Goal: Task Accomplishment & Management: Manage account settings

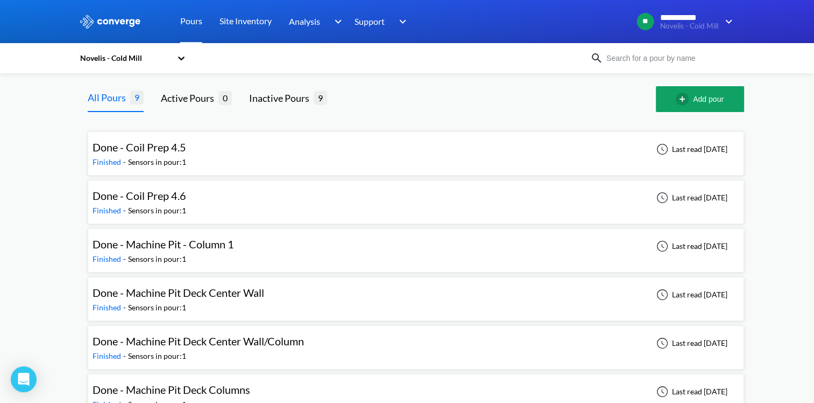
click at [144, 49] on div "Novelis - Cold Mill" at bounding box center [127, 58] width 97 height 25
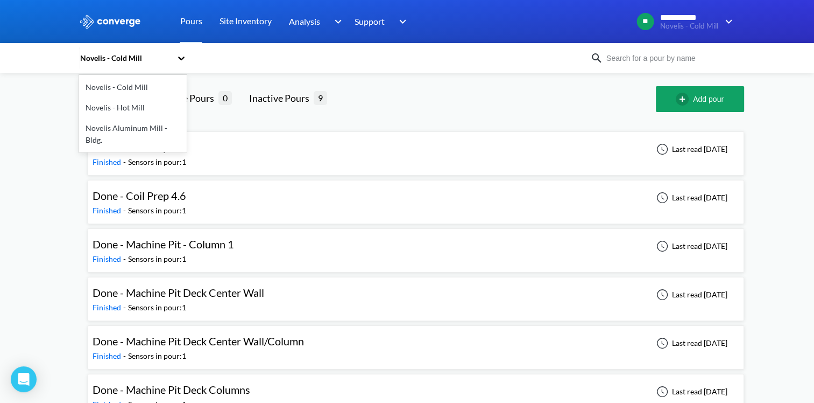
click at [124, 110] on div "Novelis - Hot Mill" at bounding box center [133, 107] width 108 height 20
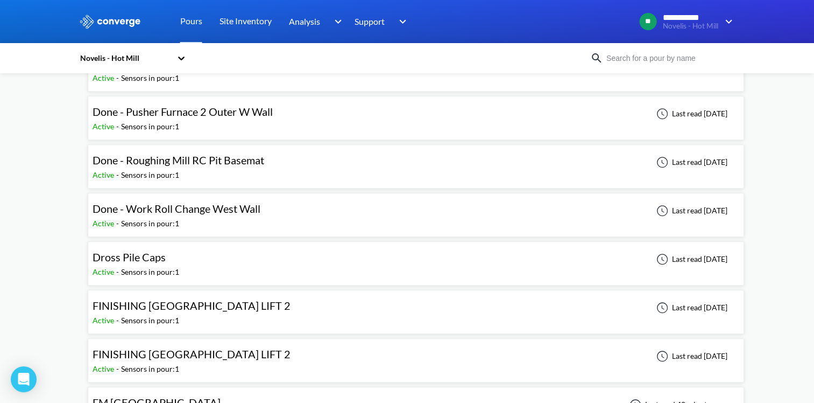
scroll to position [1023, 0]
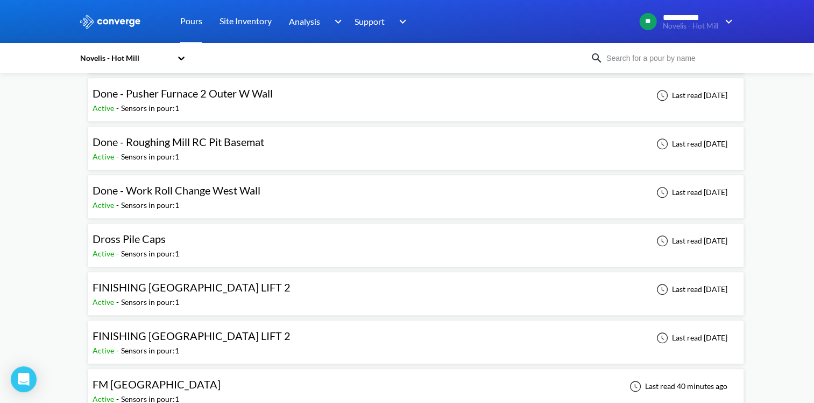
click at [185, 288] on div "FINISHING [GEOGRAPHIC_DATA] LIFT 2" at bounding box center [192, 287] width 198 height 17
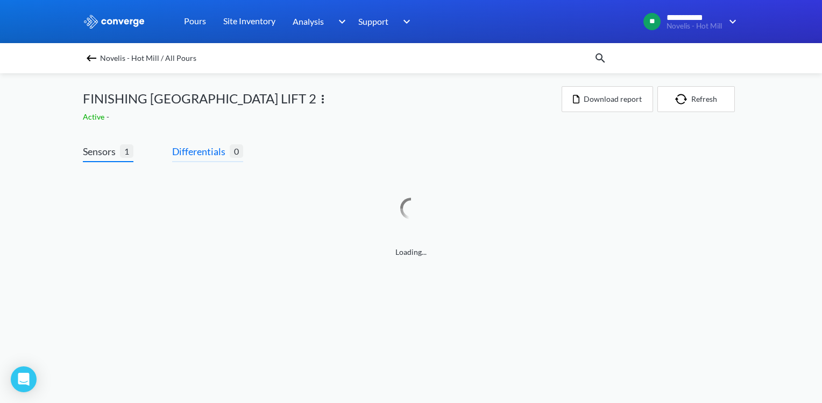
click at [193, 155] on span "Differentials" at bounding box center [201, 151] width 58 height 15
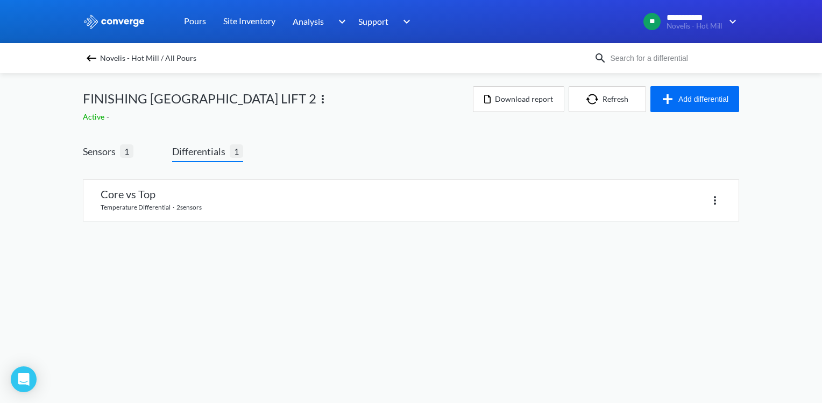
click at [218, 227] on div "Core vs Top temperature differential · 2 sensors" at bounding box center [411, 207] width 657 height 72
click at [212, 214] on link at bounding box center [410, 200] width 655 height 41
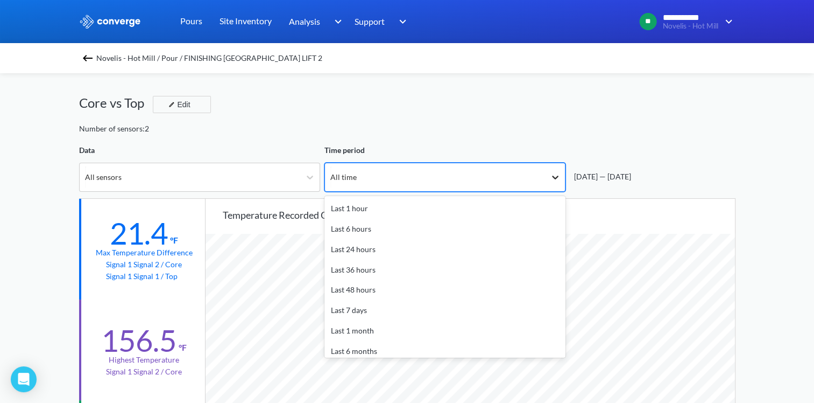
click at [555, 175] on icon at bounding box center [555, 177] width 11 height 11
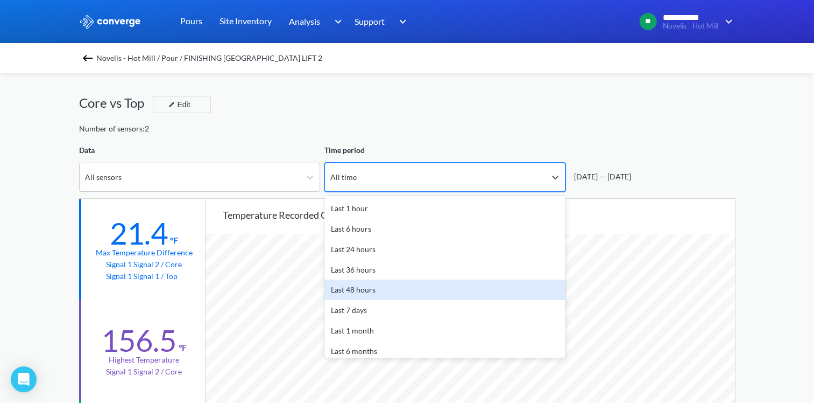
scroll to position [47, 0]
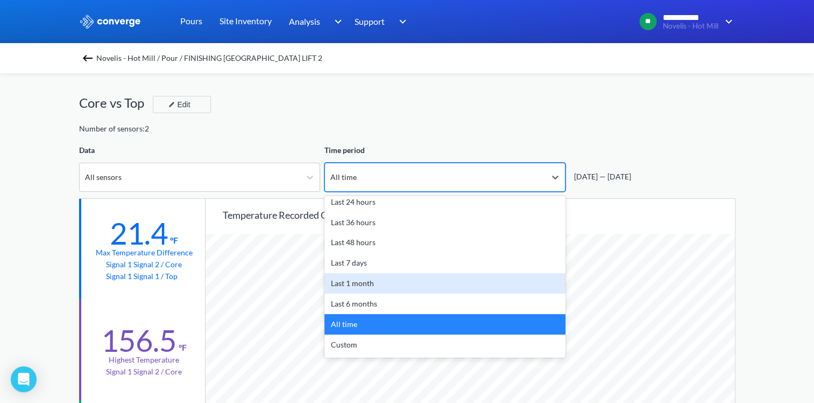
click at [367, 283] on div "Last 1 month" at bounding box center [445, 283] width 241 height 20
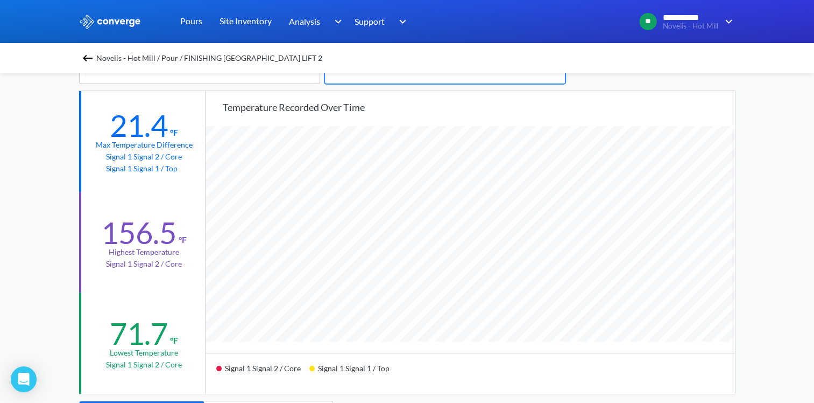
scroll to position [0, 0]
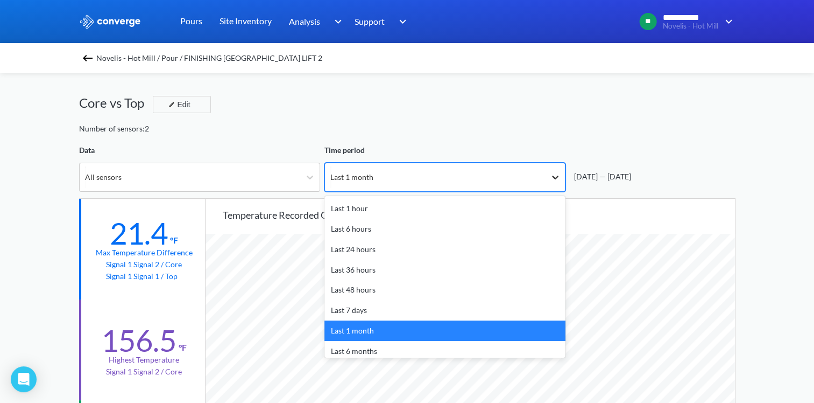
click at [556, 180] on icon at bounding box center [555, 177] width 11 height 11
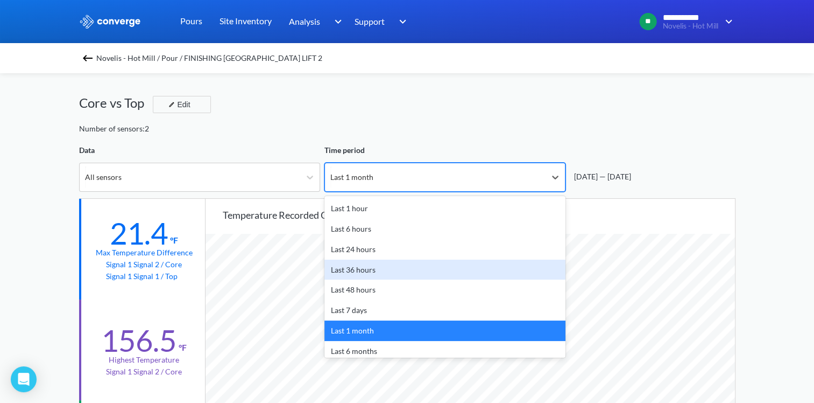
scroll to position [47, 0]
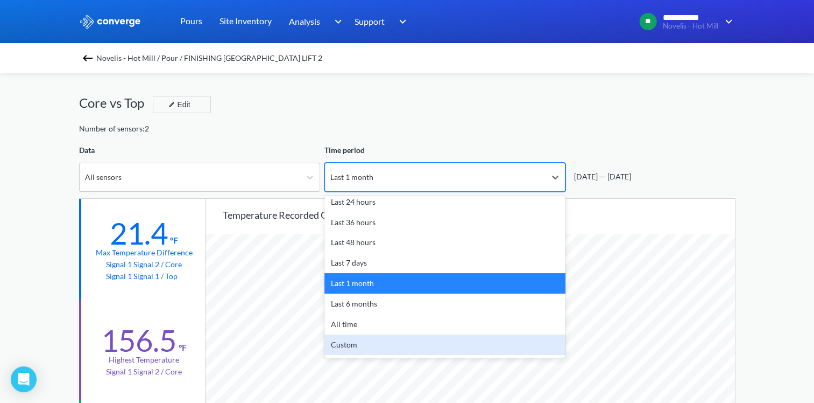
click at [371, 339] on div "Custom" at bounding box center [445, 344] width 241 height 20
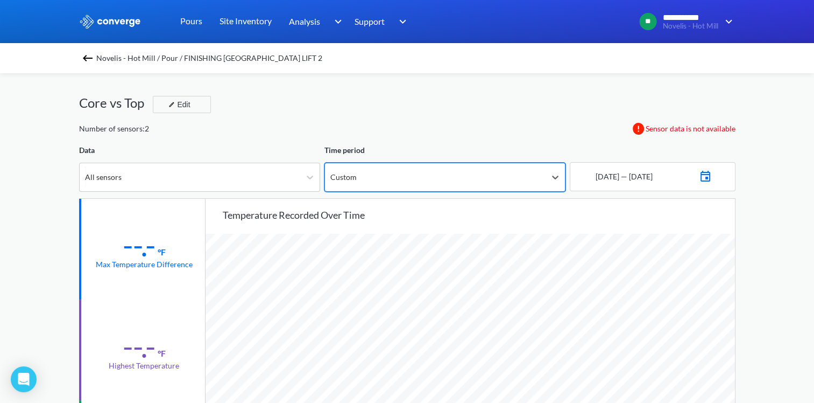
scroll to position [901, 814]
click at [712, 174] on img at bounding box center [705, 174] width 13 height 15
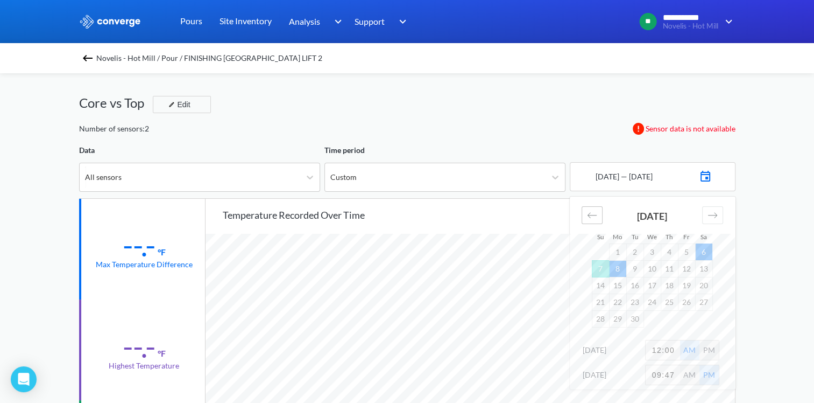
click at [590, 212] on icon "Move backward to switch to the previous month." at bounding box center [592, 215] width 10 height 10
click at [652, 285] on td "13" at bounding box center [652, 285] width 17 height 17
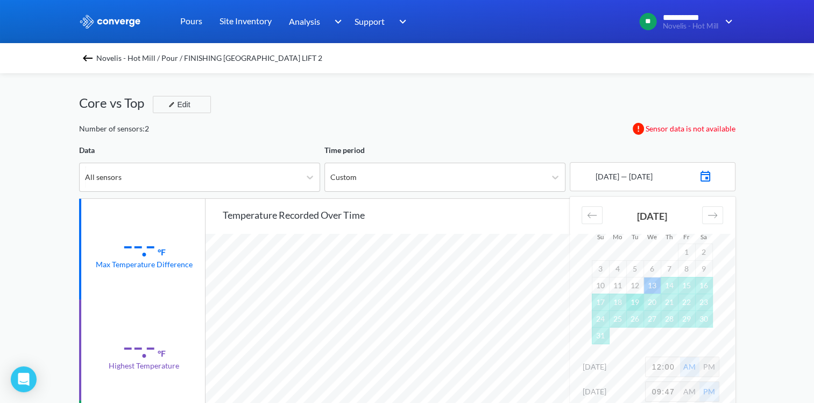
click at [639, 298] on td "19" at bounding box center [634, 301] width 17 height 17
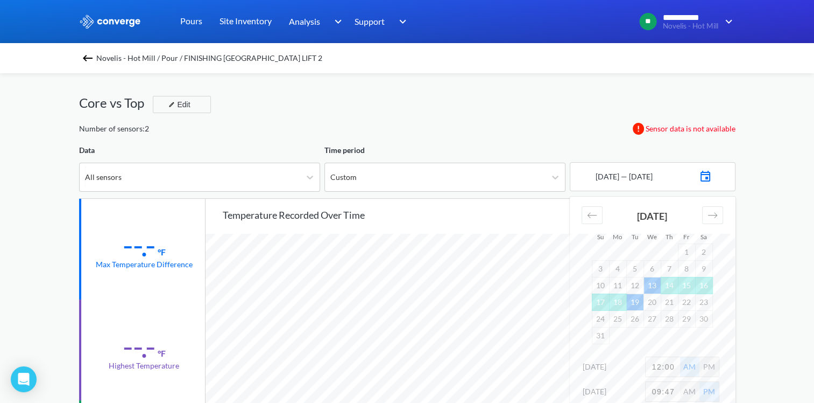
click at [673, 365] on input "12:00" at bounding box center [663, 366] width 34 height 19
type input "2:00"
click at [675, 390] on input "09:47" at bounding box center [663, 391] width 34 height 19
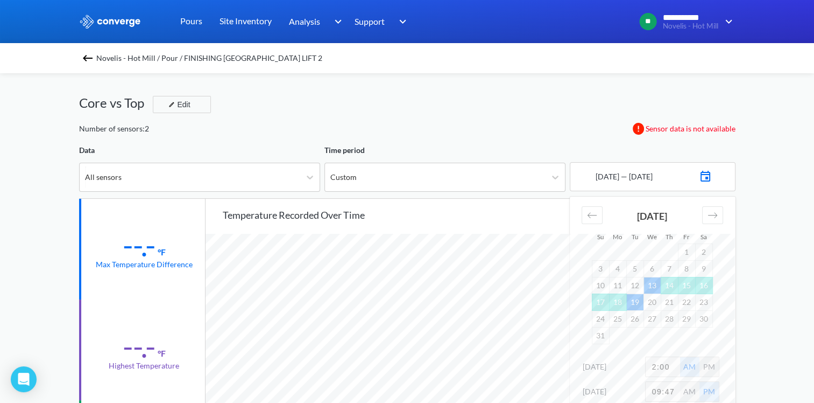
click at [675, 389] on input "09:47" at bounding box center [663, 391] width 34 height 19
click at [674, 389] on input "09:47" at bounding box center [663, 391] width 34 height 19
click at [673, 389] on input "09:47" at bounding box center [663, 391] width 34 height 19
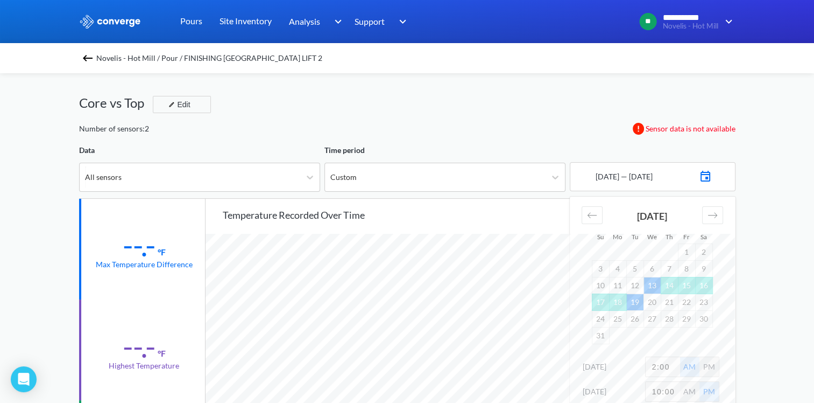
type input "10:00"
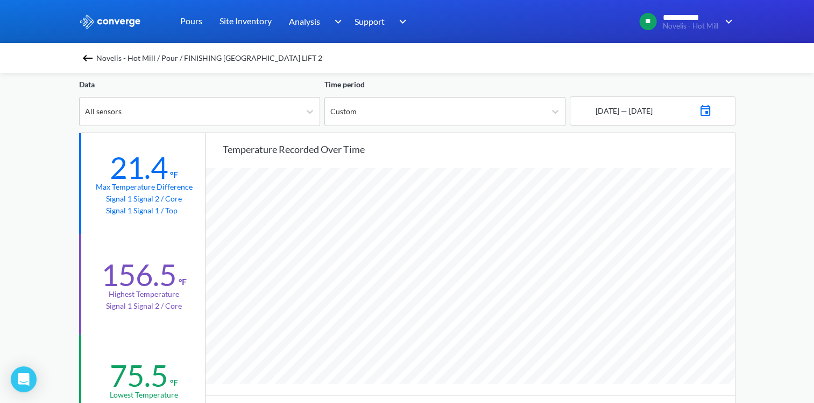
scroll to position [0, 0]
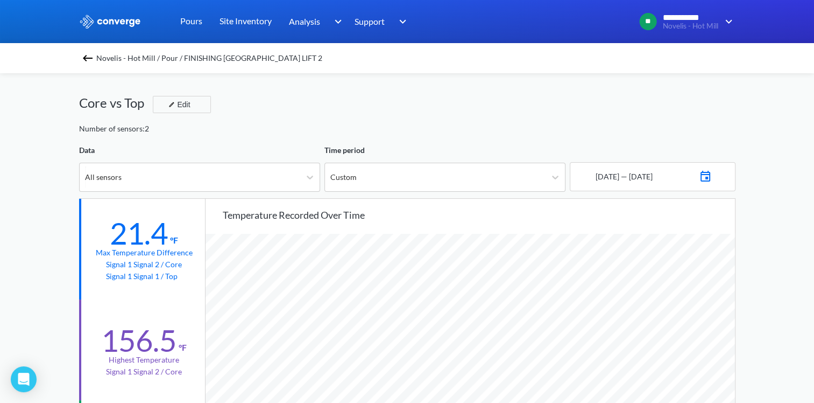
click at [712, 180] on img at bounding box center [705, 174] width 13 height 15
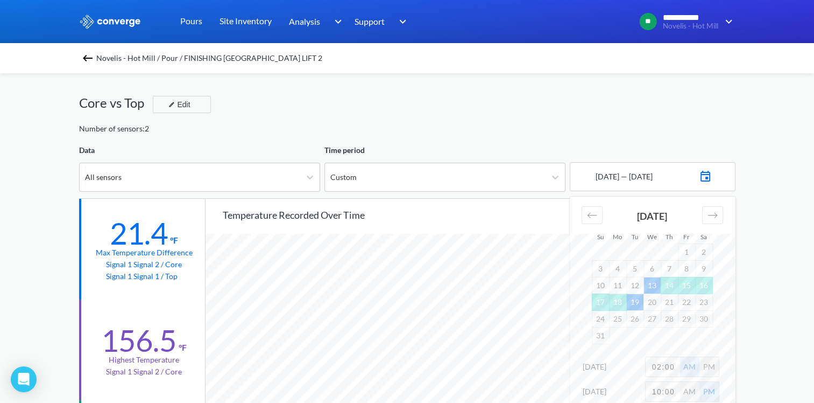
click at [661, 366] on input "02:00" at bounding box center [663, 366] width 34 height 19
type input "9:00"
click at [704, 368] on div "PM" at bounding box center [709, 366] width 19 height 19
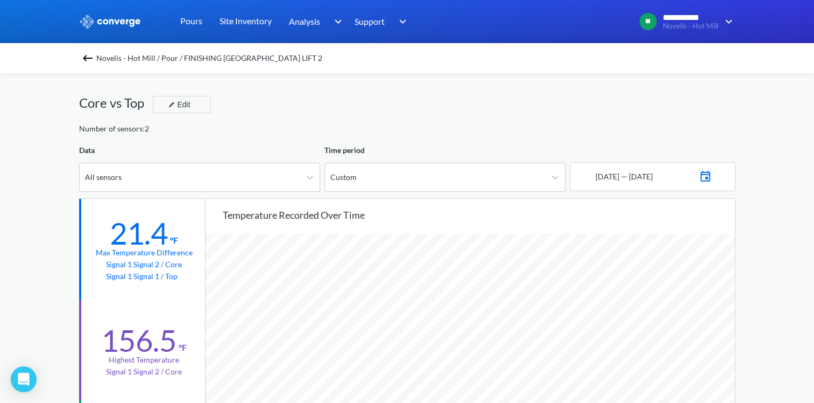
click at [712, 173] on img at bounding box center [705, 174] width 13 height 15
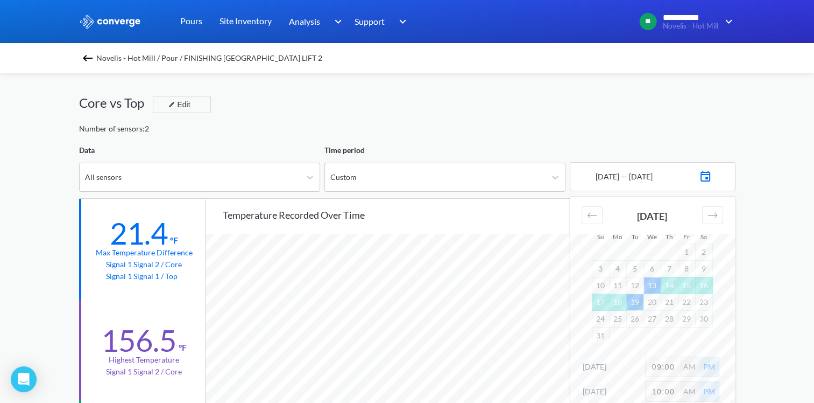
click at [660, 365] on input "09:00" at bounding box center [663, 366] width 34 height 19
type input "06:00"
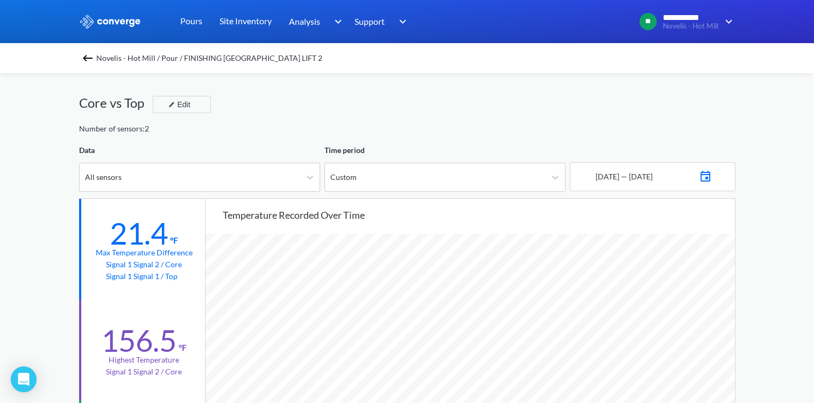
click at [712, 173] on img at bounding box center [705, 174] width 13 height 15
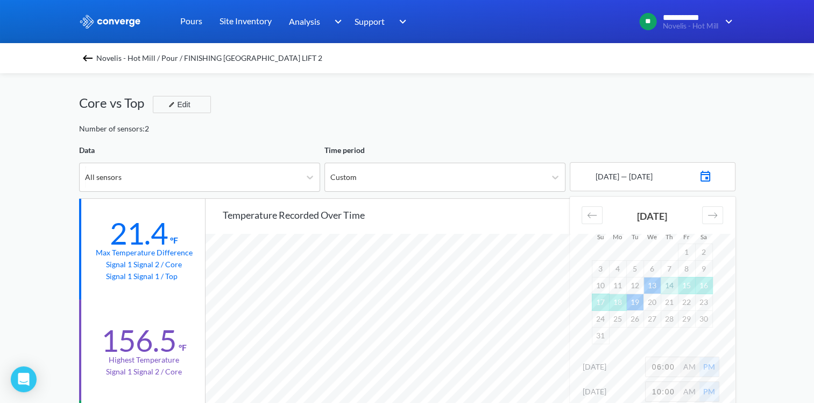
click at [651, 285] on td "13" at bounding box center [652, 285] width 17 height 17
click at [673, 299] on td "21" at bounding box center [669, 301] width 17 height 17
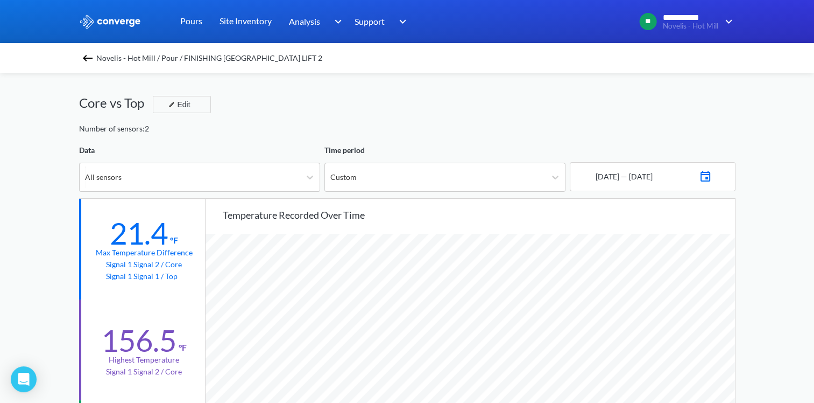
scroll to position [901, 814]
click at [722, 186] on div "[DATE] — [DATE]" at bounding box center [653, 176] width 166 height 29
click at [712, 181] on img at bounding box center [705, 174] width 13 height 15
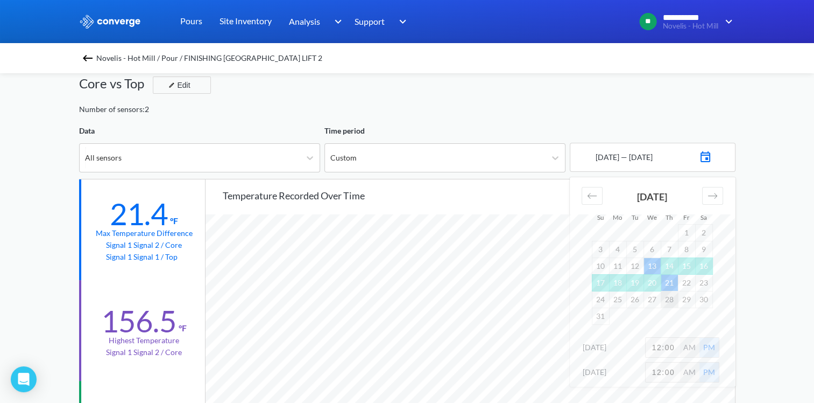
scroll to position [54, 0]
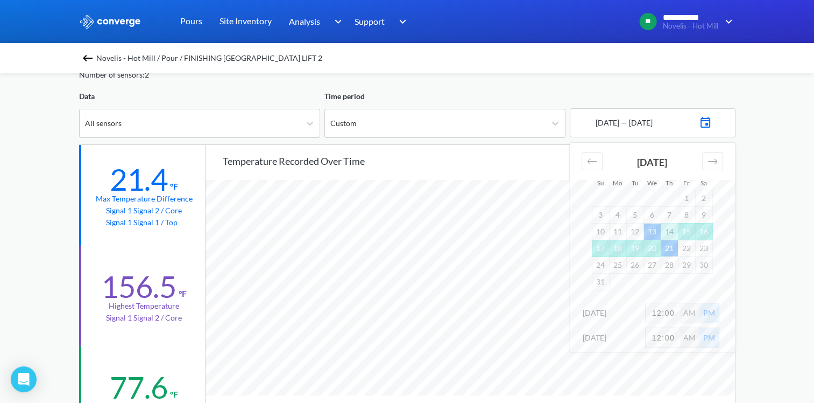
click at [655, 234] on td "13" at bounding box center [652, 231] width 17 height 17
click at [616, 262] on td "25" at bounding box center [617, 264] width 17 height 17
click at [673, 312] on input "12:00" at bounding box center [663, 312] width 34 height 19
click at [659, 311] on input "12:00" at bounding box center [663, 312] width 34 height 19
type input "6:00"
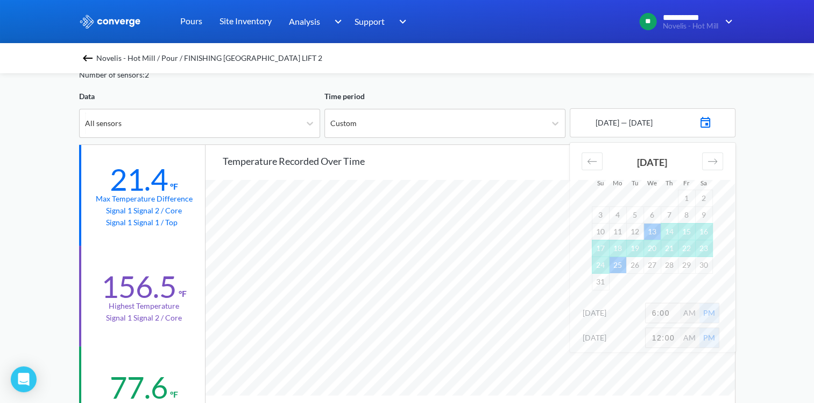
click at [661, 336] on input "12:00" at bounding box center [663, 337] width 34 height 19
type input "10:00"
click at [785, 232] on div "**********" at bounding box center [407, 397] width 814 height 902
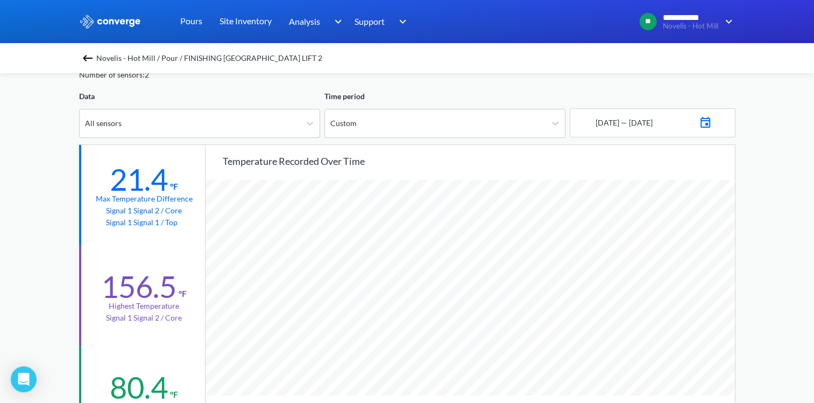
scroll to position [901, 814]
click at [712, 124] on img at bounding box center [705, 121] width 13 height 15
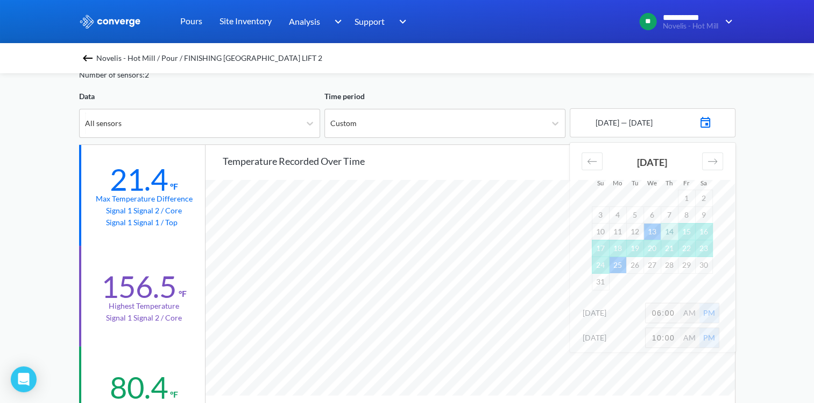
click at [654, 231] on td "13" at bounding box center [652, 231] width 17 height 17
click at [679, 264] on td "29" at bounding box center [686, 264] width 17 height 17
click at [764, 276] on div "**********" at bounding box center [407, 397] width 814 height 902
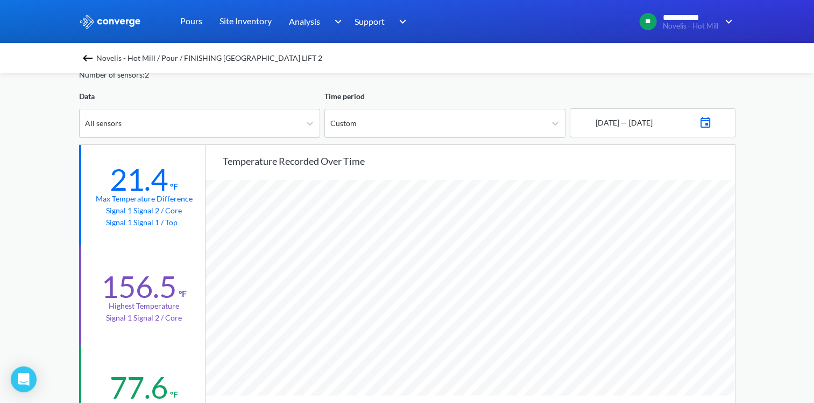
click at [712, 120] on img at bounding box center [705, 121] width 13 height 15
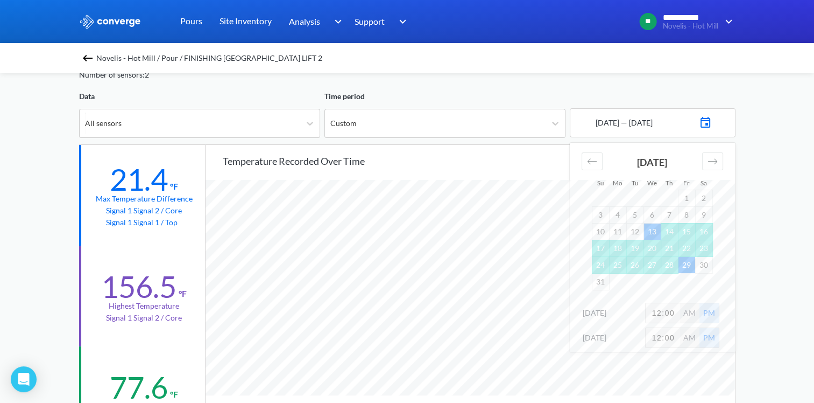
click at [660, 312] on input "12:00" at bounding box center [663, 312] width 34 height 19
type input "6:00"
click at [660, 336] on input "12:00" at bounding box center [663, 337] width 34 height 19
click at [671, 332] on input "1:00" at bounding box center [663, 337] width 34 height 19
type input "1:00"
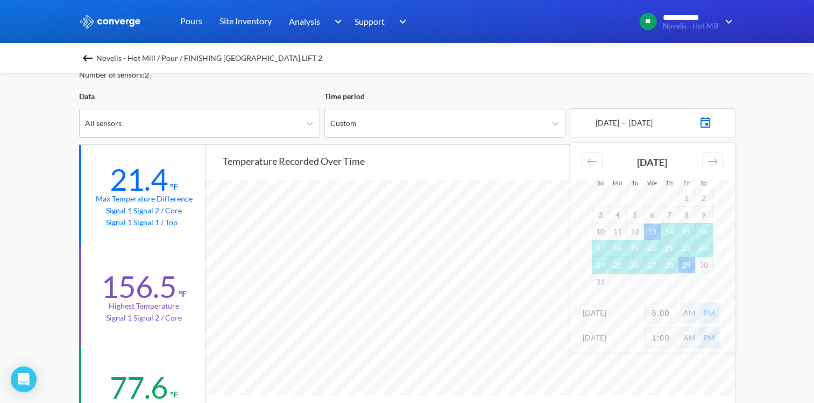
click at [785, 302] on div "**********" at bounding box center [407, 397] width 814 height 902
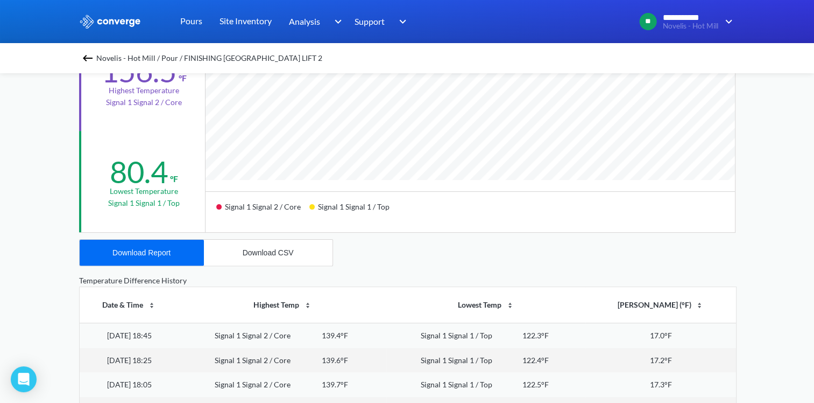
scroll to position [0, 0]
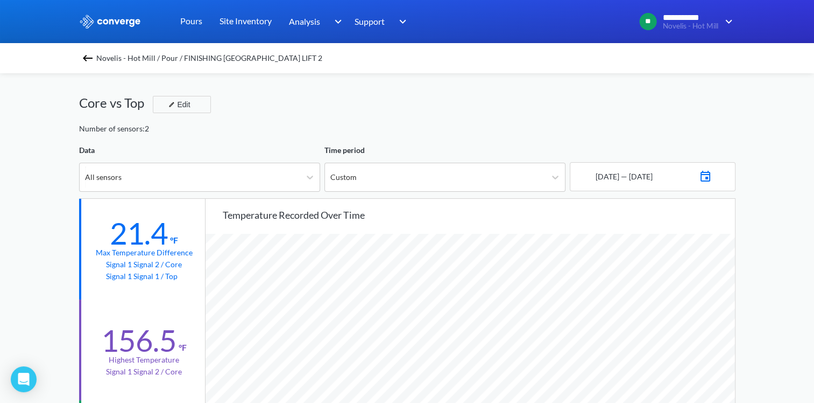
click at [89, 53] on img at bounding box center [87, 58] width 13 height 13
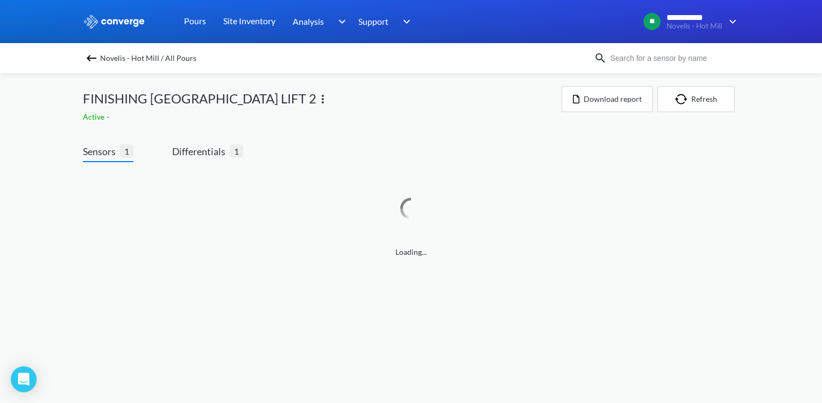
click at [89, 53] on img at bounding box center [91, 58] width 13 height 13
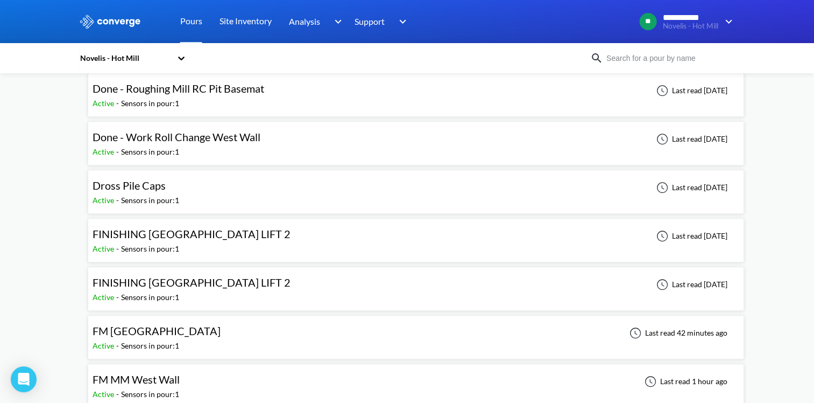
scroll to position [1076, 0]
click at [207, 323] on span "FM [GEOGRAPHIC_DATA]" at bounding box center [157, 329] width 128 height 13
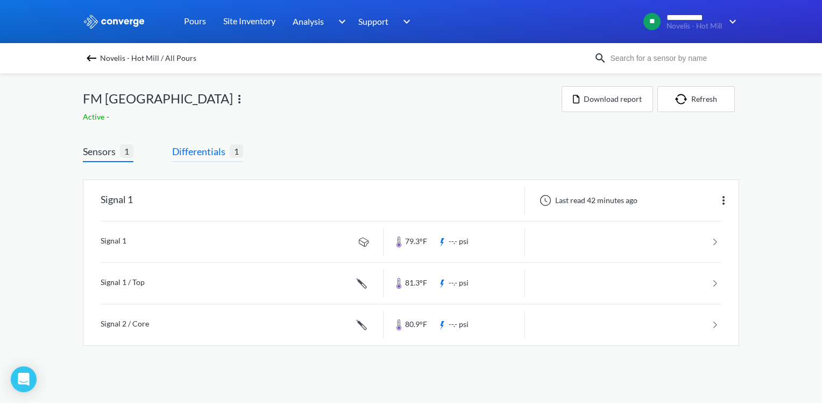
click at [189, 154] on span "Differentials" at bounding box center [201, 151] width 58 height 15
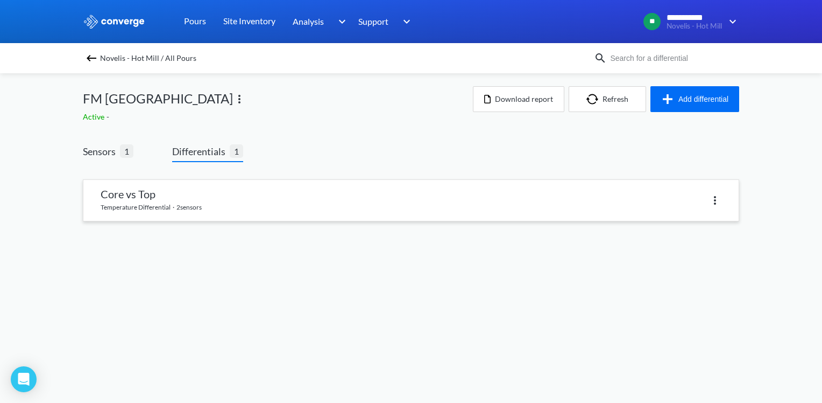
click at [213, 179] on div "Core vs Top temperature differential · 2 sensors" at bounding box center [411, 200] width 657 height 42
click at [215, 189] on link at bounding box center [410, 200] width 655 height 41
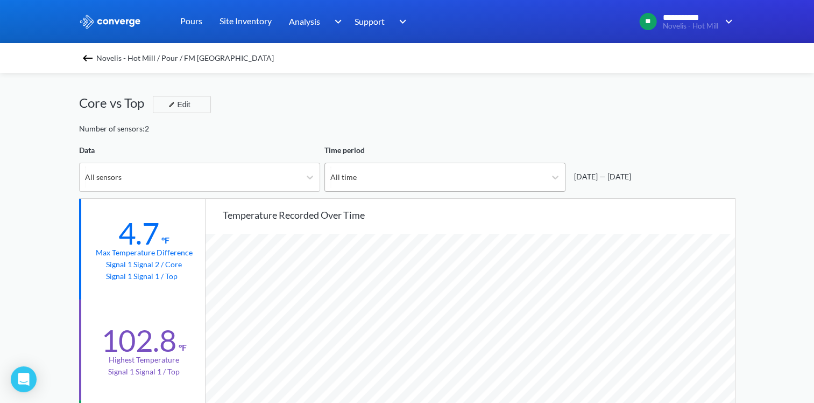
scroll to position [901, 814]
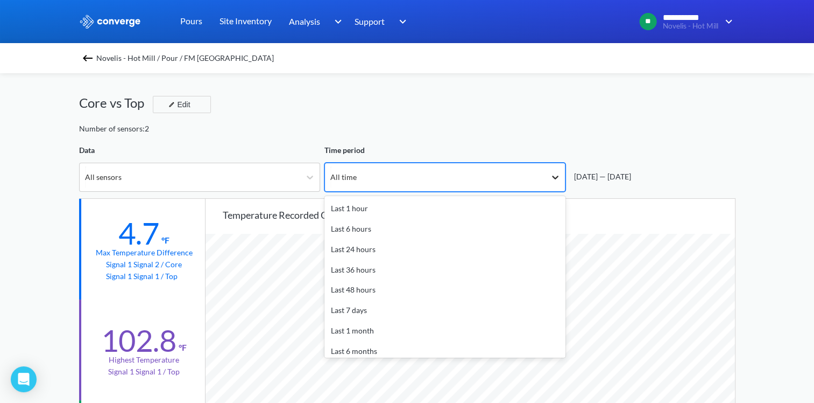
click at [564, 173] on div at bounding box center [555, 176] width 19 height 19
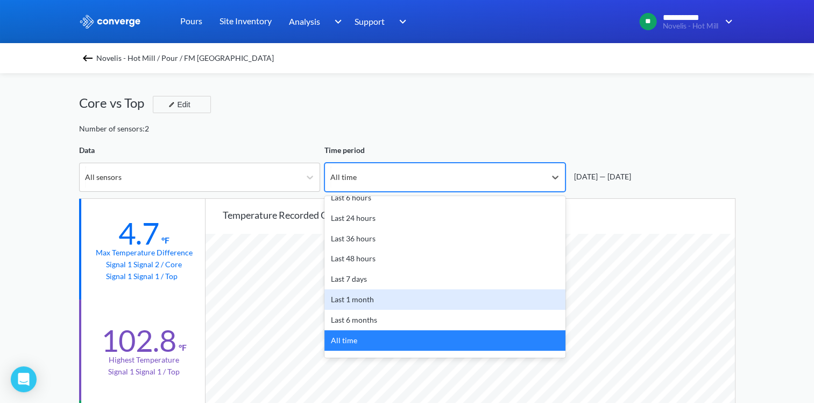
click at [365, 294] on div "Last 1 month" at bounding box center [445, 299] width 241 height 20
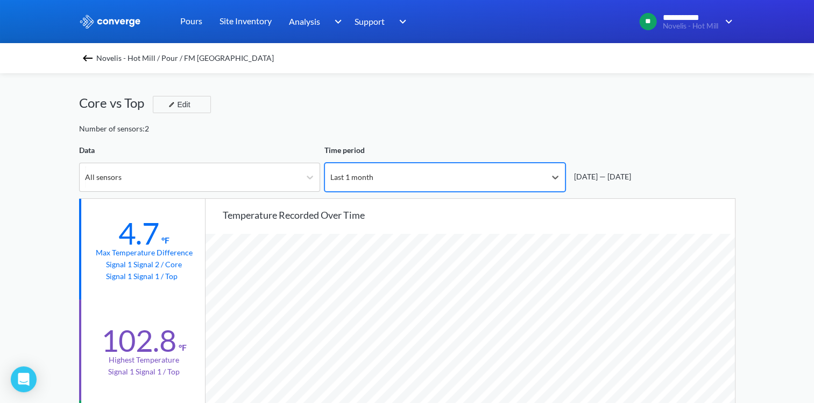
scroll to position [901, 814]
click at [88, 58] on img at bounding box center [87, 58] width 13 height 13
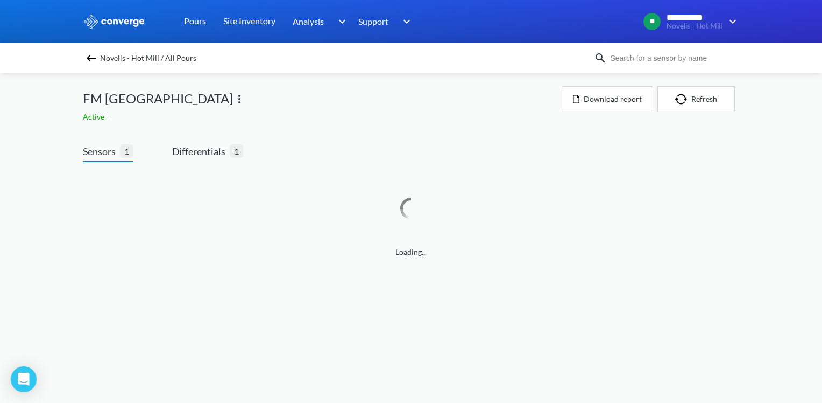
click at [109, 58] on span "Novelis - Hot Mill / All Pours" at bounding box center [148, 58] width 96 height 15
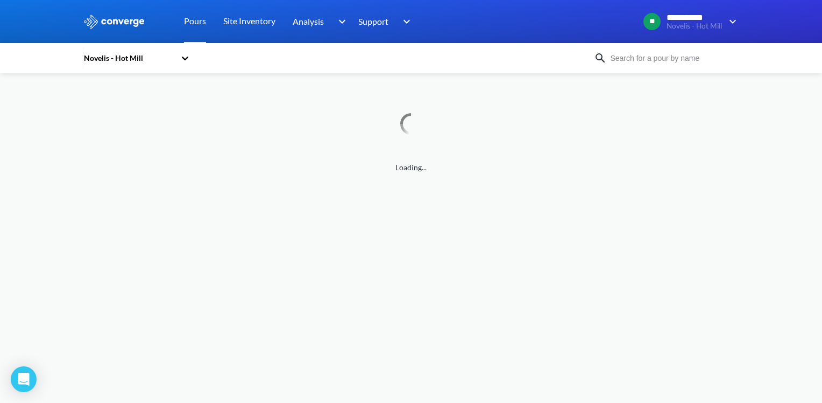
click at [142, 54] on div "Novelis - Hot Mill" at bounding box center [129, 58] width 93 height 12
click at [139, 130] on div "Novelis Aluminum Mill - Bldg." at bounding box center [137, 134] width 108 height 32
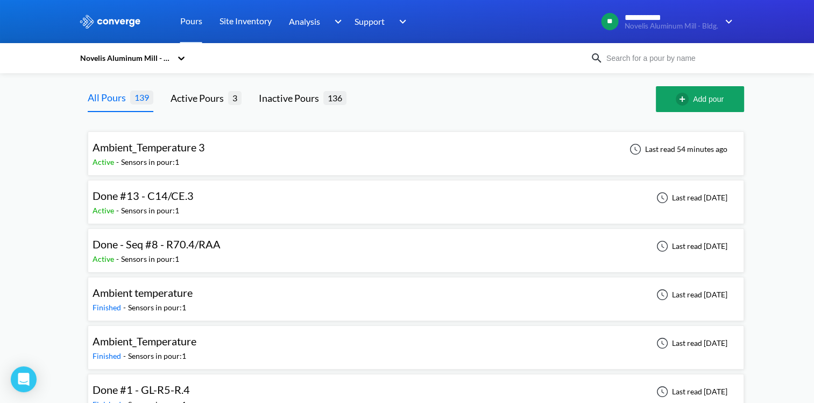
click at [186, 145] on span "Ambient_Temperature 3" at bounding box center [149, 146] width 112 height 13
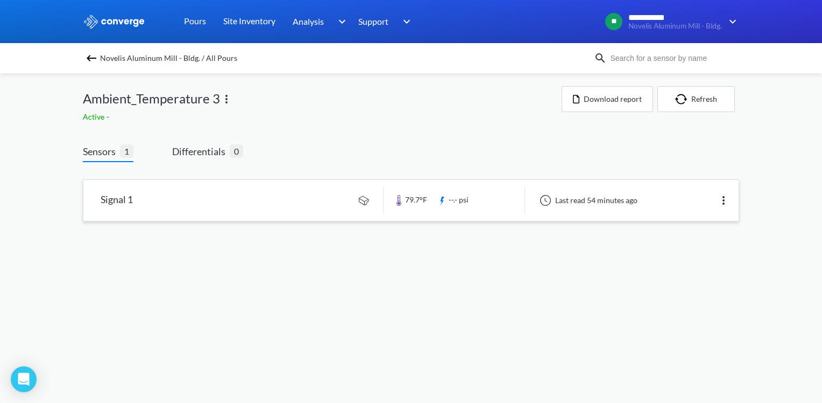
click at [228, 197] on link at bounding box center [410, 200] width 655 height 41
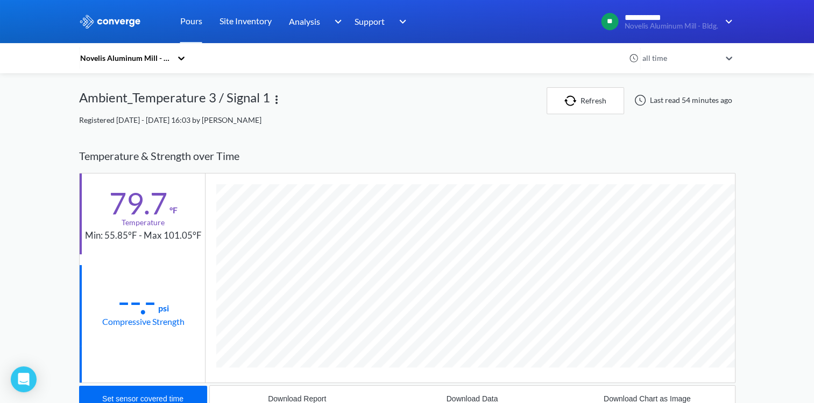
scroll to position [567, 657]
click at [660, 62] on div "all time" at bounding box center [680, 58] width 81 height 12
click at [672, 143] on div "1 month" at bounding box center [687, 142] width 97 height 20
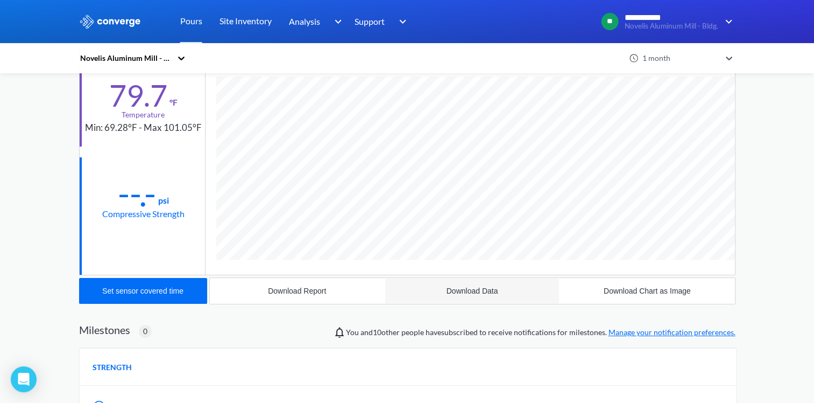
scroll to position [567, 657]
click at [457, 294] on button "Download Data" at bounding box center [472, 291] width 175 height 26
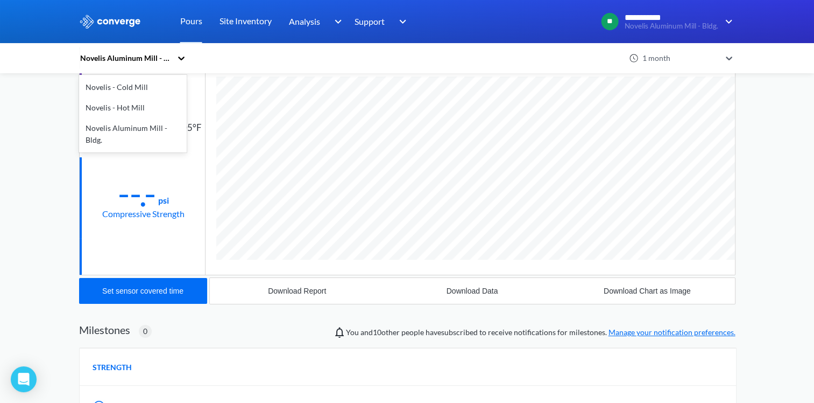
click at [111, 54] on div "Novelis Aluminum Mill - Bldg." at bounding box center [125, 58] width 93 height 12
click at [132, 112] on div "Novelis - Hot Mill" at bounding box center [133, 107] width 108 height 20
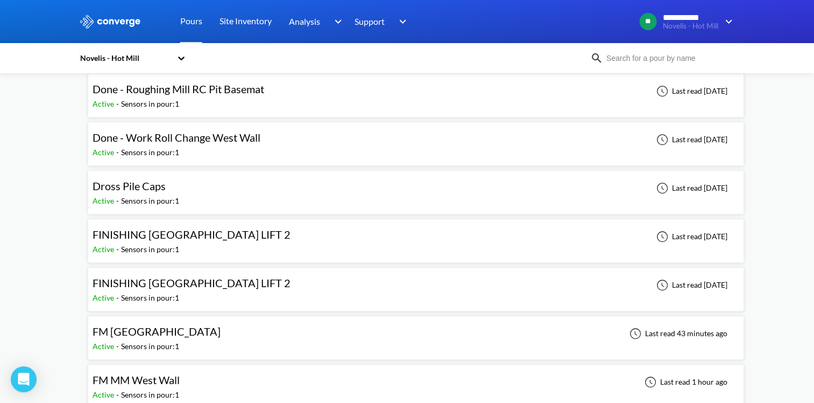
scroll to position [1076, 0]
click at [192, 328] on span "FM [GEOGRAPHIC_DATA]" at bounding box center [157, 329] width 128 height 13
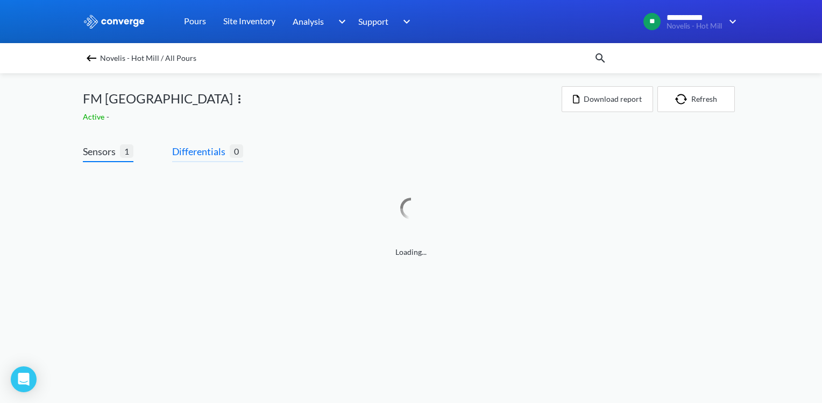
click at [192, 147] on span "Differentials" at bounding box center [201, 151] width 58 height 15
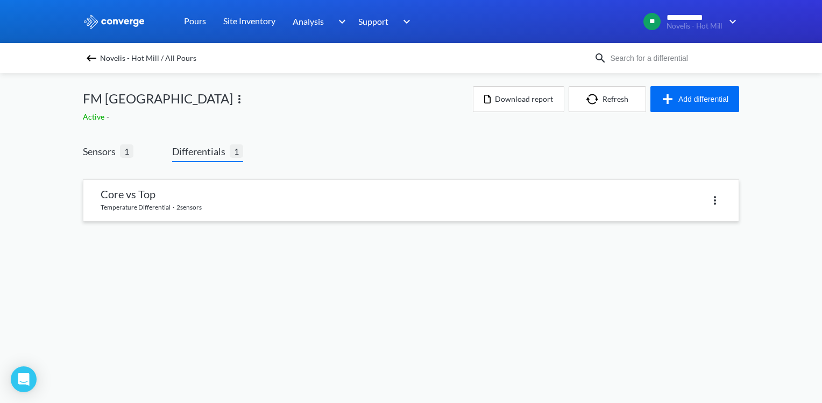
click at [215, 186] on link at bounding box center [410, 200] width 655 height 41
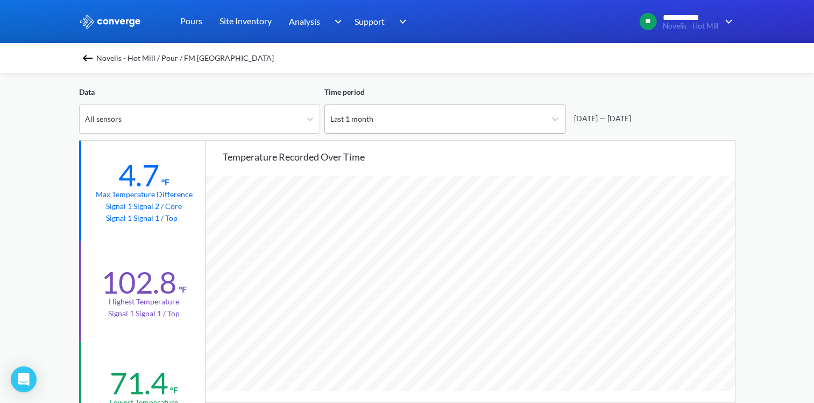
scroll to position [54, 0]
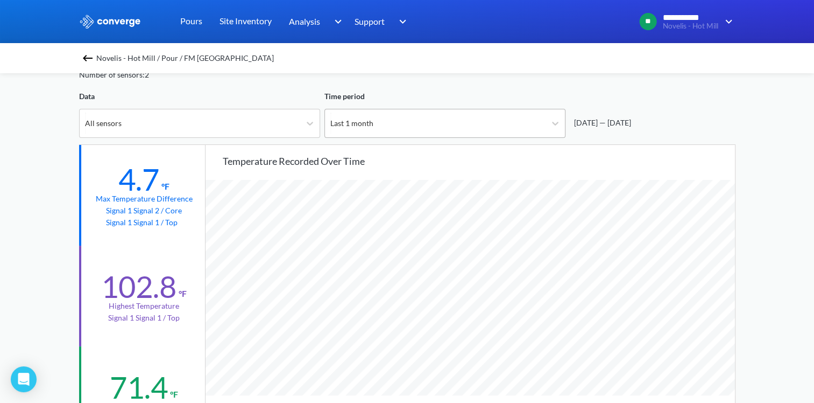
click at [537, 137] on div "Last 1 month" at bounding box center [435, 123] width 221 height 28
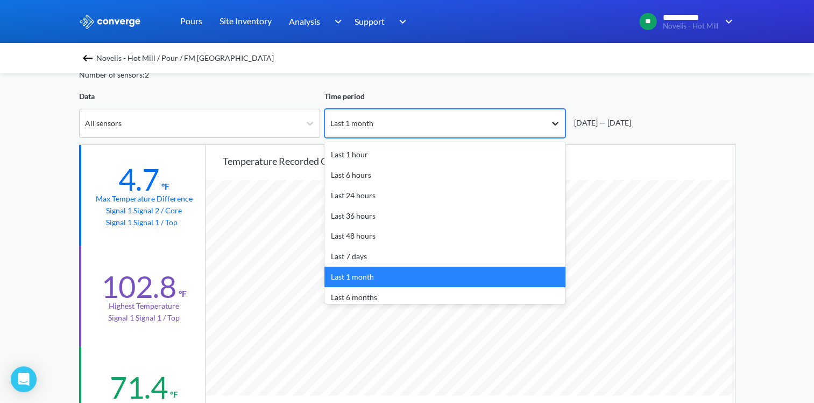
click at [549, 122] on div at bounding box center [555, 123] width 19 height 19
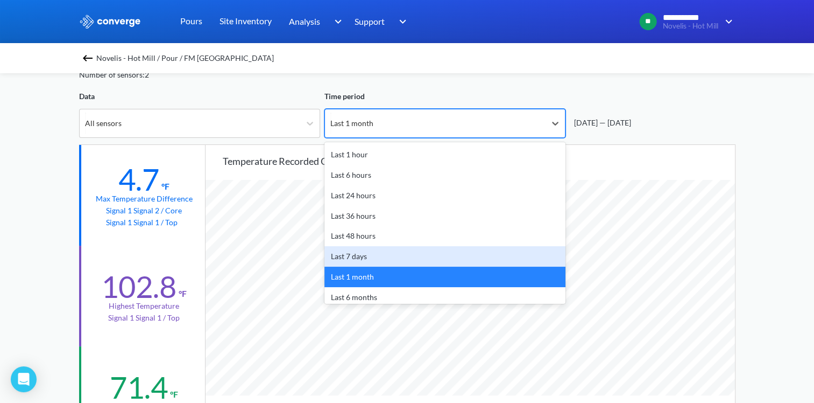
scroll to position [47, 0]
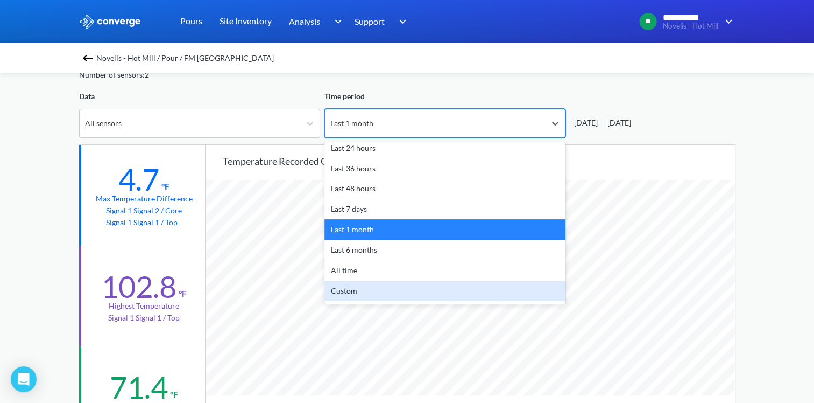
click at [371, 291] on div "Custom" at bounding box center [445, 290] width 241 height 20
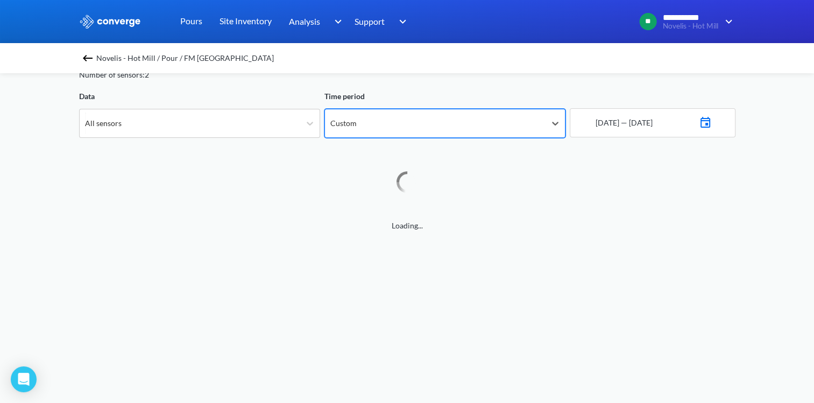
click at [712, 123] on img at bounding box center [705, 121] width 13 height 15
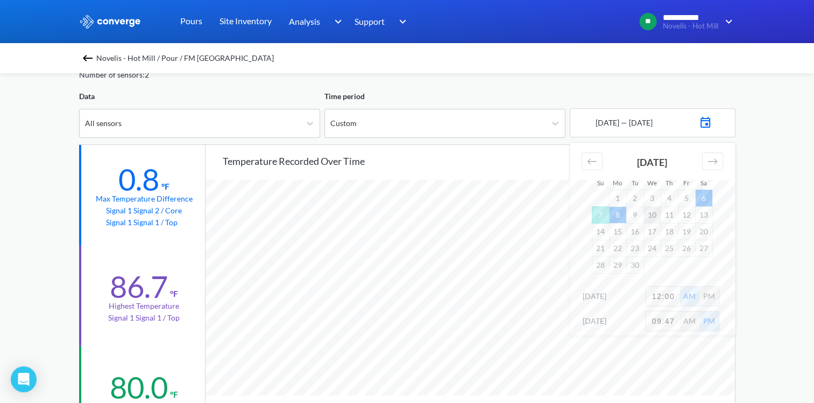
scroll to position [901, 814]
click at [598, 162] on div "Move backward to switch to the previous month." at bounding box center [592, 161] width 21 height 18
click at [670, 263] on td "28" at bounding box center [669, 264] width 17 height 17
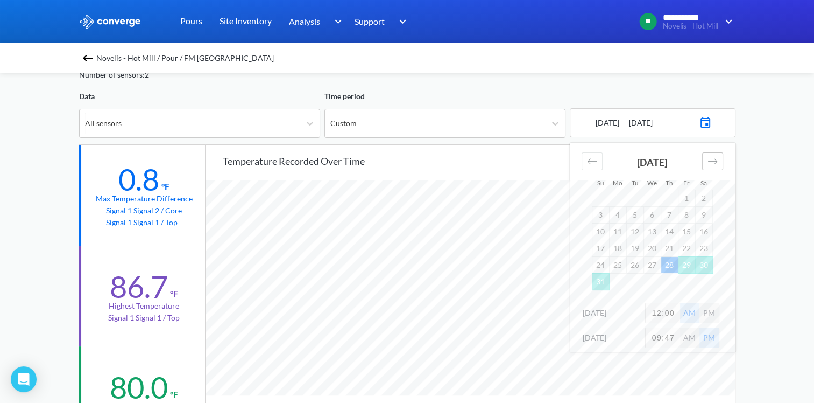
click at [717, 165] on div "Move forward to switch to the next month." at bounding box center [712, 161] width 21 height 18
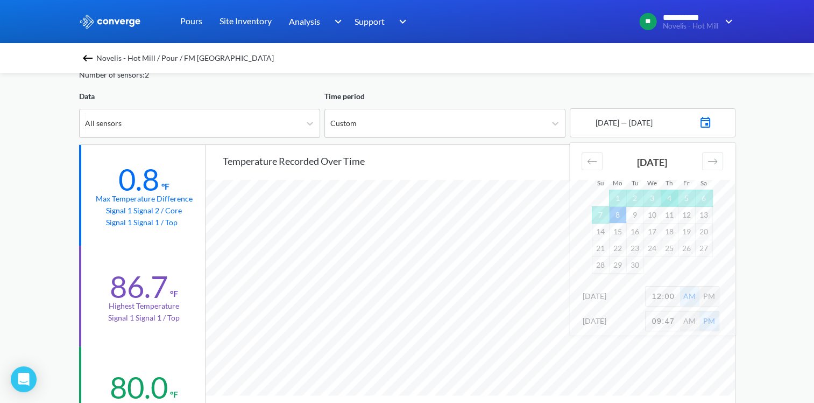
click at [661, 196] on td "4" at bounding box center [669, 197] width 17 height 17
click at [659, 291] on input "12:00" at bounding box center [663, 295] width 34 height 19
type input "10:00"
click at [717, 297] on div "PM" at bounding box center [709, 295] width 19 height 19
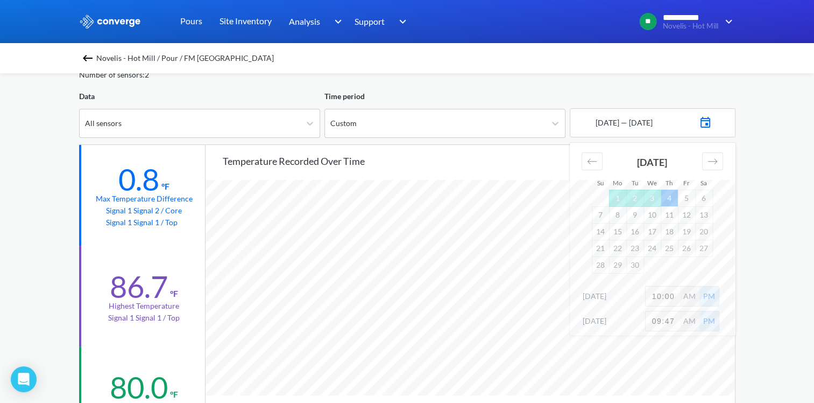
click at [671, 317] on input "09:47" at bounding box center [663, 320] width 34 height 19
type input "6:00"
click at [759, 302] on div "**********" at bounding box center [407, 397] width 814 height 902
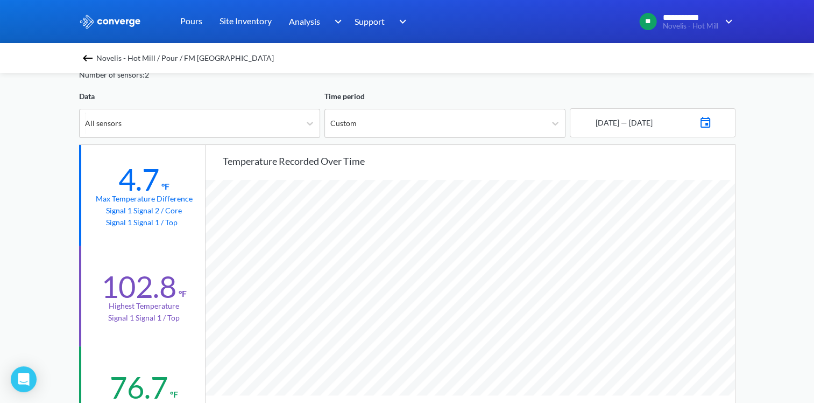
click at [710, 121] on img at bounding box center [705, 121] width 13 height 15
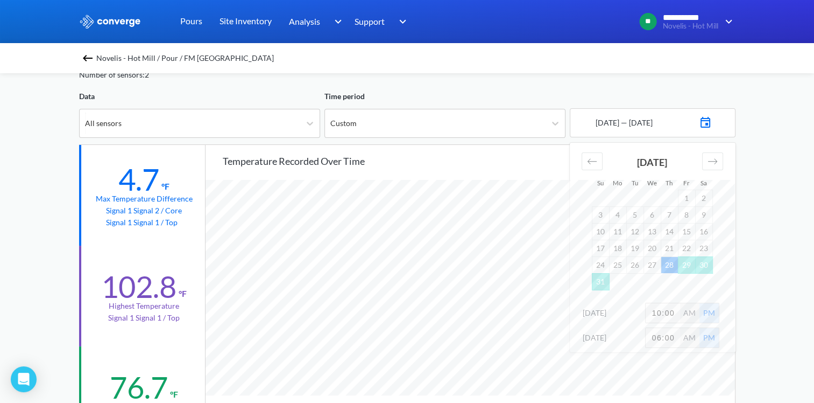
click at [660, 313] on input "10:00" at bounding box center [663, 312] width 34 height 19
type input "6:00"
click at [772, 292] on div "**********" at bounding box center [407, 397] width 814 height 902
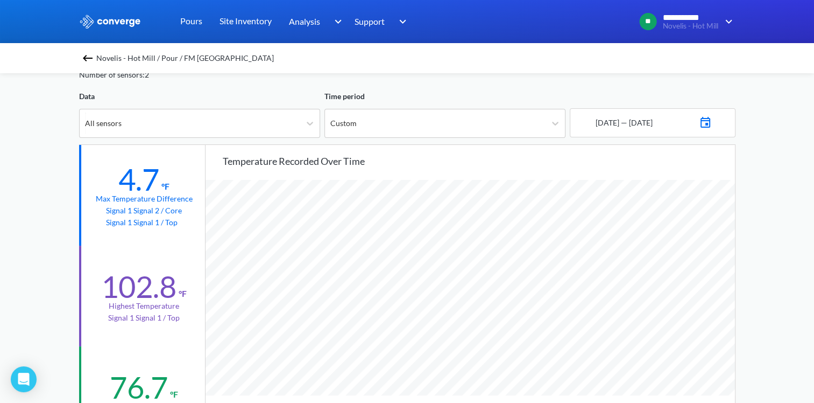
click at [712, 119] on img at bounding box center [705, 121] width 13 height 15
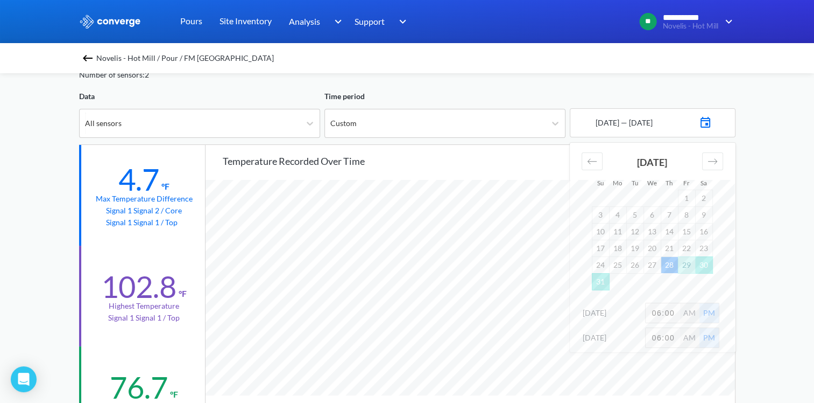
click at [672, 266] on td "28" at bounding box center [669, 264] width 17 height 17
click at [600, 165] on div "Move backward to switch to the previous month." at bounding box center [592, 161] width 21 height 18
click at [713, 156] on icon "Move forward to switch to the next month." at bounding box center [713, 161] width 10 height 10
click at [713, 158] on icon "Move forward to switch to the next month." at bounding box center [713, 161] width 10 height 10
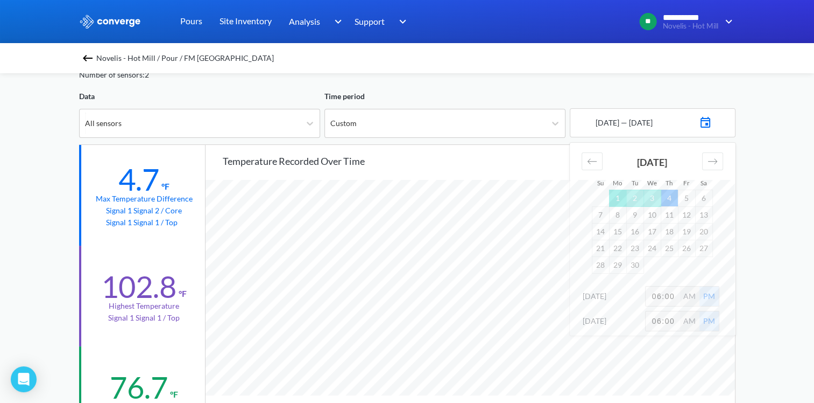
click at [619, 201] on td "1" at bounding box center [617, 197] width 17 height 17
click at [758, 238] on div "**********" at bounding box center [407, 397] width 814 height 902
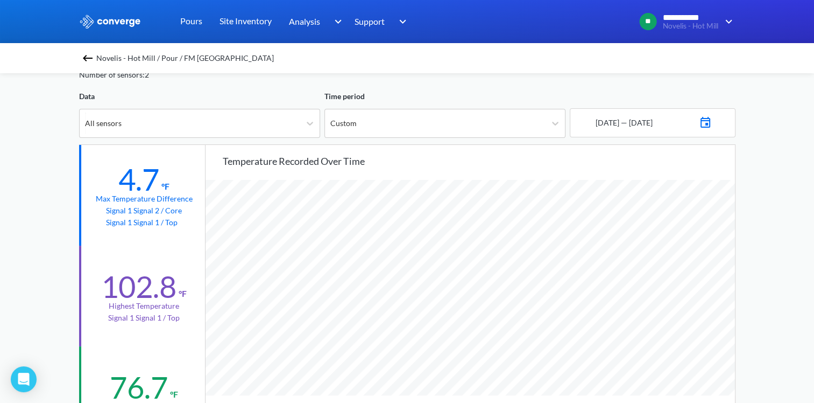
click at [712, 117] on img at bounding box center [705, 121] width 13 height 15
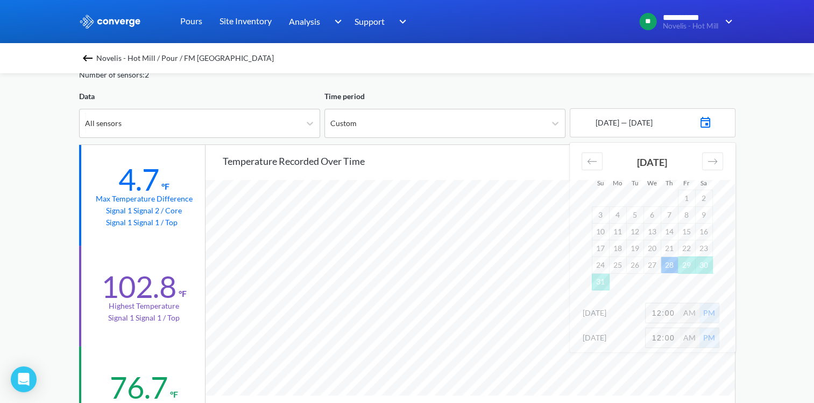
click at [660, 311] on input "12:00" at bounding box center [663, 312] width 34 height 19
type input "6:00"
click at [659, 337] on input "12:00" at bounding box center [663, 337] width 34 height 19
type input "6:00"
click at [773, 287] on div "**********" at bounding box center [407, 397] width 814 height 902
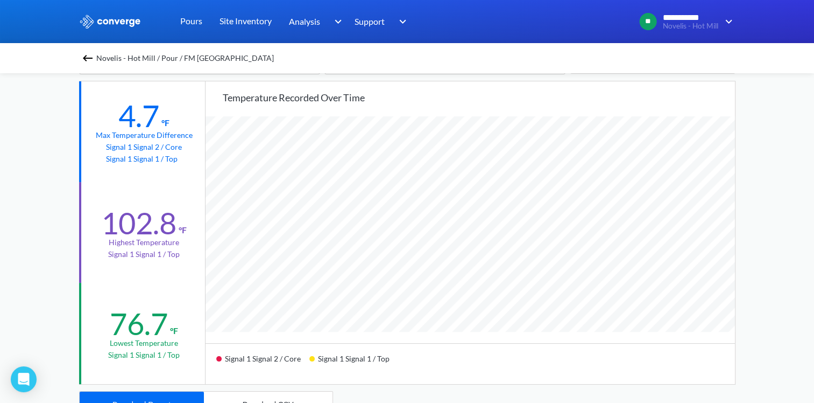
scroll to position [215, 0]
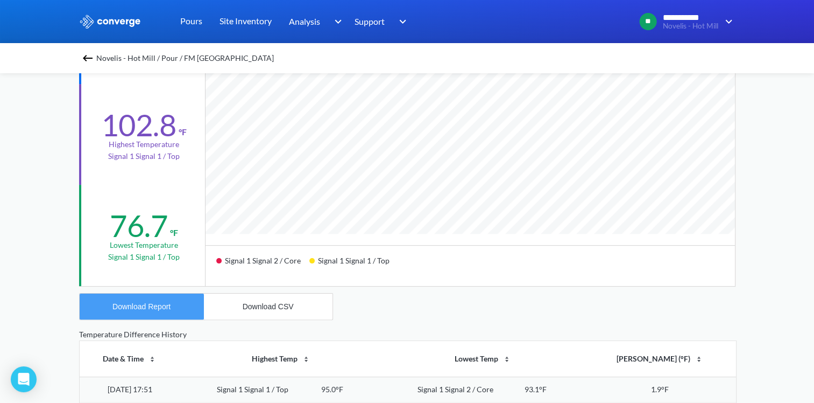
click at [151, 304] on div "Download Report" at bounding box center [141, 306] width 58 height 9
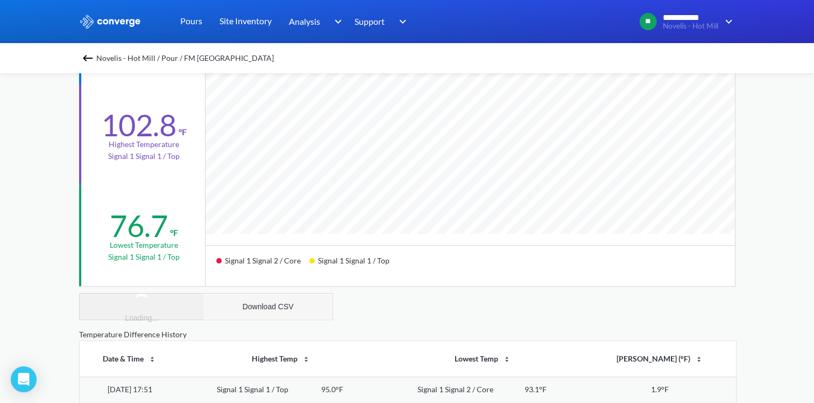
click at [253, 297] on button "Download CSV" at bounding box center [268, 306] width 129 height 26
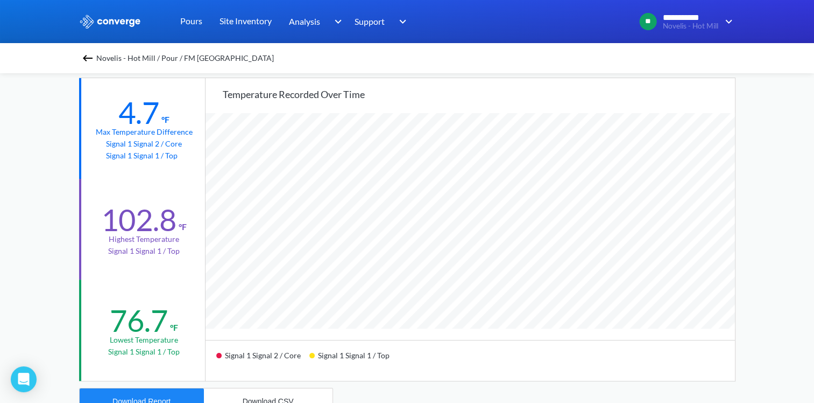
scroll to position [54, 0]
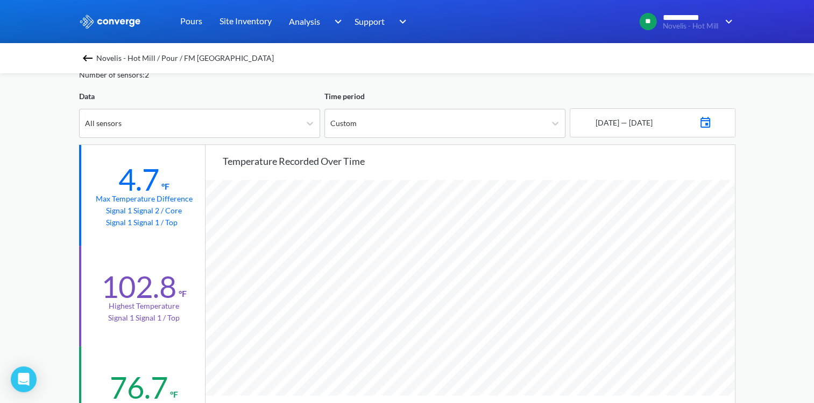
click at [801, 152] on div "**********" at bounding box center [407, 397] width 814 height 902
click at [82, 54] on div "Novelis - Hot Mill / Pour / FM [GEOGRAPHIC_DATA]" at bounding box center [407, 58] width 814 height 30
click at [89, 58] on img at bounding box center [87, 58] width 13 height 13
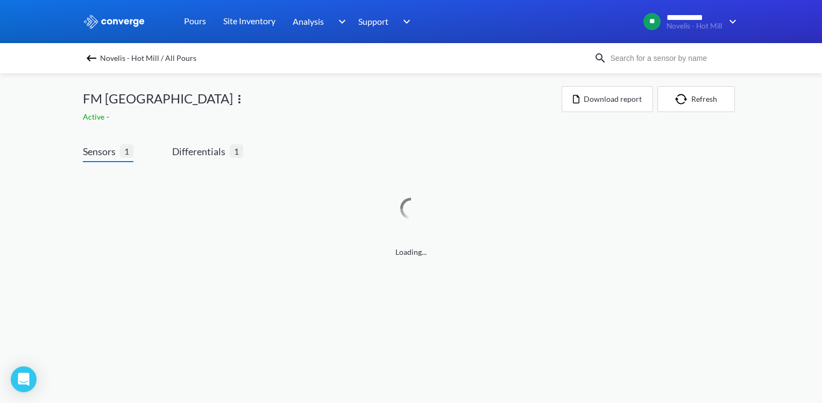
click at [246, 96] on img at bounding box center [239, 99] width 13 height 13
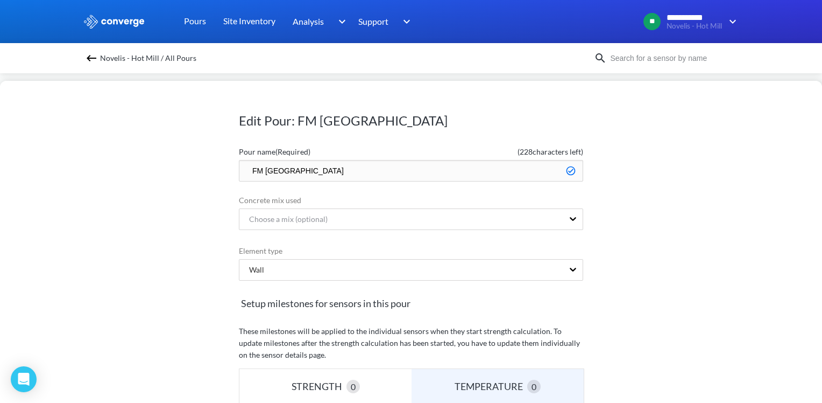
click at [248, 168] on input "FM [GEOGRAPHIC_DATA]" at bounding box center [411, 171] width 344 height 22
type input "Done - FM [GEOGRAPHIC_DATA]"
click at [657, 172] on div "Edit Pour: FM Main Mill Far West Block Pour name (Required) ( 221 characters le…" at bounding box center [411, 242] width 822 height 322
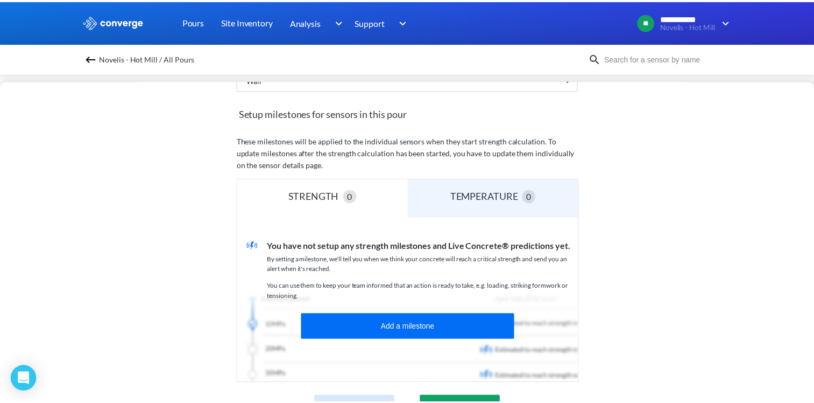
scroll to position [304, 0]
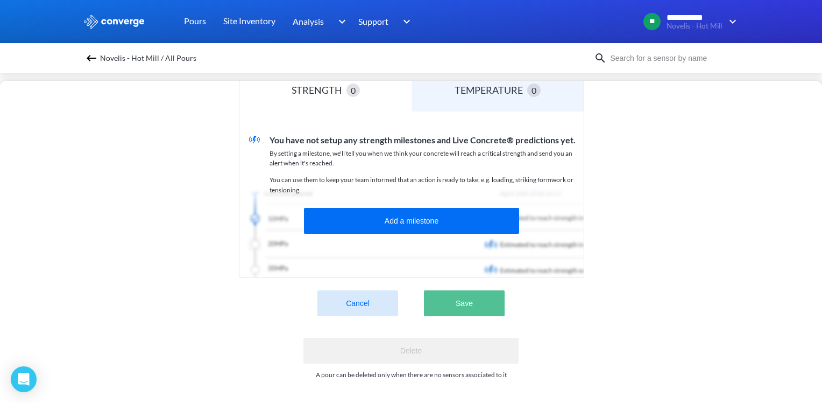
click at [476, 294] on button "Save" at bounding box center [464, 303] width 81 height 26
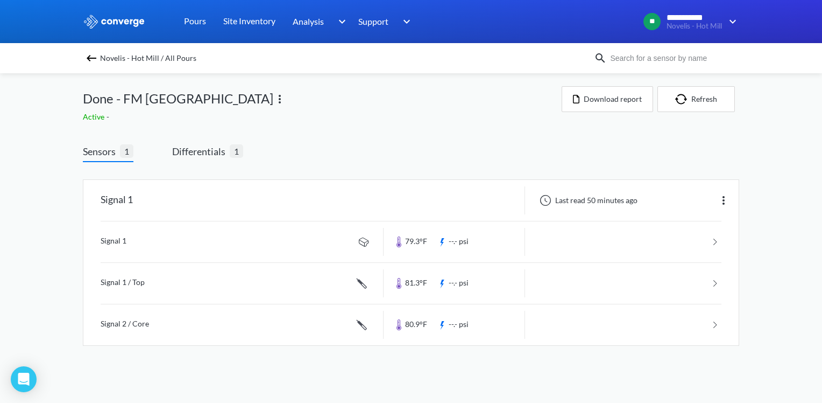
click at [93, 57] on img at bounding box center [91, 58] width 13 height 13
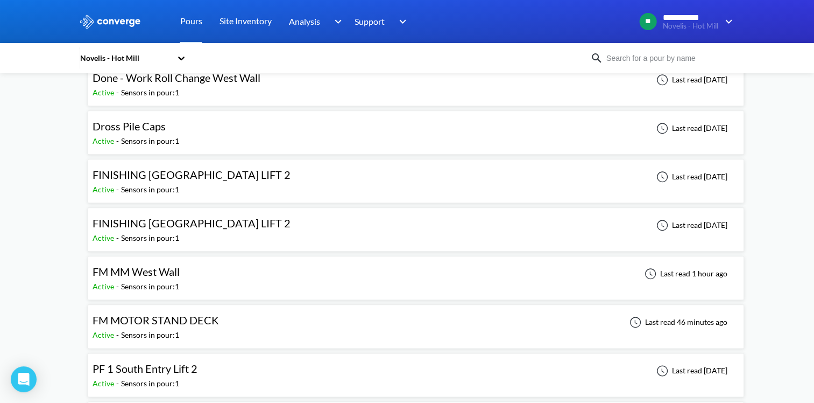
scroll to position [1184, 0]
click at [155, 272] on div "FM MM West Wall" at bounding box center [136, 271] width 87 height 17
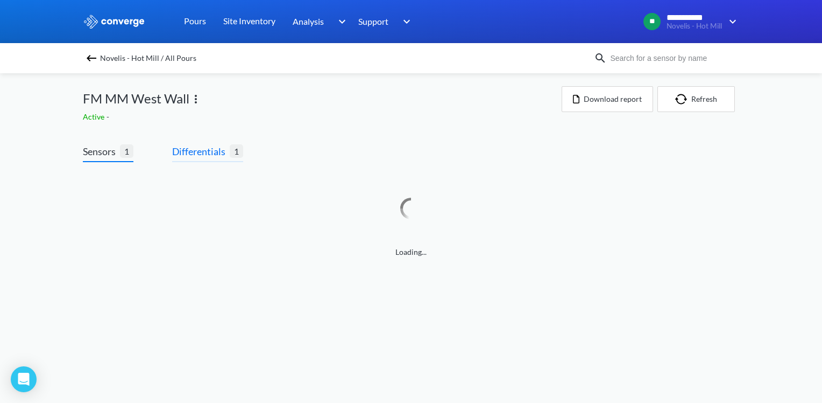
click at [196, 146] on span "Differentials" at bounding box center [201, 151] width 58 height 15
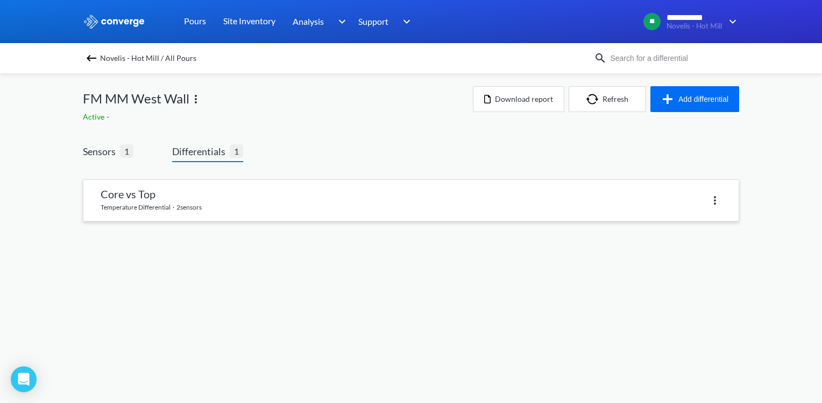
click at [284, 202] on link at bounding box center [410, 200] width 655 height 41
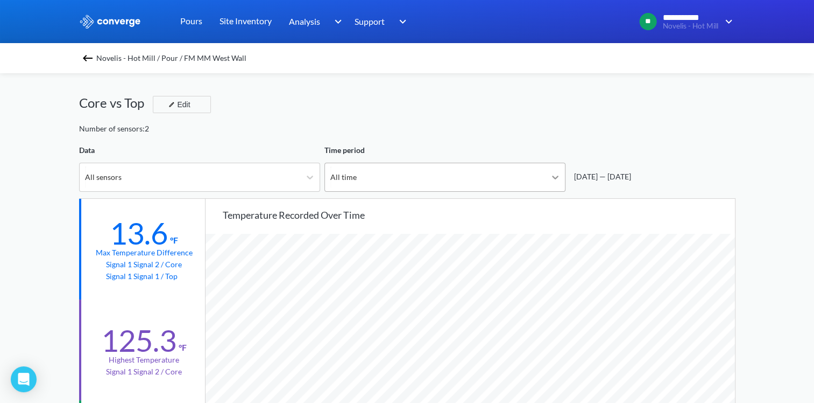
click at [557, 177] on icon at bounding box center [555, 177] width 6 height 4
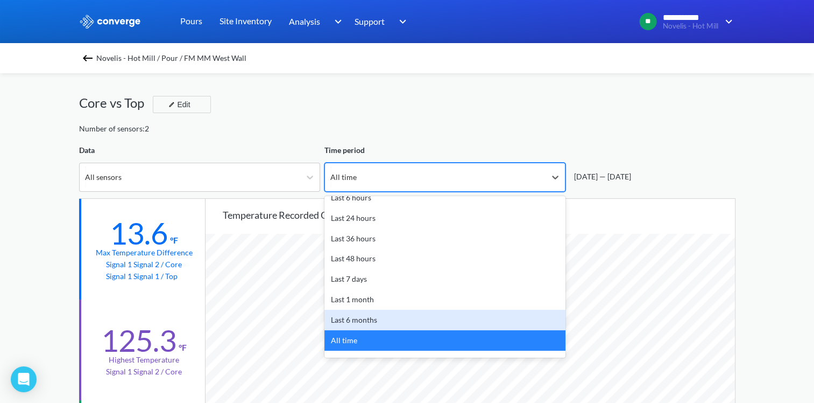
scroll to position [47, 0]
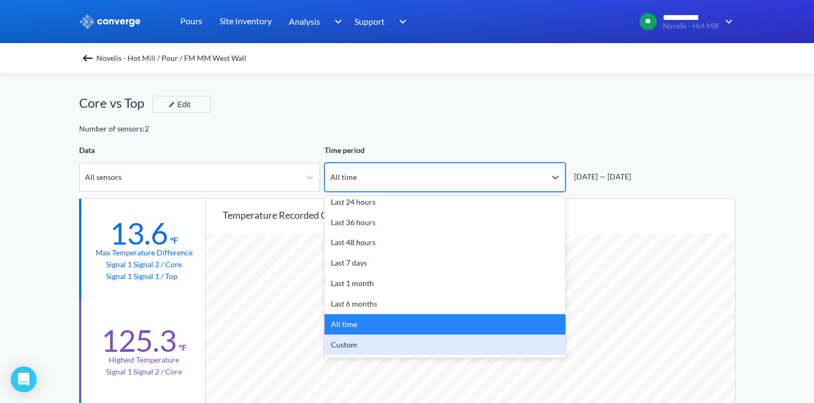
click at [356, 339] on div "Custom" at bounding box center [445, 344] width 241 height 20
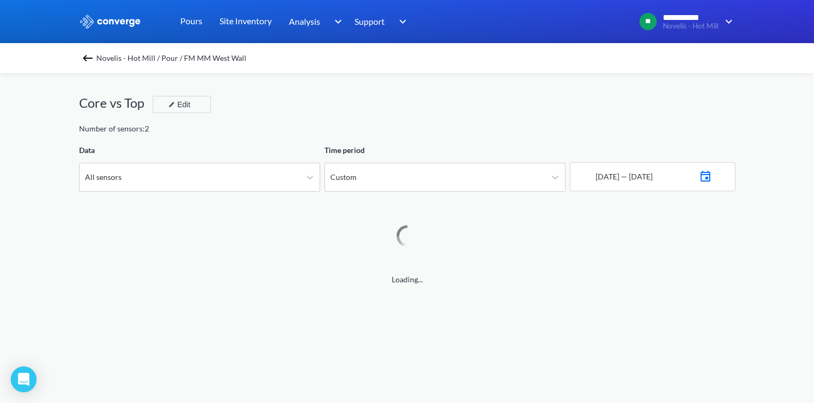
click at [712, 172] on img at bounding box center [705, 174] width 13 height 15
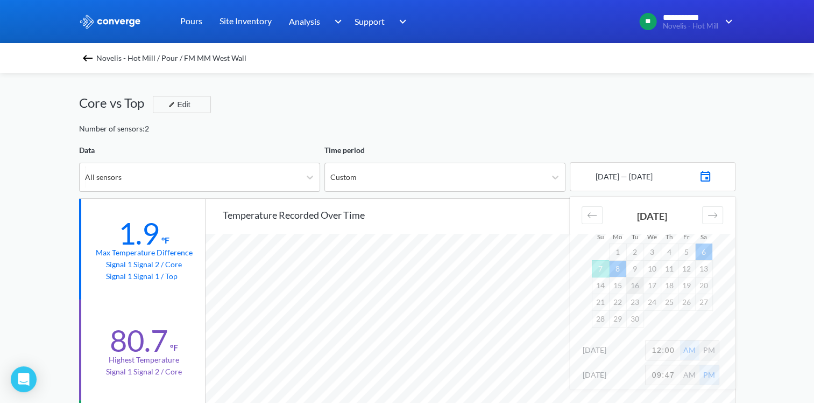
scroll to position [901, 814]
click at [596, 215] on icon "Move backward to switch to the previous month." at bounding box center [592, 215] width 10 height 10
click at [687, 301] on td "22" at bounding box center [686, 301] width 17 height 17
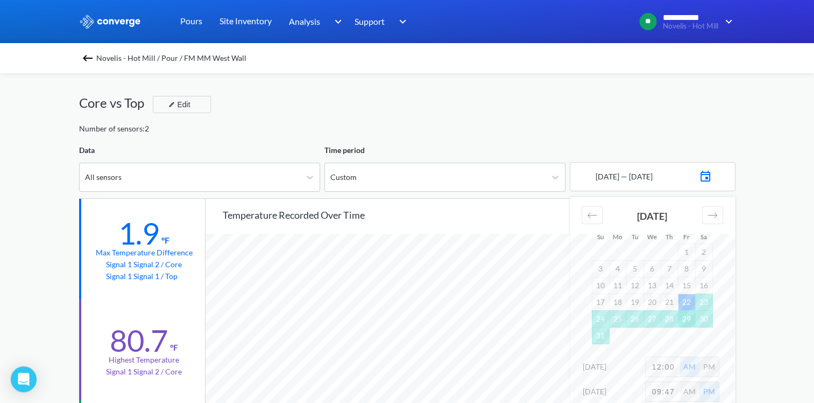
click at [687, 320] on td "29" at bounding box center [686, 318] width 17 height 17
click at [656, 365] on input "12:00" at bounding box center [663, 366] width 34 height 19
type input "10:00"
drag, startPoint x: 710, startPoint y: 369, endPoint x: 665, endPoint y: 391, distance: 50.6
click at [710, 369] on div "PM" at bounding box center [709, 366] width 19 height 19
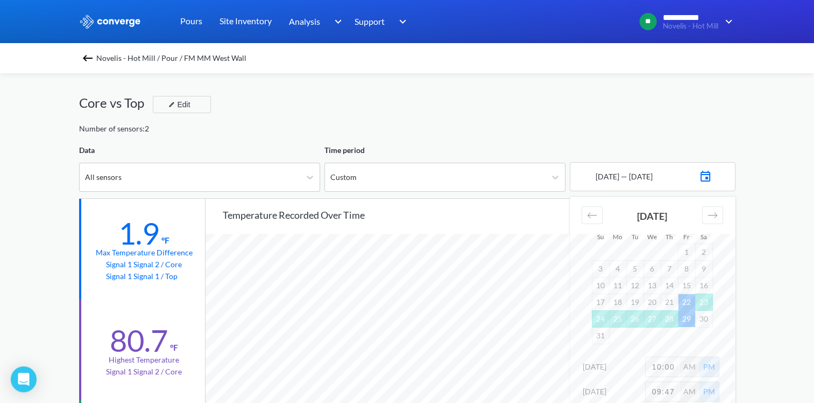
click at [679, 389] on input "09:47" at bounding box center [663, 391] width 34 height 19
type input "6:00"
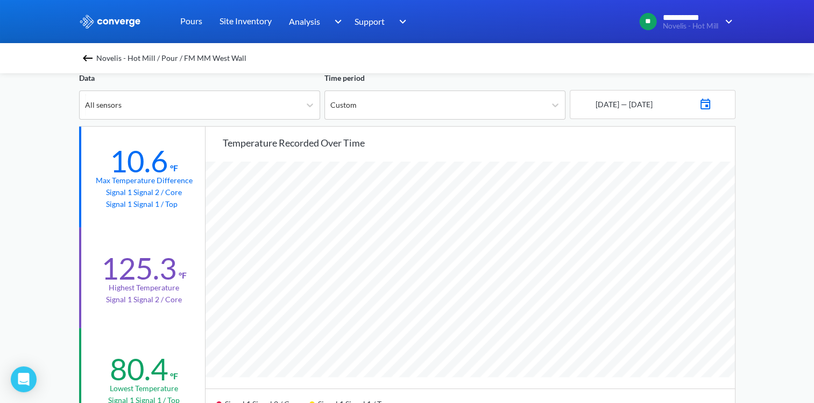
scroll to position [54, 0]
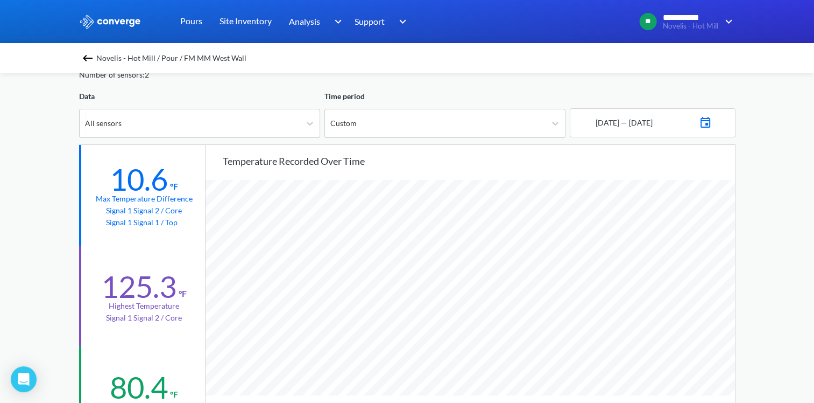
click at [712, 123] on img at bounding box center [705, 121] width 13 height 15
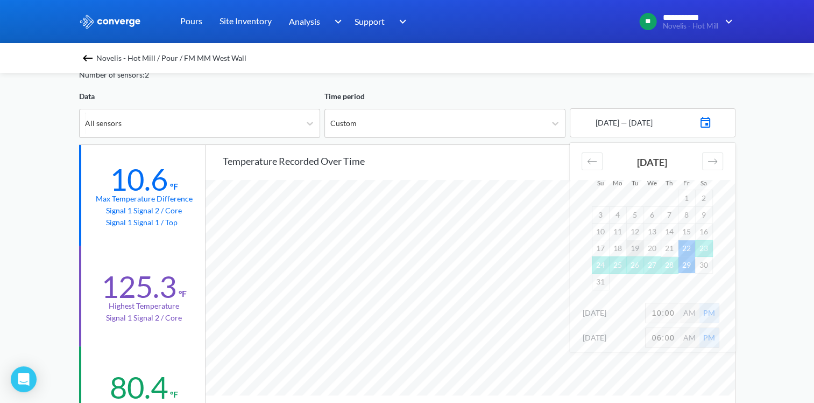
click at [626, 243] on td "19" at bounding box center [634, 247] width 17 height 17
click at [622, 246] on td "18" at bounding box center [617, 247] width 17 height 17
click at [638, 249] on td "19" at bounding box center [634, 247] width 17 height 17
click at [683, 262] on td "29" at bounding box center [686, 264] width 17 height 17
click at [639, 266] on td "26" at bounding box center [634, 264] width 17 height 17
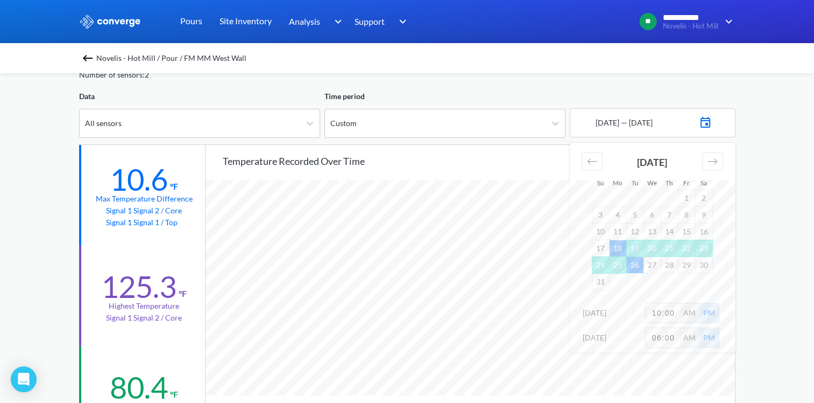
click at [749, 314] on div "**********" at bounding box center [407, 397] width 814 height 902
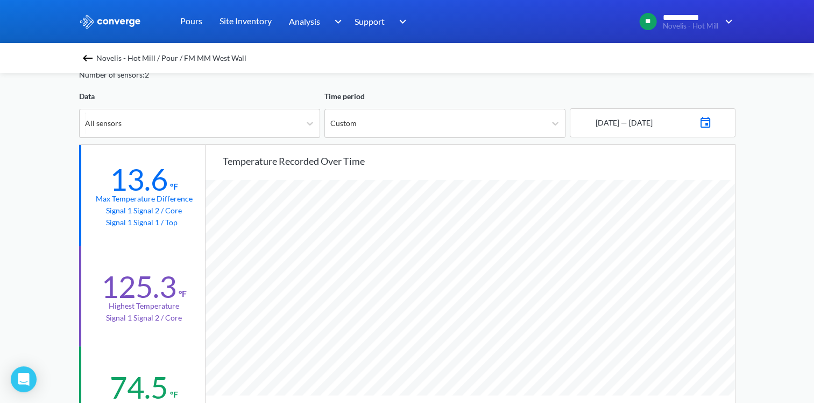
scroll to position [901, 814]
click at [712, 123] on img at bounding box center [705, 121] width 13 height 15
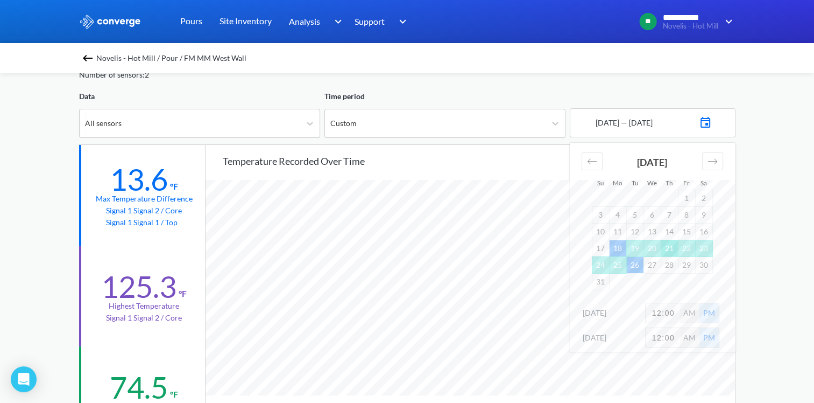
click at [667, 250] on td "21" at bounding box center [669, 247] width 17 height 17
click at [661, 311] on input "12:00" at bounding box center [663, 312] width 34 height 19
type input "10:00"
click at [662, 337] on input "12:00" at bounding box center [663, 337] width 34 height 19
type input "6:00"
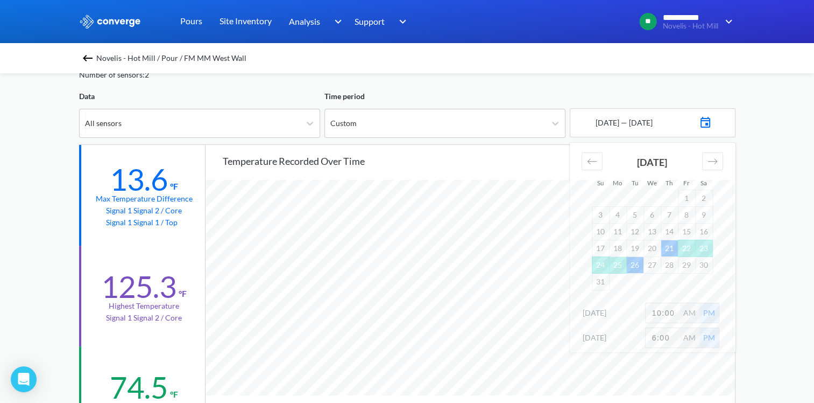
click at [747, 312] on div "**********" at bounding box center [407, 397] width 814 height 902
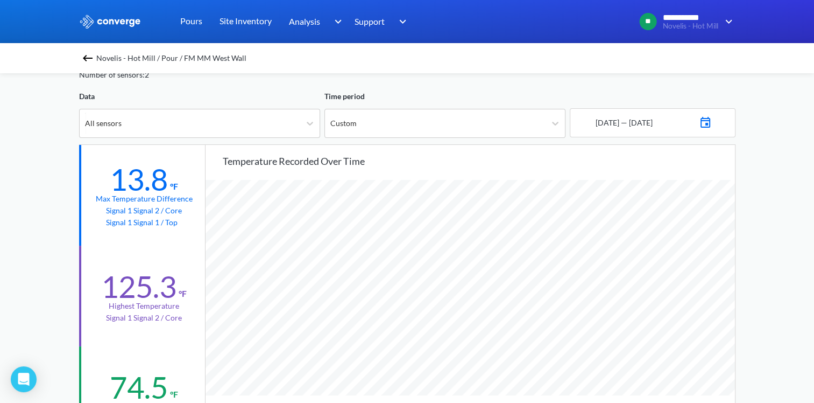
click at [712, 121] on img at bounding box center [705, 121] width 13 height 15
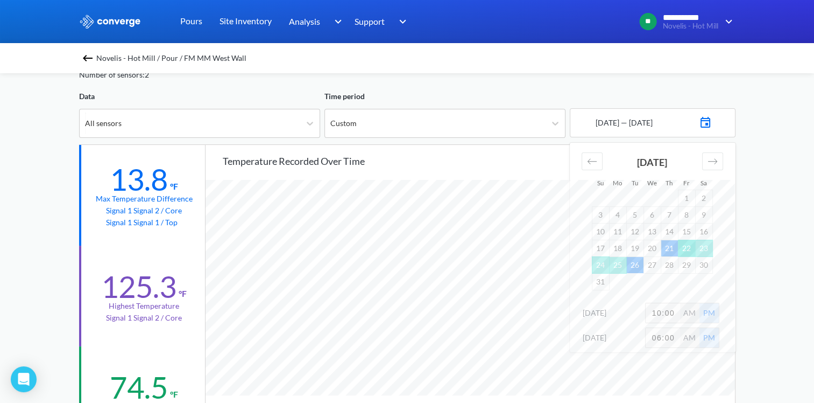
click at [681, 249] on td "22" at bounding box center [686, 247] width 17 height 17
click at [660, 313] on input "10:00" at bounding box center [663, 312] width 34 height 19
type input "2:00"
click at [700, 314] on div "PM" at bounding box center [709, 312] width 19 height 19
click at [694, 315] on div "AM" at bounding box center [689, 312] width 19 height 19
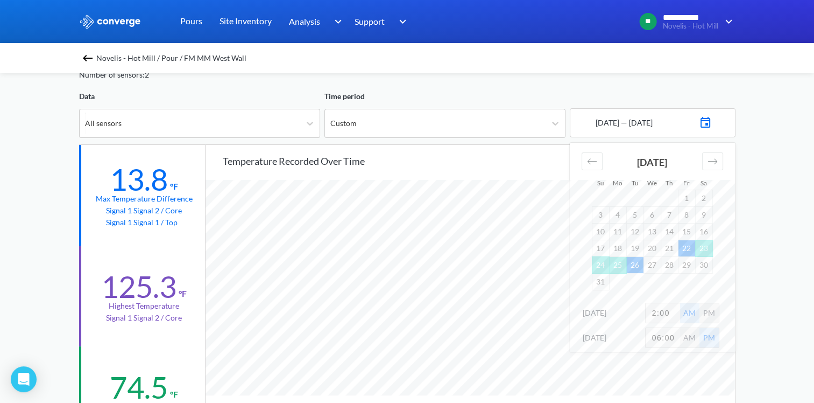
click at [661, 339] on input "06:00" at bounding box center [663, 337] width 34 height 19
type input "06:00"
click at [756, 273] on div "**********" at bounding box center [407, 397] width 814 height 902
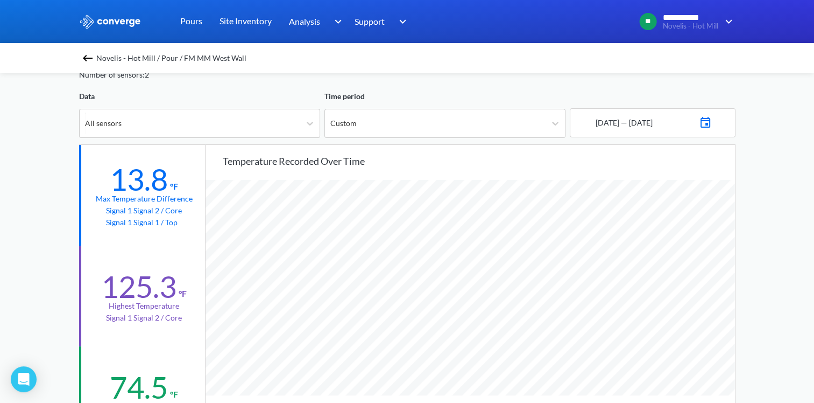
click at [710, 122] on img at bounding box center [705, 121] width 13 height 15
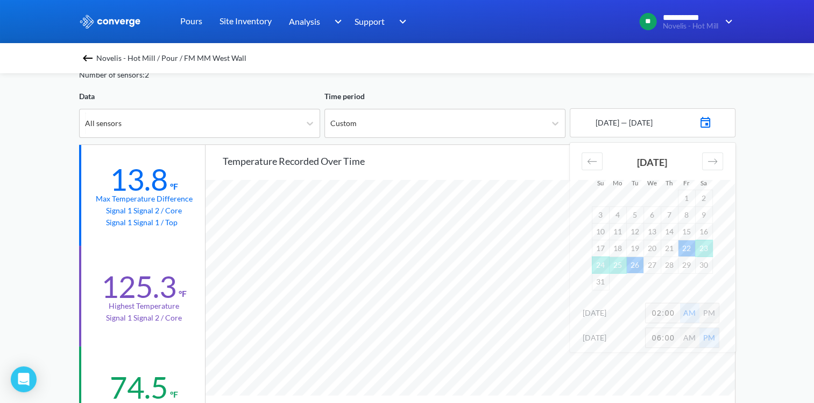
click at [758, 255] on div "**********" at bounding box center [407, 397] width 814 height 902
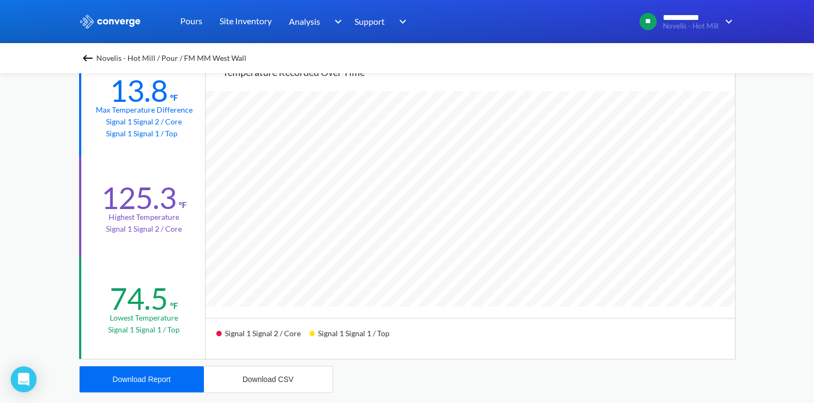
scroll to position [161, 0]
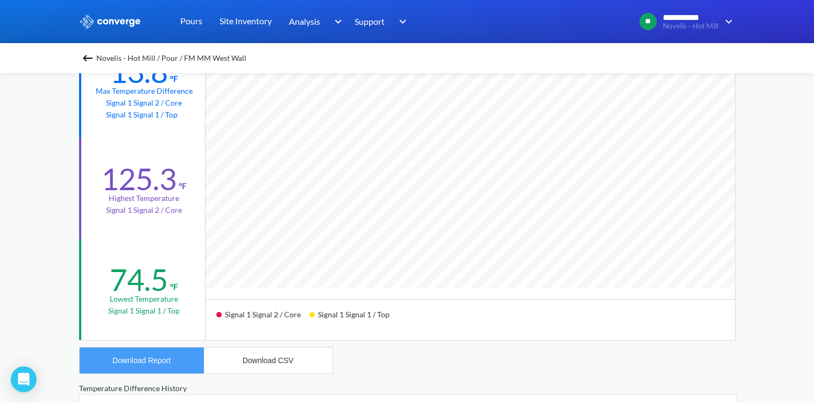
click at [170, 350] on button "Download Report" at bounding box center [142, 360] width 124 height 26
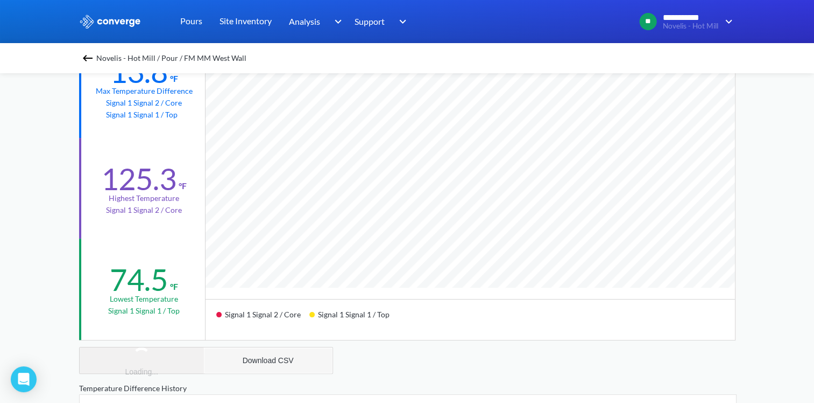
click at [271, 356] on div "Download CSV" at bounding box center [268, 360] width 51 height 9
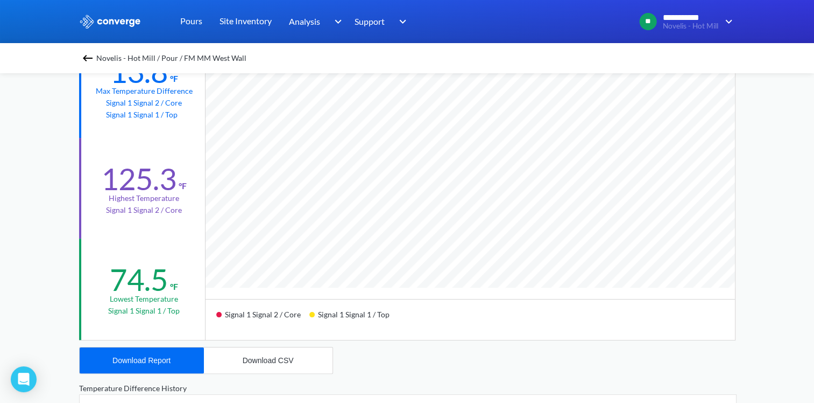
click at [98, 59] on div "Novelis - Hot Mill / Pour / FM MM West Wall" at bounding box center [407, 58] width 657 height 15
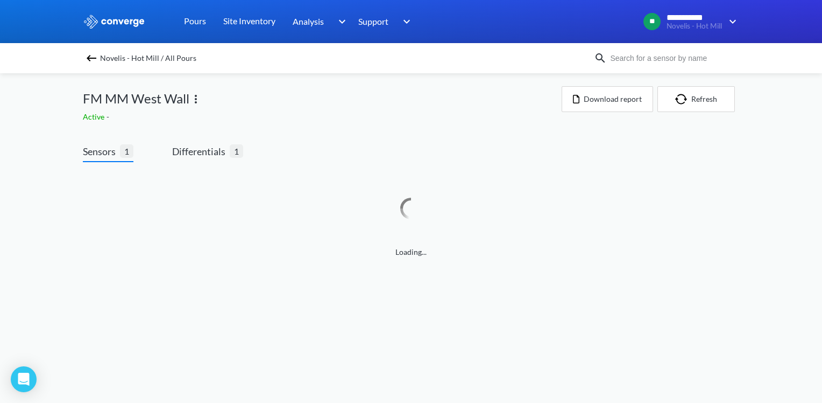
click at [202, 98] on div "FM MM West Wall" at bounding box center [322, 98] width 479 height 25
click at [200, 98] on img at bounding box center [195, 99] width 13 height 13
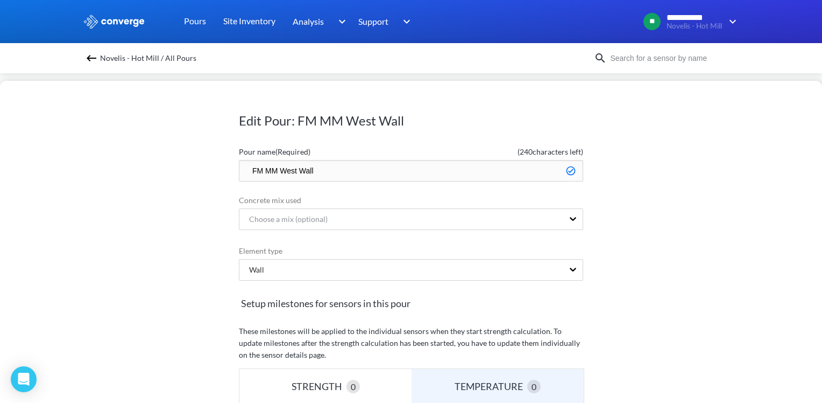
click at [293, 171] on input "FM MM West Wall" at bounding box center [411, 171] width 344 height 22
click at [243, 171] on input "FM MM East Wall" at bounding box center [411, 171] width 344 height 22
type input "Done - FM MM [GEOGRAPHIC_DATA]"
click at [752, 258] on div "Edit Pour: FM MM West Wall Pour name (Required) ( 233 characters left) Done - F…" at bounding box center [411, 242] width 822 height 322
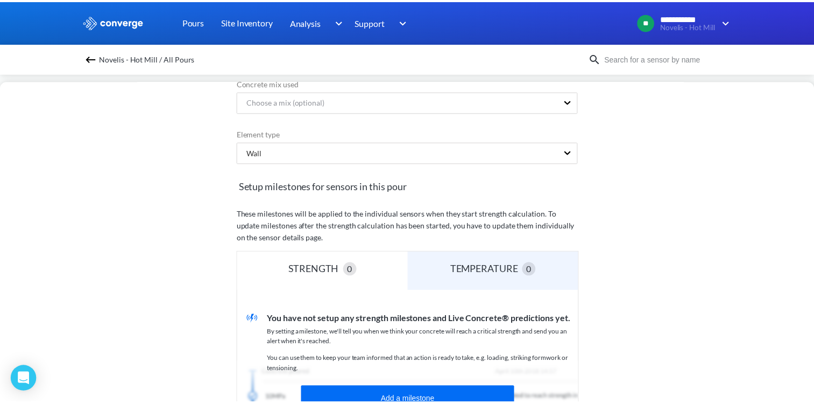
scroll to position [304, 0]
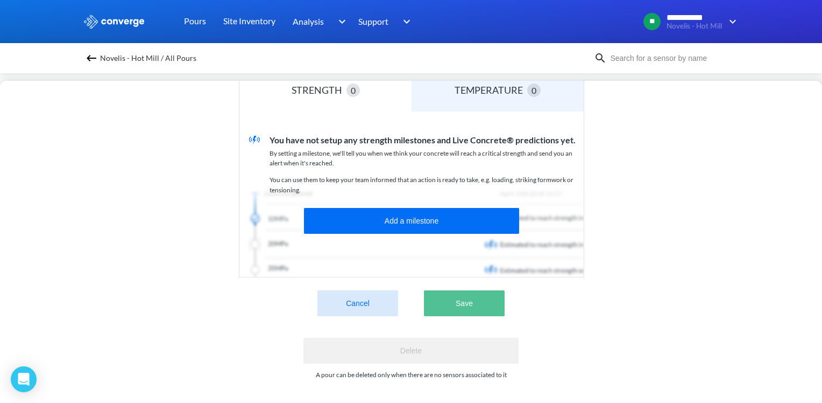
click at [467, 290] on button "Save" at bounding box center [464, 303] width 81 height 26
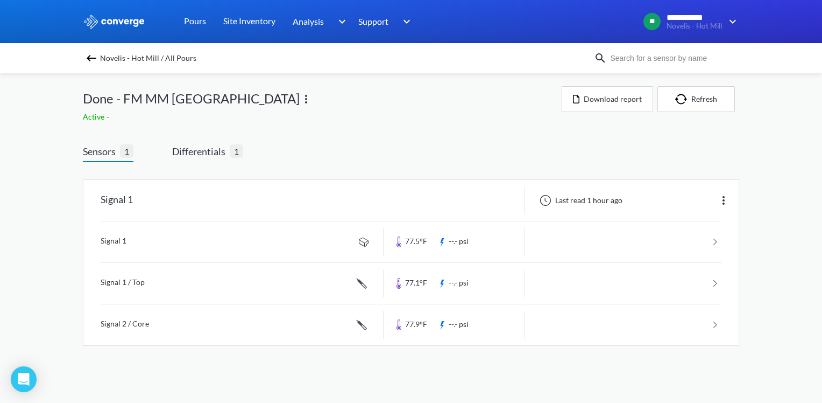
click at [88, 60] on img at bounding box center [91, 58] width 13 height 13
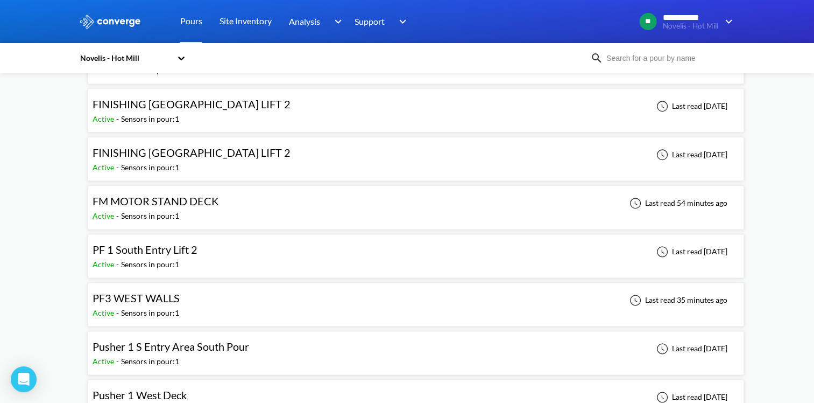
scroll to position [1292, 0]
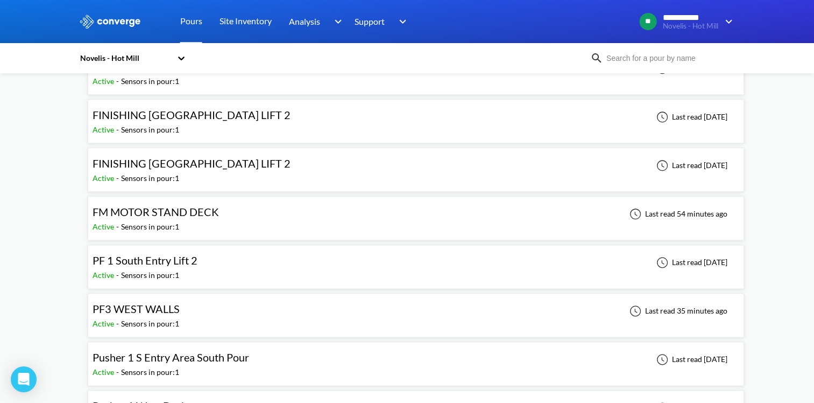
click at [194, 208] on span "FM MOTOR STAND DECK" at bounding box center [156, 211] width 126 height 13
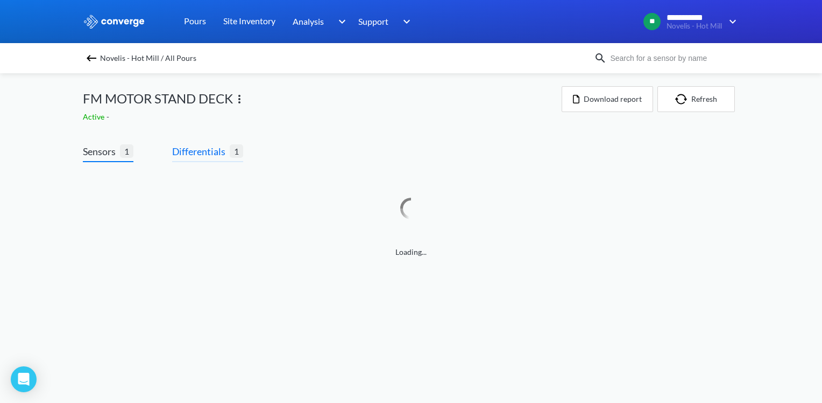
click at [191, 153] on span "Differentials" at bounding box center [201, 151] width 58 height 15
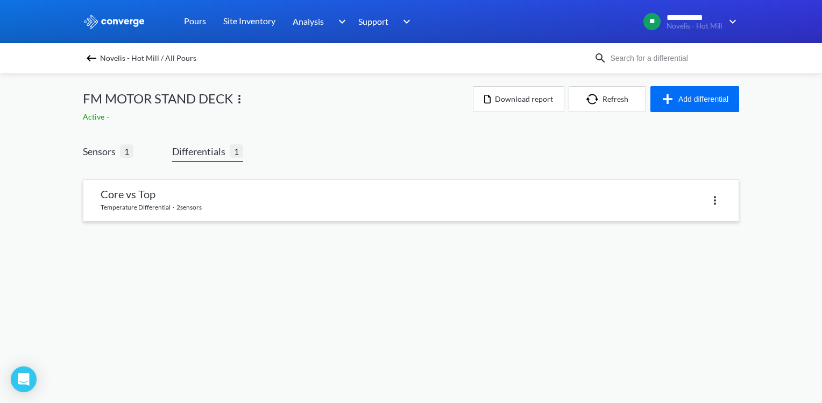
click at [190, 190] on link at bounding box center [410, 200] width 655 height 41
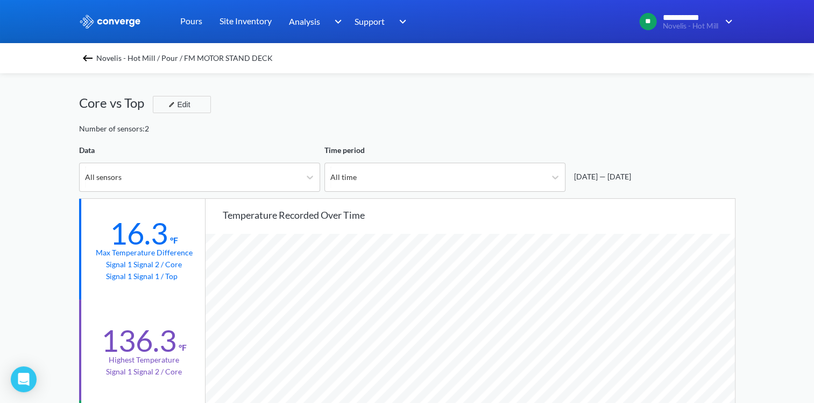
scroll to position [901, 814]
click at [550, 169] on div at bounding box center [555, 176] width 19 height 19
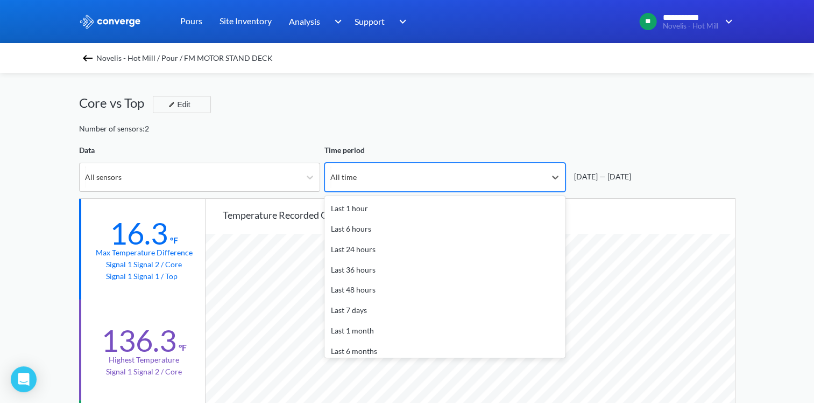
scroll to position [31, 0]
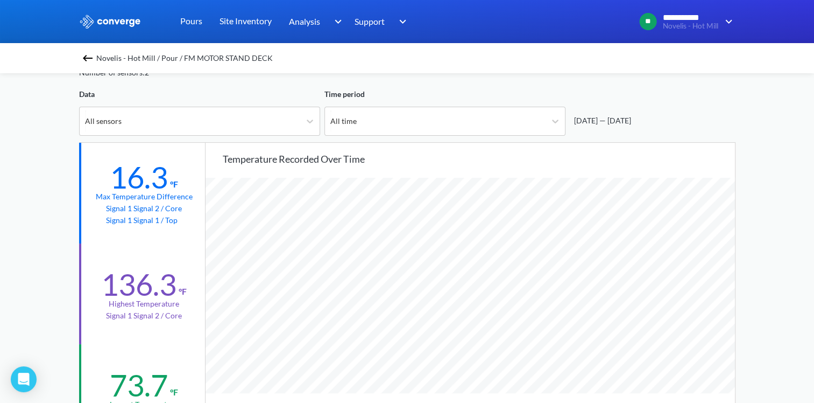
scroll to position [0, 0]
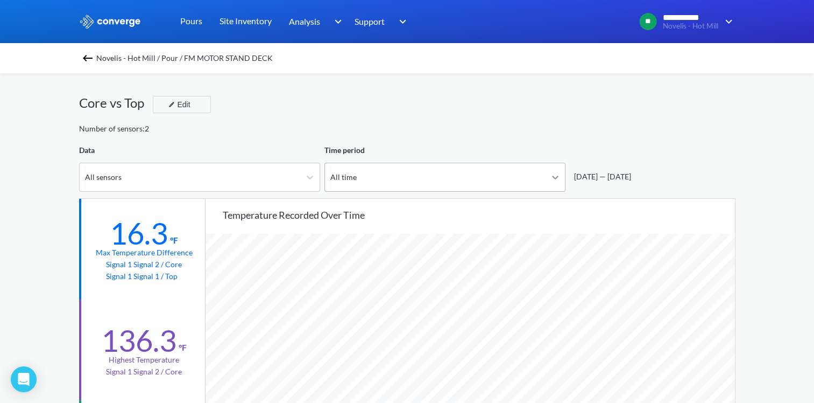
click at [554, 175] on icon at bounding box center [555, 177] width 11 height 11
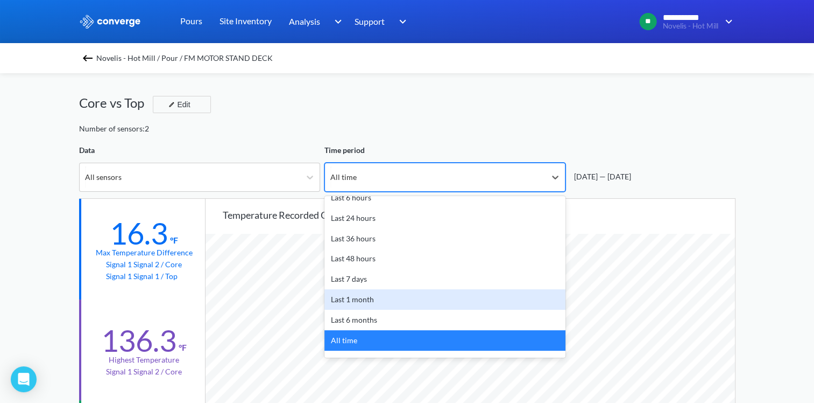
scroll to position [47, 0]
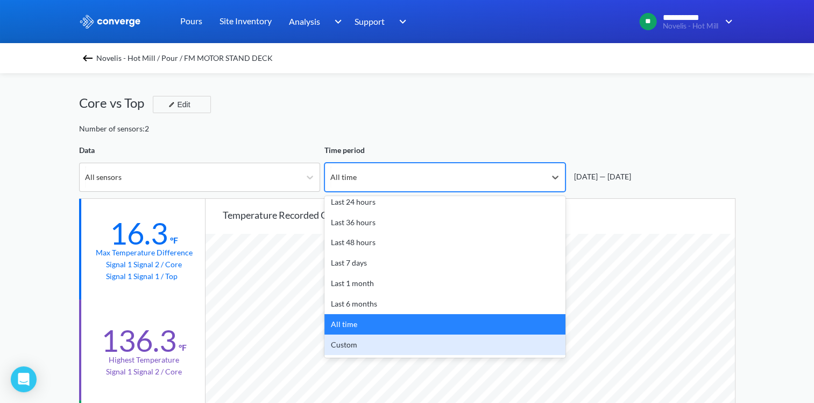
click at [370, 346] on div "Custom" at bounding box center [445, 344] width 241 height 20
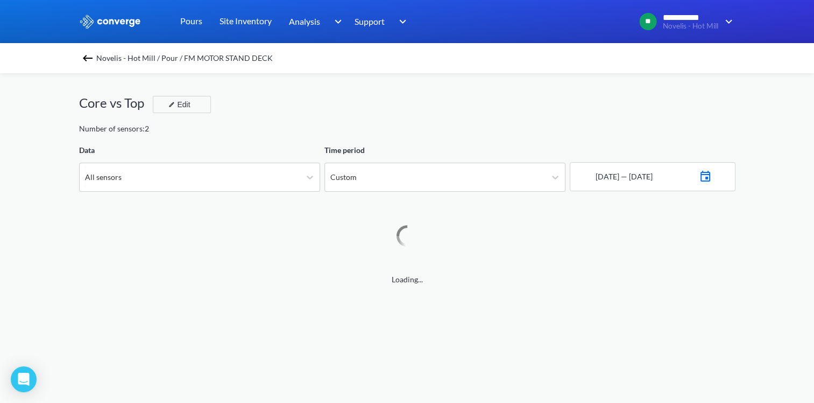
click at [709, 175] on img at bounding box center [705, 174] width 13 height 15
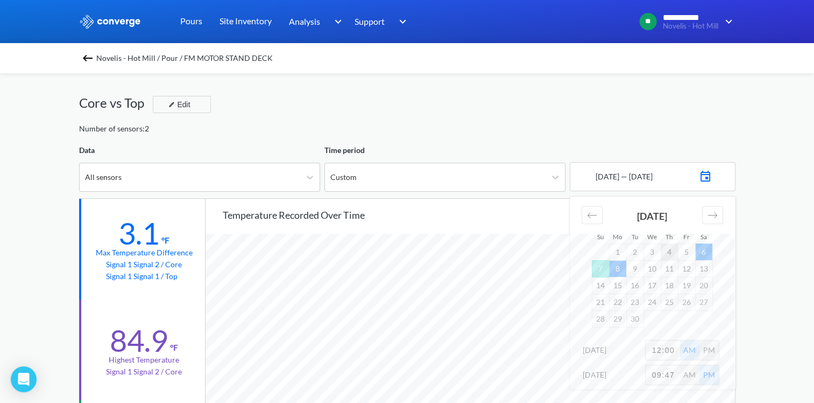
scroll to position [901, 814]
click at [602, 216] on div "[DATE]" at bounding box center [652, 219] width 121 height 47
click at [579, 216] on div "[DATE] 1 2 3 4 5 6 7 8 9 10 11 12 13 14 15 16 17 18 19 20 21 22 23 24 25 26 27 …" at bounding box center [653, 261] width 156 height 131
click at [593, 214] on icon "Move backward to switch to the previous month." at bounding box center [592, 215] width 10 height 10
click at [654, 300] on td "20" at bounding box center [652, 301] width 17 height 17
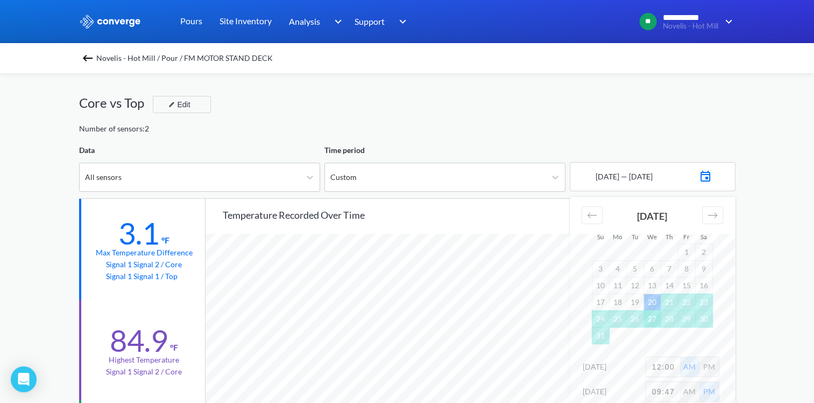
click at [654, 316] on td "27" at bounding box center [652, 318] width 17 height 17
click at [660, 362] on input "12:00" at bounding box center [663, 366] width 34 height 19
click at [662, 362] on input "12:00" at bounding box center [663, 366] width 34 height 19
click at [659, 362] on input "12:00" at bounding box center [663, 366] width 34 height 19
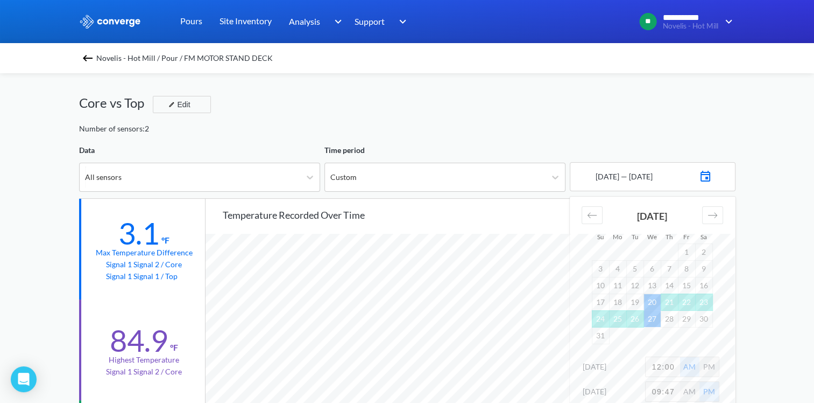
click at [659, 362] on input "12:00" at bounding box center [663, 366] width 34 height 19
type input "8:00"
click at [669, 389] on input "09:47" at bounding box center [663, 391] width 34 height 19
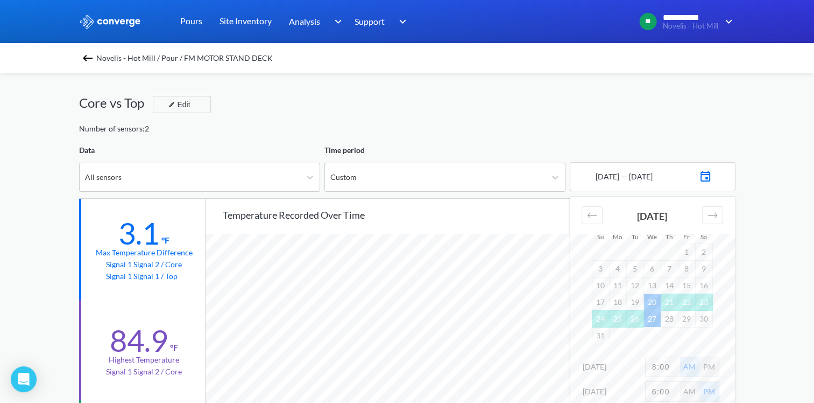
type input "6:00"
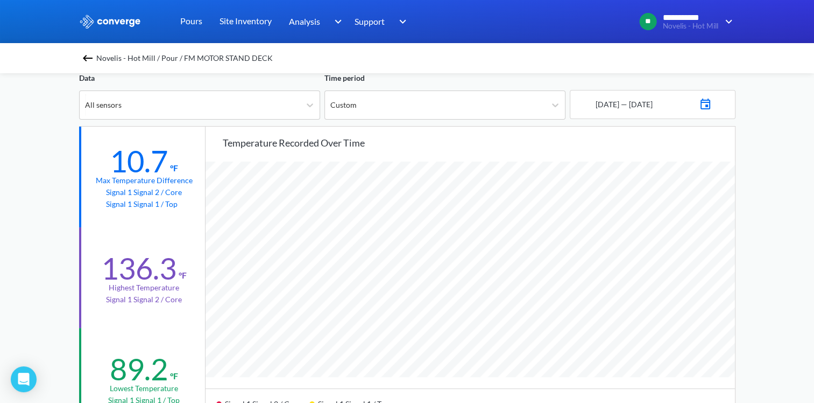
scroll to position [54, 0]
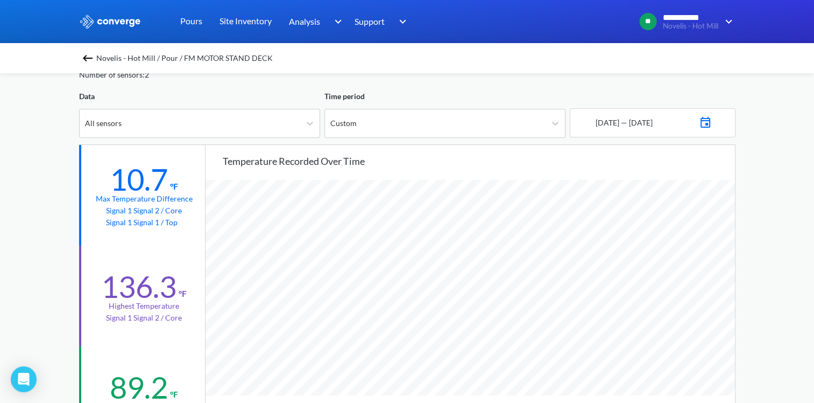
click at [712, 122] on img at bounding box center [705, 121] width 13 height 15
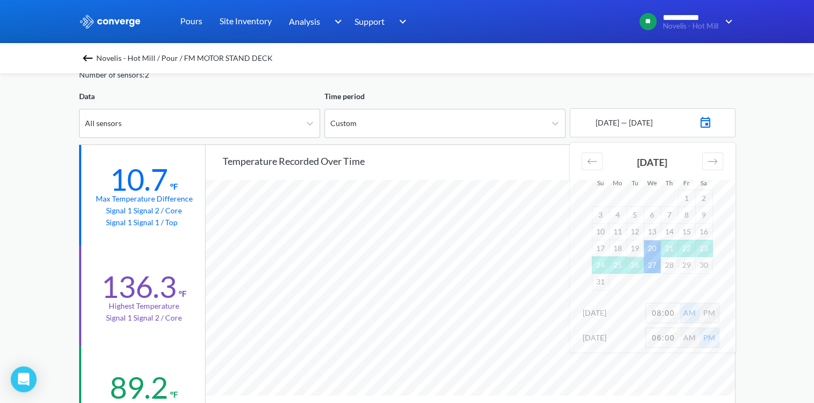
click at [659, 313] on input "08:00" at bounding box center [663, 312] width 34 height 19
type input "03:00"
click at [784, 311] on div "**********" at bounding box center [407, 397] width 814 height 902
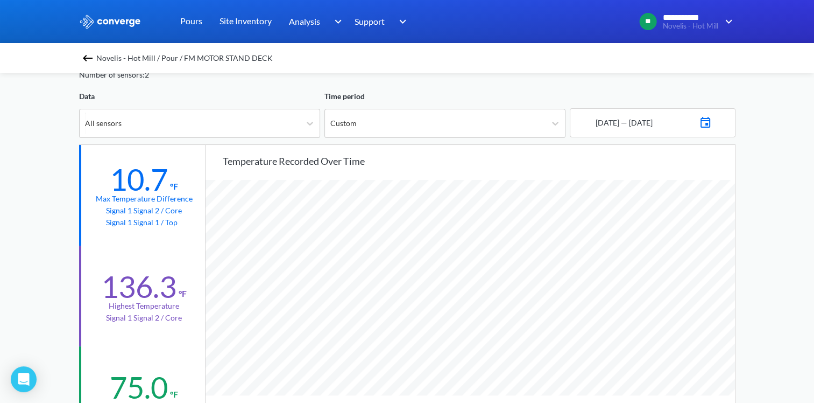
scroll to position [901, 814]
click at [712, 126] on img at bounding box center [705, 121] width 13 height 15
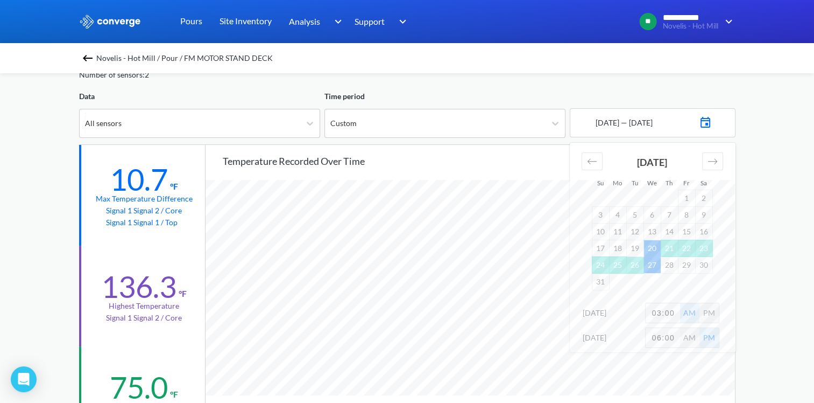
click at [659, 311] on input "03:00" at bounding box center [663, 312] width 34 height 19
type input "1:00"
click at [776, 281] on div "**********" at bounding box center [407, 397] width 814 height 902
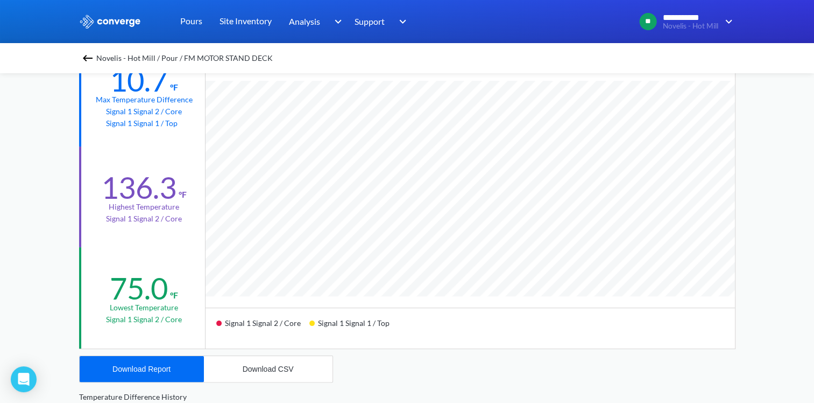
scroll to position [215, 0]
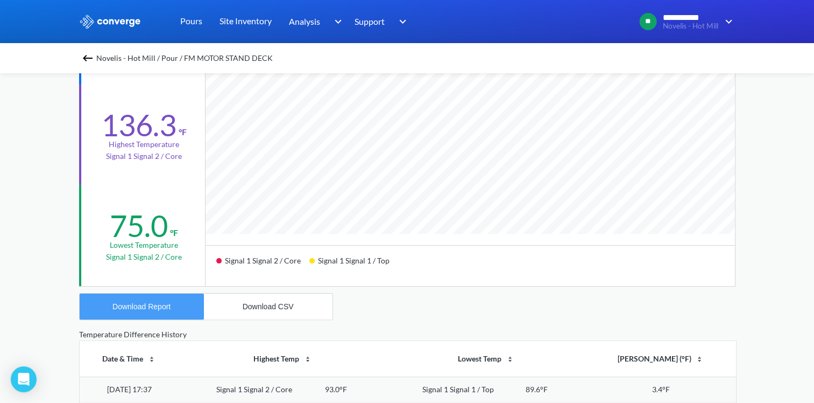
click at [168, 308] on div "Download Report" at bounding box center [141, 306] width 58 height 9
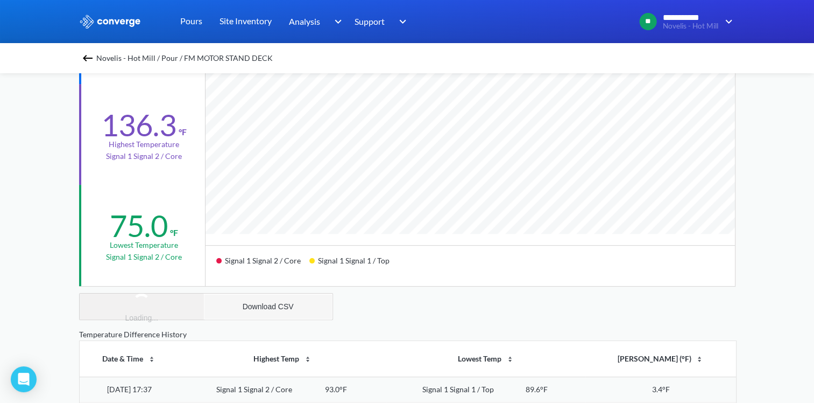
click at [265, 298] on button "Download CSV" at bounding box center [268, 306] width 129 height 26
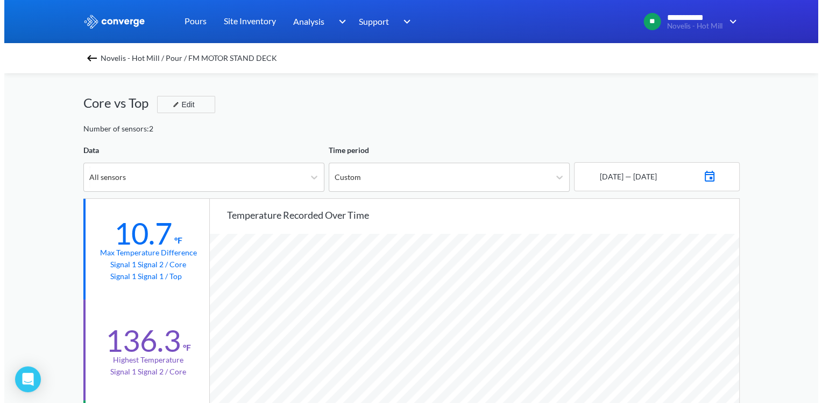
scroll to position [0, 0]
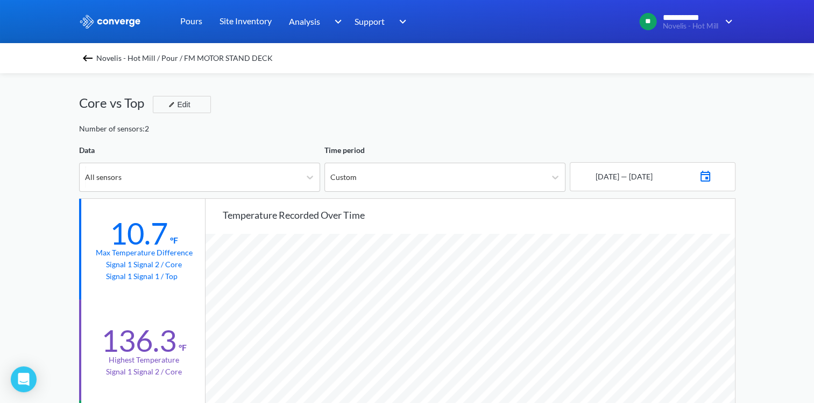
click at [94, 60] on img at bounding box center [87, 58] width 13 height 13
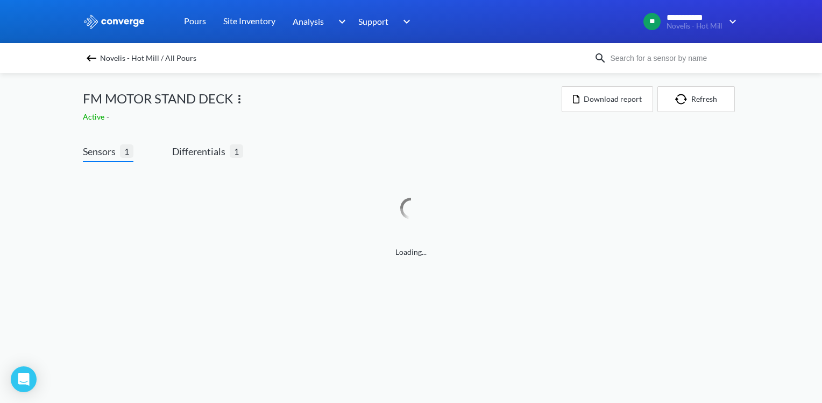
click at [240, 100] on img at bounding box center [239, 99] width 13 height 13
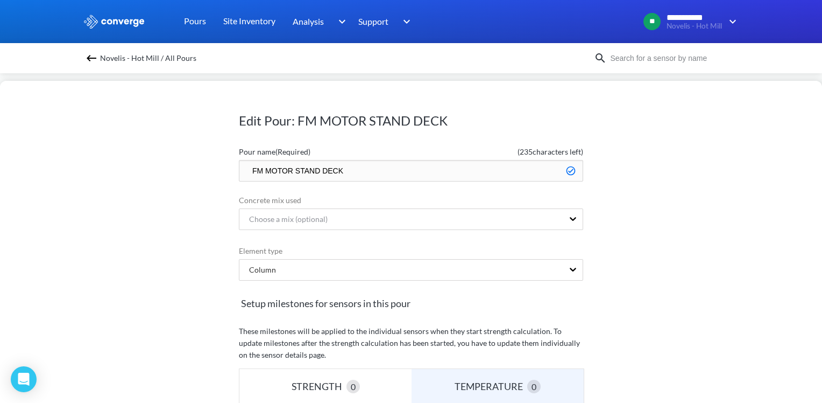
click at [243, 167] on input "FM MOTOR STAND DECK" at bounding box center [411, 171] width 344 height 22
type input "Done - FM MOTOR STAND DECK"
click at [660, 201] on div "Edit Pour: FM MOTOR STAND DECK Pour name (Required) ( 228 characters left) Done…" at bounding box center [411, 242] width 822 height 322
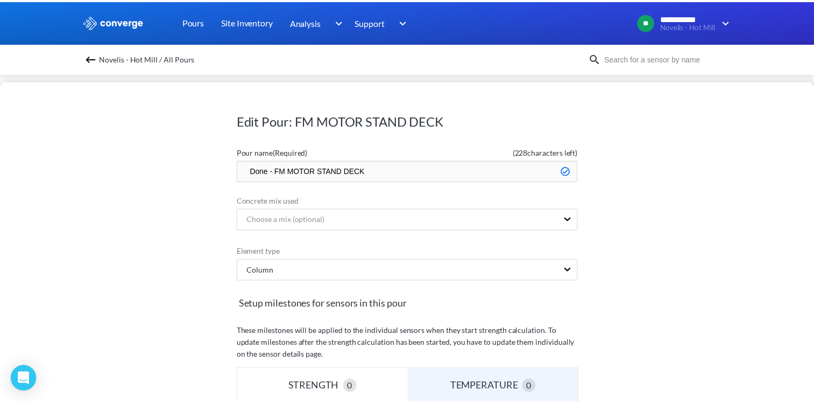
scroll to position [304, 0]
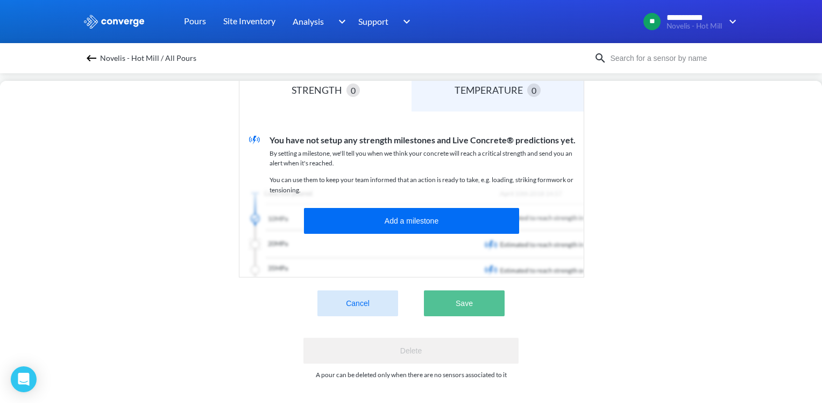
click at [455, 306] on button "Save" at bounding box center [464, 303] width 81 height 26
click at [457, 290] on button "Save" at bounding box center [464, 303] width 81 height 26
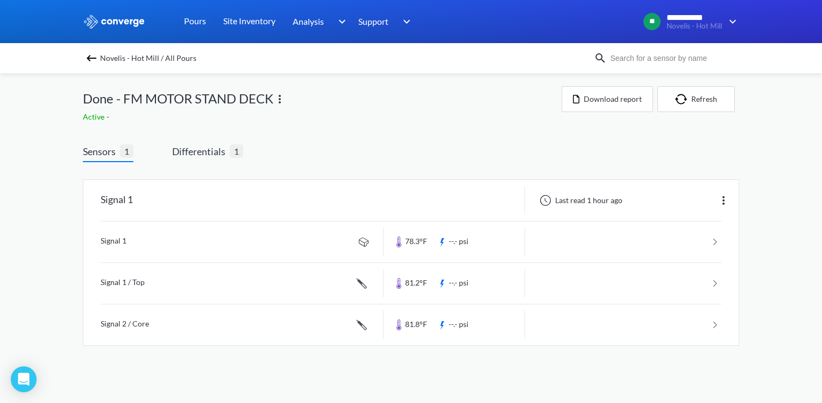
click at [89, 60] on img at bounding box center [91, 58] width 13 height 13
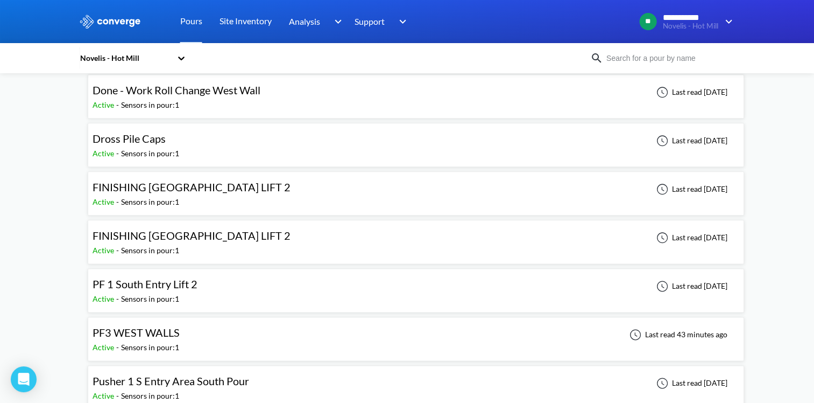
scroll to position [1292, 0]
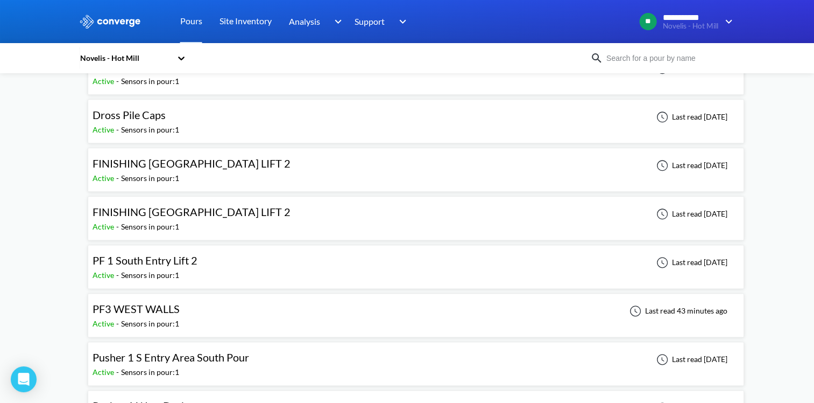
click at [168, 309] on div "PF3 WEST WALLS" at bounding box center [136, 308] width 87 height 17
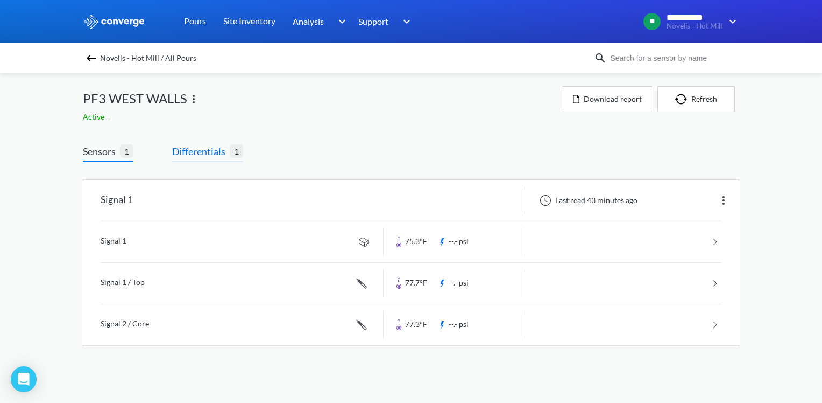
click at [188, 149] on span "Differentials" at bounding box center [201, 151] width 58 height 15
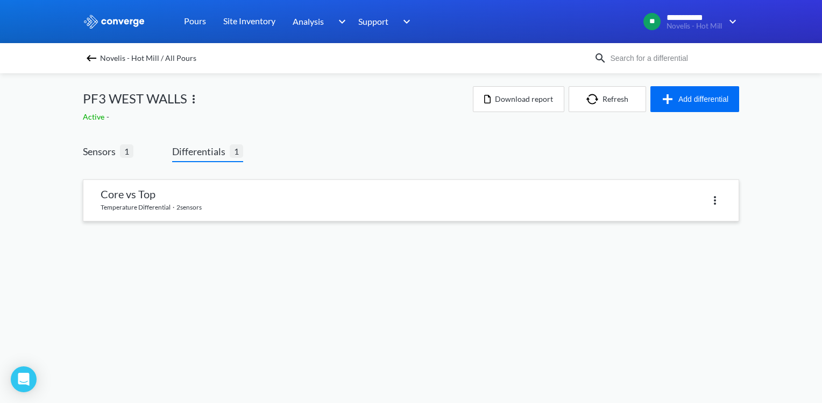
click at [198, 193] on link at bounding box center [410, 200] width 655 height 41
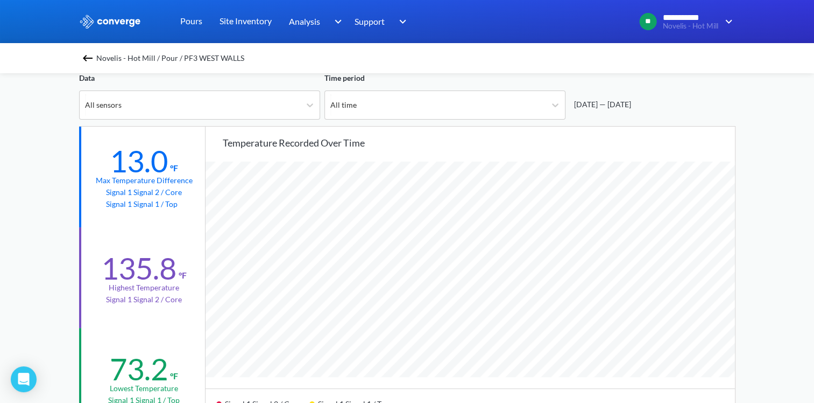
scroll to position [54, 0]
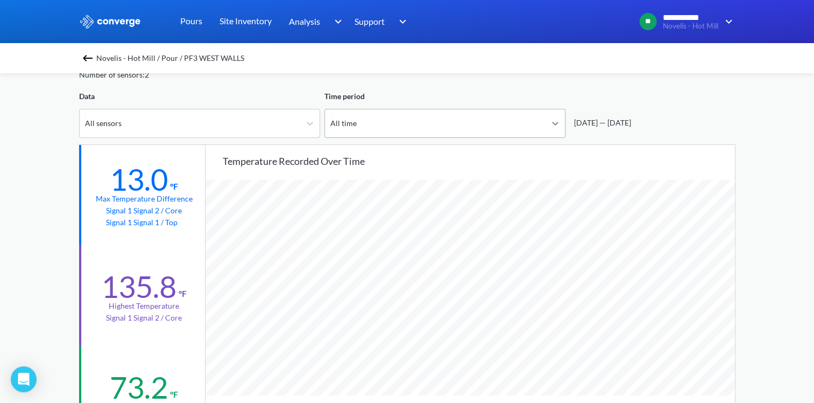
click at [553, 121] on icon at bounding box center [555, 123] width 11 height 11
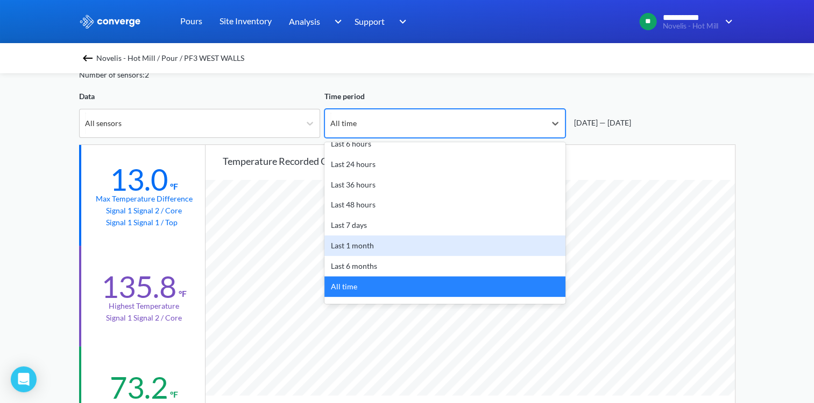
scroll to position [47, 0]
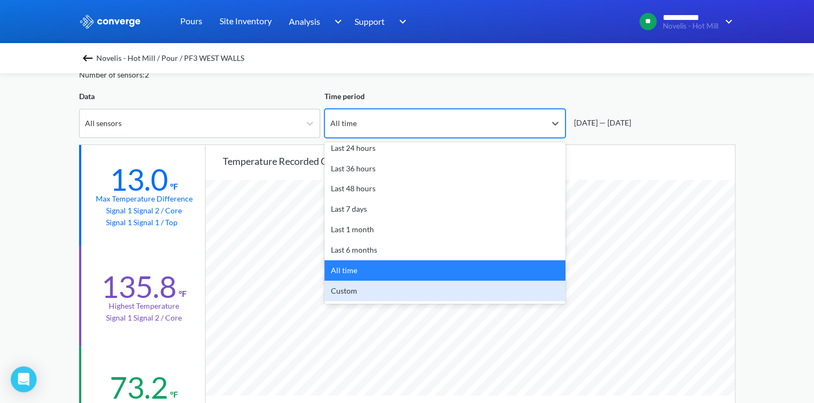
click at [376, 285] on div "Custom" at bounding box center [445, 290] width 241 height 20
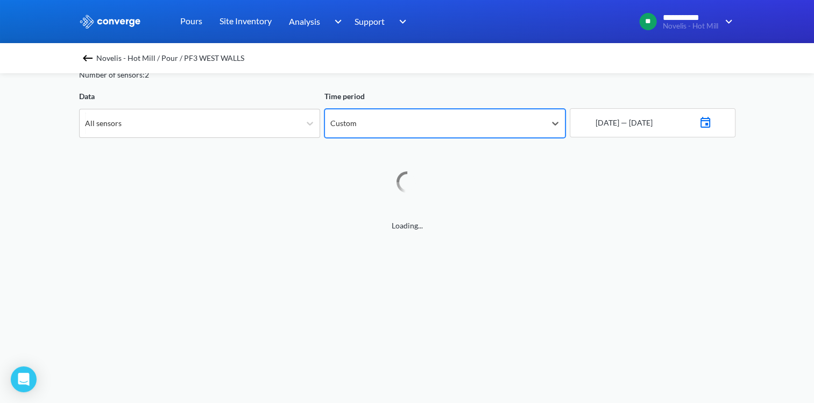
click at [710, 119] on img at bounding box center [705, 121] width 13 height 15
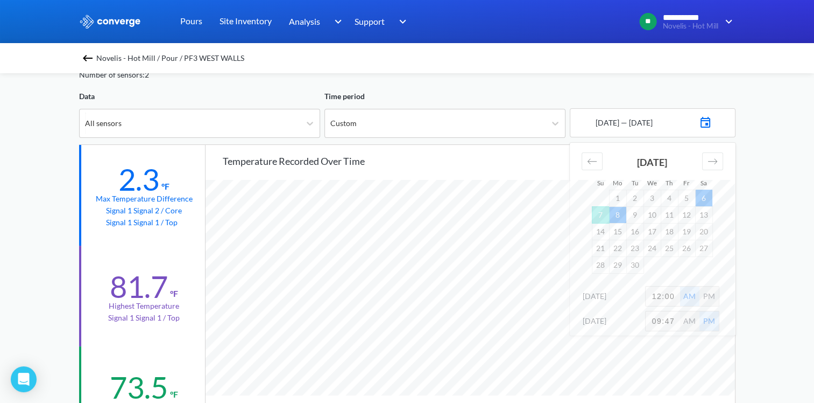
scroll to position [901, 814]
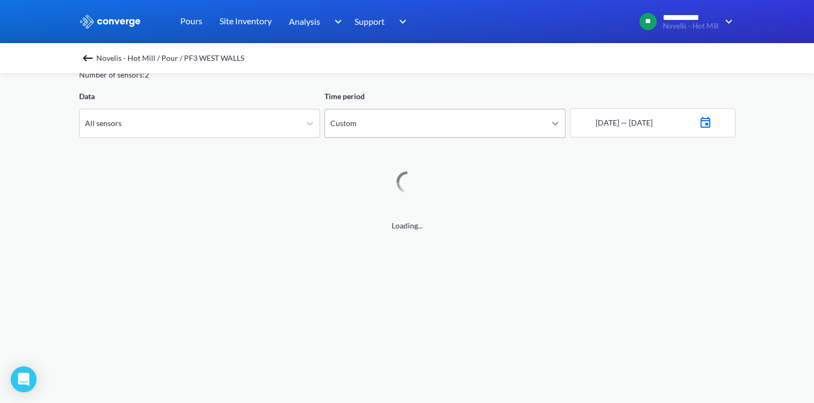
click at [554, 129] on div at bounding box center [555, 123] width 19 height 19
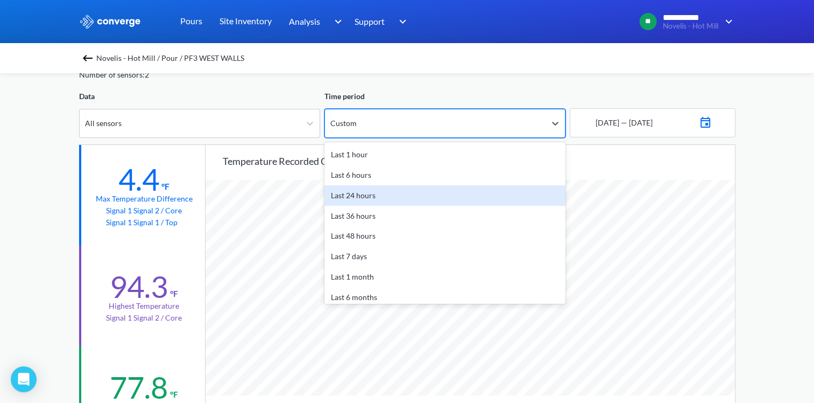
scroll to position [47, 0]
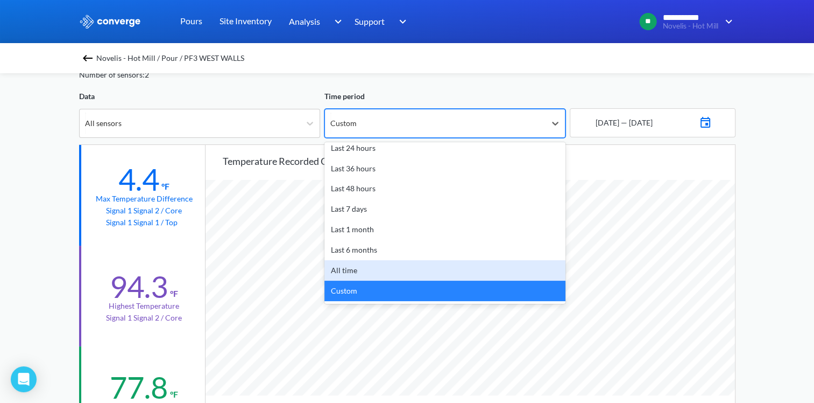
click at [357, 270] on div "All time" at bounding box center [445, 270] width 241 height 20
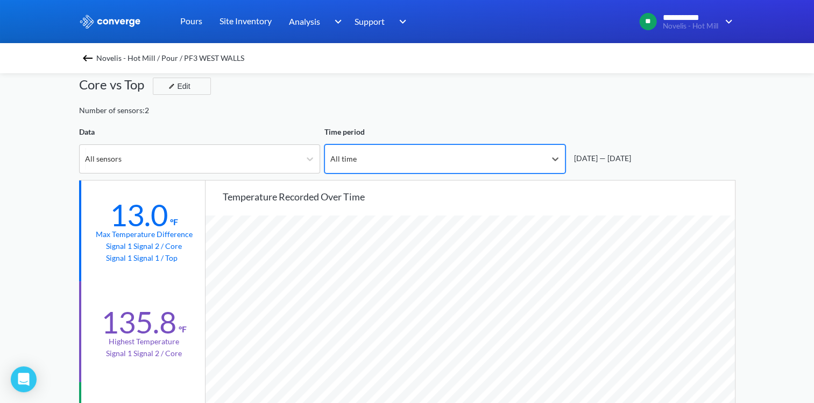
scroll to position [0, 0]
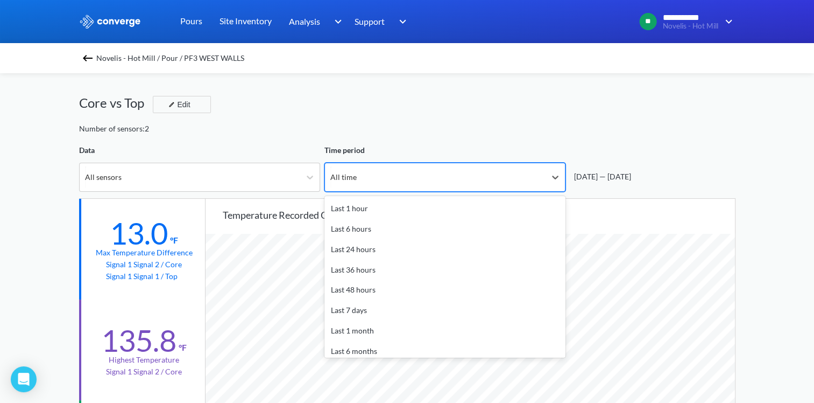
drag, startPoint x: 547, startPoint y: 174, endPoint x: 500, endPoint y: 243, distance: 83.3
click at [547, 174] on div at bounding box center [555, 176] width 19 height 19
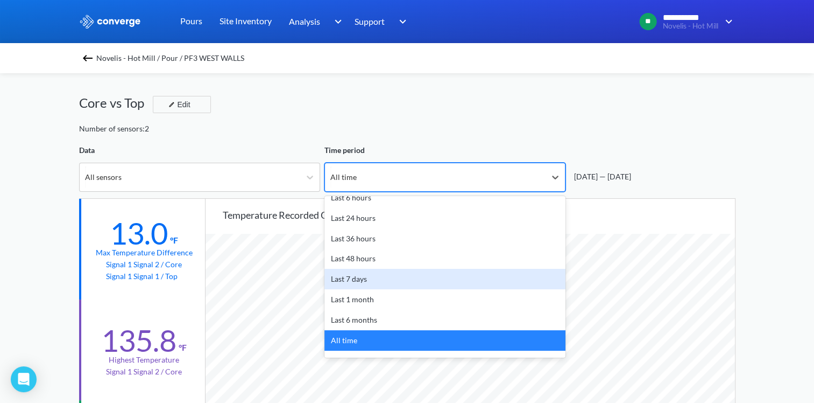
scroll to position [47, 0]
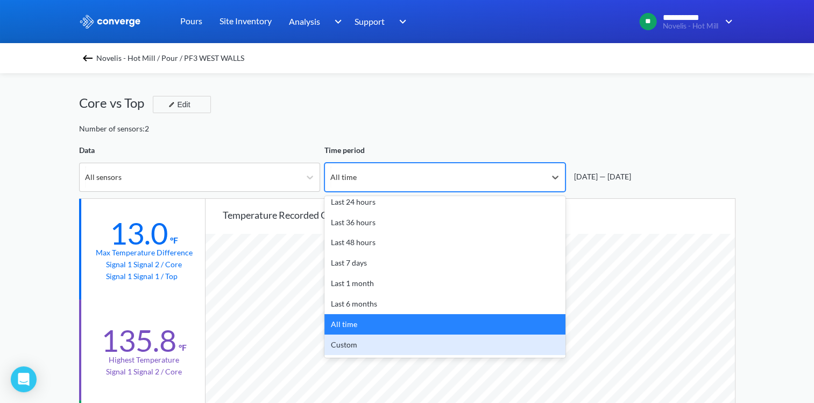
click at [393, 340] on div "Custom" at bounding box center [445, 344] width 241 height 20
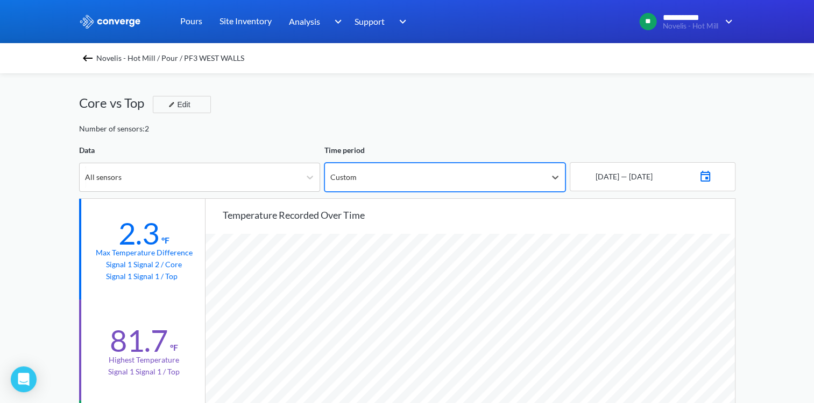
scroll to position [901, 814]
click at [712, 177] on img at bounding box center [705, 174] width 13 height 15
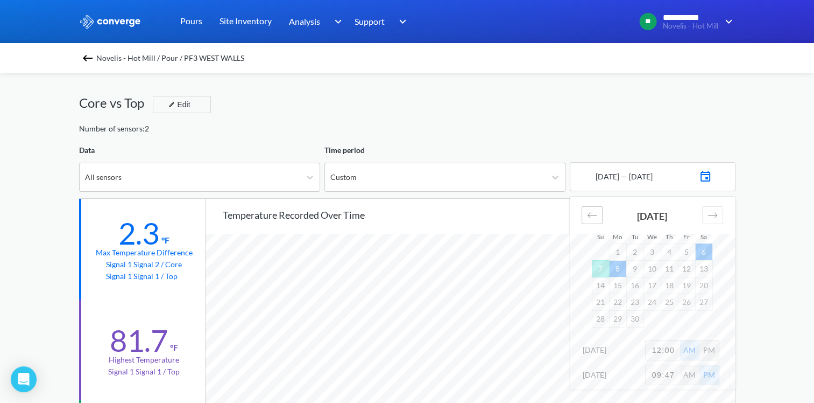
click at [594, 214] on icon "Move backward to switch to the previous month." at bounding box center [592, 215] width 10 height 10
click at [700, 283] on td "16" at bounding box center [703, 285] width 17 height 17
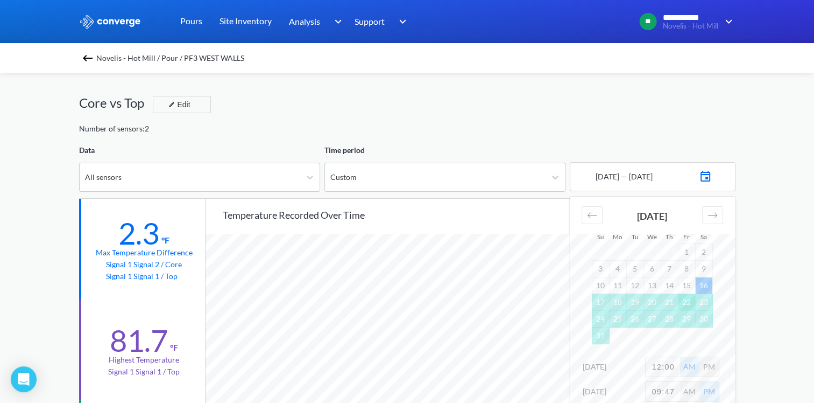
click at [682, 299] on td "22" at bounding box center [686, 301] width 17 height 17
click at [660, 365] on input "12:00" at bounding box center [663, 366] width 34 height 19
type input "4:00"
click at [670, 390] on input "09:47" at bounding box center [663, 391] width 34 height 19
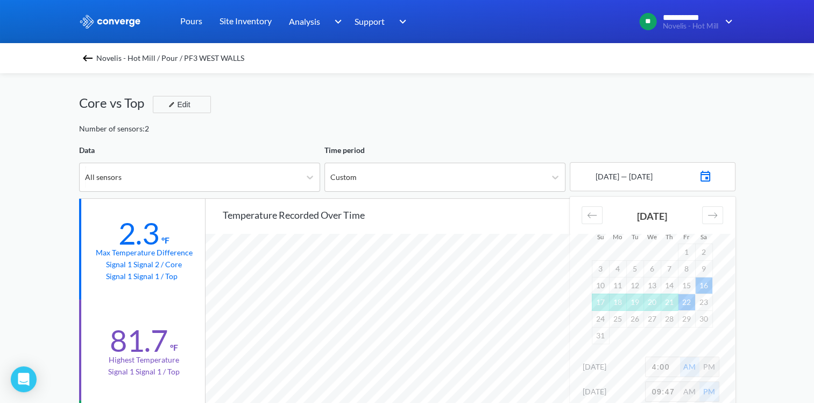
click at [670, 390] on input "09:47" at bounding box center [663, 391] width 34 height 19
type input "6:00"
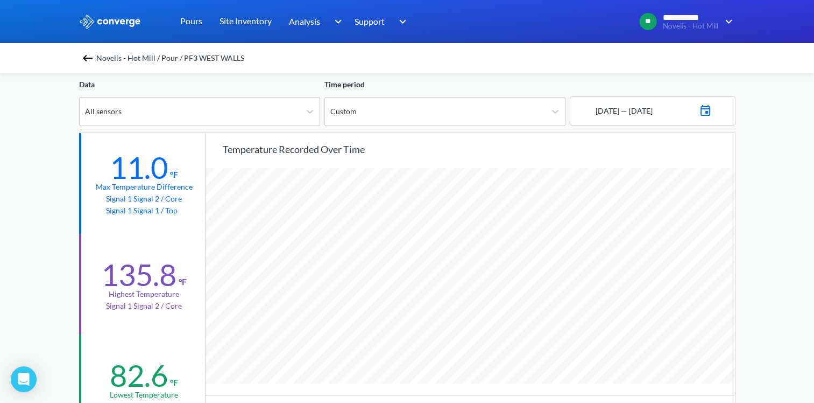
scroll to position [0, 0]
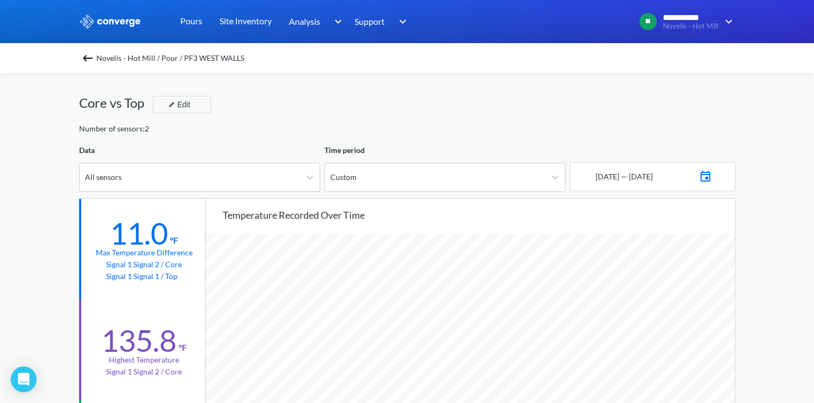
click at [712, 173] on img at bounding box center [705, 174] width 13 height 15
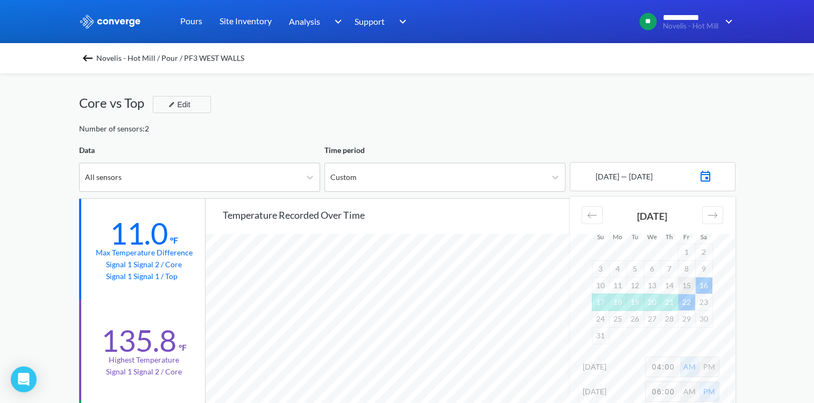
click at [685, 284] on td "15" at bounding box center [686, 285] width 17 height 17
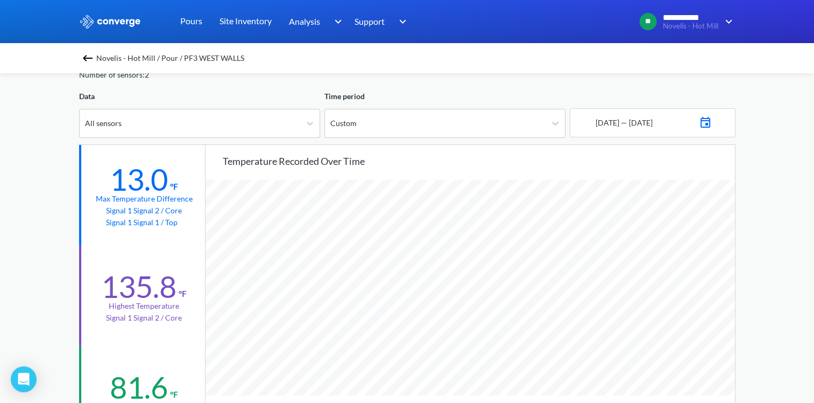
scroll to position [901, 814]
click at [712, 119] on img at bounding box center [705, 121] width 13 height 15
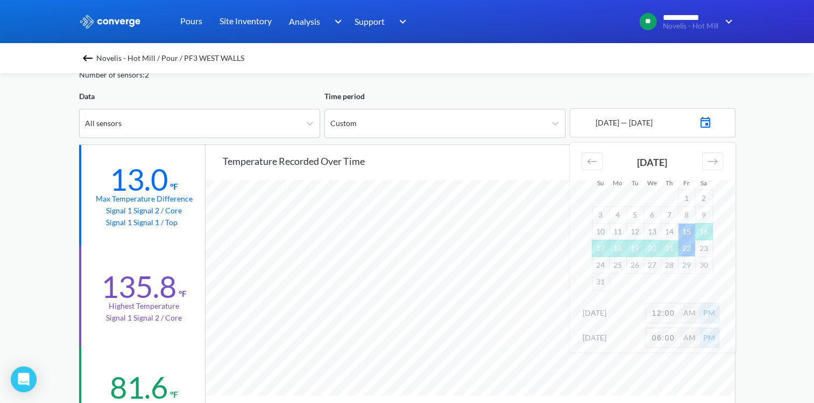
click at [661, 309] on input "12:00" at bounding box center [663, 312] width 34 height 19
click at [663, 311] on input "12:00" at bounding box center [663, 312] width 34 height 19
click at [675, 312] on input "12:00" at bounding box center [663, 312] width 34 height 19
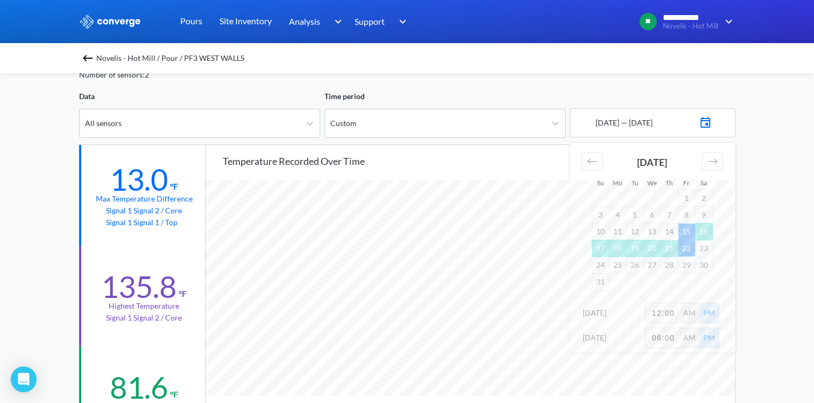
click at [674, 312] on input "12:00" at bounding box center [663, 312] width 34 height 19
type input "8:00"
drag, startPoint x: 695, startPoint y: 315, endPoint x: 686, endPoint y: 324, distance: 12.2
click at [694, 315] on div "AM" at bounding box center [689, 312] width 19 height 19
click at [759, 321] on div "**********" at bounding box center [407, 397] width 814 height 902
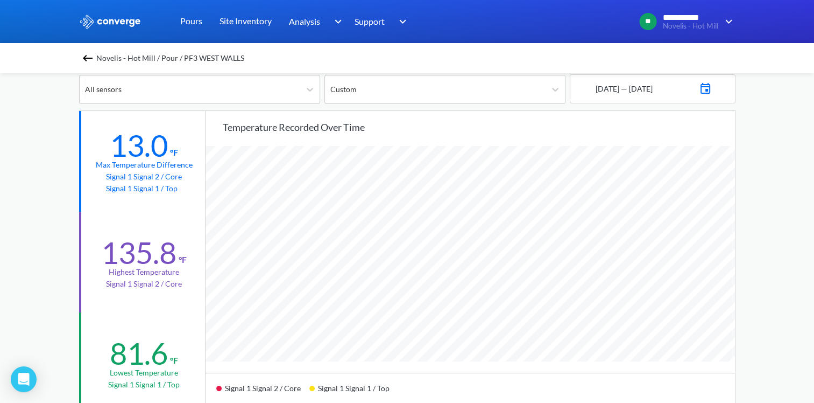
scroll to position [54, 0]
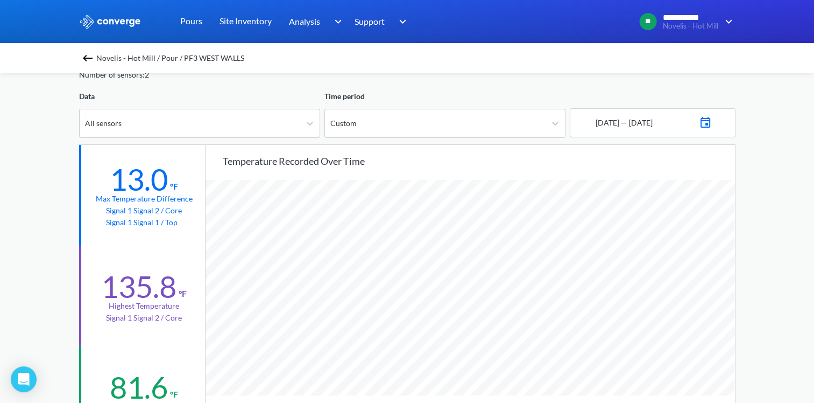
click at [712, 121] on img at bounding box center [705, 121] width 13 height 15
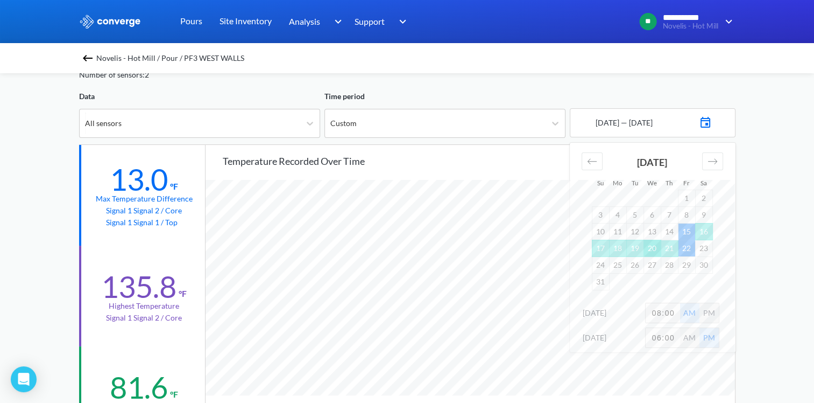
click at [649, 246] on td "20" at bounding box center [652, 247] width 17 height 17
click at [777, 255] on div "**********" at bounding box center [407, 397] width 814 height 902
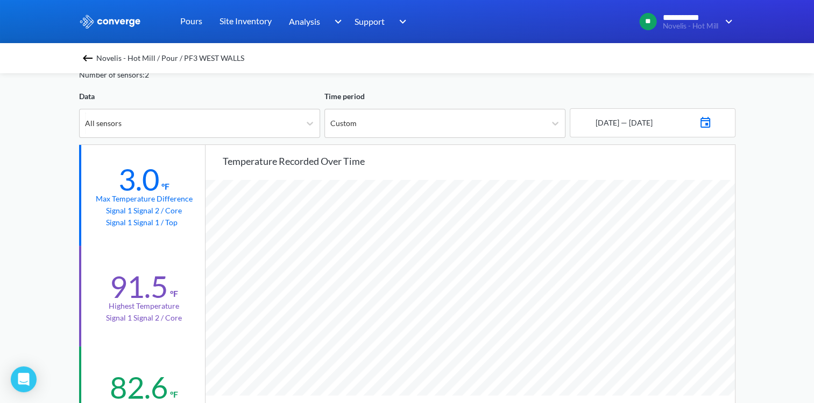
click at [712, 119] on img at bounding box center [705, 121] width 13 height 15
click at [652, 249] on td "20" at bounding box center [652, 247] width 17 height 17
click at [670, 249] on td "21" at bounding box center [669, 247] width 17 height 17
click at [669, 251] on td "21" at bounding box center [669, 247] width 17 height 17
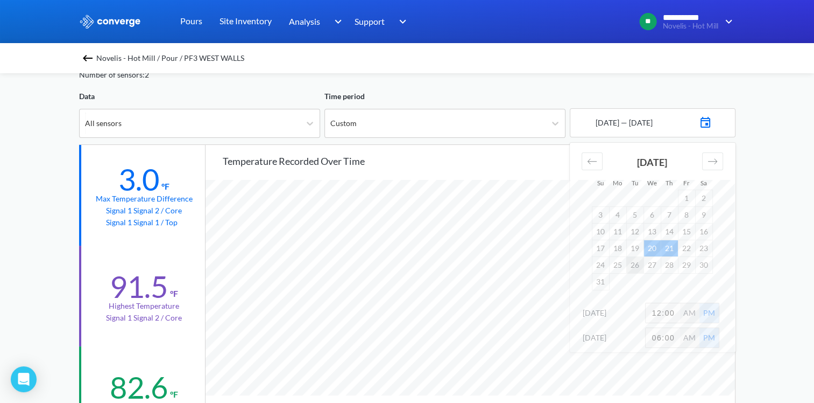
click at [641, 267] on td "26" at bounding box center [634, 264] width 17 height 17
click at [672, 248] on td "21" at bounding box center [669, 247] width 17 height 17
click at [694, 251] on td "22" at bounding box center [686, 247] width 17 height 17
click at [674, 249] on td "21" at bounding box center [669, 247] width 17 height 17
click at [669, 233] on td "14" at bounding box center [669, 231] width 17 height 17
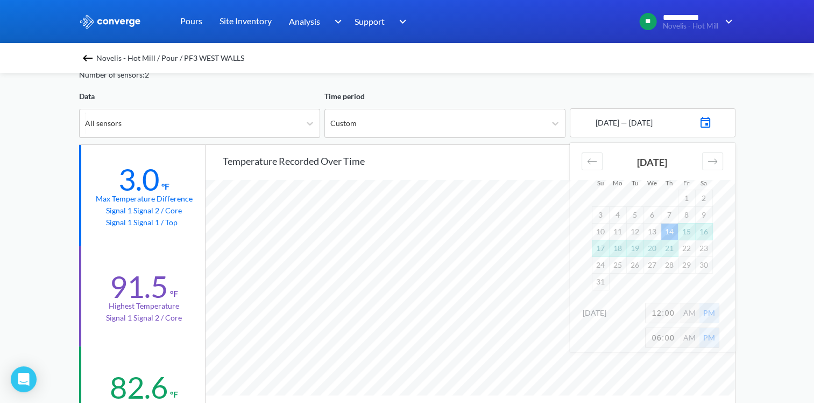
click at [672, 246] on td "21" at bounding box center [669, 247] width 17 height 17
click at [672, 249] on td "21" at bounding box center [669, 247] width 17 height 17
click at [689, 248] on td "22" at bounding box center [686, 247] width 17 height 17
click at [767, 211] on div "**********" at bounding box center [407, 397] width 814 height 902
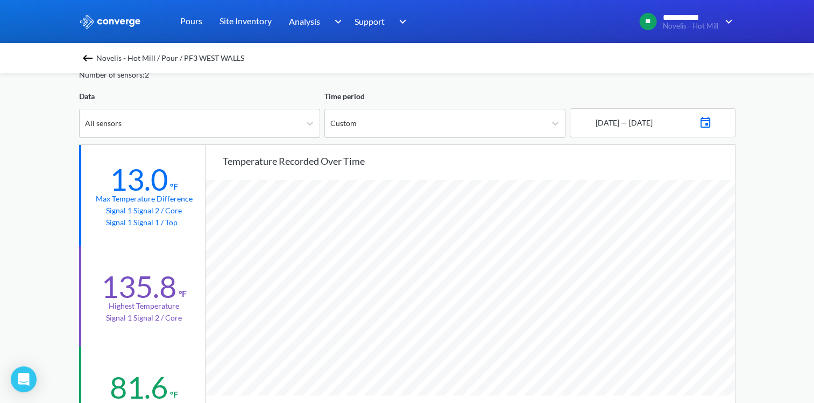
click at [701, 115] on div "[DATE] — [DATE]" at bounding box center [653, 122] width 166 height 29
click at [712, 121] on img at bounding box center [705, 121] width 13 height 15
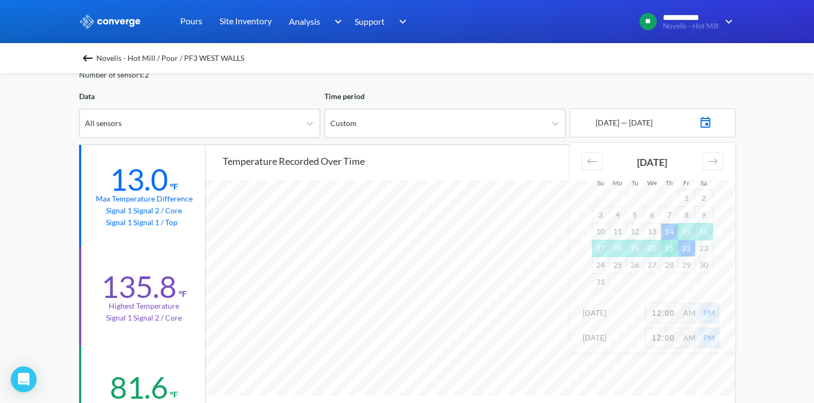
click at [672, 248] on td "21" at bounding box center [669, 247] width 17 height 17
click at [657, 263] on td "27" at bounding box center [652, 264] width 17 height 17
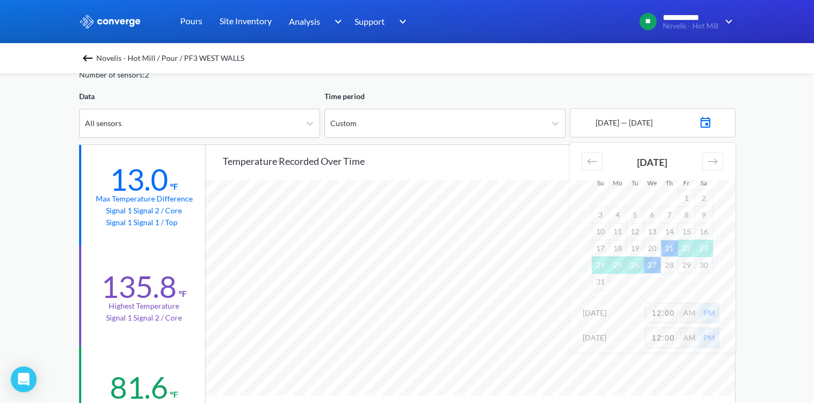
click at [672, 307] on input "12:00" at bounding box center [663, 312] width 34 height 19
type input "8:00"
click at [682, 310] on div "AM" at bounding box center [689, 312] width 19 height 19
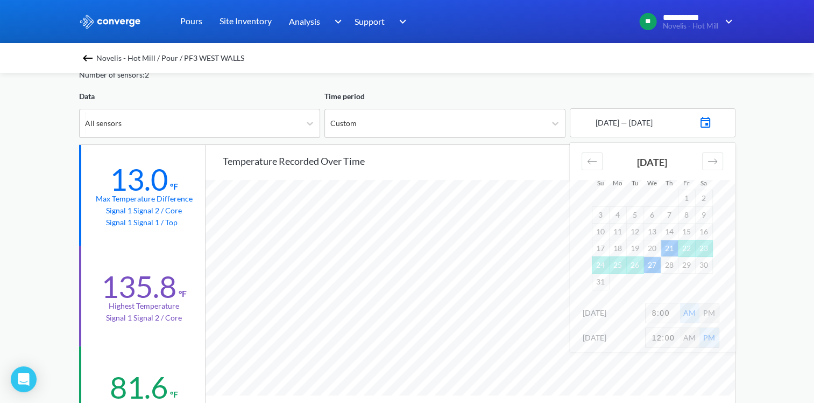
click at [675, 339] on input "12:00" at bounding box center [663, 337] width 34 height 19
type input "6:00"
click at [801, 286] on div "**********" at bounding box center [407, 397] width 814 height 902
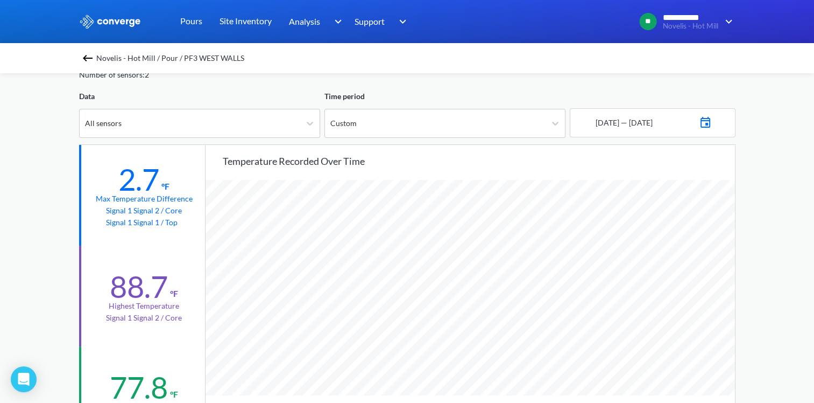
click at [712, 121] on img at bounding box center [705, 121] width 13 height 15
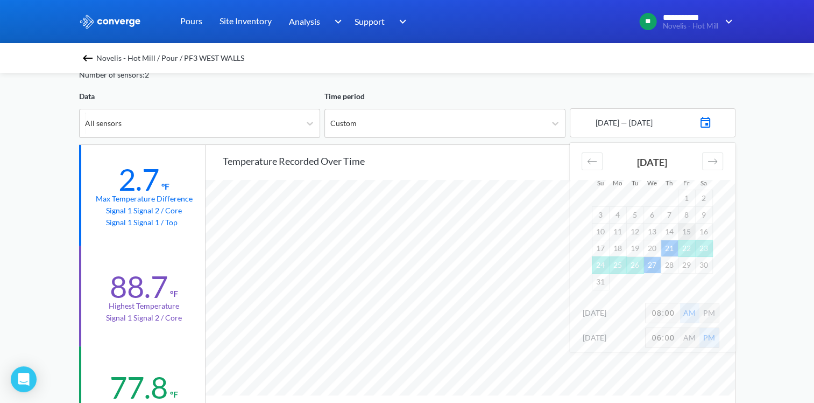
click at [683, 231] on td "15" at bounding box center [686, 231] width 17 height 17
click at [683, 248] on td "22" at bounding box center [686, 247] width 17 height 17
click at [773, 298] on div "**********" at bounding box center [407, 397] width 814 height 902
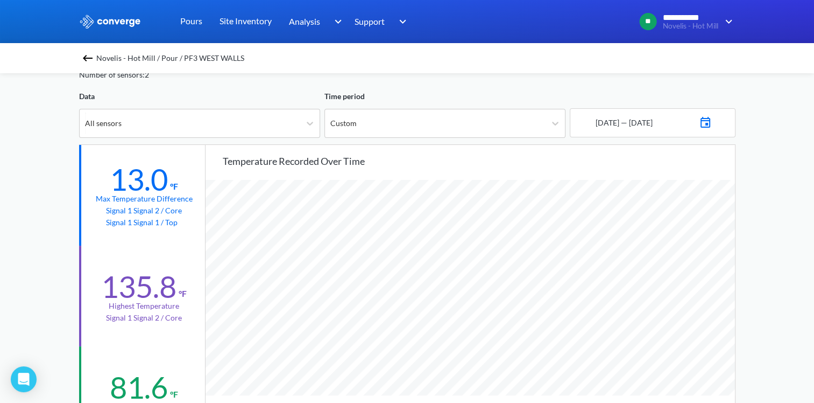
click at [712, 125] on img at bounding box center [705, 121] width 13 height 15
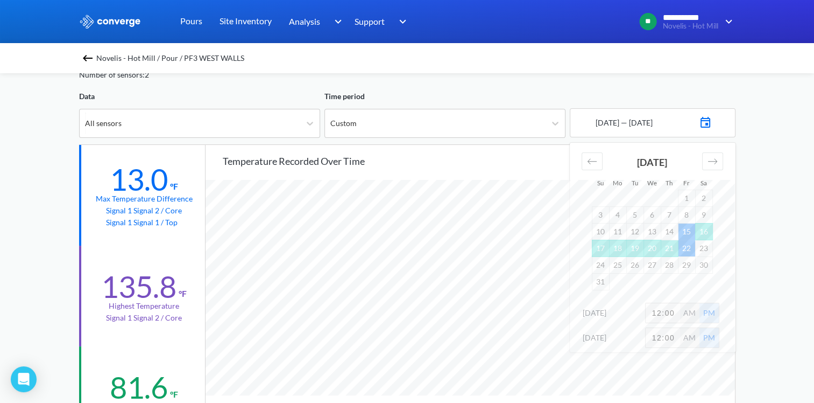
click at [672, 311] on input "12:00" at bounding box center [663, 312] width 34 height 19
type input "8:00"
click at [689, 316] on div "AM" at bounding box center [689, 312] width 19 height 19
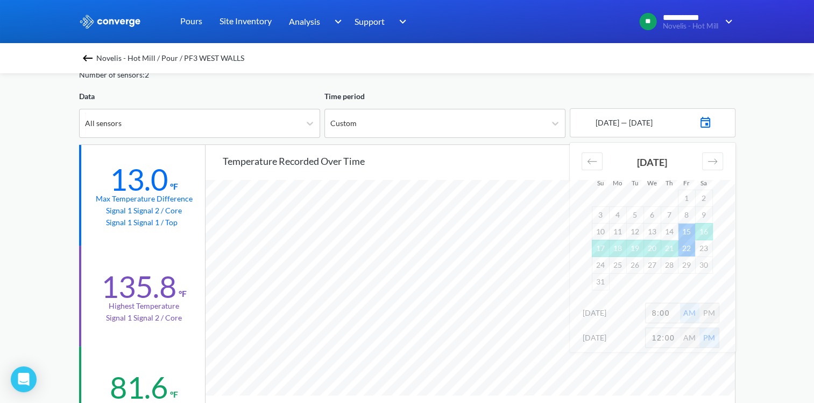
click at [673, 336] on input "12:00" at bounding box center [663, 337] width 34 height 19
type input "6:00"
click at [650, 246] on td "20" at bounding box center [652, 247] width 17 height 17
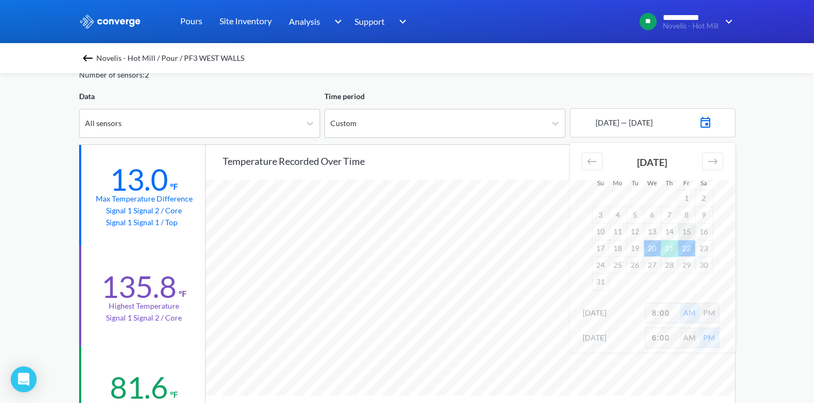
click at [688, 232] on td "15" at bounding box center [686, 231] width 17 height 17
click at [653, 249] on td "20" at bounding box center [652, 247] width 17 height 17
click at [777, 299] on div "**********" at bounding box center [407, 397] width 814 height 902
click at [710, 122] on img at bounding box center [705, 121] width 13 height 15
click at [660, 312] on input "12:00" at bounding box center [663, 312] width 34 height 19
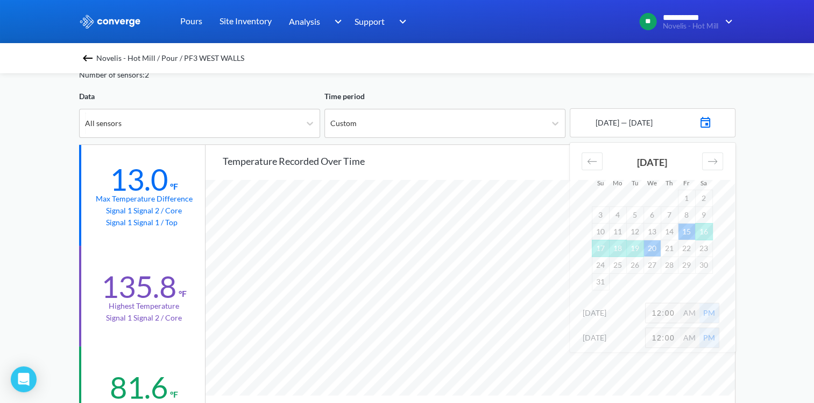
click at [660, 312] on input "12:00" at bounding box center [663, 312] width 34 height 19
type input "8:00"
click at [685, 312] on div "AM" at bounding box center [689, 312] width 19 height 19
click at [666, 332] on input "12:00" at bounding box center [663, 337] width 34 height 19
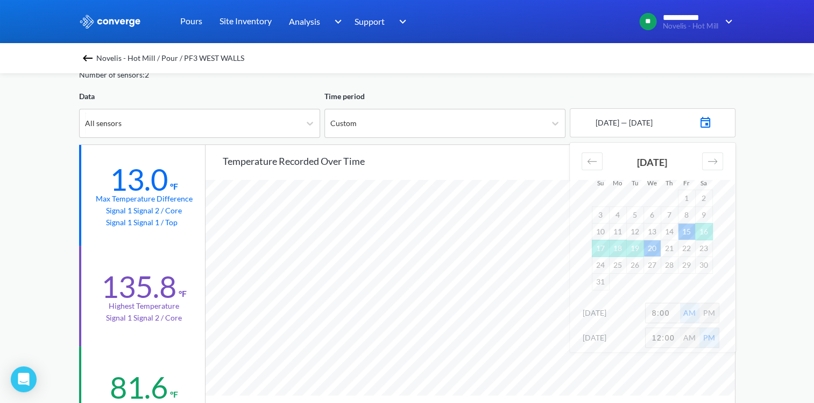
click at [666, 332] on input "12:00" at bounding box center [663, 337] width 34 height 19
type input "6:00"
click at [741, 315] on div "**********" at bounding box center [407, 397] width 814 height 902
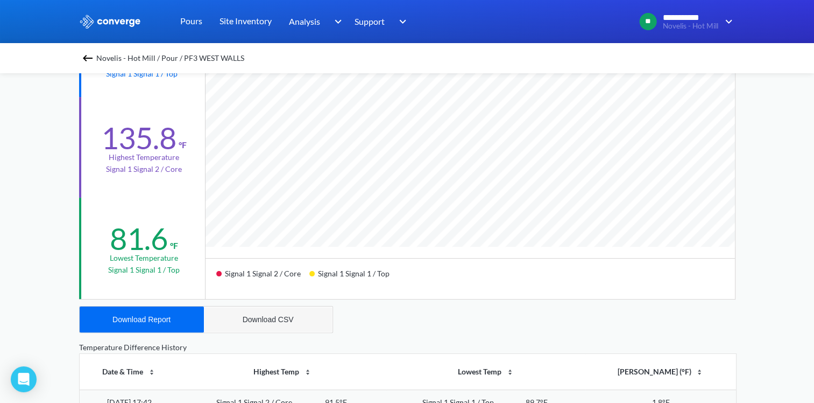
scroll to position [215, 0]
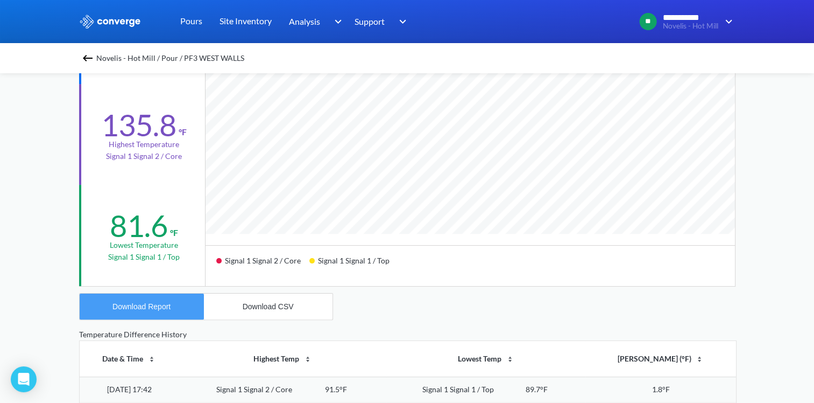
click at [160, 302] on div "Download Report" at bounding box center [141, 306] width 58 height 9
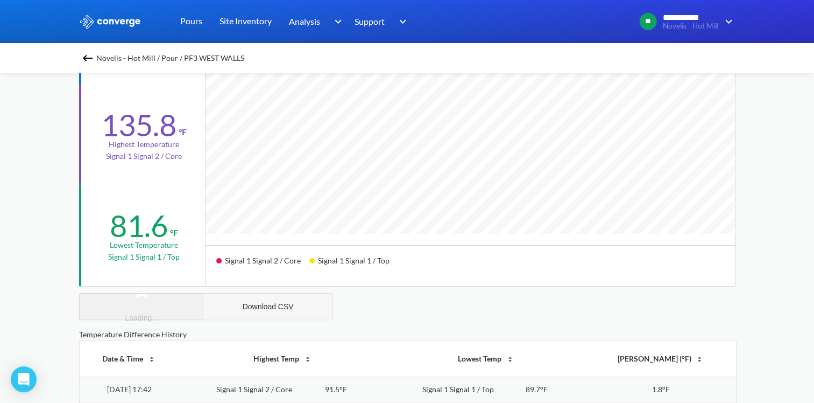
click at [278, 305] on div "Download CSV" at bounding box center [268, 306] width 51 height 9
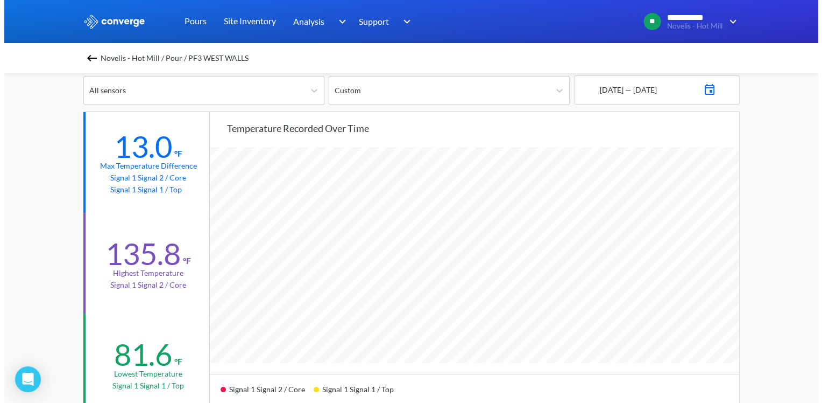
scroll to position [0, 0]
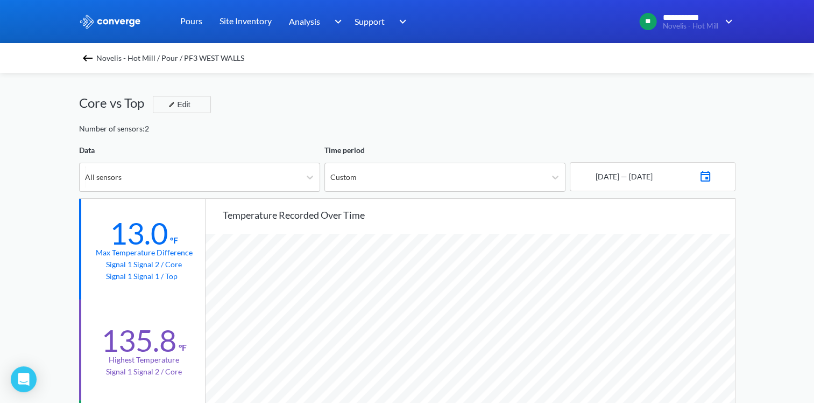
click at [286, 128] on div "Number of sensors: 2" at bounding box center [407, 129] width 657 height 12
click at [94, 54] on img at bounding box center [87, 58] width 13 height 13
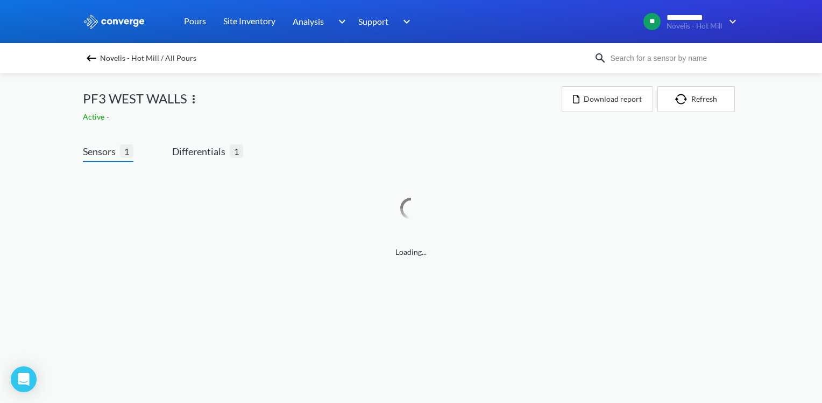
click at [192, 102] on img at bounding box center [193, 99] width 13 height 13
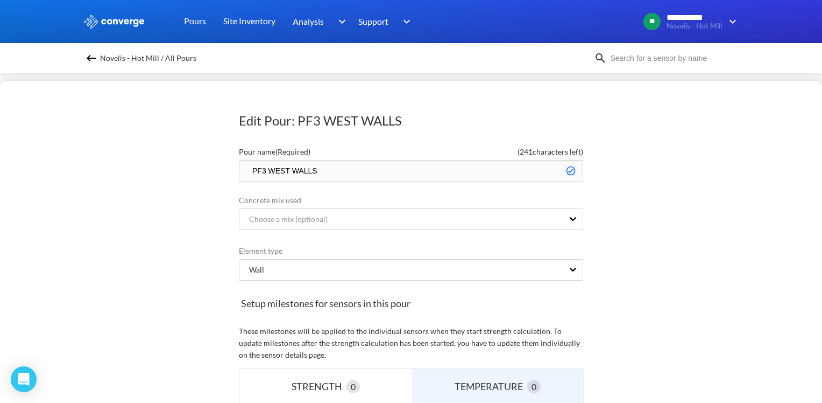
click at [242, 168] on input "PF3 WEST WALLS" at bounding box center [411, 171] width 344 height 22
type input "Done - PF3 WEST WALLS"
drag, startPoint x: 776, startPoint y: 260, endPoint x: 764, endPoint y: 259, distance: 11.9
click at [774, 260] on div "Edit Pour: PF3 WEST WALLS Pour name (Required) ( 234 characters left) Done - PF…" at bounding box center [411, 242] width 822 height 322
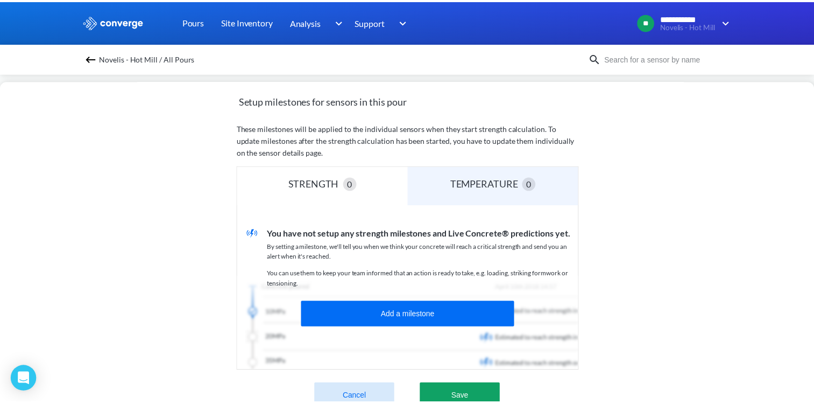
scroll to position [215, 0]
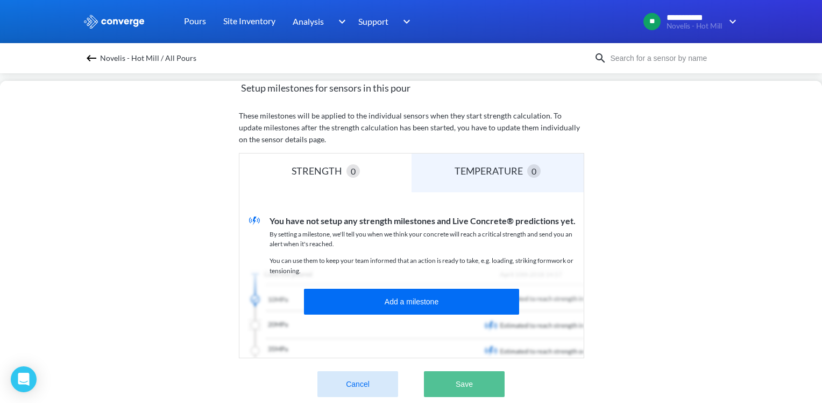
click at [467, 382] on button "Save" at bounding box center [464, 384] width 81 height 26
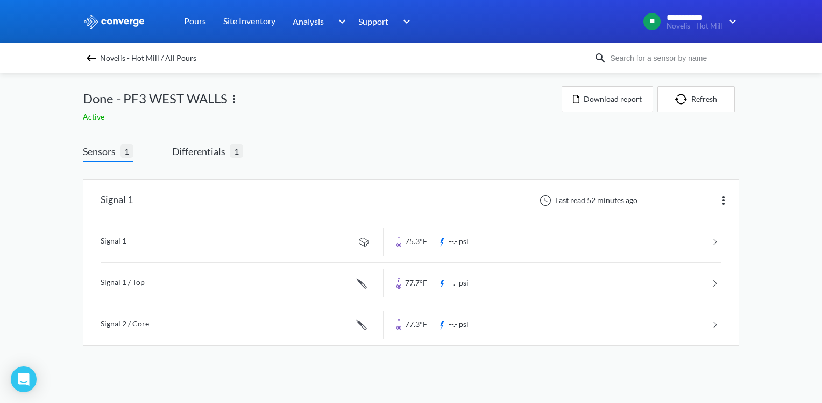
click at [90, 54] on img at bounding box center [91, 58] width 13 height 13
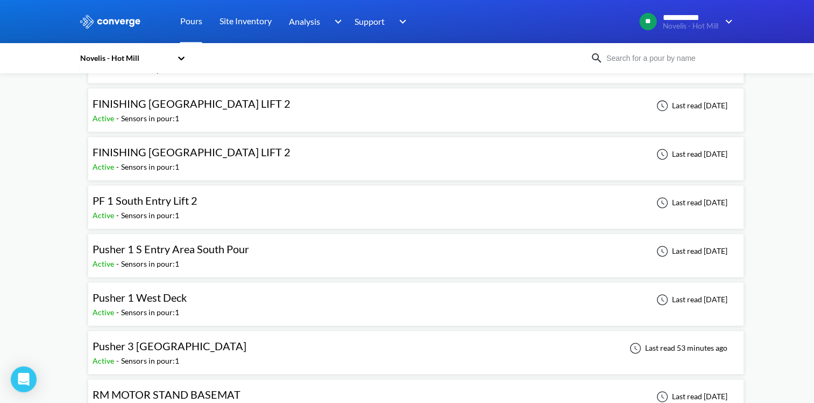
scroll to position [1453, 0]
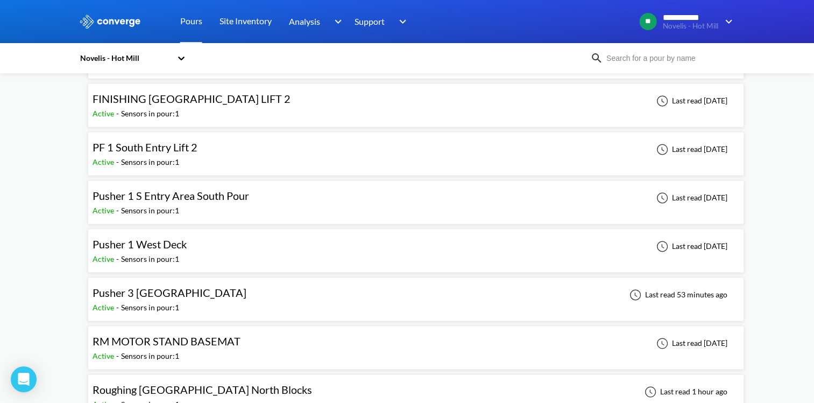
click at [173, 301] on div "Sensors in pour: 1" at bounding box center [150, 307] width 58 height 12
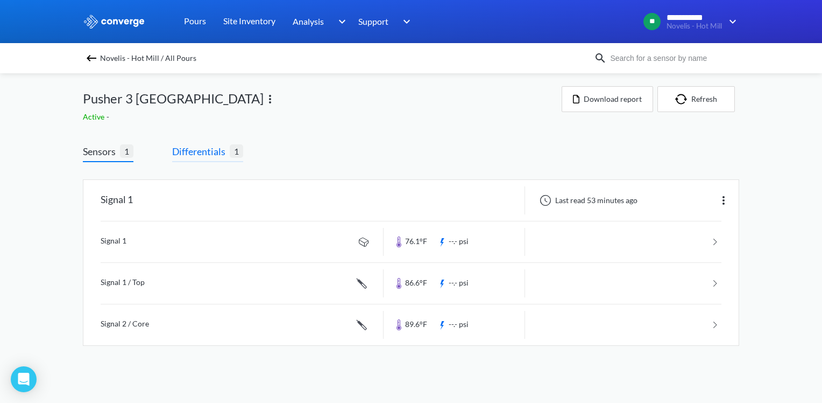
click at [199, 148] on span "Differentials" at bounding box center [201, 151] width 58 height 15
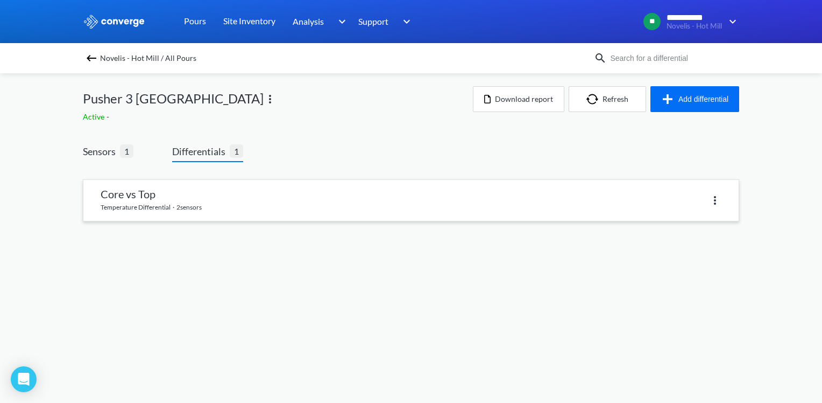
click at [212, 193] on link at bounding box center [410, 200] width 655 height 41
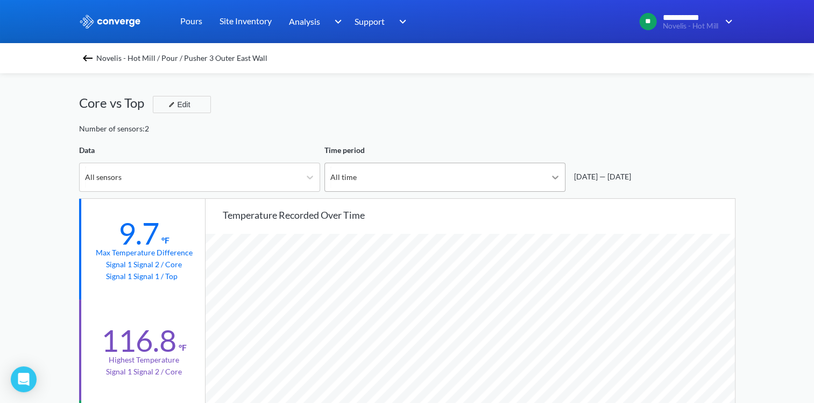
click at [555, 175] on icon at bounding box center [555, 177] width 11 height 11
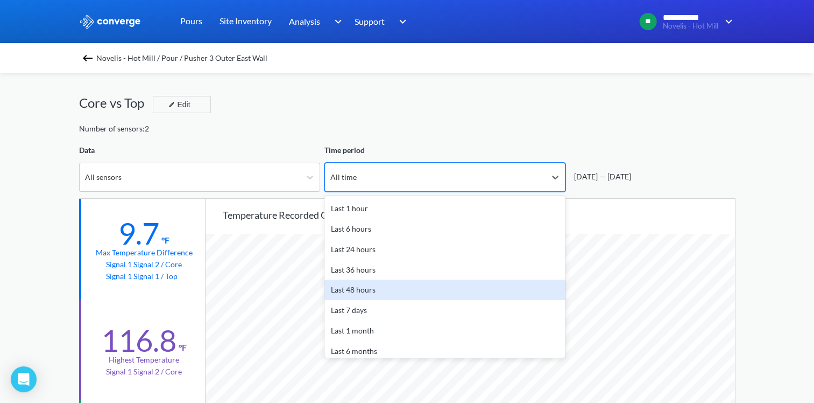
scroll to position [47, 0]
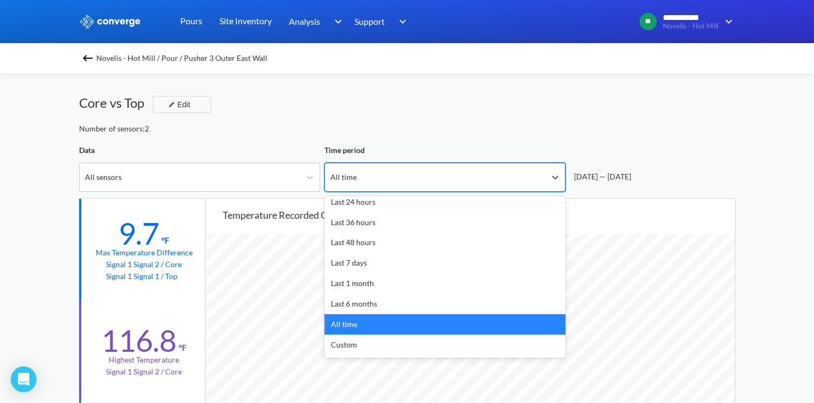
drag, startPoint x: 368, startPoint y: 333, endPoint x: 366, endPoint y: 339, distance: 6.1
click at [367, 338] on div "Last 1 hour Last 6 hours Last 24 hours Last 36 hours Last 48 hours Last 7 days …" at bounding box center [445, 276] width 241 height 161
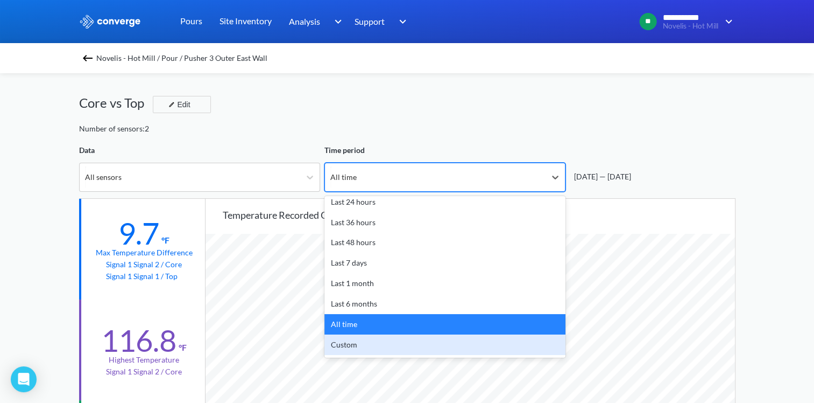
click at [368, 340] on div "Custom" at bounding box center [445, 344] width 241 height 20
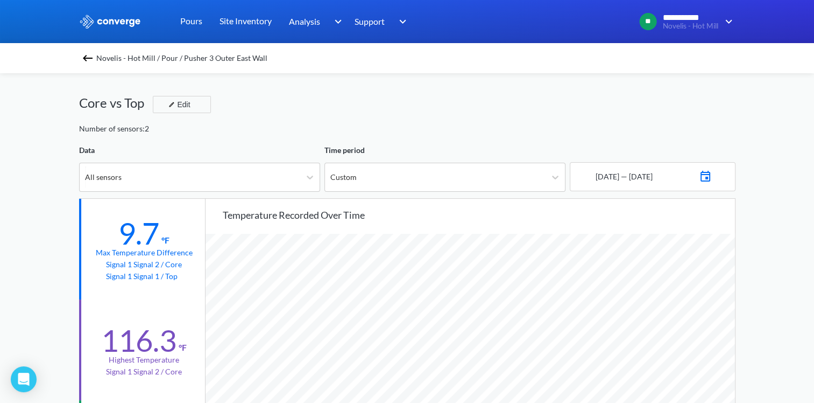
click at [712, 178] on img at bounding box center [705, 174] width 13 height 15
click at [667, 249] on td "4" at bounding box center [669, 251] width 17 height 17
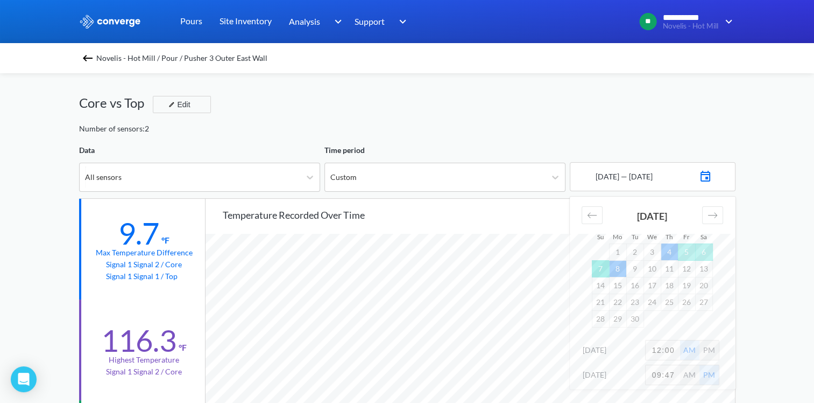
click at [603, 269] on td "7" at bounding box center [600, 268] width 17 height 17
click at [676, 347] on input "12:00" at bounding box center [663, 349] width 34 height 19
type input "6:00"
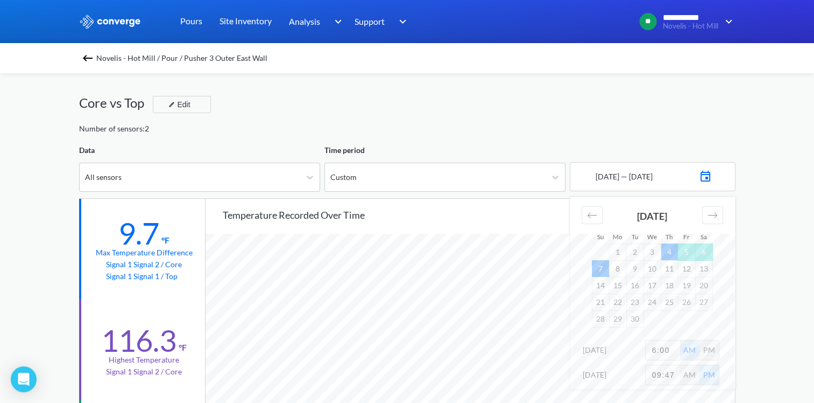
click at [675, 376] on input "09:47" at bounding box center [663, 374] width 34 height 19
type input "6:00"
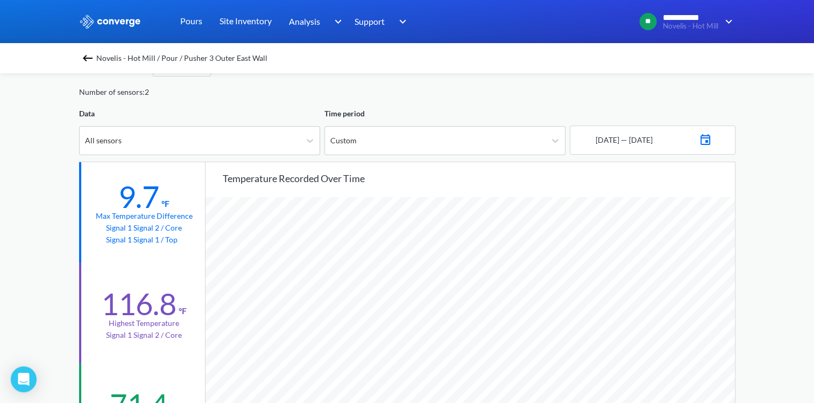
scroll to position [54, 0]
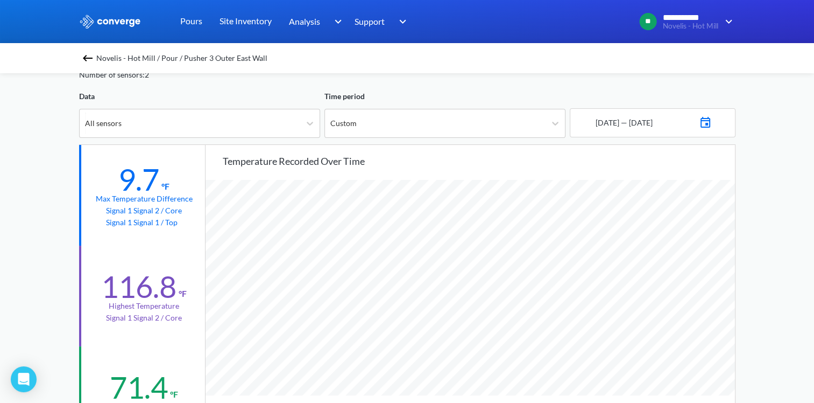
click at [712, 119] on img at bounding box center [705, 121] width 13 height 15
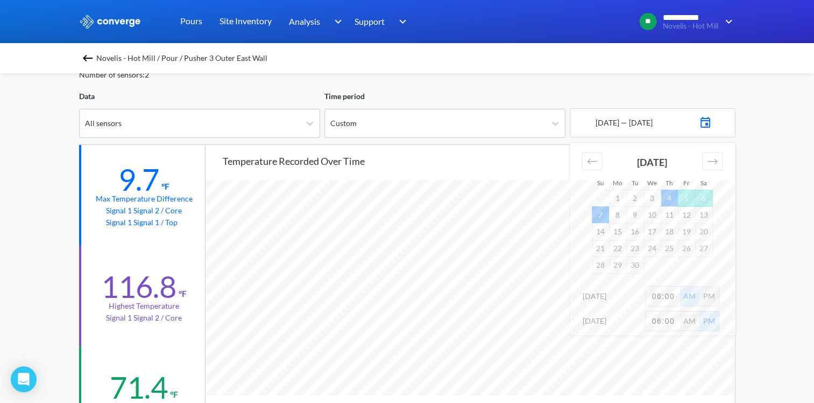
click at [660, 294] on input "06:00" at bounding box center [663, 295] width 34 height 19
type input "10:00"
click at [783, 287] on div "**********" at bounding box center [407, 397] width 814 height 902
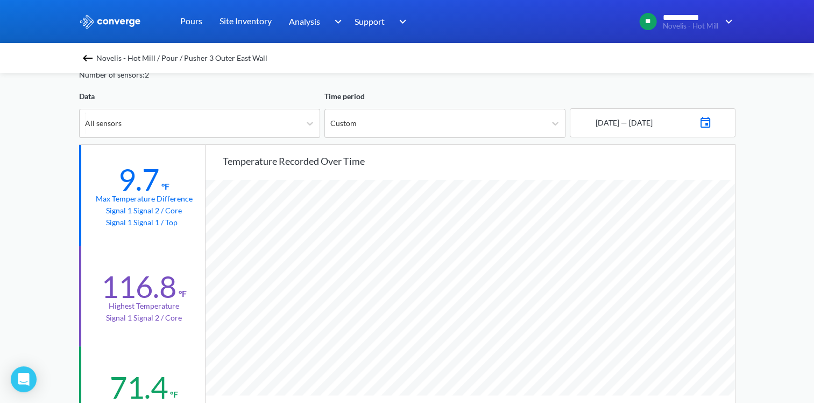
scroll to position [901, 814]
click at [712, 123] on img at bounding box center [705, 121] width 13 height 15
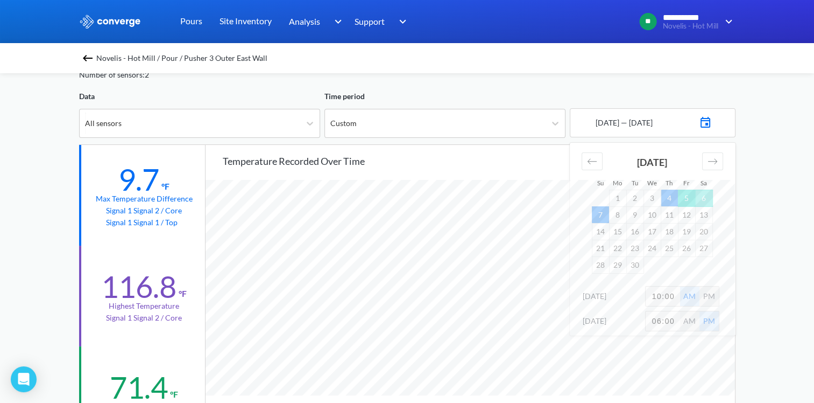
click at [689, 199] on td "5" at bounding box center [686, 197] width 17 height 17
click at [673, 294] on input "10:00" at bounding box center [663, 295] width 34 height 19
click at [674, 294] on input "10:00" at bounding box center [663, 295] width 34 height 19
type input "1:00"
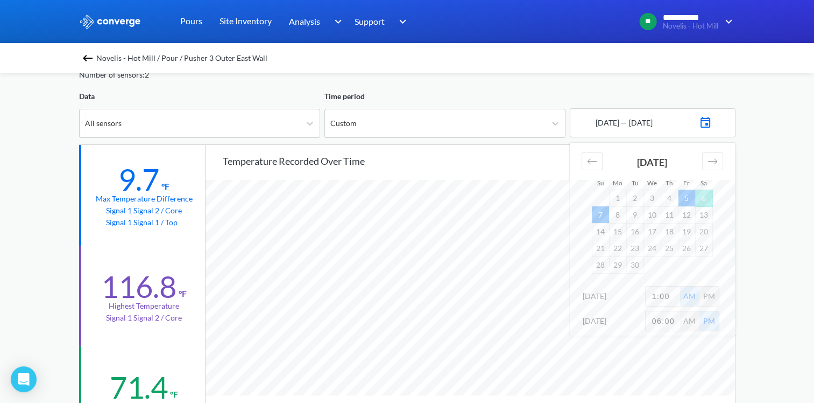
click at [765, 314] on div "**********" at bounding box center [407, 397] width 814 height 902
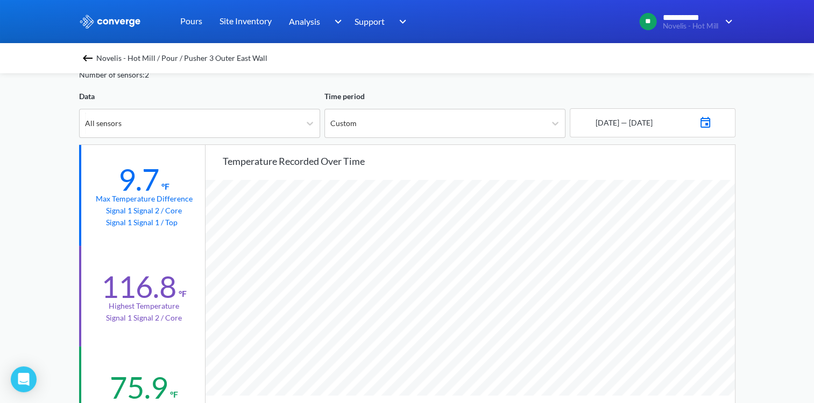
click at [713, 109] on div "[DATE] — [DATE]" at bounding box center [653, 122] width 166 height 29
click at [712, 119] on img at bounding box center [705, 121] width 13 height 15
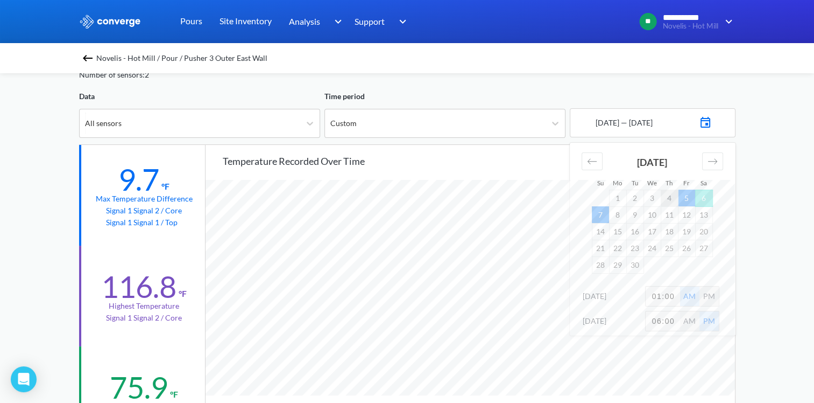
click at [672, 200] on td "4" at bounding box center [669, 197] width 17 height 17
click at [672, 289] on input "01:00" at bounding box center [663, 295] width 34 height 19
type input "11:00"
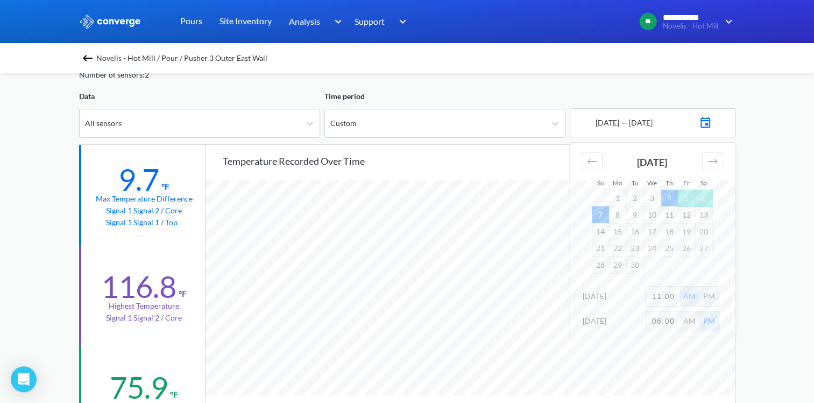
click at [704, 299] on div "PM" at bounding box center [709, 295] width 19 height 19
click at [781, 268] on div "**********" at bounding box center [407, 397] width 814 height 902
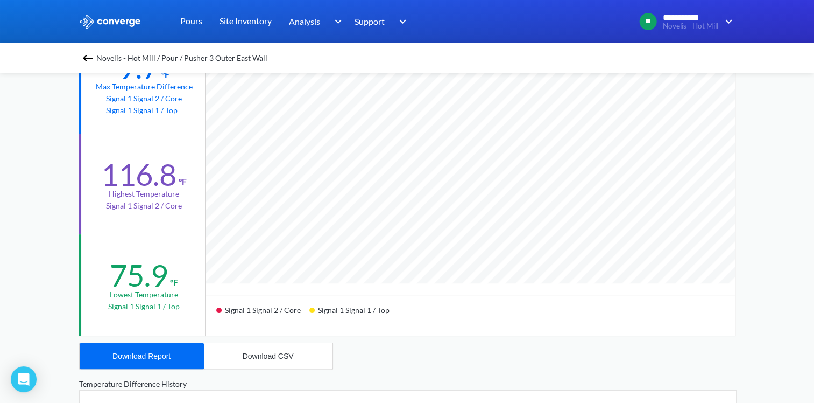
scroll to position [215, 0]
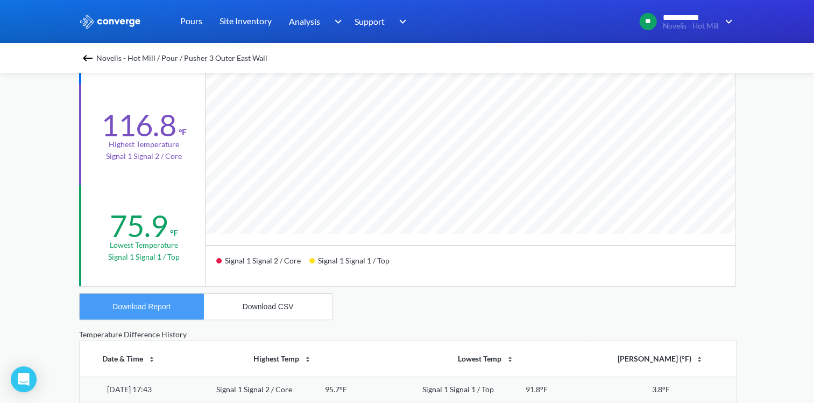
click at [168, 308] on div "Download Report" at bounding box center [141, 306] width 58 height 9
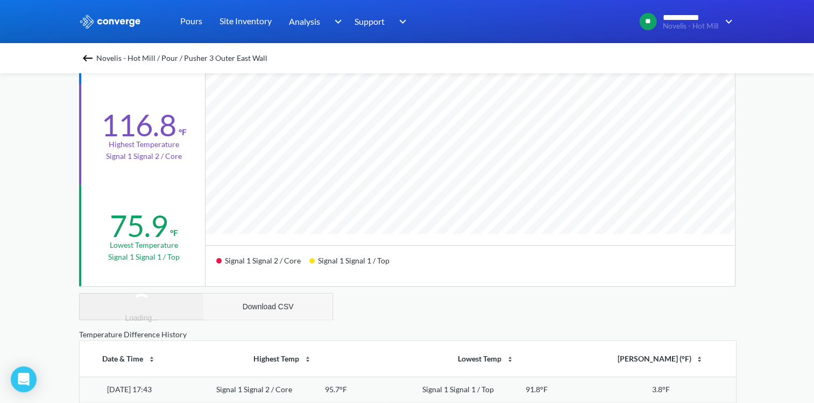
click at [251, 309] on div "Download CSV" at bounding box center [268, 306] width 51 height 9
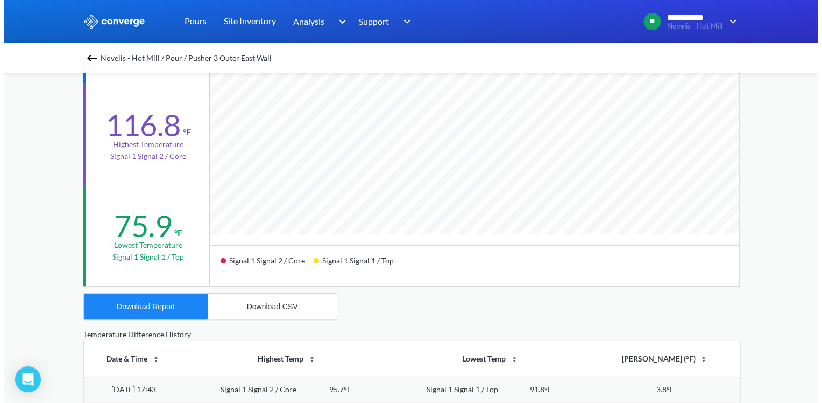
scroll to position [0, 0]
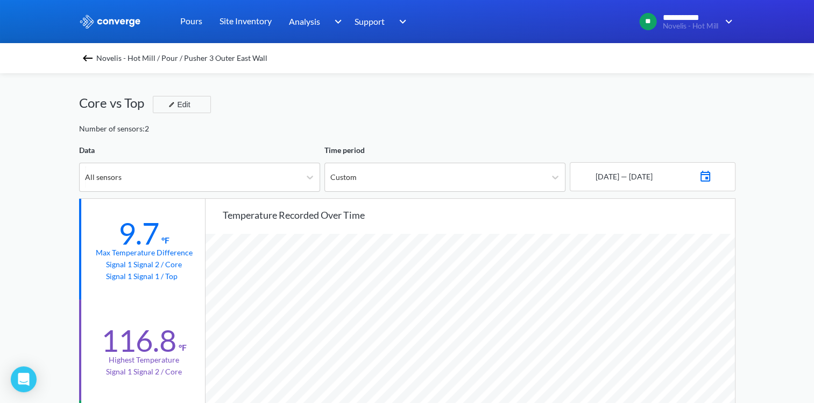
click at [94, 55] on img at bounding box center [87, 58] width 13 height 13
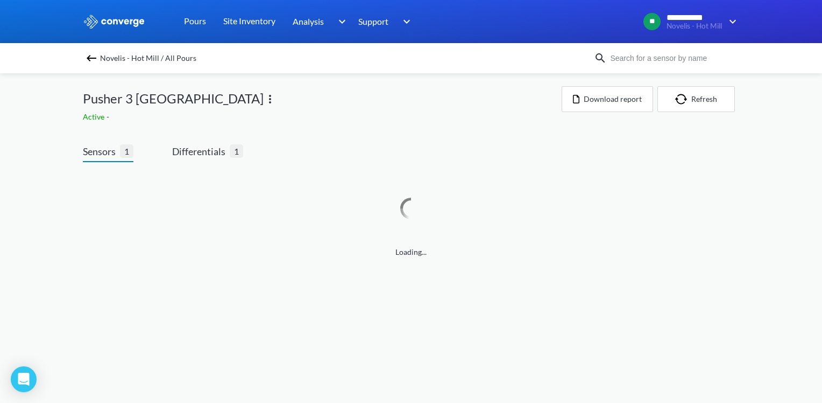
click at [264, 98] on img at bounding box center [270, 99] width 13 height 13
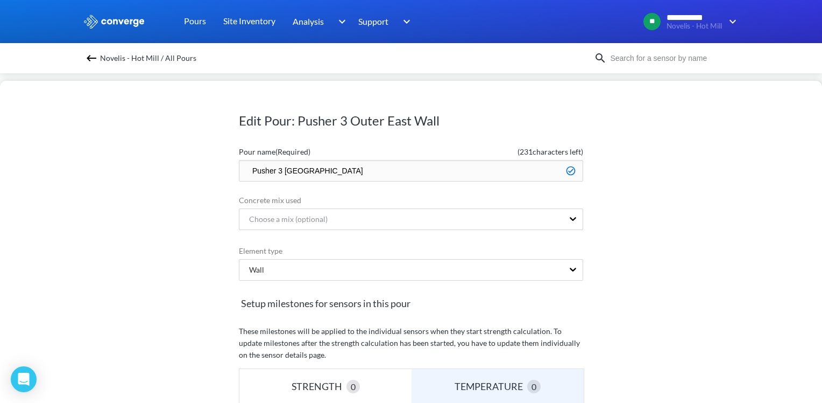
click at [245, 171] on input "Pusher 3 [GEOGRAPHIC_DATA]" at bounding box center [411, 171] width 344 height 22
type input "Done - Pusher 3 [GEOGRAPHIC_DATA]"
click at [665, 196] on div "Edit Pour: Pusher 3 Outer East Wall Pour name (Required) ( 224 characters left)…" at bounding box center [411, 242] width 822 height 322
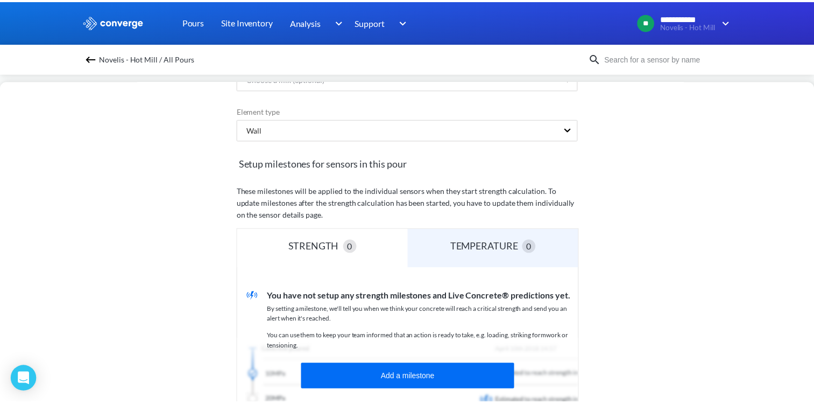
scroll to position [304, 0]
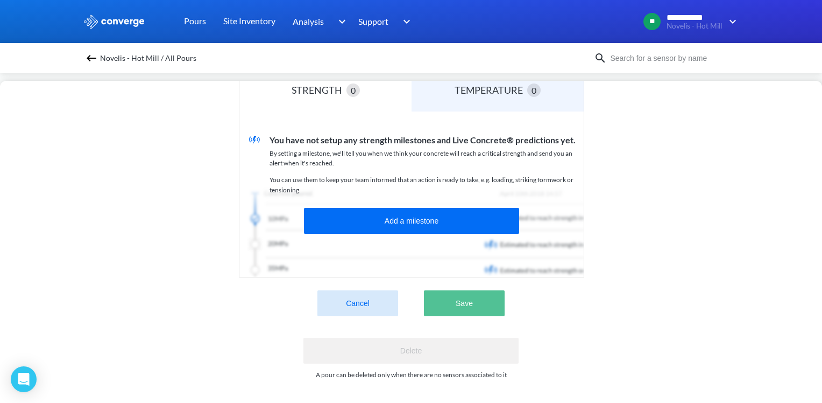
click at [460, 292] on button "Save" at bounding box center [464, 303] width 81 height 26
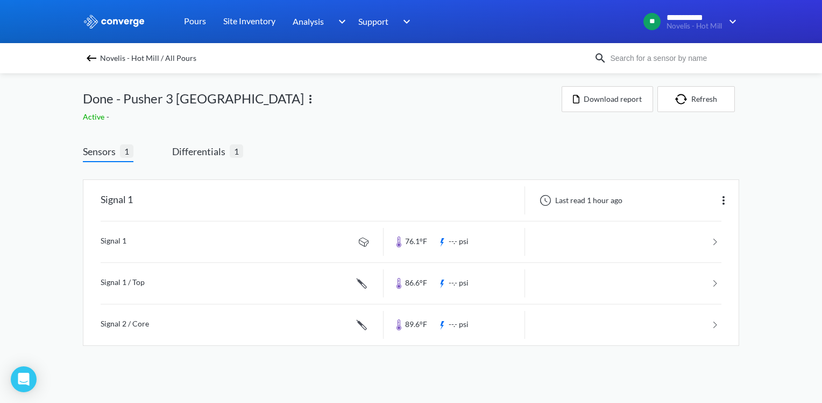
click at [89, 59] on img at bounding box center [91, 58] width 13 height 13
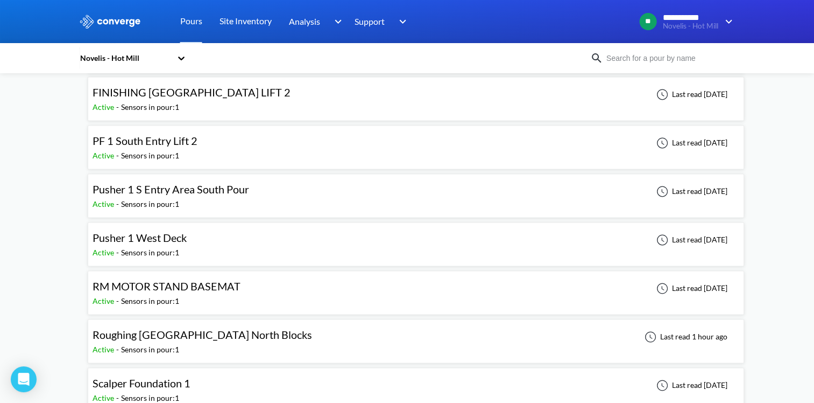
scroll to position [1507, 0]
click at [196, 232] on div "Pusher 1 West Deck Active - Sensors in pour: 1 Last read [DATE]" at bounding box center [416, 245] width 647 height 34
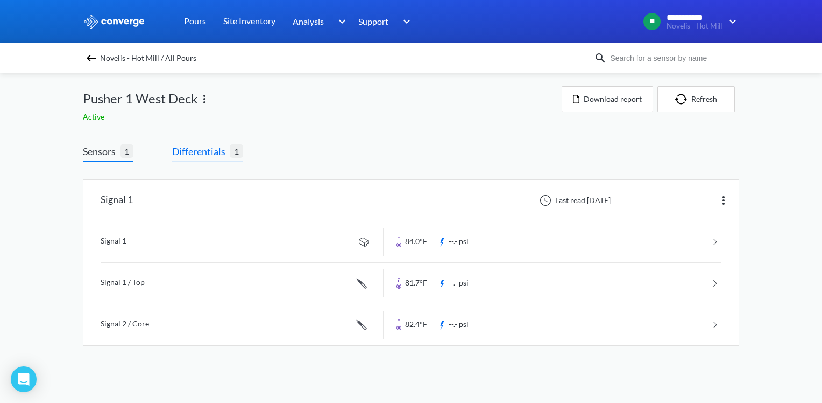
click at [190, 151] on span "Differentials" at bounding box center [201, 151] width 58 height 15
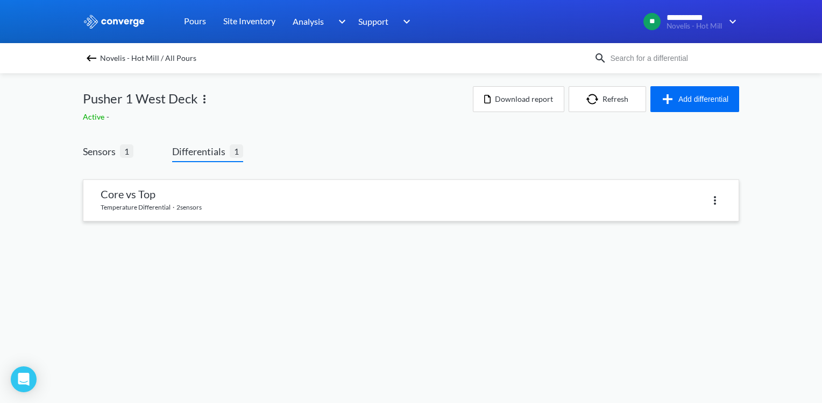
click at [191, 188] on link at bounding box center [410, 200] width 655 height 41
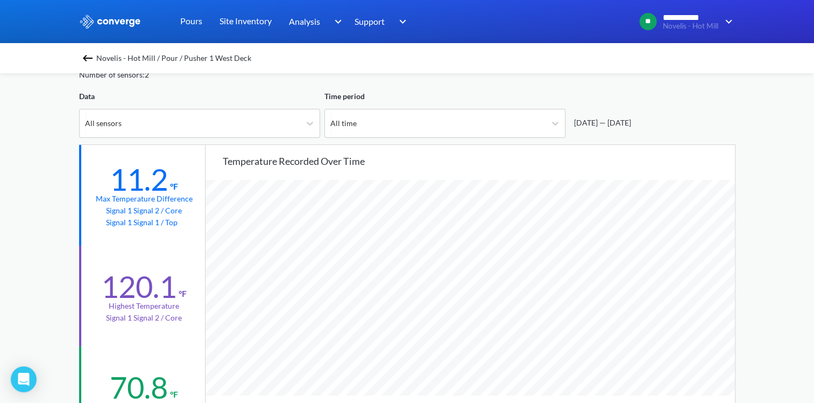
scroll to position [901, 814]
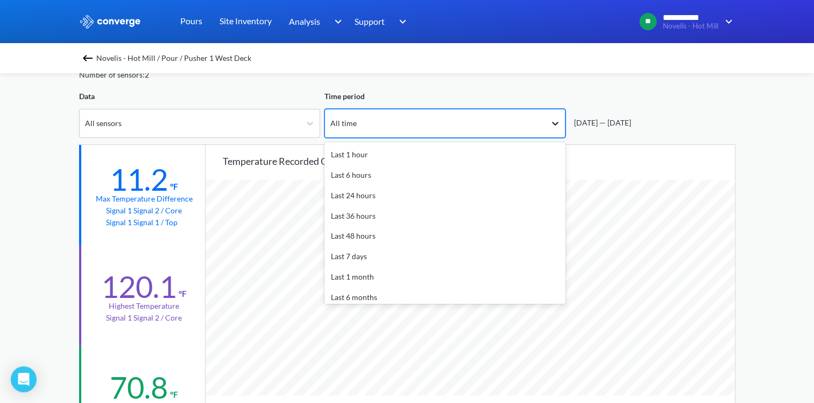
click at [547, 122] on div at bounding box center [555, 123] width 19 height 19
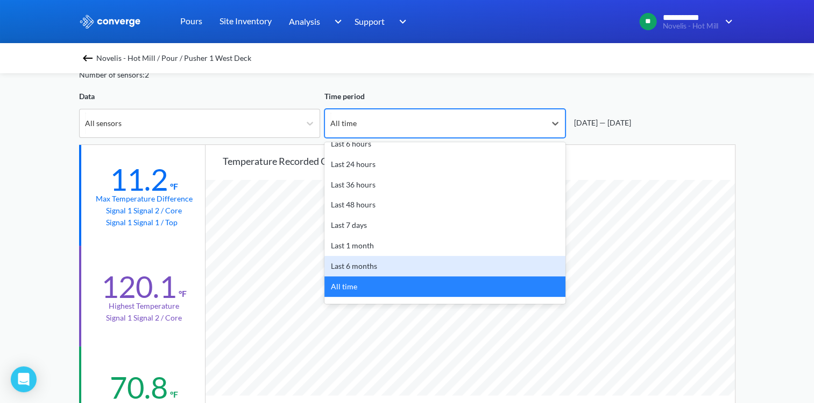
scroll to position [47, 0]
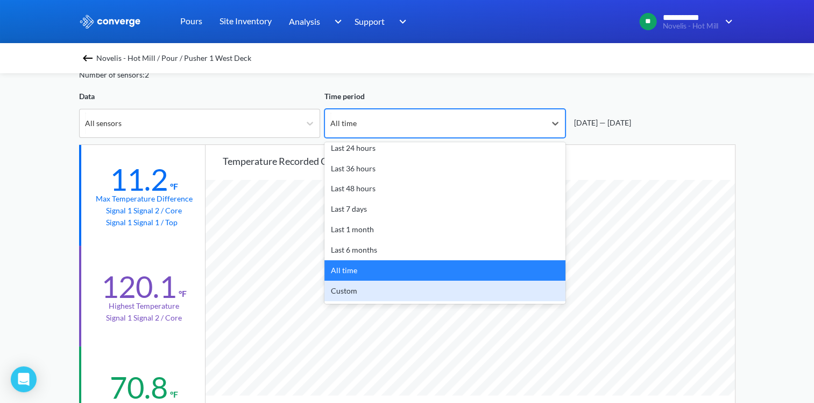
click at [377, 291] on div "Custom" at bounding box center [445, 290] width 241 height 20
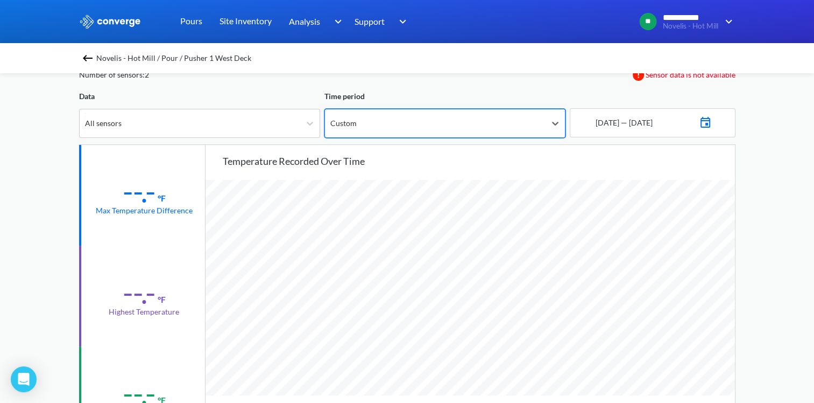
scroll to position [901, 814]
click at [707, 119] on div "[DATE] — [DATE]" at bounding box center [653, 122] width 166 height 29
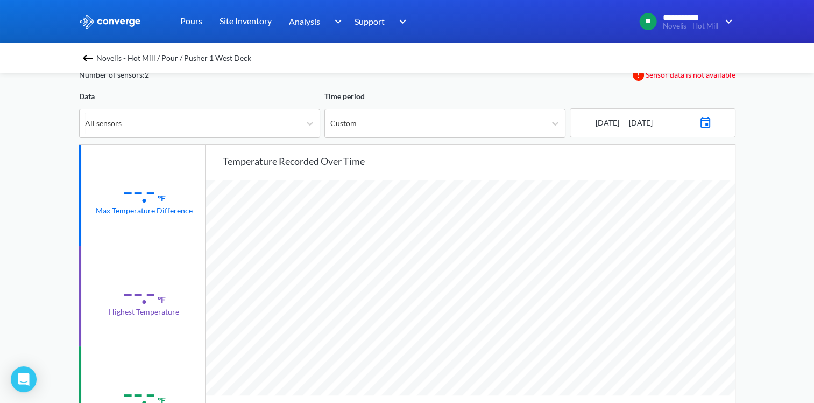
click at [712, 122] on img at bounding box center [705, 121] width 13 height 15
click at [589, 160] on icon "Move backward to switch to the previous month." at bounding box center [592, 161] width 10 height 10
click at [631, 228] on td "12" at bounding box center [634, 231] width 17 height 17
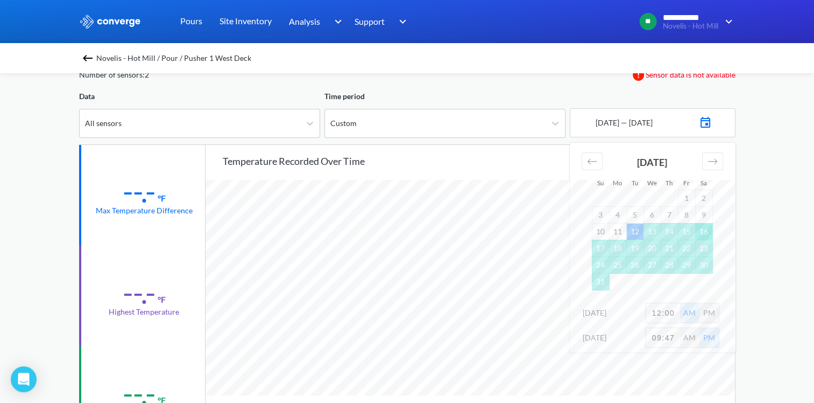
click at [702, 231] on td "16" at bounding box center [703, 231] width 17 height 17
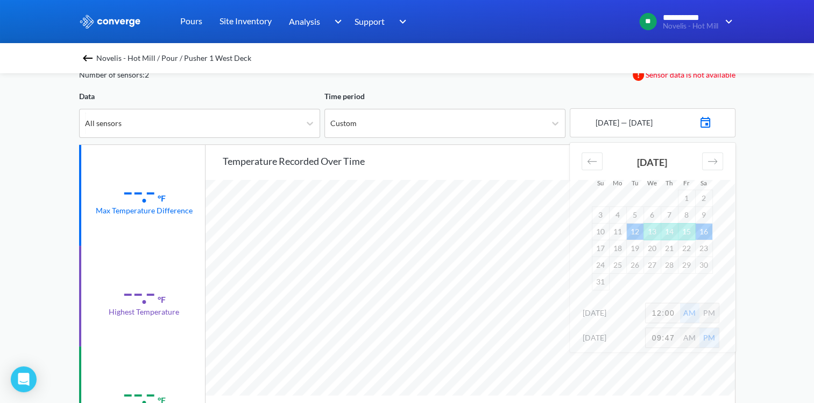
click at [678, 310] on input "12:00" at bounding box center [663, 312] width 34 height 19
click at [676, 310] on input "12:00" at bounding box center [663, 312] width 34 height 19
type input "12:00"
click at [673, 337] on input "09:47" at bounding box center [663, 337] width 34 height 19
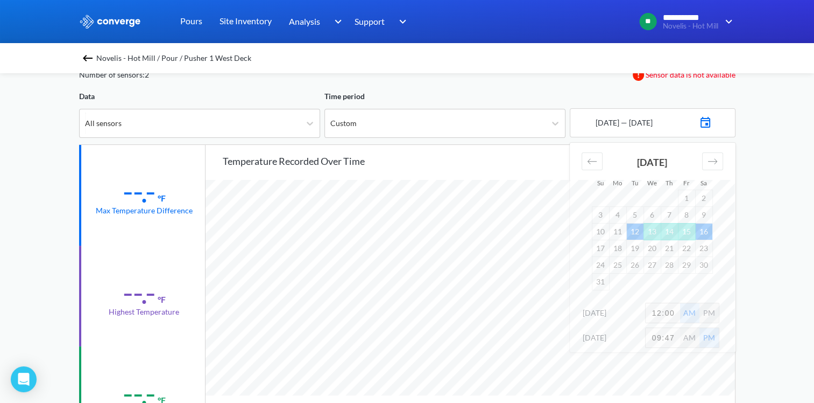
click at [673, 337] on input "09:47" at bounding box center [663, 337] width 34 height 19
type input "6:00"
click at [778, 302] on div "**********" at bounding box center [407, 397] width 814 height 902
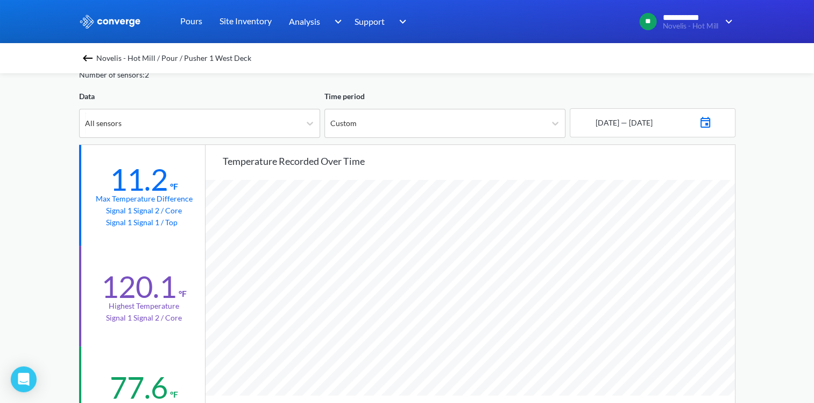
click at [712, 126] on img at bounding box center [705, 121] width 13 height 15
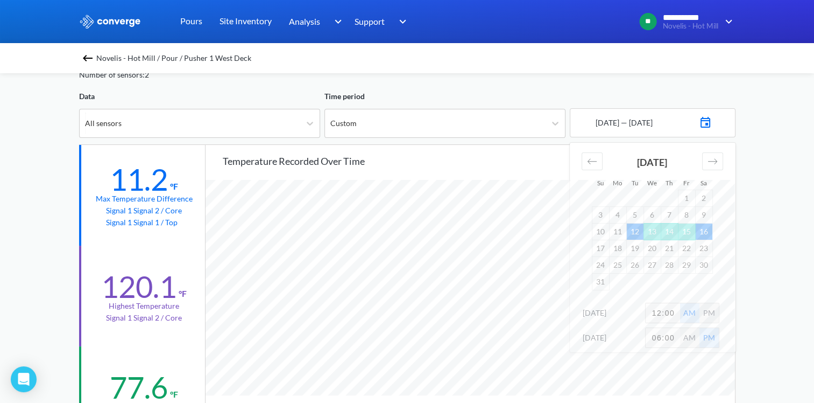
click at [675, 311] on input "12:00" at bounding box center [663, 312] width 34 height 19
type input "9"
click at [748, 288] on div "**********" at bounding box center [407, 397] width 814 height 902
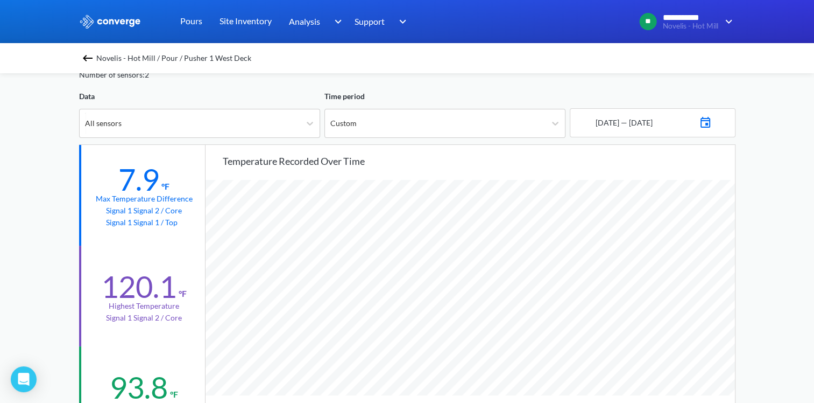
click at [723, 119] on div "[DATE] — [DATE]" at bounding box center [653, 122] width 166 height 29
click at [712, 121] on img at bounding box center [705, 121] width 13 height 15
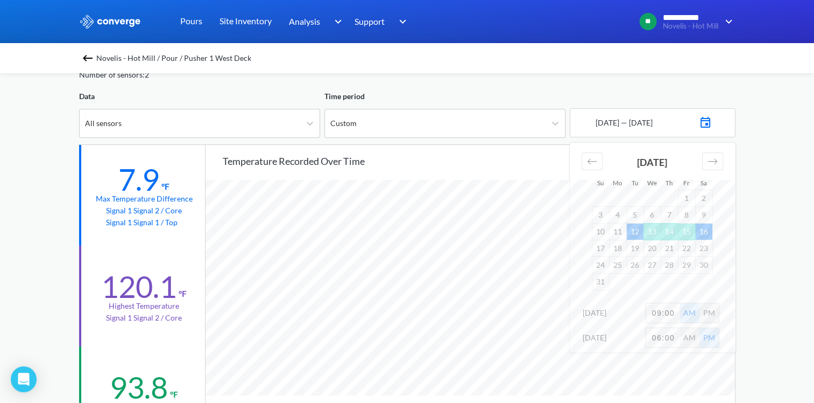
click at [785, 255] on div "**********" at bounding box center [407, 397] width 814 height 902
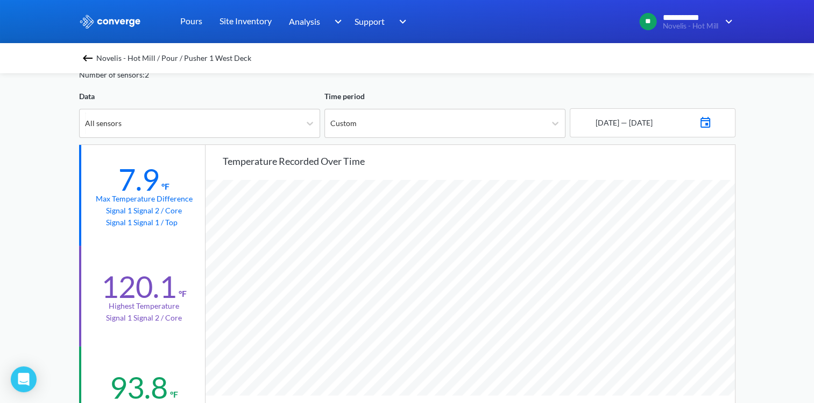
click at [712, 124] on img at bounding box center [705, 121] width 13 height 15
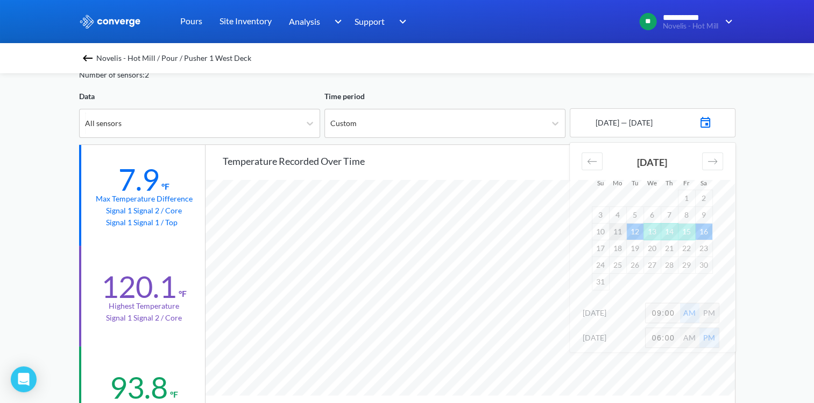
click at [616, 231] on td "11" at bounding box center [617, 231] width 17 height 17
click at [674, 311] on input "09:00" at bounding box center [663, 312] width 34 height 19
type input "1"
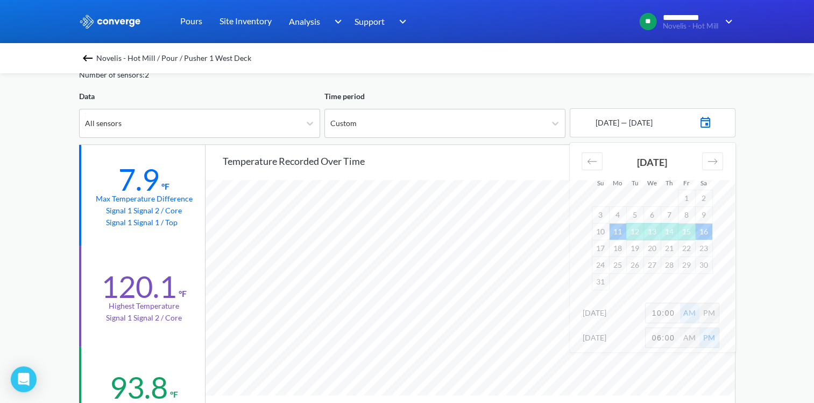
type input "10:00"
click at [710, 308] on div "PM" at bounding box center [709, 312] width 19 height 19
click at [767, 288] on div "**********" at bounding box center [407, 397] width 814 height 902
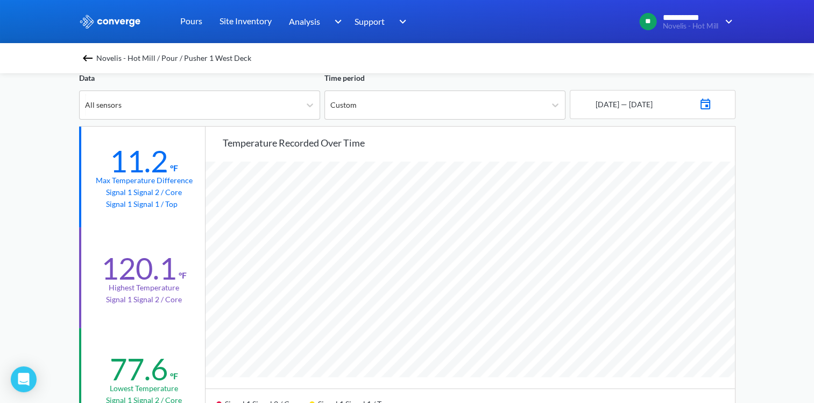
scroll to position [54, 0]
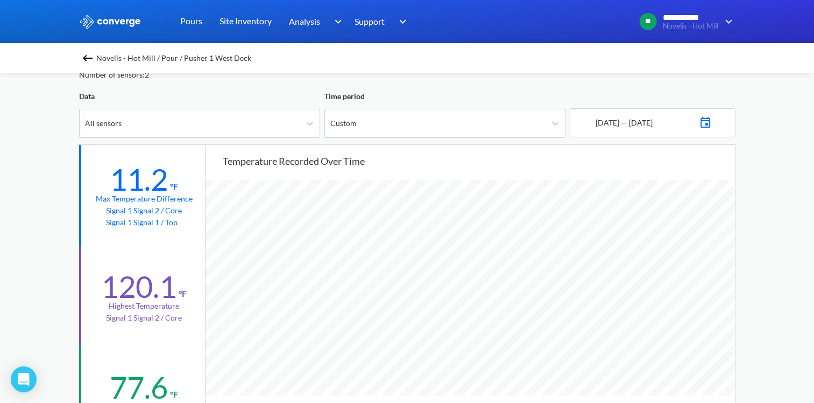
click at [712, 124] on img at bounding box center [705, 121] width 13 height 15
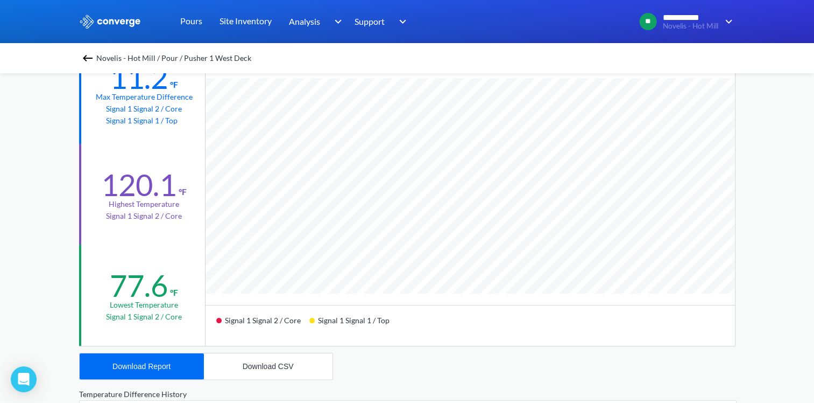
scroll to position [161, 0]
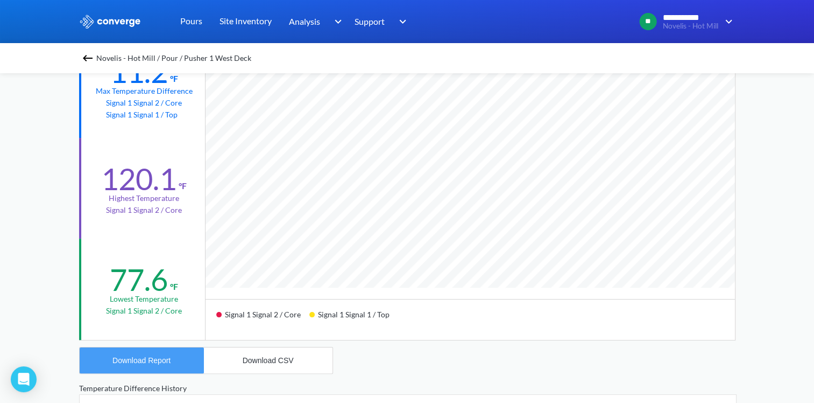
click at [168, 353] on button "Download Report" at bounding box center [142, 360] width 124 height 26
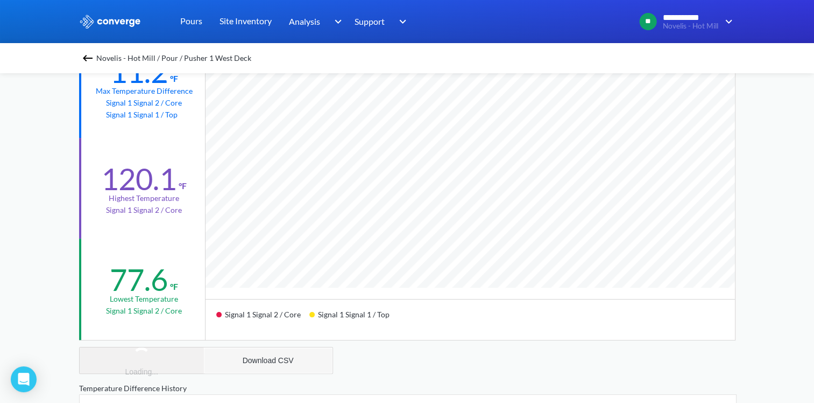
click at [301, 361] on button "Download CSV" at bounding box center [268, 360] width 129 height 26
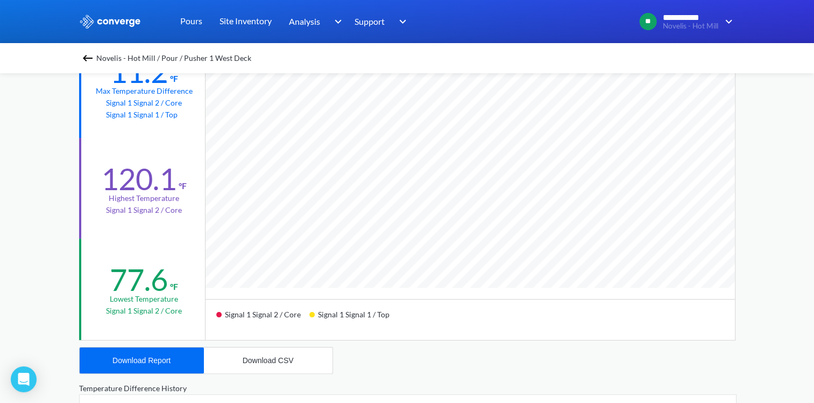
click at [177, 144] on div "120.1 °F Highest temperature Signal 1 Signal 2 / Core" at bounding box center [143, 188] width 128 height 101
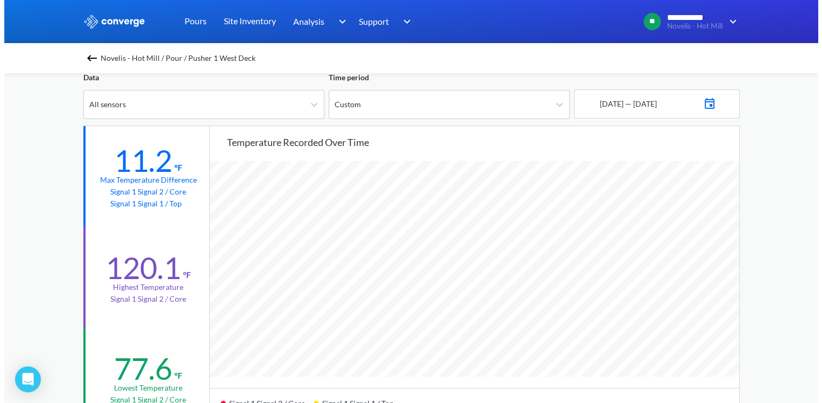
scroll to position [0, 0]
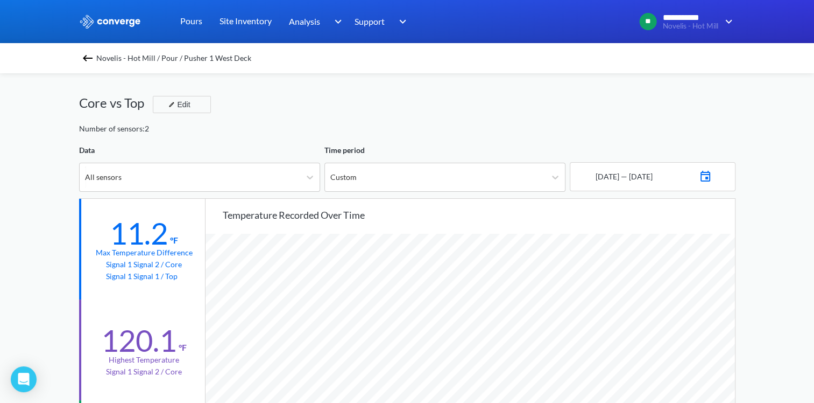
click at [94, 59] on img at bounding box center [87, 58] width 13 height 13
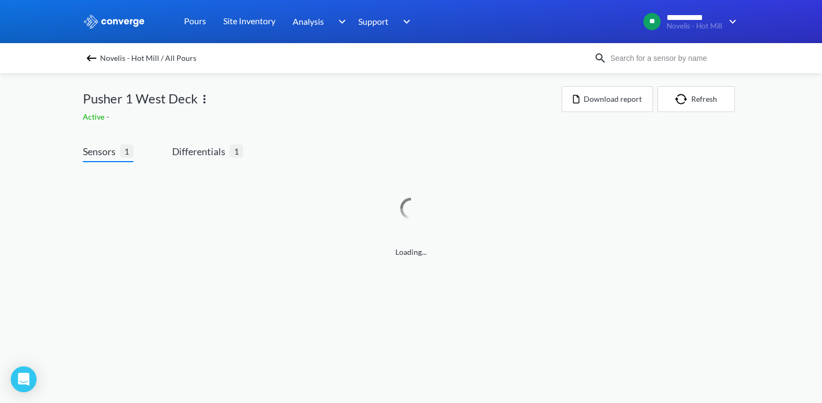
click at [205, 94] on img at bounding box center [204, 99] width 13 height 13
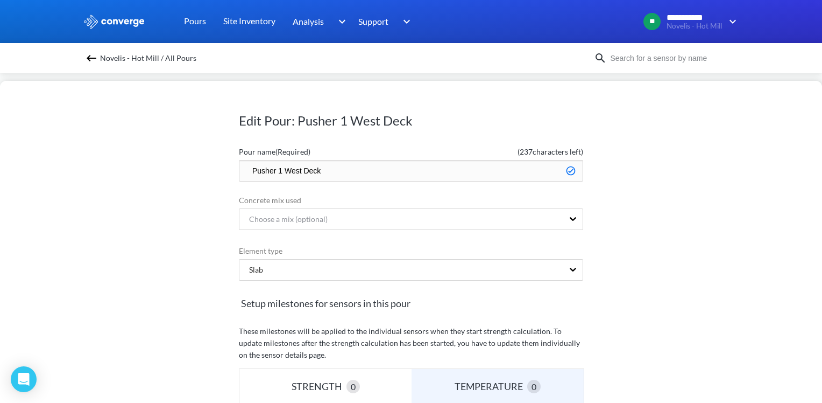
click at [246, 170] on input "Pusher 1 West Deck" at bounding box center [411, 171] width 344 height 22
type input "Done - Pusher 1 West Deck"
click at [461, 113] on h1 "Edit Pour: Pusher 1 West Deck" at bounding box center [411, 120] width 344 height 17
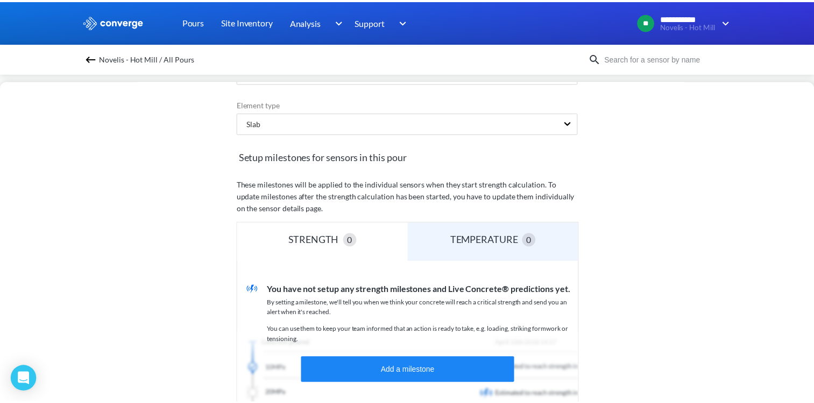
scroll to position [304, 0]
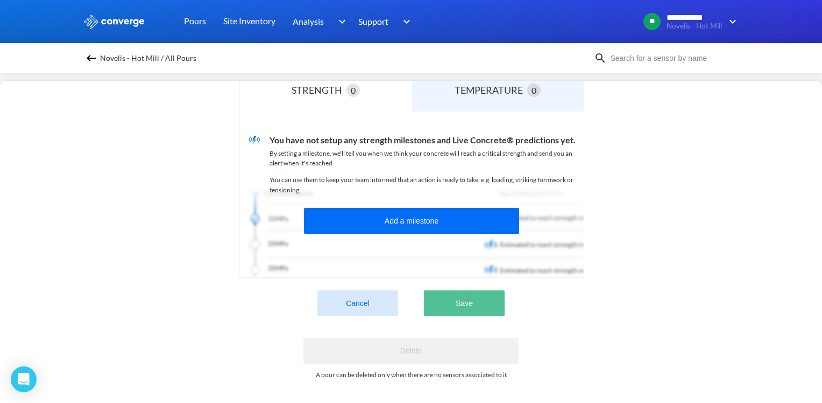
click at [448, 290] on button "Save" at bounding box center [464, 303] width 81 height 26
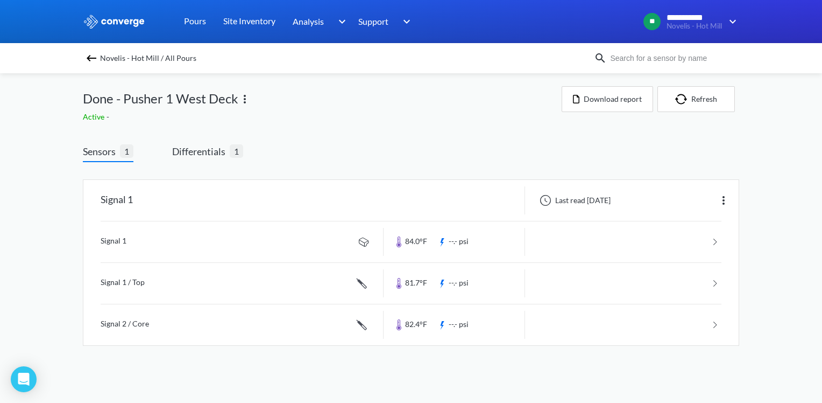
click at [88, 64] on img at bounding box center [91, 58] width 13 height 13
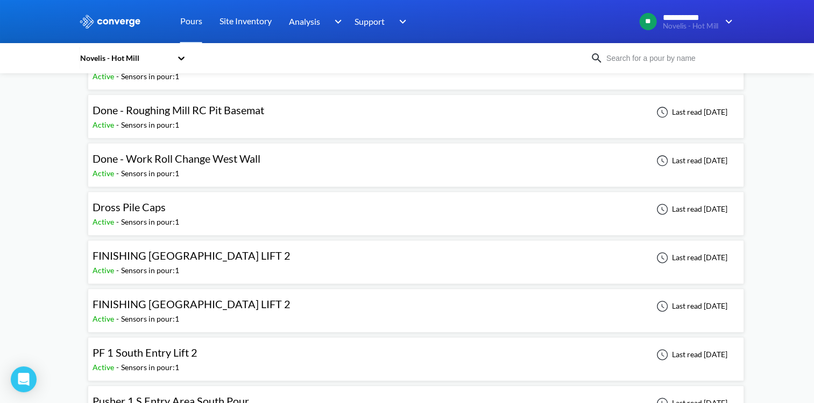
scroll to position [1345, 0]
click at [256, 205] on div "Dross Pile Caps Active - Sensors in pour: 1 Last read [DATE]" at bounding box center [416, 212] width 647 height 34
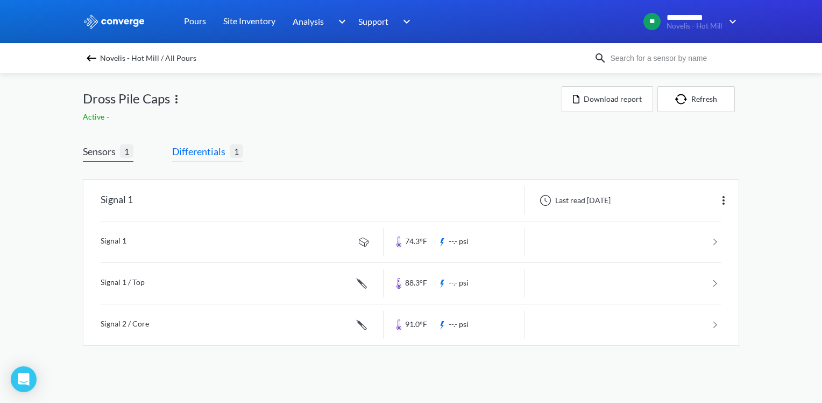
click at [202, 149] on span "Differentials" at bounding box center [201, 151] width 58 height 15
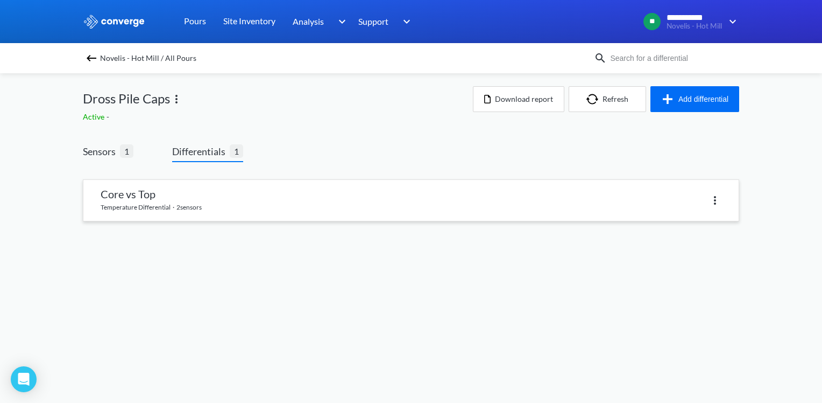
click at [182, 202] on link at bounding box center [410, 200] width 655 height 41
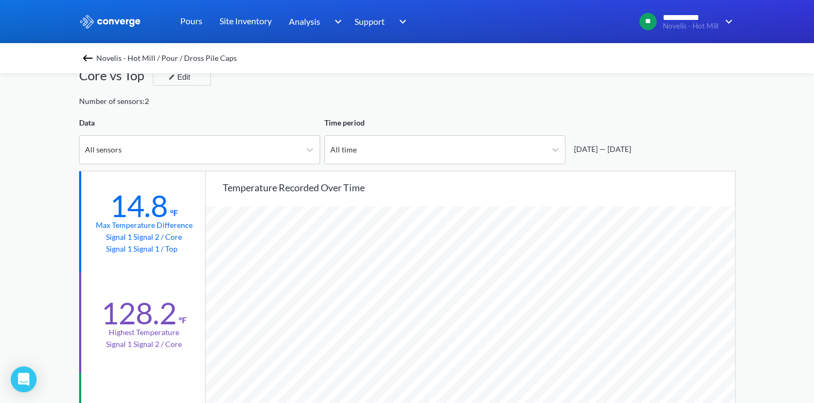
scroll to position [54, 0]
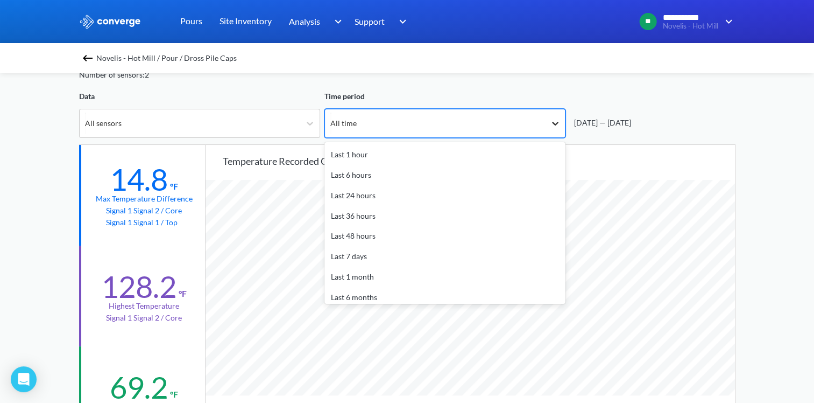
click at [556, 126] on icon at bounding box center [555, 123] width 11 height 11
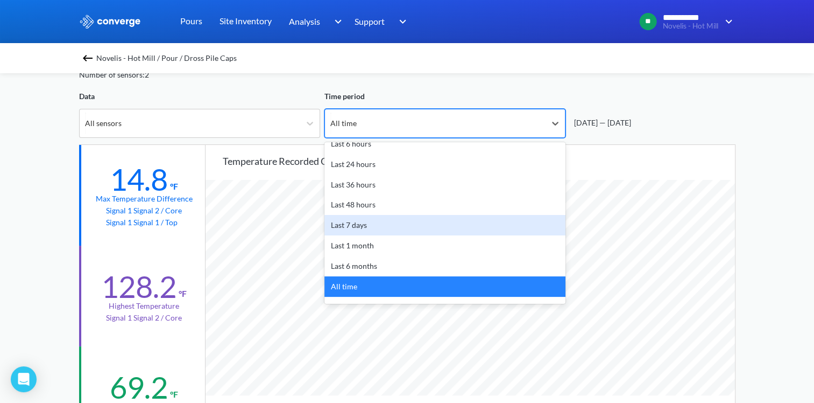
scroll to position [47, 0]
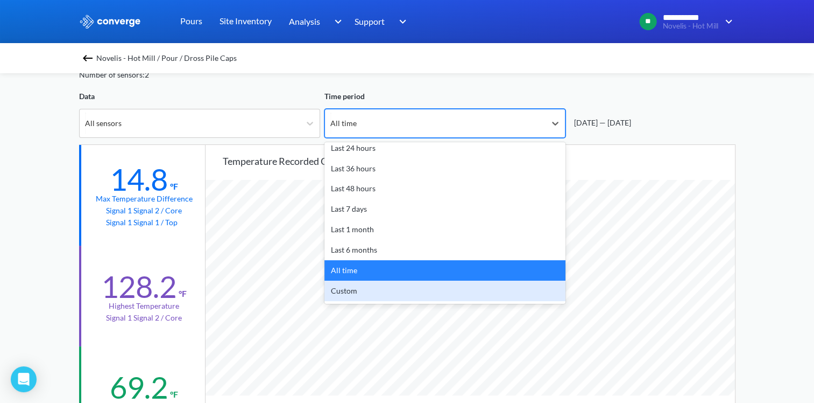
click at [364, 285] on div "Custom" at bounding box center [445, 290] width 241 height 20
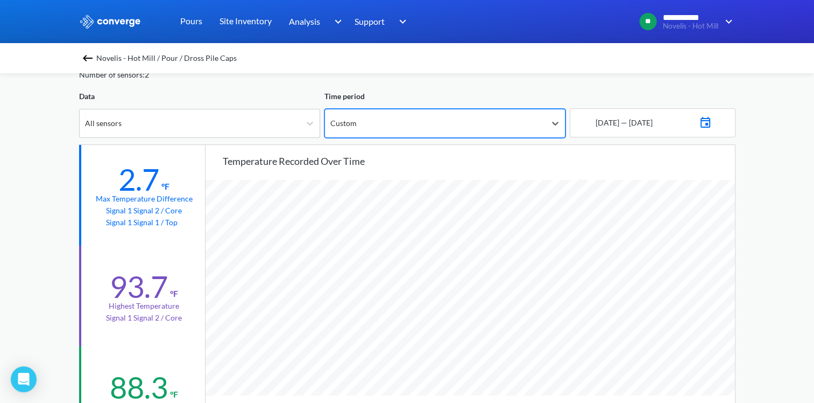
scroll to position [901, 814]
drag, startPoint x: 555, startPoint y: 122, endPoint x: 496, endPoint y: 170, distance: 76.9
click at [555, 122] on icon at bounding box center [555, 123] width 11 height 11
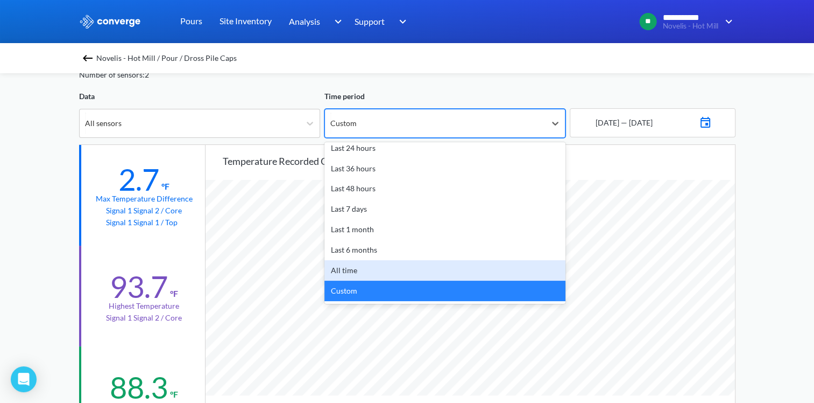
click at [365, 274] on div "All time" at bounding box center [445, 270] width 241 height 20
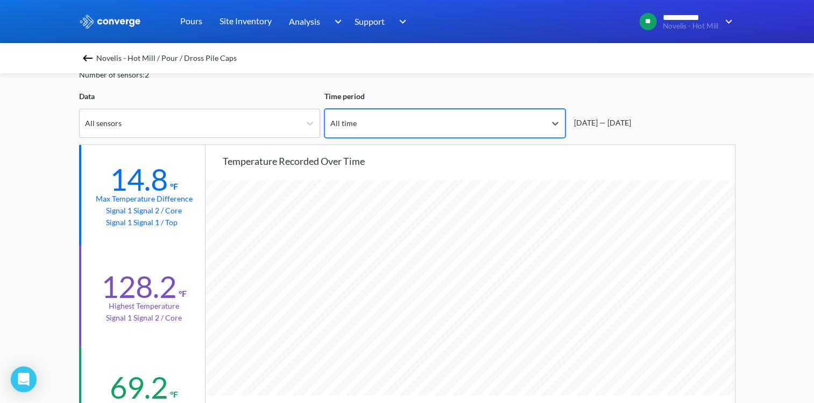
scroll to position [901, 814]
click at [540, 116] on div "All time" at bounding box center [435, 123] width 221 height 28
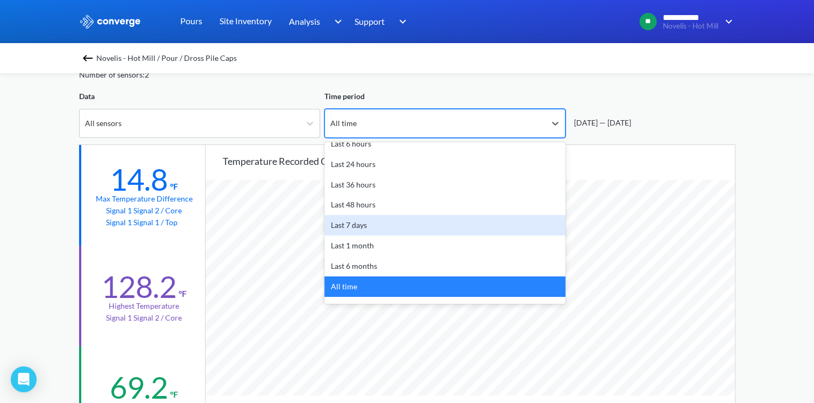
scroll to position [47, 0]
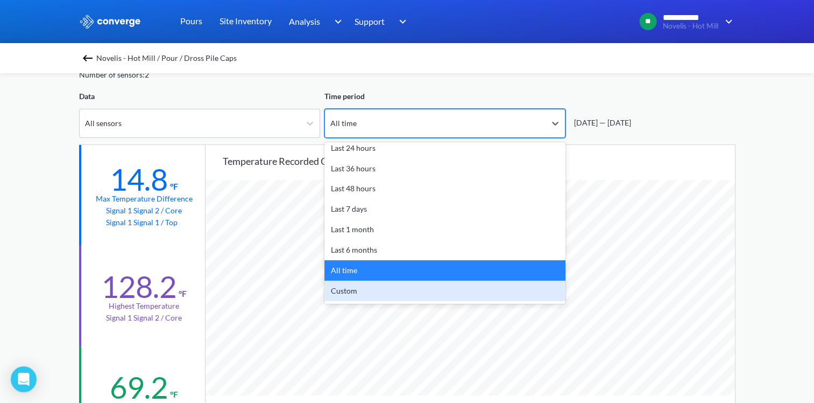
click at [382, 286] on div "Custom" at bounding box center [445, 290] width 241 height 20
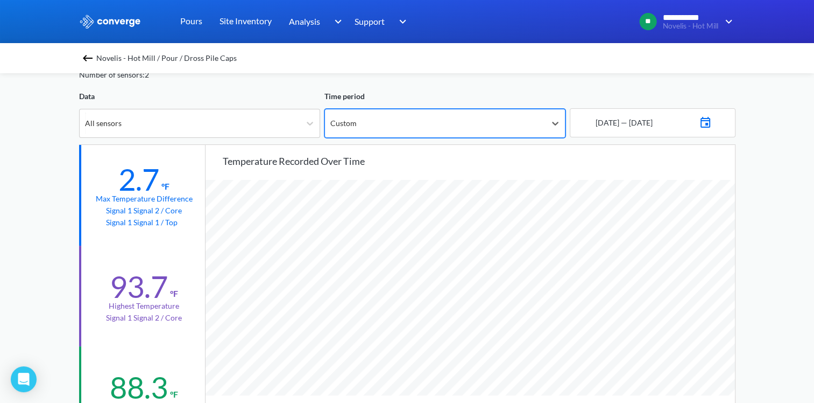
scroll to position [901, 814]
click at [712, 118] on img at bounding box center [705, 121] width 13 height 15
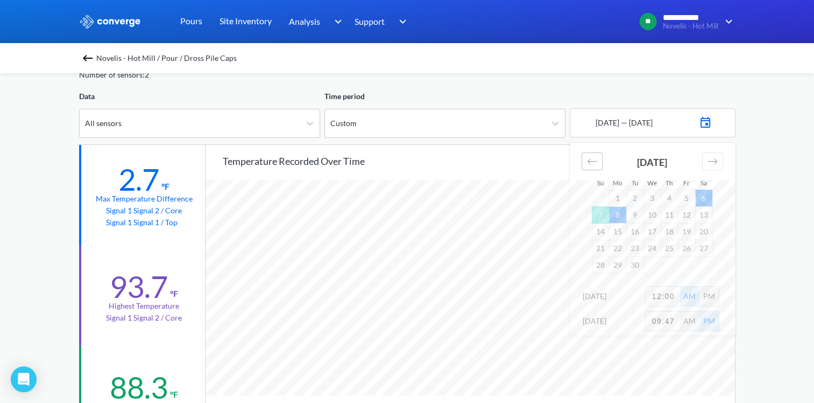
click at [593, 162] on icon "Move backward to switch to the previous month." at bounding box center [592, 161] width 10 height 10
click at [682, 262] on td "29" at bounding box center [686, 264] width 17 height 17
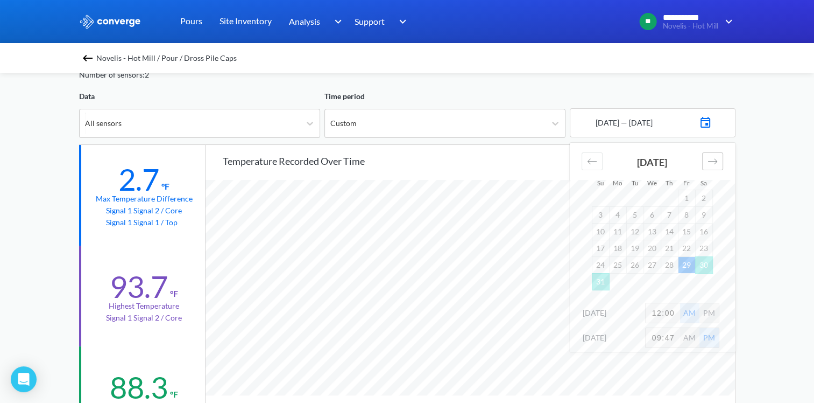
click at [715, 165] on icon "Move forward to switch to the next month." at bounding box center [713, 161] width 10 height 10
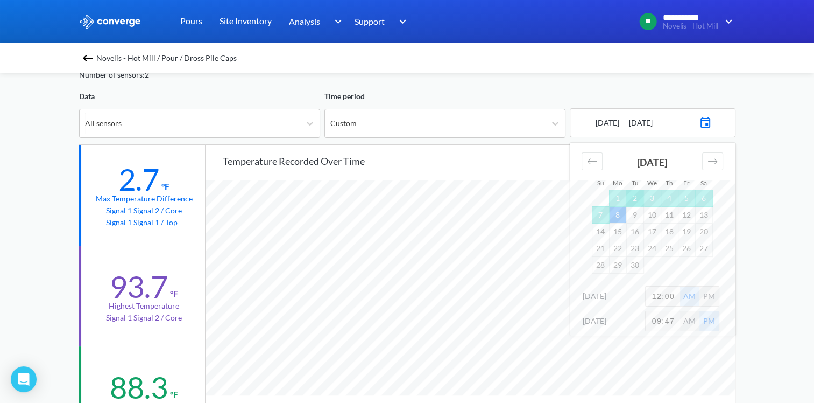
click at [639, 195] on td "2" at bounding box center [634, 197] width 17 height 17
click at [672, 292] on input "12:00" at bounding box center [663, 295] width 34 height 19
type input "1"
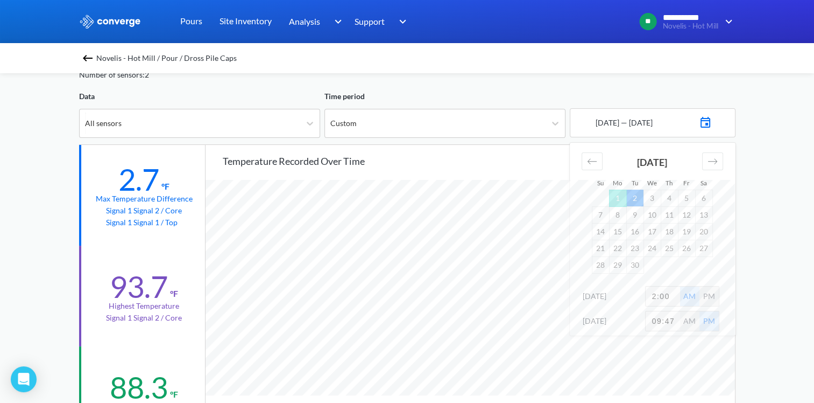
type input "2:00"
click at [708, 292] on div "PM" at bounding box center [709, 295] width 19 height 19
click at [678, 320] on input "09:47" at bounding box center [663, 320] width 34 height 19
click at [678, 319] on input "09:47" at bounding box center [663, 320] width 34 height 19
click at [678, 318] on input "09:47" at bounding box center [663, 320] width 34 height 19
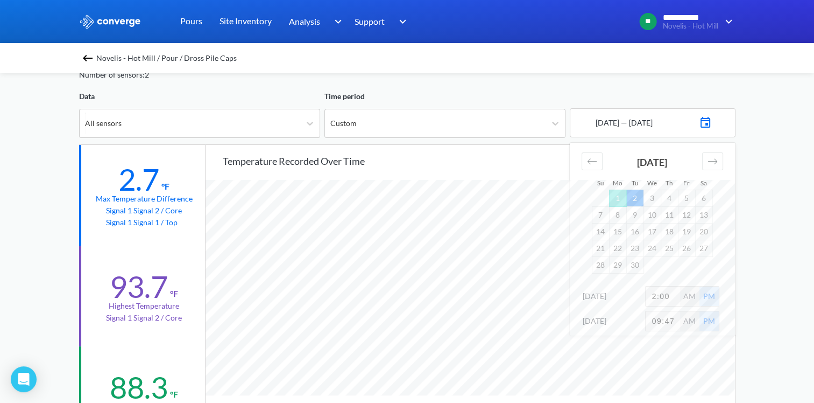
click at [677, 315] on input "09:47" at bounding box center [663, 320] width 34 height 19
type input "6:00"
click at [775, 296] on div "**********" at bounding box center [407, 397] width 814 height 902
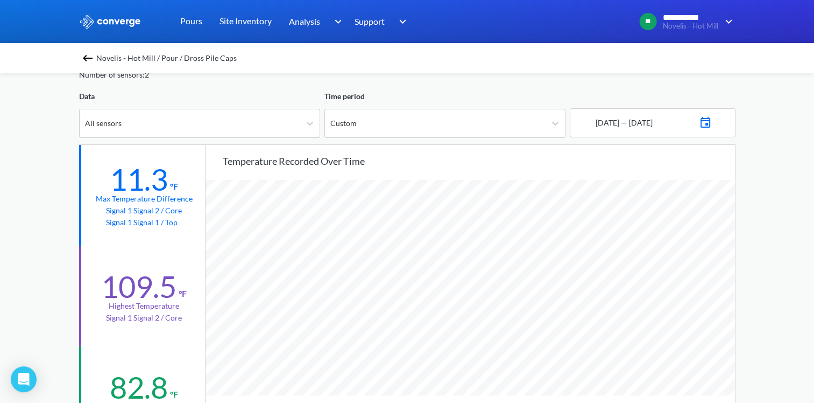
click at [712, 124] on img at bounding box center [705, 121] width 13 height 15
click at [669, 262] on td "28" at bounding box center [669, 264] width 17 height 17
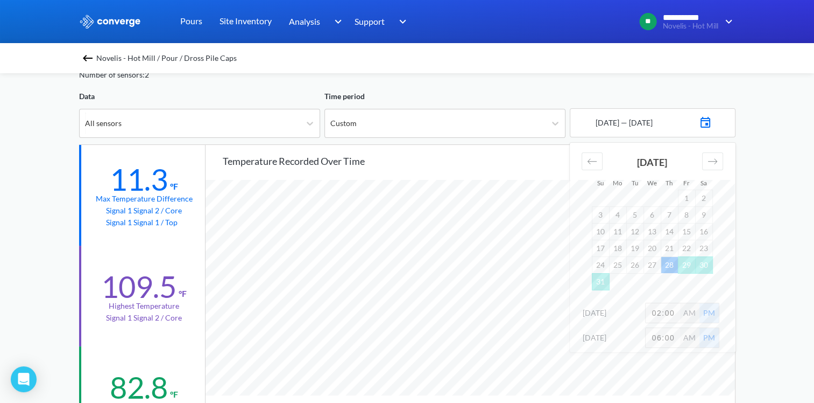
click at [774, 264] on div "**********" at bounding box center [407, 397] width 814 height 902
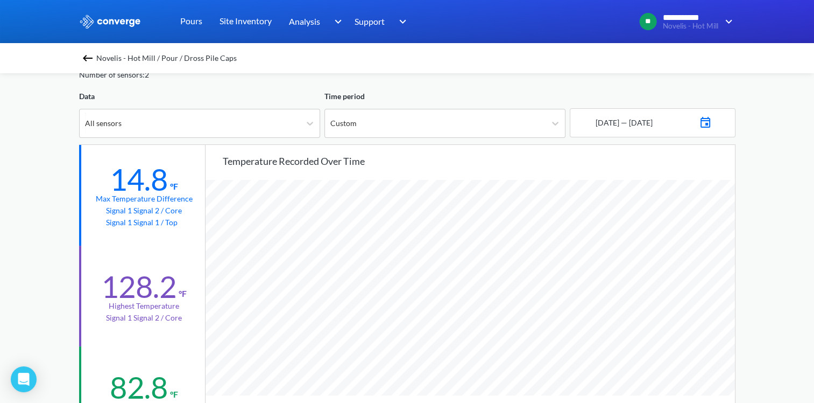
click at [712, 121] on img at bounding box center [705, 121] width 13 height 15
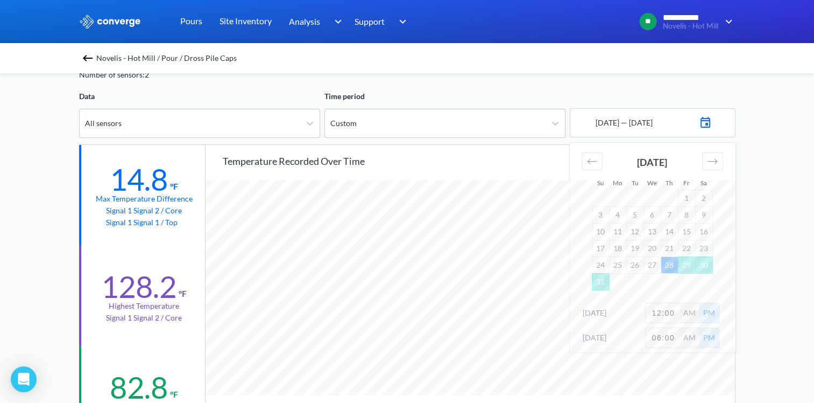
click at [674, 308] on input "12:00" at bounding box center [663, 312] width 34 height 19
type input "8"
type input "10:00"
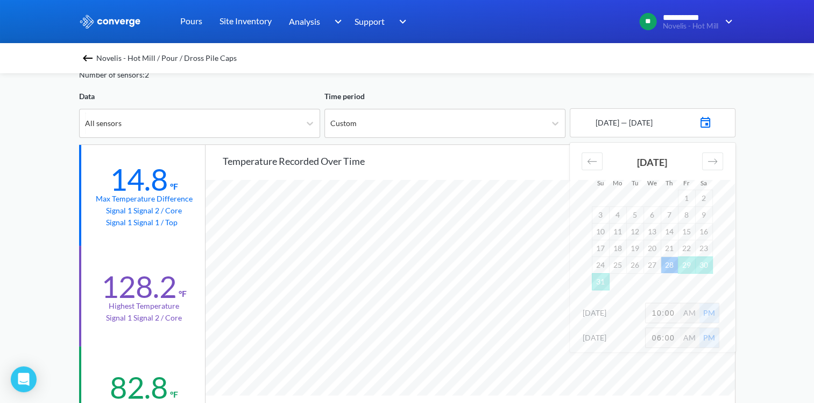
click at [689, 316] on div "AM" at bounding box center [689, 312] width 19 height 19
click at [772, 299] on div "**********" at bounding box center [407, 397] width 814 height 902
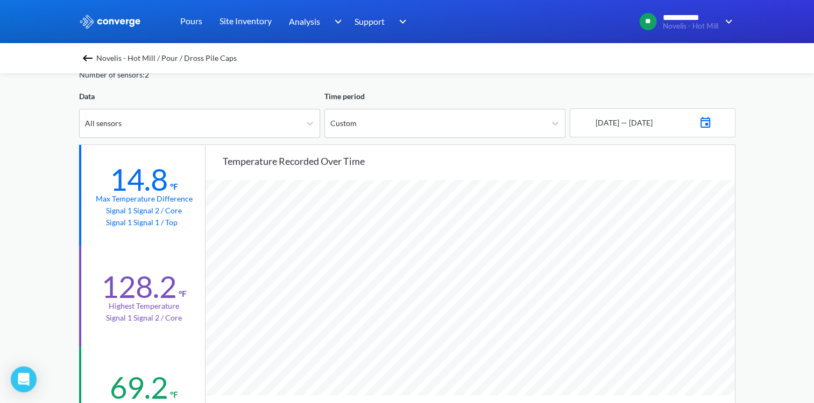
click at [712, 122] on img at bounding box center [705, 121] width 13 height 15
click at [756, 253] on div "**********" at bounding box center [407, 397] width 814 height 902
click at [712, 124] on img at bounding box center [705, 121] width 13 height 15
click at [664, 268] on td "28" at bounding box center [669, 264] width 17 height 17
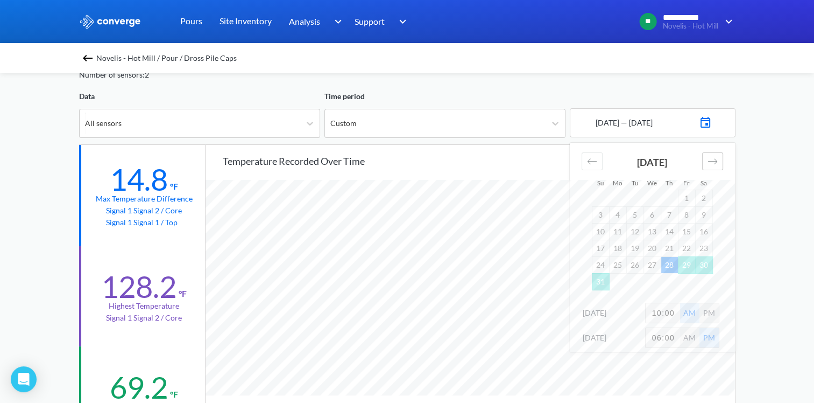
click at [710, 159] on icon "Move forward to switch to the next month." at bounding box center [713, 161] width 10 height 10
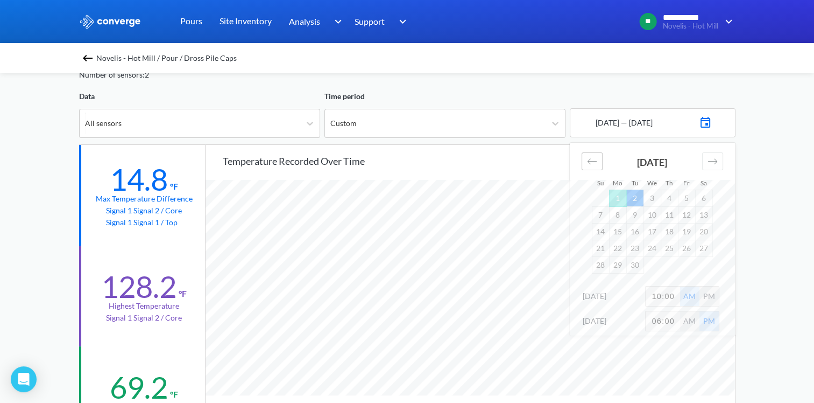
click at [591, 165] on icon "Move backward to switch to the previous month." at bounding box center [592, 161] width 10 height 10
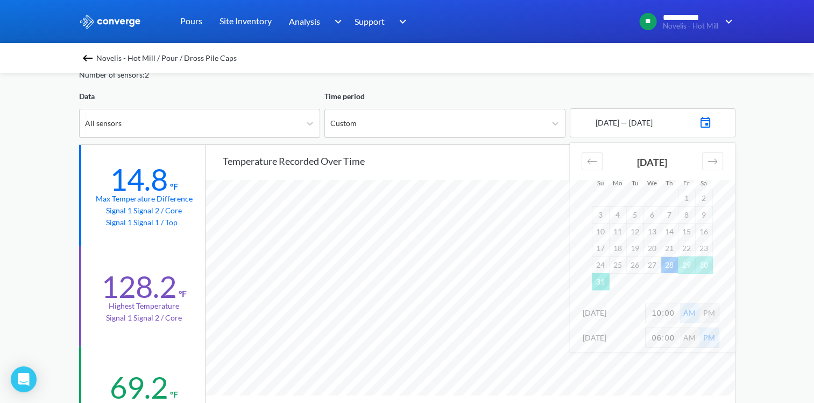
click at [605, 280] on td "31" at bounding box center [600, 281] width 17 height 17
click at [768, 277] on div "**********" at bounding box center [407, 397] width 814 height 902
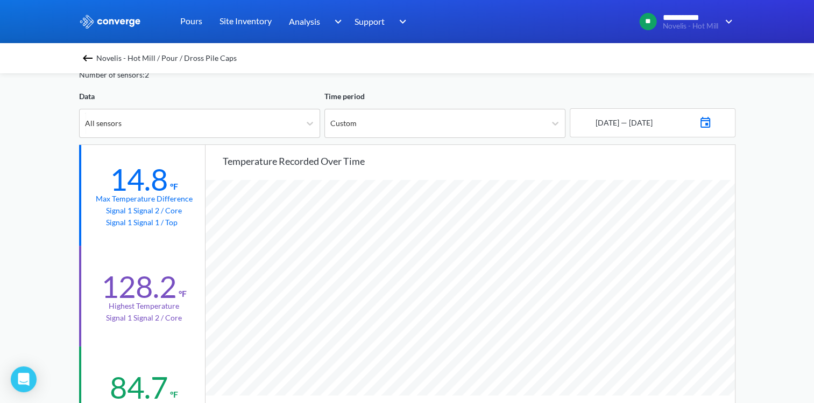
click at [712, 122] on img at bounding box center [705, 121] width 13 height 15
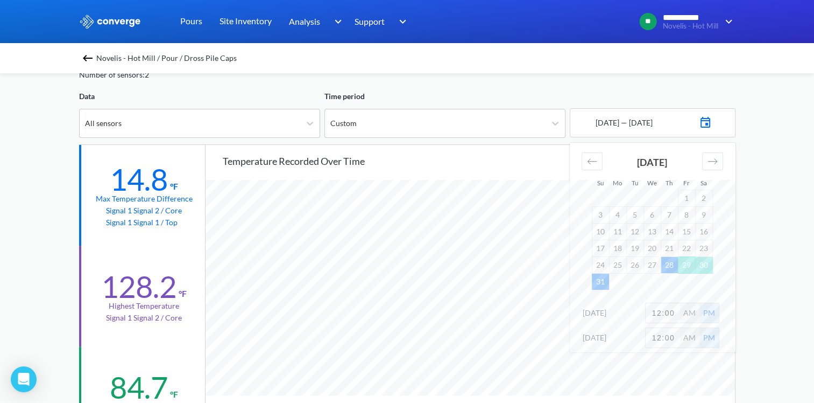
click at [661, 315] on input "12:00" at bounding box center [663, 312] width 34 height 19
click at [659, 310] on input "12:00" at bounding box center [663, 312] width 34 height 19
type input "10:00"
click at [685, 312] on div "AM" at bounding box center [689, 312] width 19 height 19
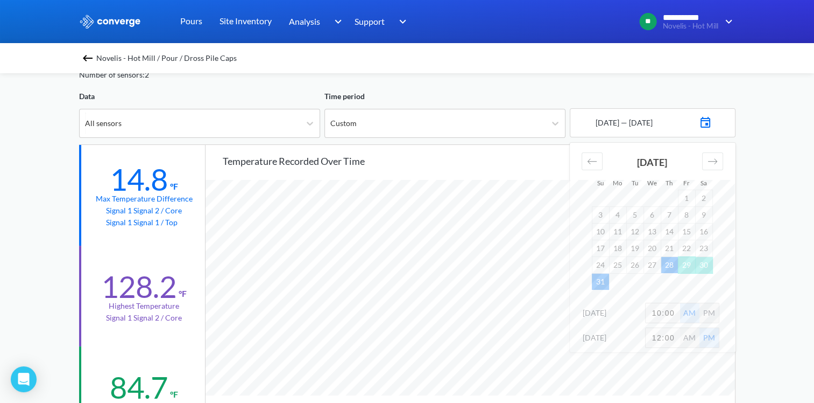
click at [678, 336] on input "12:00" at bounding box center [663, 337] width 34 height 19
click at [678, 335] on input "12:00" at bounding box center [663, 337] width 34 height 19
type input "12:00"
click at [786, 294] on div "**********" at bounding box center [407, 397] width 814 height 902
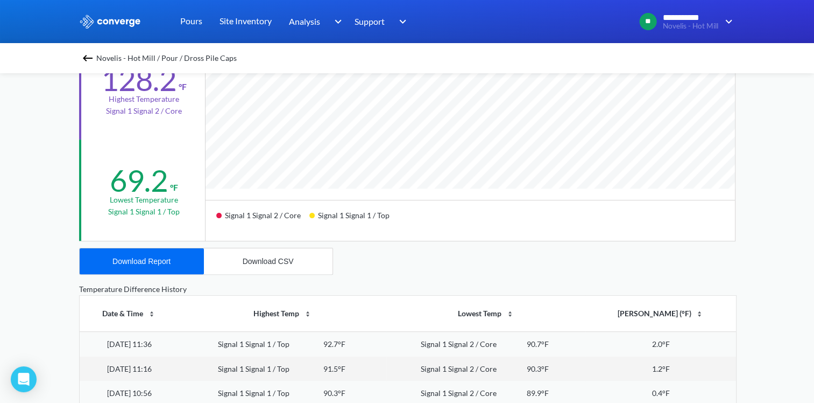
scroll to position [269, 0]
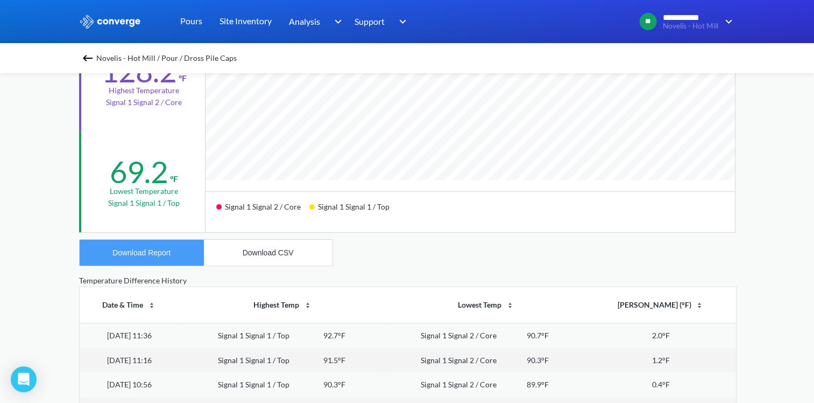
click at [157, 251] on div "Download Report" at bounding box center [141, 252] width 58 height 9
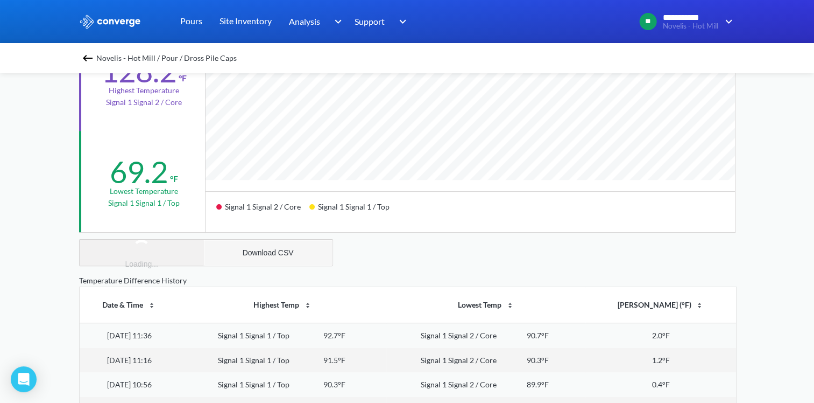
click at [251, 250] on div "Download CSV" at bounding box center [268, 252] width 51 height 9
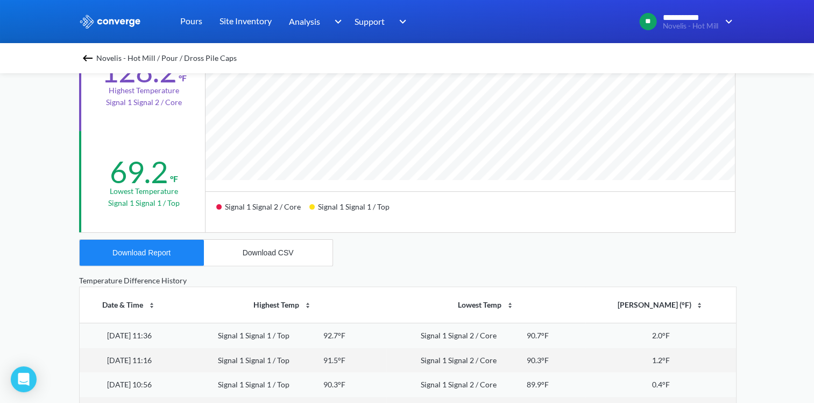
click at [379, 263] on div "Novelis - Hot Mill / Pour / Dross Pile Caps Core vs Top Edit Number of sensors:…" at bounding box center [407, 218] width 657 height 829
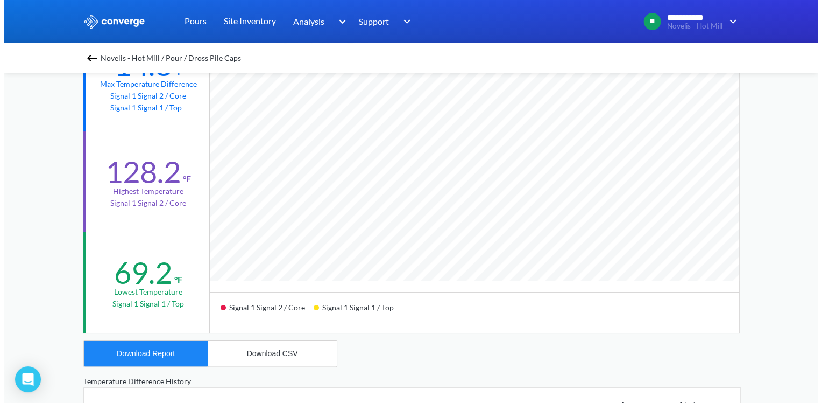
scroll to position [0, 0]
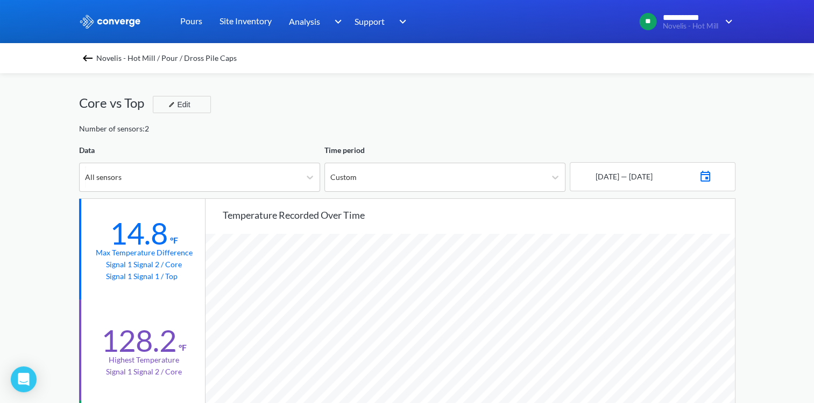
click at [88, 57] on img at bounding box center [87, 58] width 13 height 13
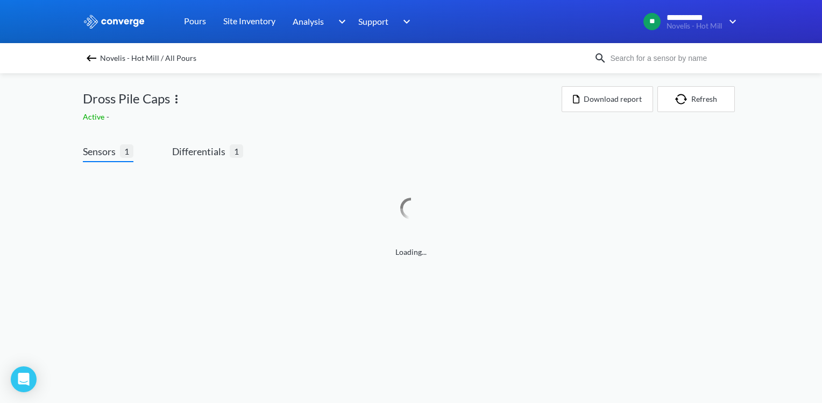
click at [177, 96] on img at bounding box center [176, 99] width 13 height 13
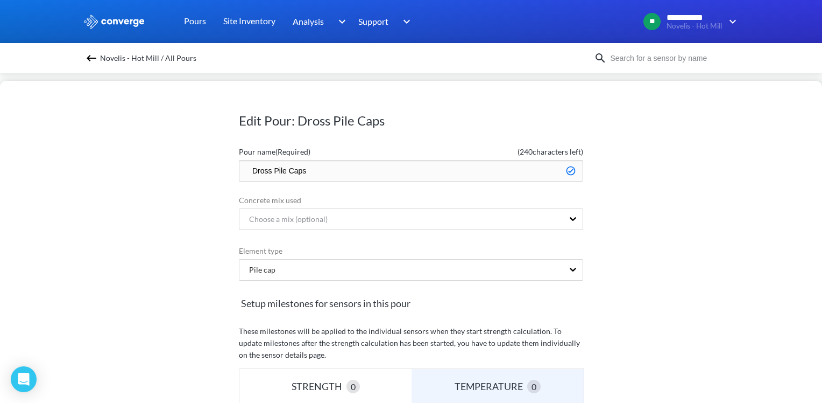
click at [244, 173] on input "Dross Pile Caps" at bounding box center [411, 171] width 344 height 22
type input "Done - Dross Pile Caps"
click at [702, 201] on div "Edit Pour: Dross Pile Caps Pour name (Required) ( 233 characters left) Done - D…" at bounding box center [411, 242] width 822 height 322
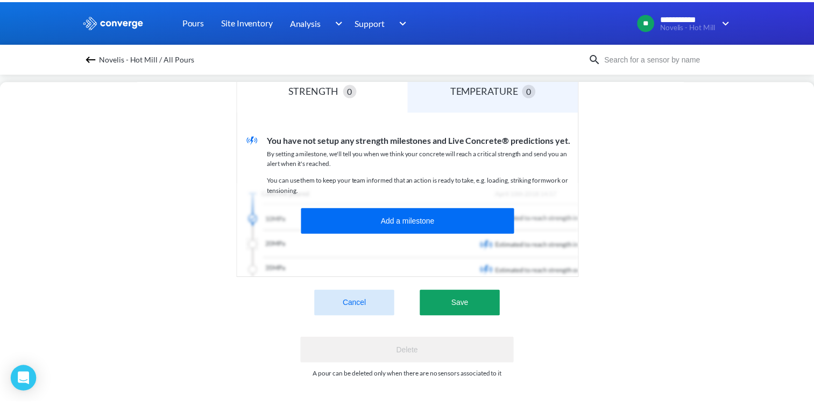
scroll to position [304, 0]
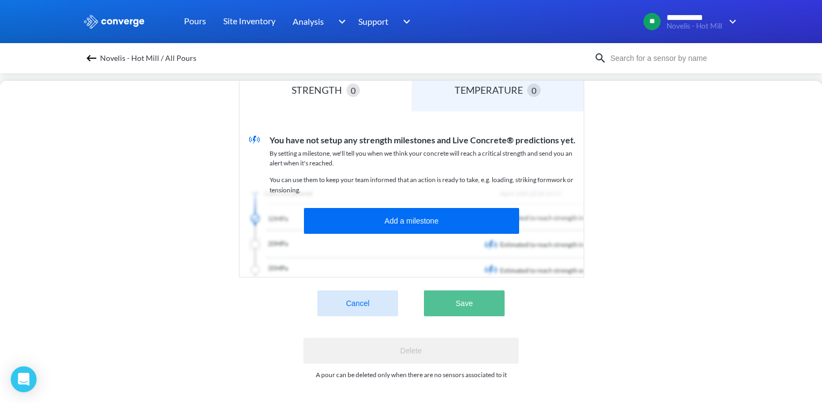
click at [473, 293] on button "Save" at bounding box center [464, 303] width 81 height 26
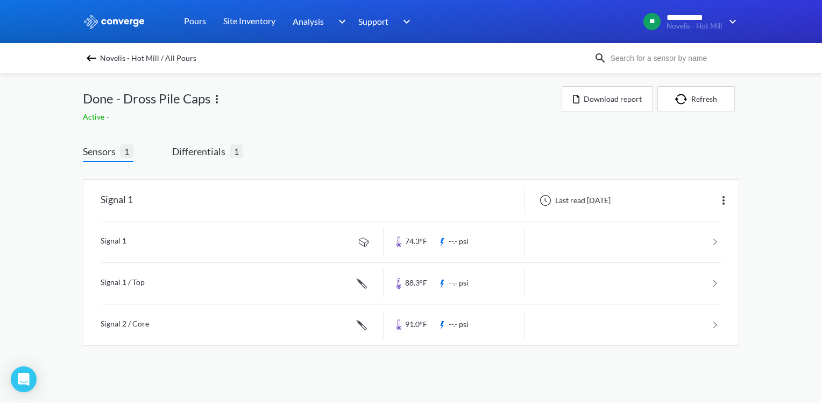
click at [94, 57] on img at bounding box center [91, 58] width 13 height 13
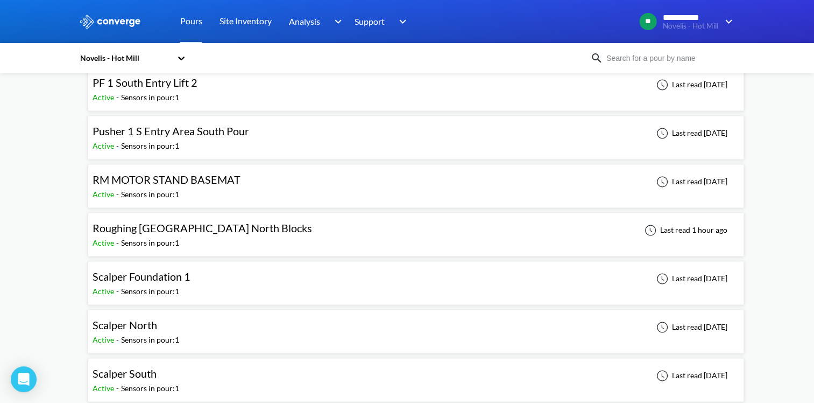
scroll to position [1668, 0]
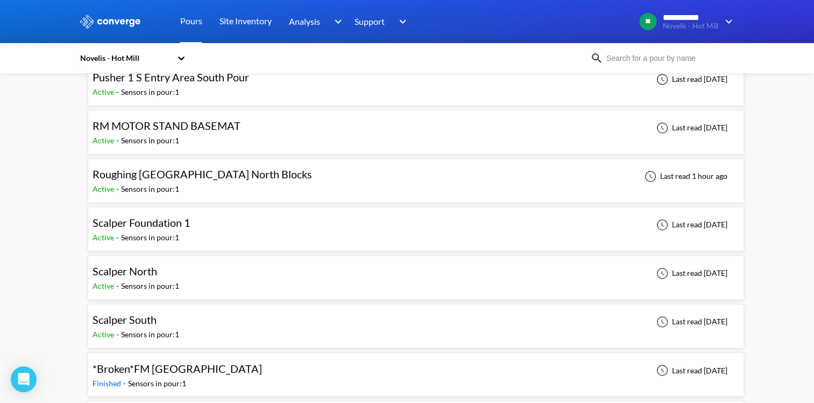
click at [182, 268] on div "Scalper North Active - Sensors in pour: 1 Last read [DATE]" at bounding box center [416, 277] width 647 height 34
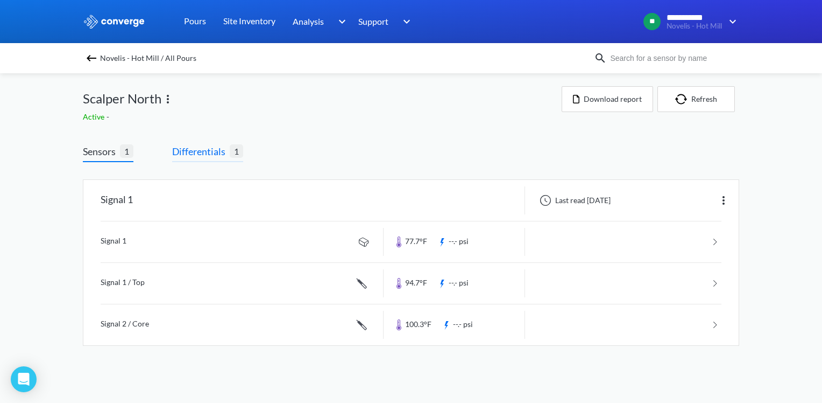
click at [195, 153] on span "Differentials" at bounding box center [201, 151] width 58 height 15
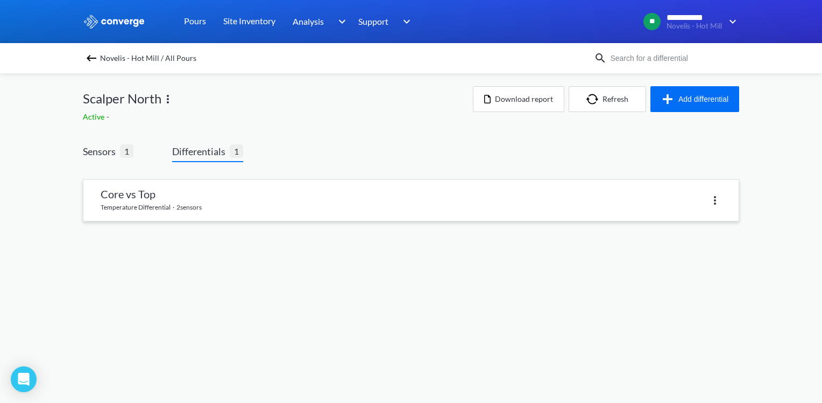
click at [241, 215] on link at bounding box center [410, 200] width 655 height 41
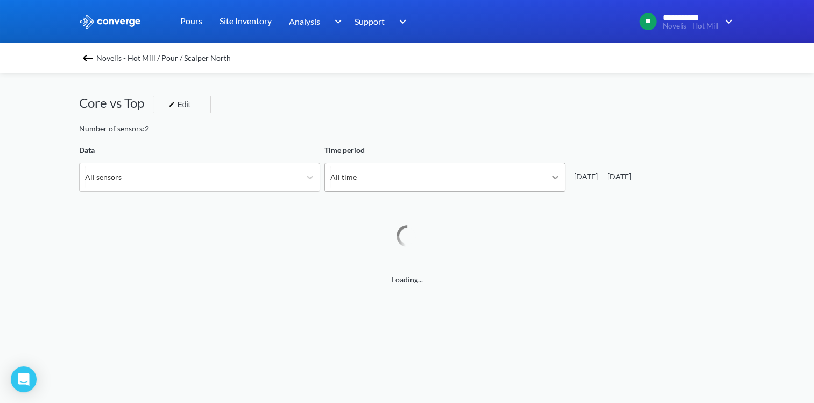
click at [553, 175] on icon at bounding box center [555, 177] width 11 height 11
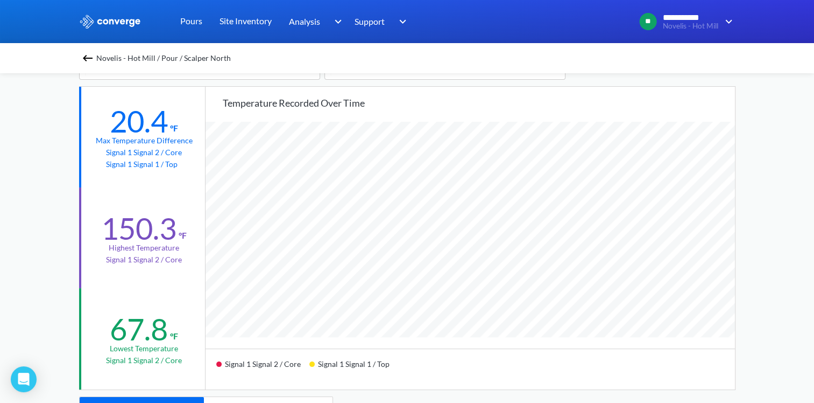
scroll to position [54, 0]
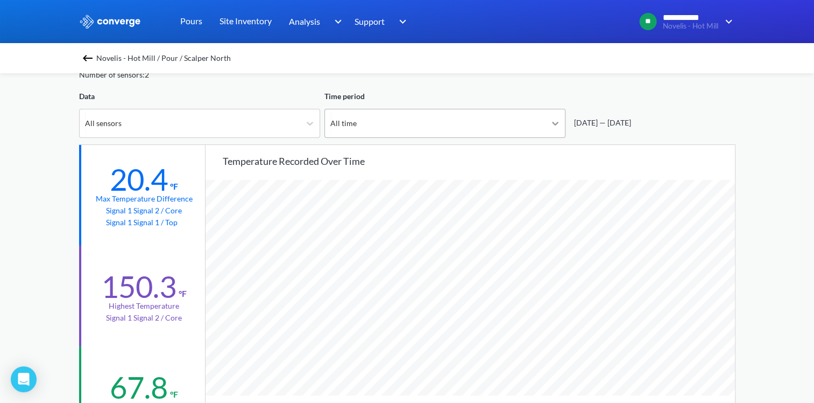
click at [562, 122] on div at bounding box center [555, 123] width 19 height 19
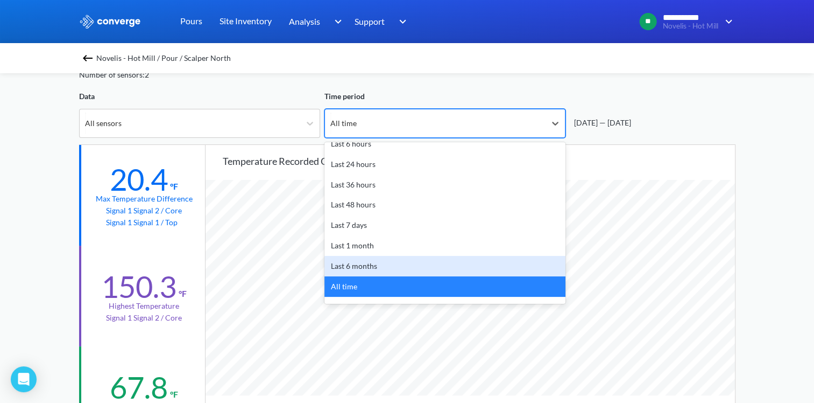
scroll to position [47, 0]
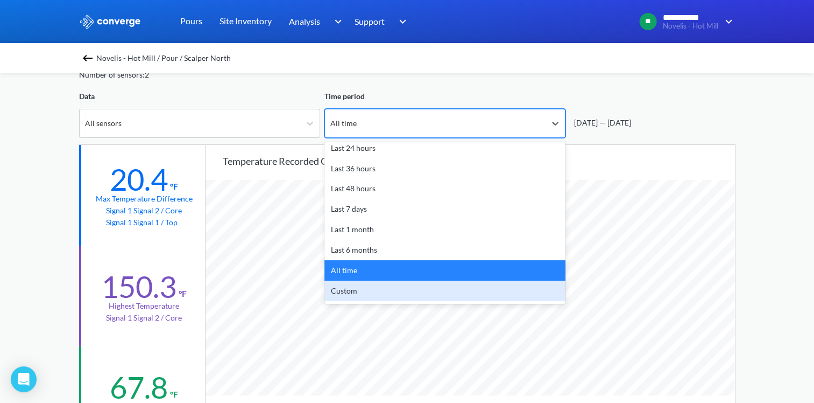
click at [369, 286] on div "Custom" at bounding box center [445, 290] width 241 height 20
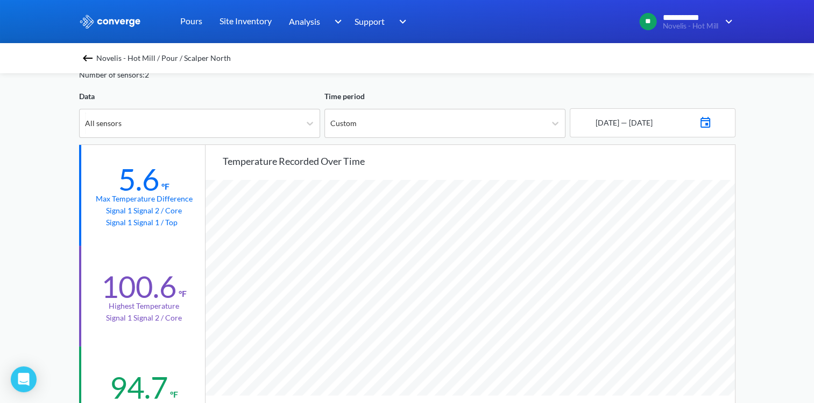
click at [712, 117] on img at bounding box center [705, 121] width 13 height 15
click at [592, 166] on div "Move backward to switch to the previous month." at bounding box center [592, 161] width 21 height 18
click at [689, 263] on td "29" at bounding box center [686, 264] width 17 height 17
drag, startPoint x: 709, startPoint y: 153, endPoint x: 711, endPoint y: 161, distance: 8.4
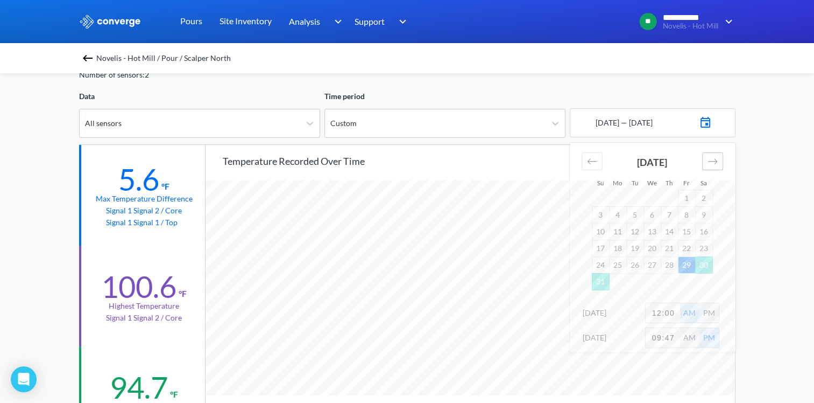
click at [710, 153] on div "Move forward to switch to the next month." at bounding box center [712, 161] width 21 height 18
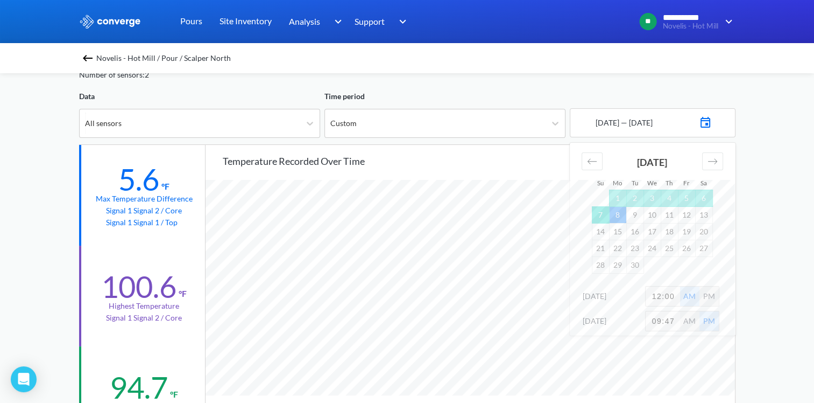
click at [602, 216] on td "7" at bounding box center [600, 214] width 17 height 17
click at [672, 292] on input "12:00" at bounding box center [663, 295] width 34 height 19
type input "12:00"
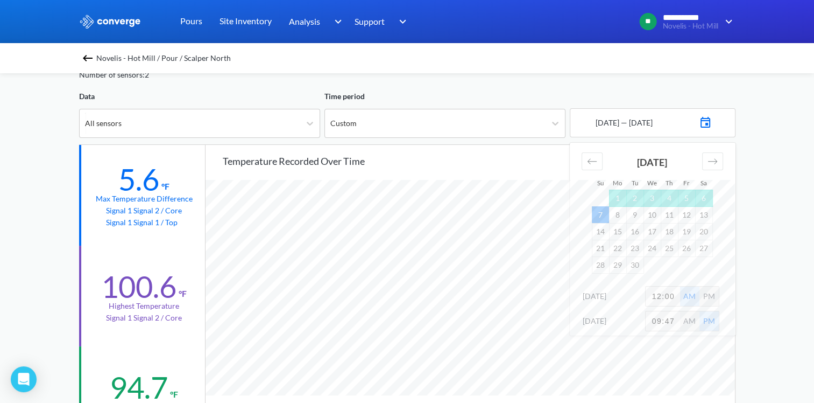
click at [708, 297] on div "PM" at bounding box center [709, 295] width 19 height 19
click at [669, 316] on input "09:47" at bounding box center [663, 320] width 34 height 19
click at [670, 316] on input "09:47" at bounding box center [663, 320] width 34 height 19
type input "6"
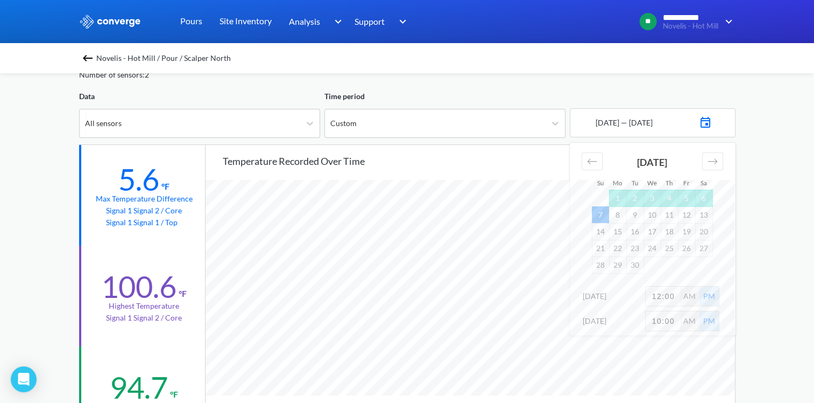
type input "10:00"
click at [748, 286] on div "**********" at bounding box center [407, 397] width 814 height 902
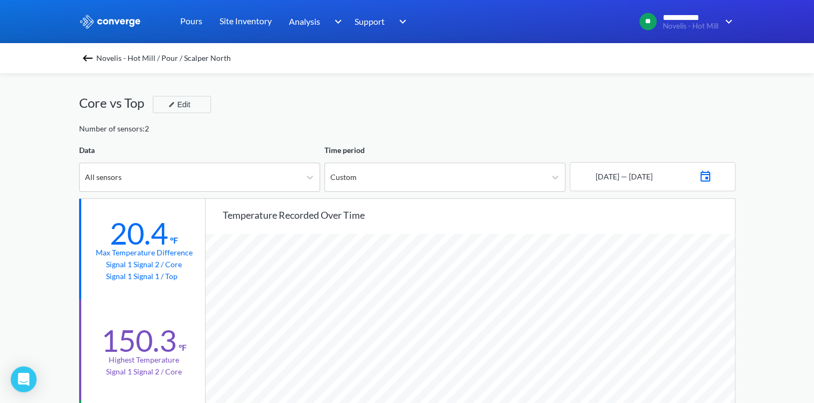
scroll to position [0, 0]
click at [712, 178] on img at bounding box center [705, 174] width 13 height 15
click at [661, 365] on input "12:00" at bounding box center [663, 366] width 34 height 19
type input "10:00"
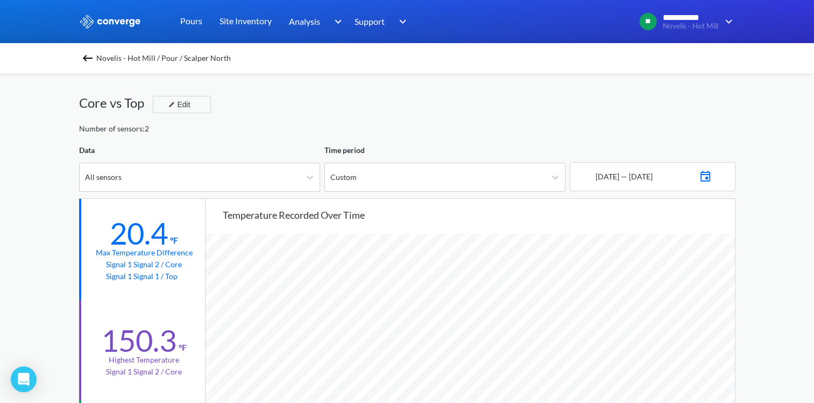
click at [712, 177] on img at bounding box center [705, 174] width 13 height 15
click at [688, 365] on div "AM" at bounding box center [689, 366] width 19 height 19
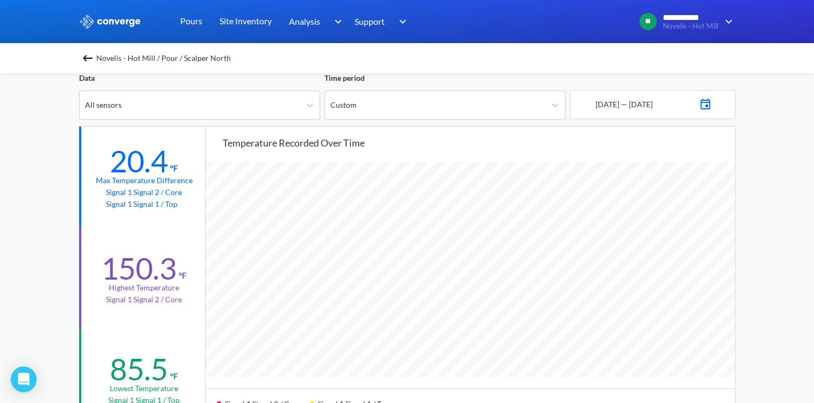
scroll to position [54, 0]
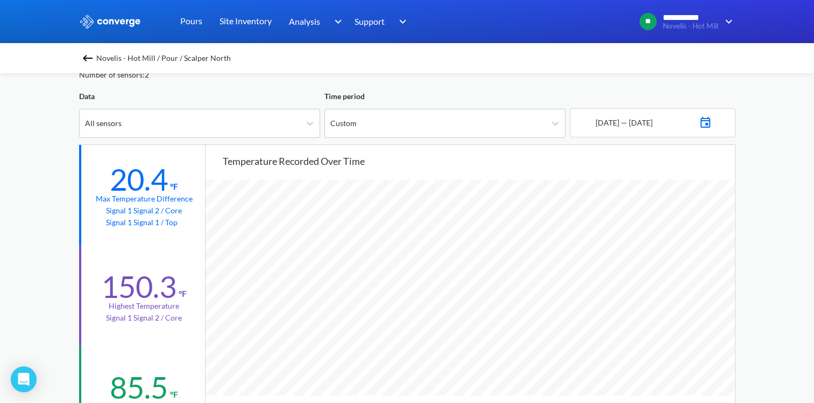
click at [712, 123] on img at bounding box center [705, 121] width 13 height 15
click at [657, 311] on input "10:00" at bounding box center [663, 312] width 34 height 19
click at [661, 311] on input "10:00" at bounding box center [663, 312] width 34 height 19
type input "6:00"
click at [777, 298] on div "**********" at bounding box center [407, 397] width 814 height 902
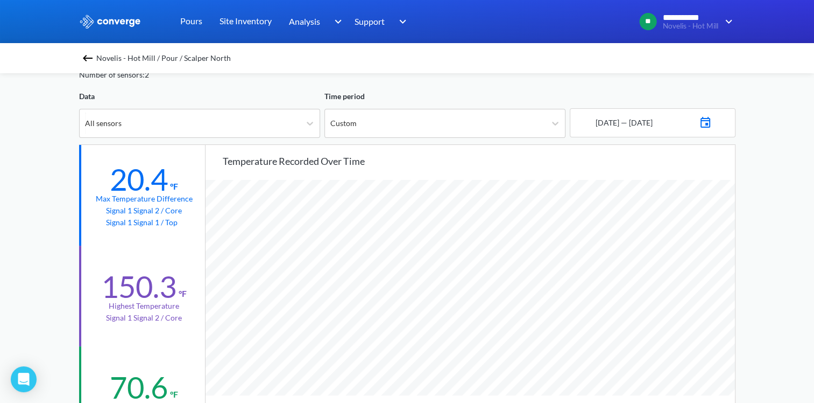
scroll to position [901, 814]
click at [712, 122] on img at bounding box center [705, 121] width 13 height 15
click at [659, 308] on input "06:00" at bounding box center [663, 312] width 34 height 19
type input "3:00"
click at [765, 289] on div "**********" at bounding box center [407, 397] width 814 height 902
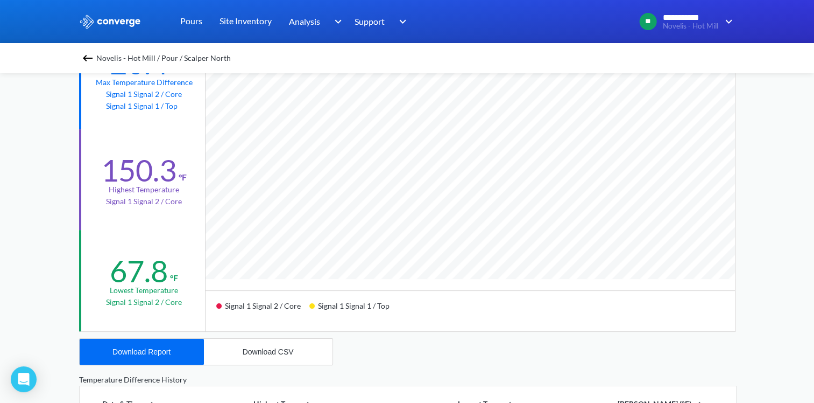
scroll to position [215, 0]
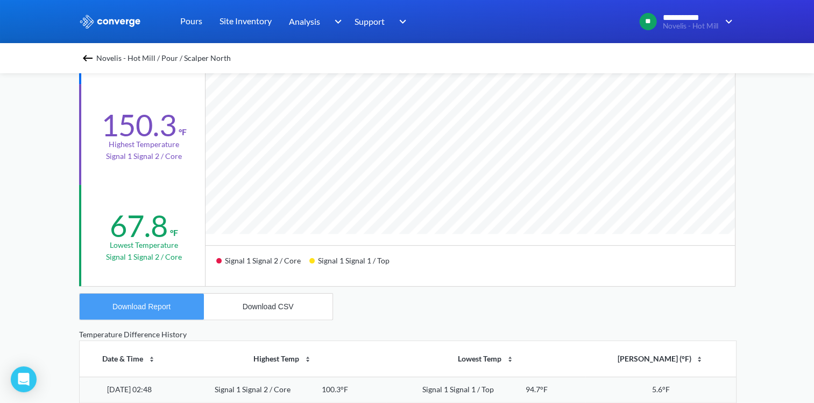
click at [169, 298] on button "Download Report" at bounding box center [142, 306] width 124 height 26
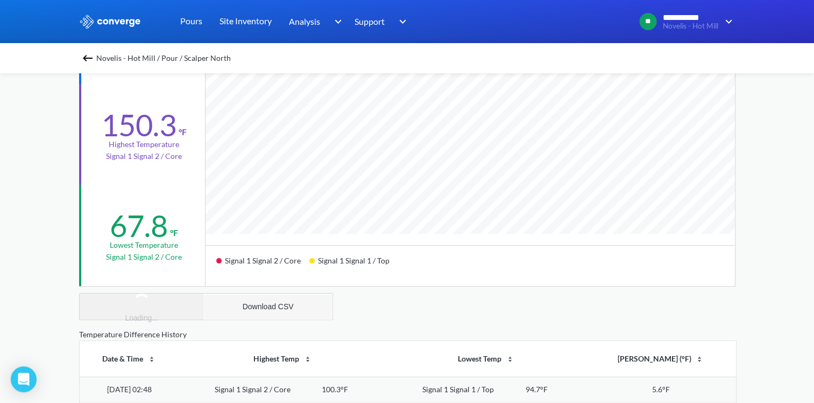
click at [262, 306] on div "Download CSV" at bounding box center [268, 306] width 51 height 9
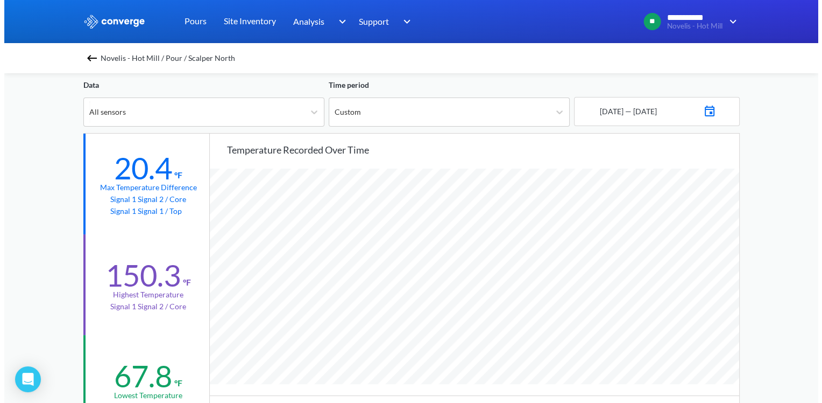
scroll to position [0, 0]
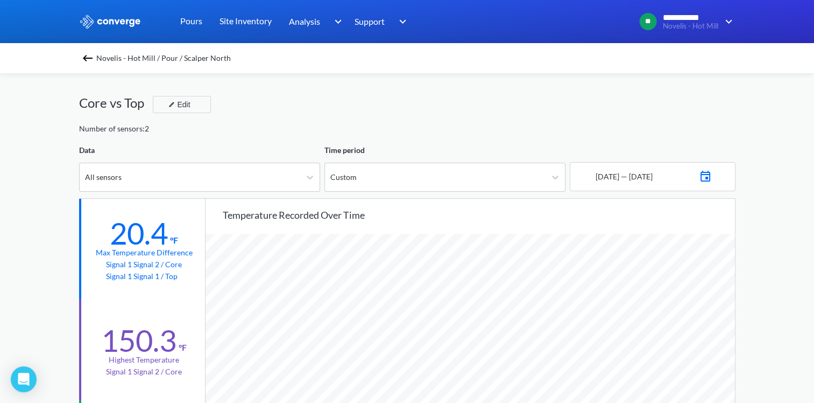
click at [86, 59] on img at bounding box center [87, 58] width 13 height 13
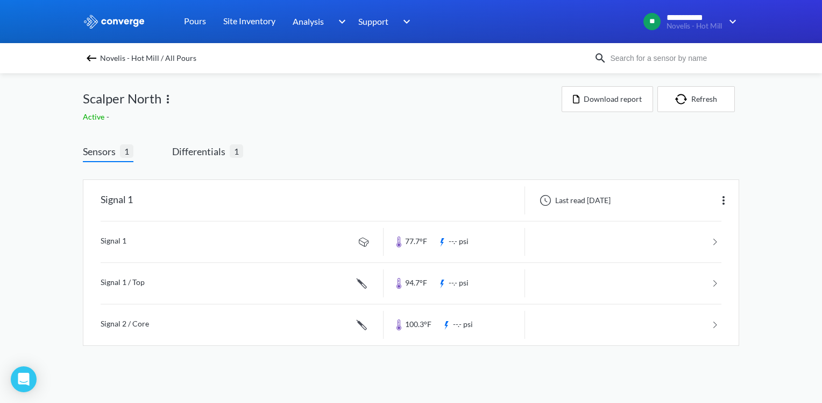
click at [171, 98] on img at bounding box center [167, 99] width 13 height 13
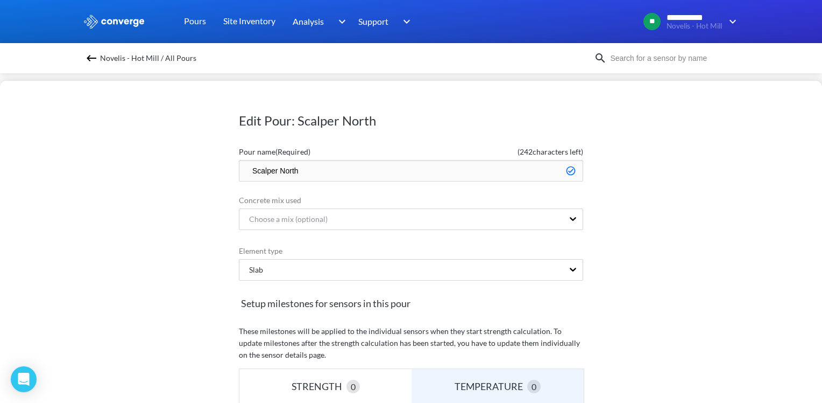
click at [243, 167] on input "Scalper North" at bounding box center [411, 171] width 344 height 22
type input "Done - Scalper North"
click at [727, 190] on div "Edit Pour: Scalper North Pour name (Required) ( 235 characters left) Done - Sca…" at bounding box center [411, 242] width 822 height 322
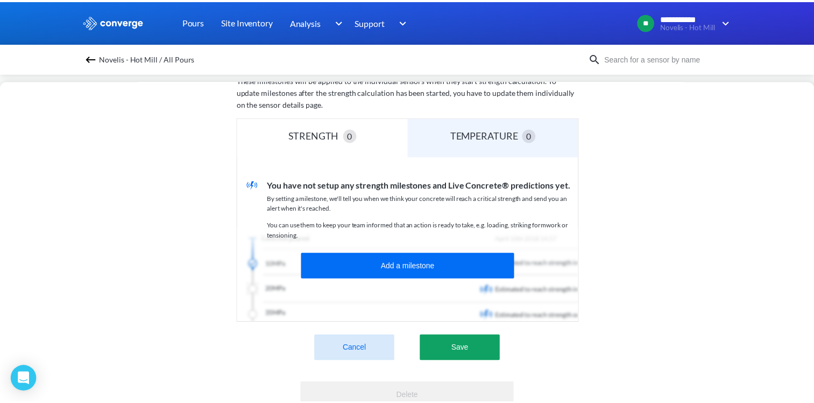
scroll to position [269, 0]
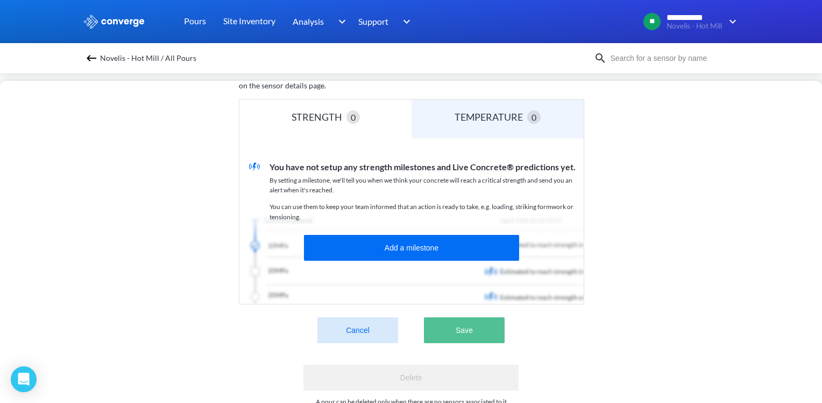
click at [484, 322] on button "Save" at bounding box center [464, 330] width 81 height 26
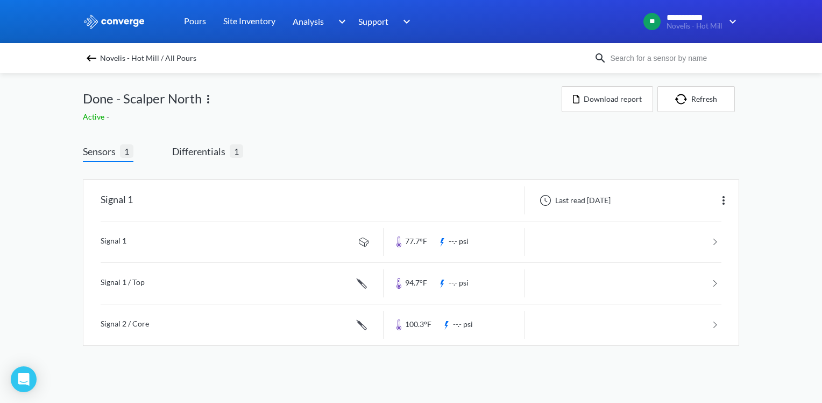
click at [88, 57] on img at bounding box center [91, 58] width 13 height 13
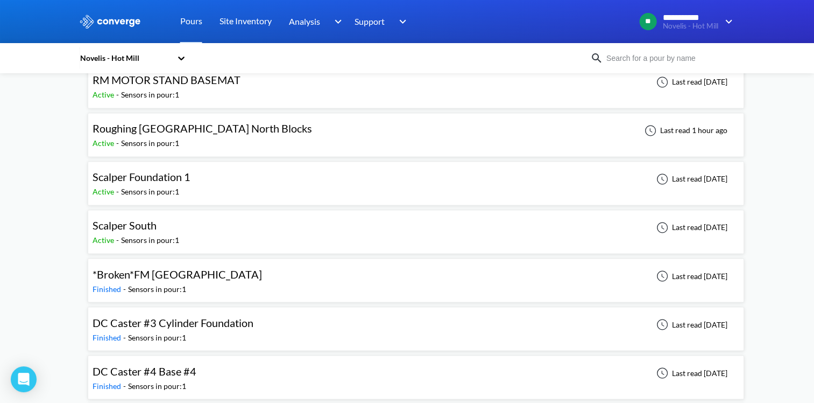
scroll to position [1776, 0]
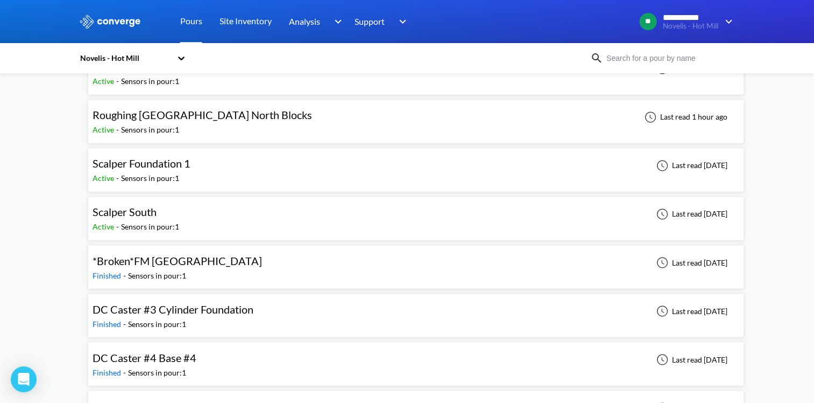
click at [168, 221] on div "Sensors in pour: 1" at bounding box center [150, 227] width 58 height 12
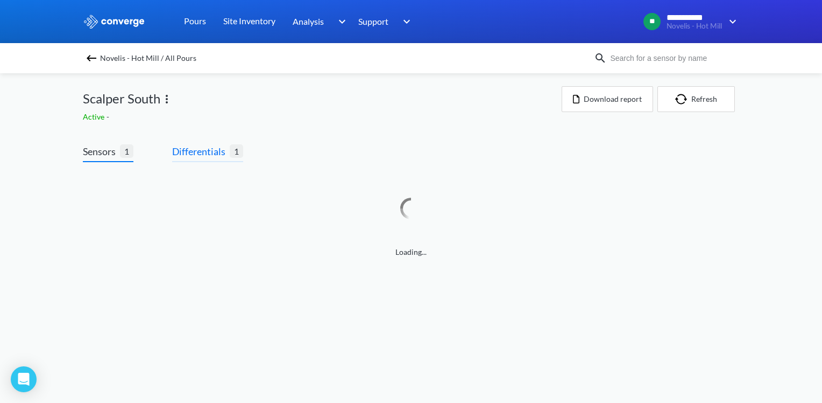
click at [201, 160] on span "Differentials 1" at bounding box center [207, 153] width 71 height 18
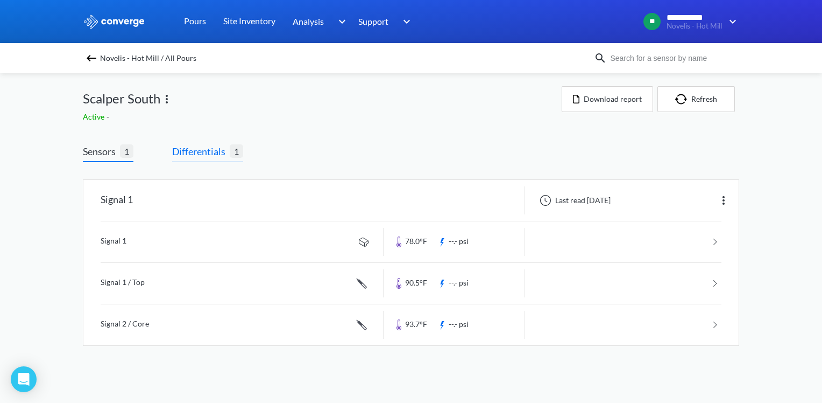
click at [205, 153] on span "Differentials" at bounding box center [201, 151] width 58 height 15
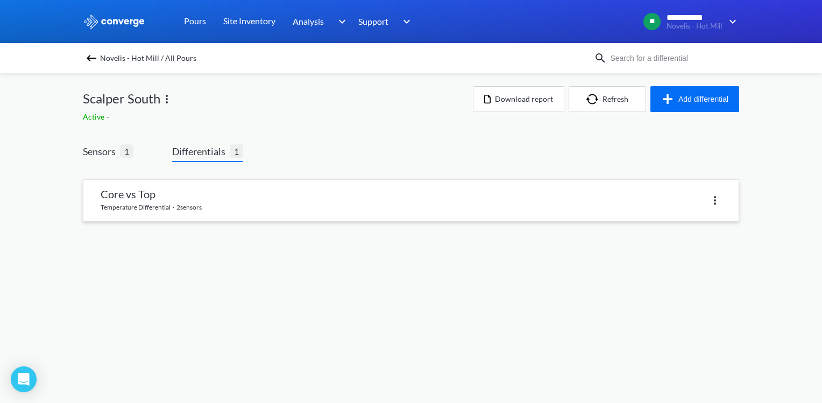
click at [190, 210] on link at bounding box center [410, 200] width 655 height 41
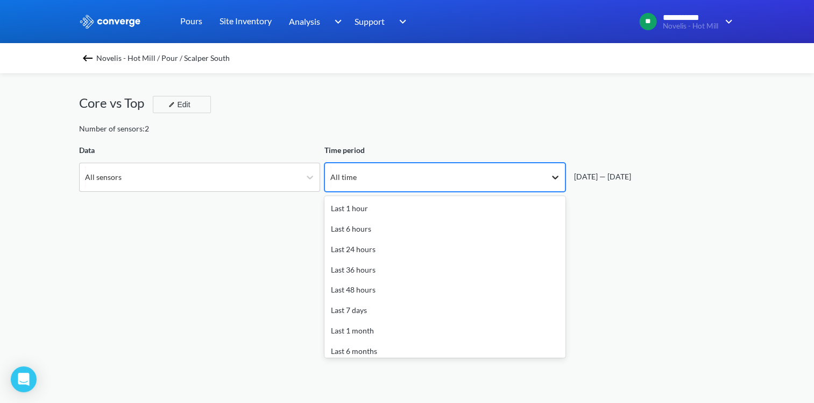
click at [555, 178] on icon at bounding box center [555, 177] width 6 height 4
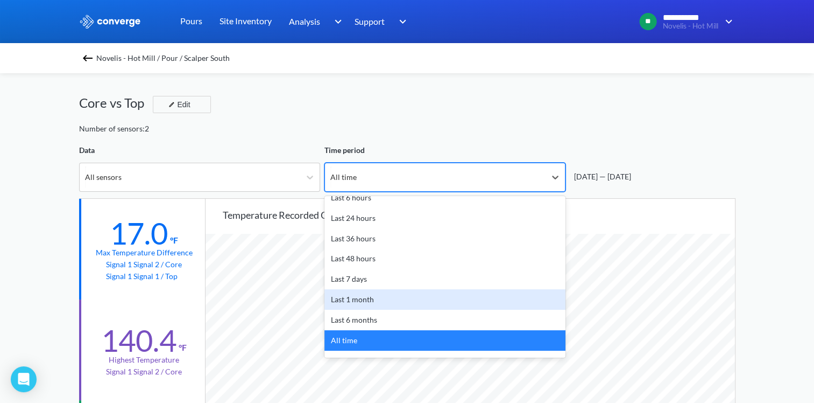
scroll to position [47, 0]
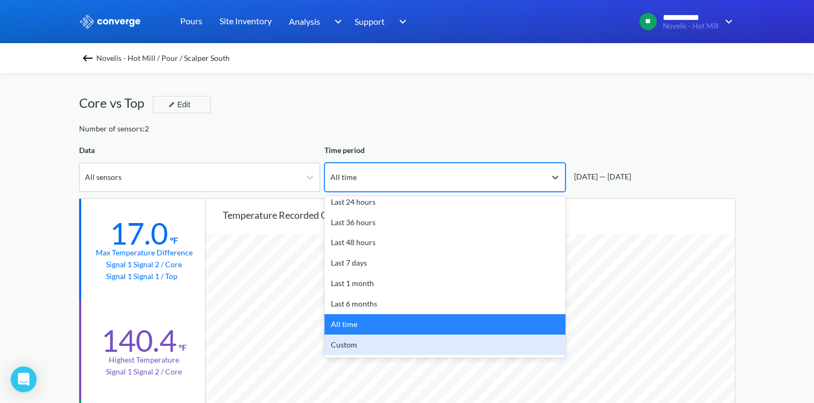
click at [366, 347] on div "Custom" at bounding box center [445, 344] width 241 height 20
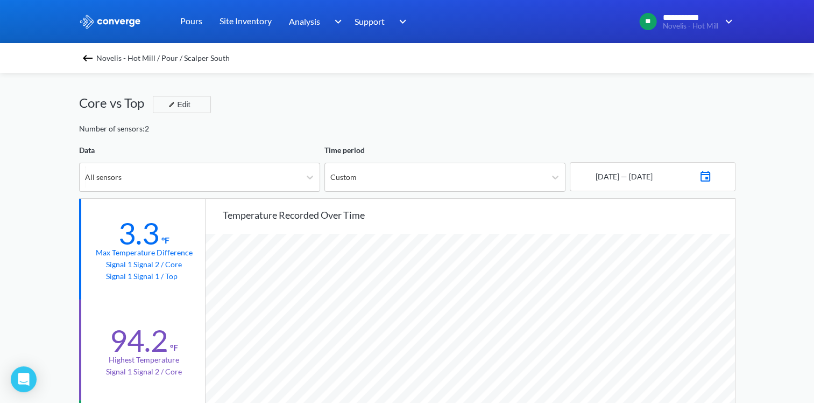
click at [712, 174] on img at bounding box center [705, 174] width 13 height 15
click at [588, 217] on icon "Move backward to switch to the previous month." at bounding box center [592, 215] width 10 height 10
click at [689, 318] on td "29" at bounding box center [686, 318] width 17 height 17
click at [715, 216] on icon "Move forward to switch to the next month." at bounding box center [713, 215] width 10 height 10
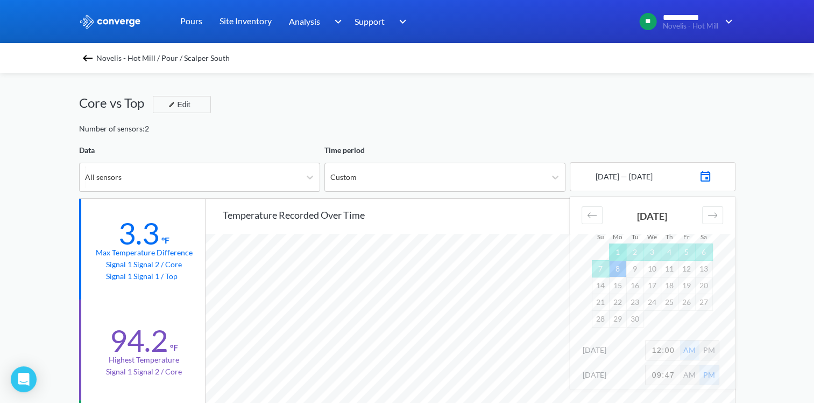
click at [611, 246] on td "1" at bounding box center [617, 251] width 17 height 17
click at [593, 216] on icon "Move backward to switch to the previous month." at bounding box center [592, 215] width 10 height 10
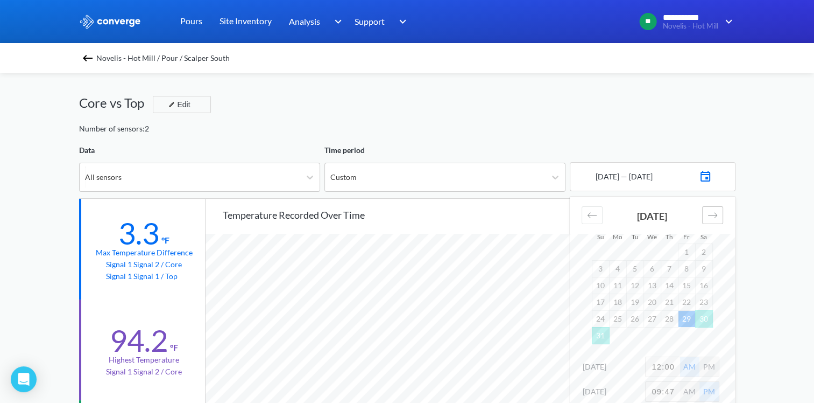
click at [708, 208] on div "Move forward to switch to the next month." at bounding box center [712, 215] width 21 height 18
click at [661, 248] on td "4" at bounding box center [669, 251] width 17 height 17
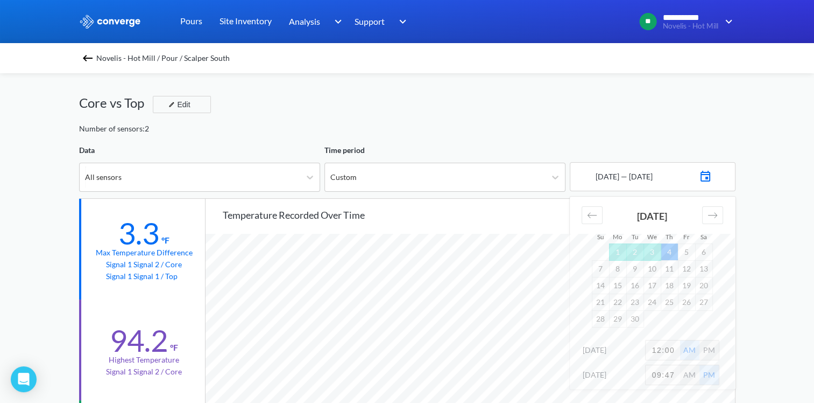
click at [676, 348] on input "12:00" at bounding box center [663, 349] width 34 height 19
drag, startPoint x: 677, startPoint y: 253, endPoint x: 682, endPoint y: 255, distance: 5.6
click at [679, 254] on tr "1 2 3 4 5 6" at bounding box center [652, 251] width 121 height 17
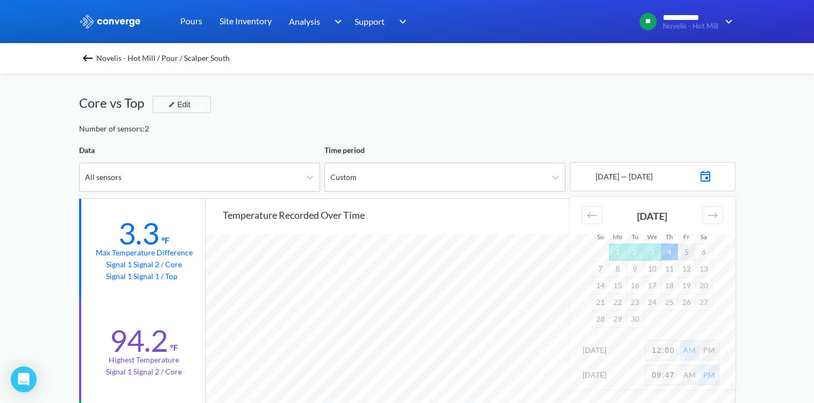
click at [687, 256] on td "5" at bounding box center [686, 251] width 17 height 17
click at [666, 347] on input "12:00" at bounding box center [663, 349] width 34 height 19
type input "2:00"
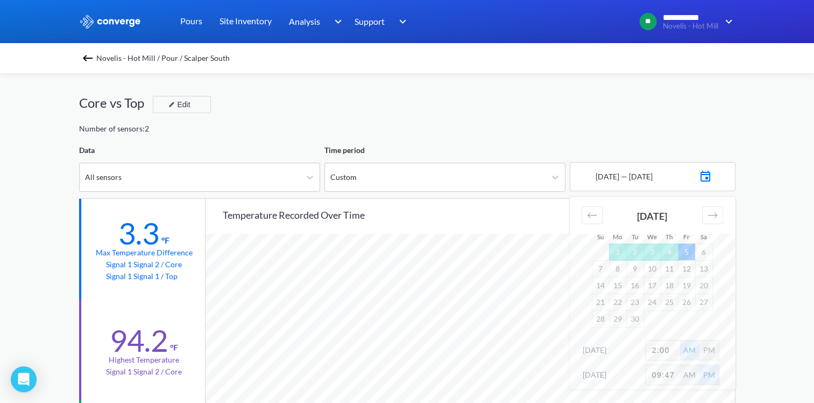
click at [672, 374] on input "09:47" at bounding box center [663, 374] width 34 height 19
type input "10:00"
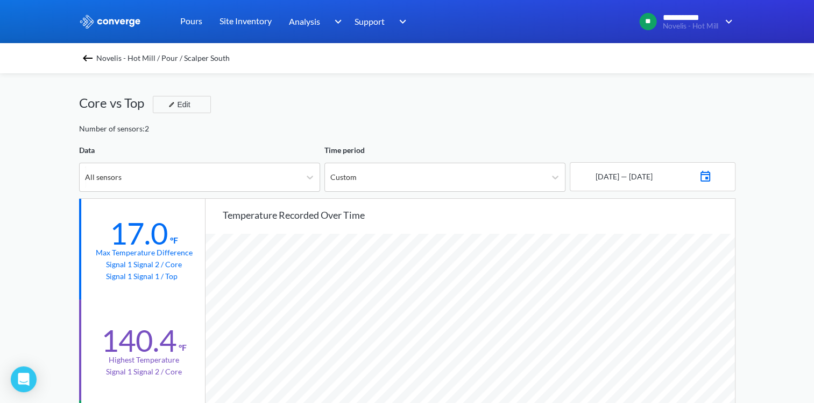
click at [712, 176] on img at bounding box center [705, 174] width 13 height 15
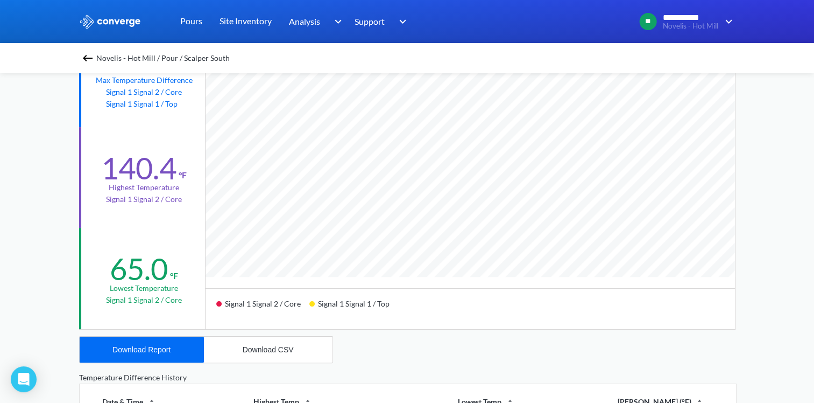
scroll to position [161, 0]
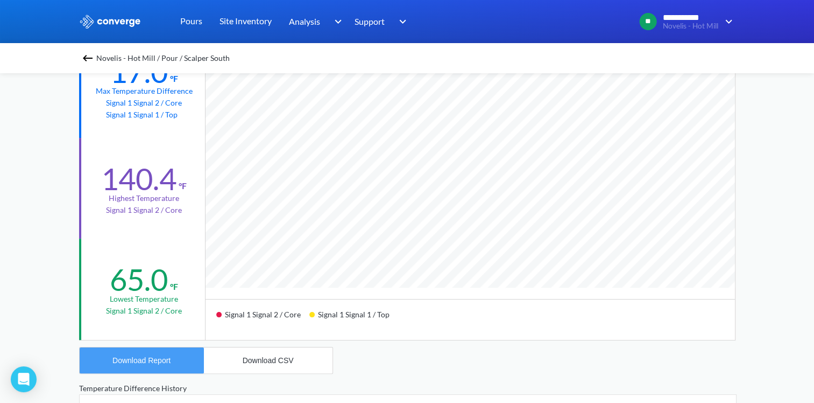
click at [182, 354] on button "Download Report" at bounding box center [142, 360] width 124 height 26
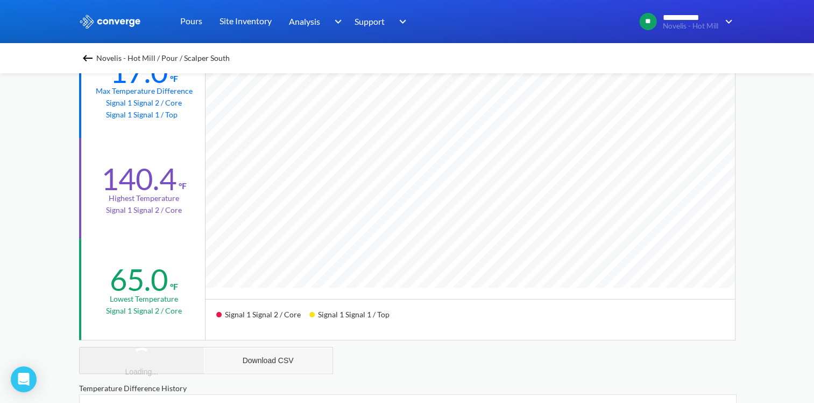
click at [330, 369] on button "Download CSV" at bounding box center [268, 360] width 129 height 26
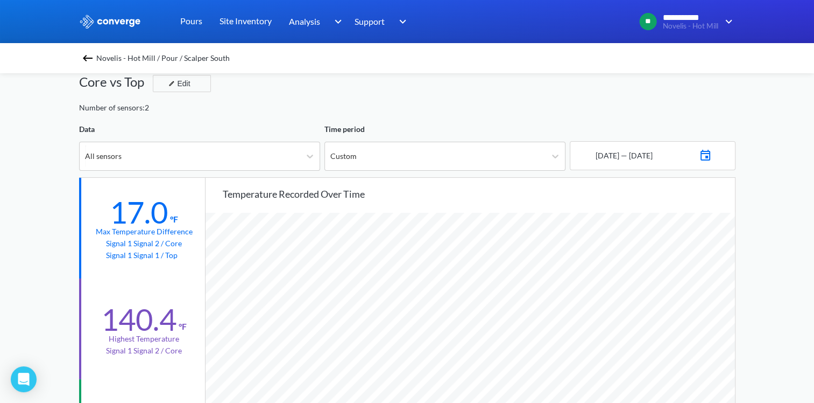
scroll to position [0, 0]
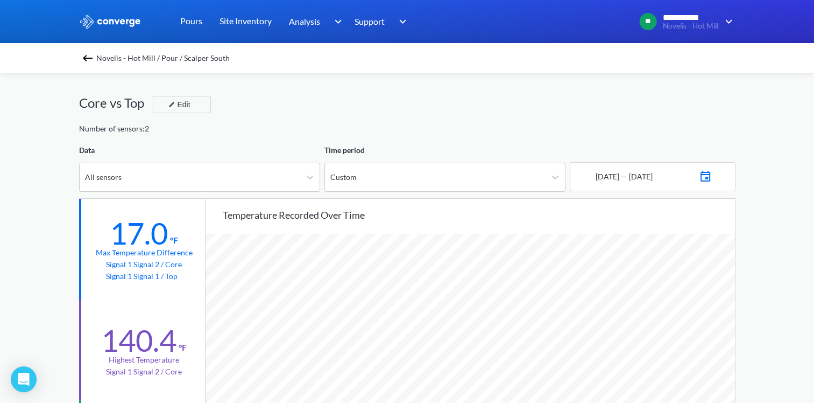
click at [523, 114] on div "Core vs Top Edit" at bounding box center [407, 108] width 657 height 30
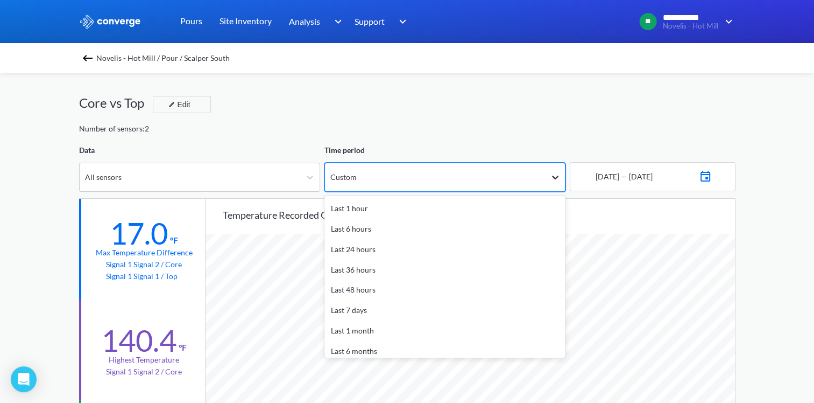
drag, startPoint x: 560, startPoint y: 175, endPoint x: 554, endPoint y: 177, distance: 5.5
click at [560, 175] on icon at bounding box center [555, 177] width 11 height 11
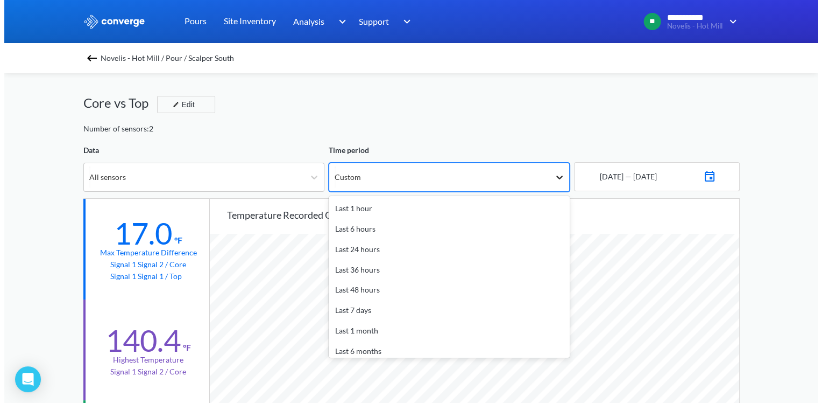
scroll to position [47, 0]
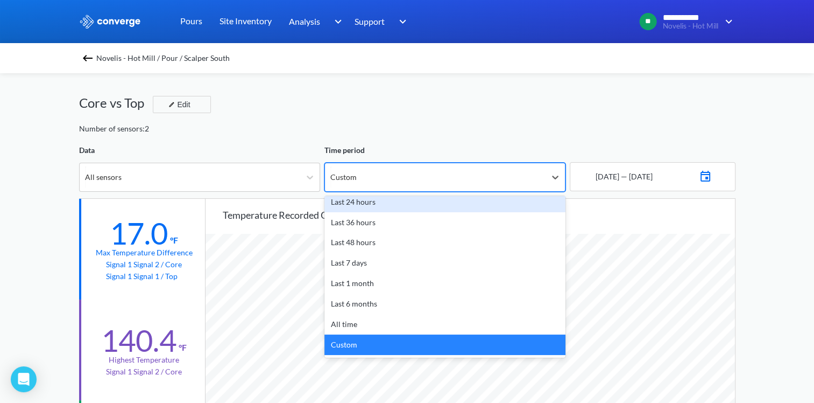
drag, startPoint x: 448, startPoint y: 109, endPoint x: 452, endPoint y: 113, distance: 6.1
click at [449, 109] on div "Core vs Top Edit" at bounding box center [407, 108] width 657 height 30
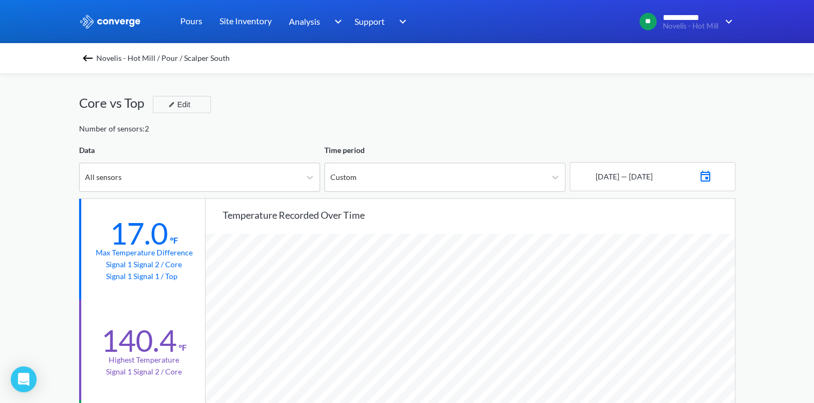
click at [88, 62] on img at bounding box center [87, 58] width 13 height 13
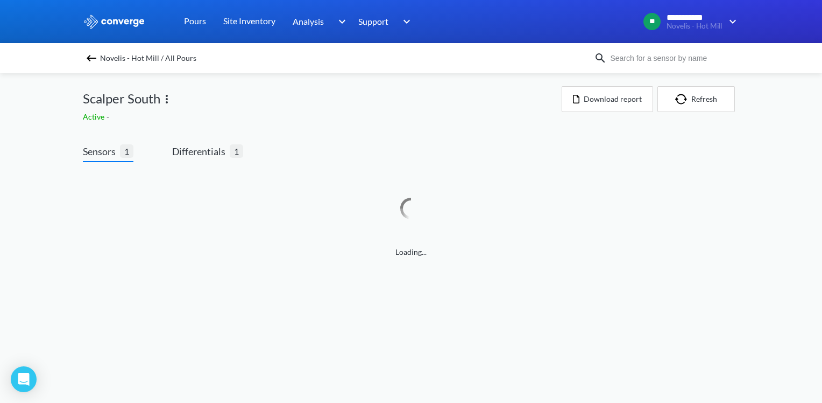
click at [163, 98] on img at bounding box center [166, 99] width 13 height 13
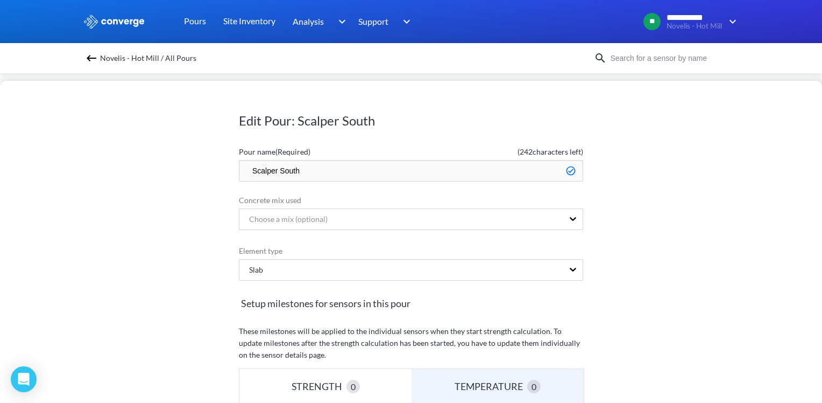
click at [245, 167] on input "Scalper South" at bounding box center [411, 171] width 344 height 22
type input "Done - Scalper South"
click at [695, 195] on div "Edit Pour: Scalper South Pour name (Required) ( 235 characters left) Done - Sca…" at bounding box center [411, 242] width 822 height 322
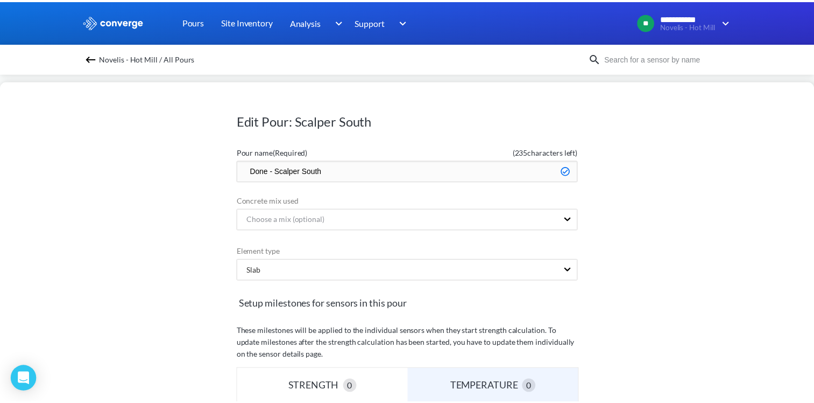
scroll to position [304, 0]
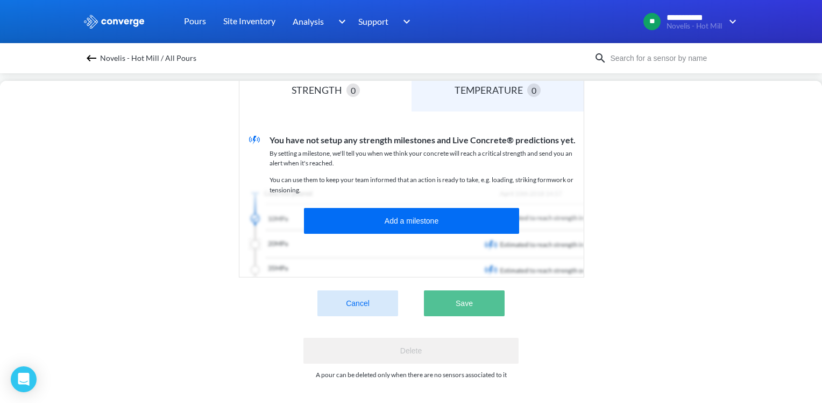
click at [469, 290] on button "Save" at bounding box center [464, 303] width 81 height 26
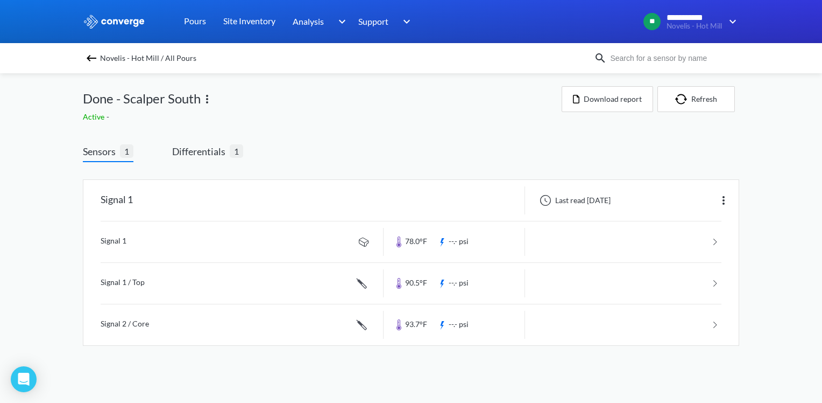
click at [91, 51] on div "Novelis - Hot Mill / All Pours" at bounding box center [338, 58] width 511 height 15
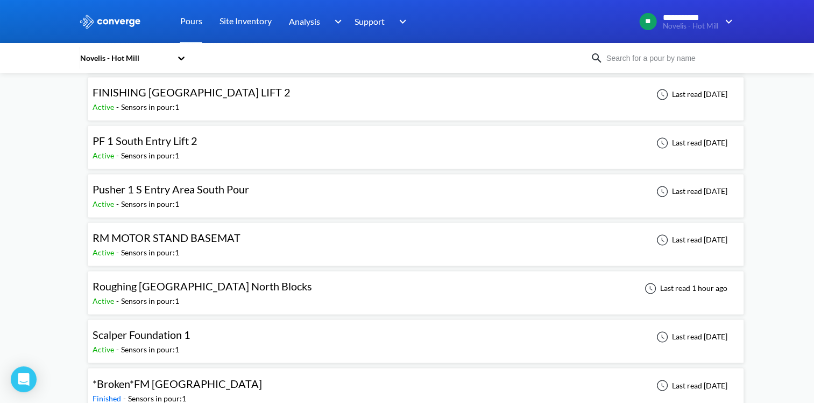
scroll to position [1668, 0]
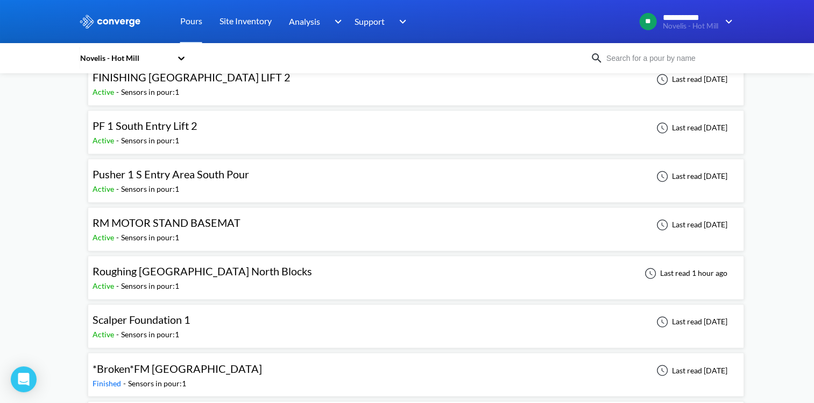
click at [197, 264] on span "Roughing [GEOGRAPHIC_DATA] North Blocks" at bounding box center [203, 270] width 220 height 13
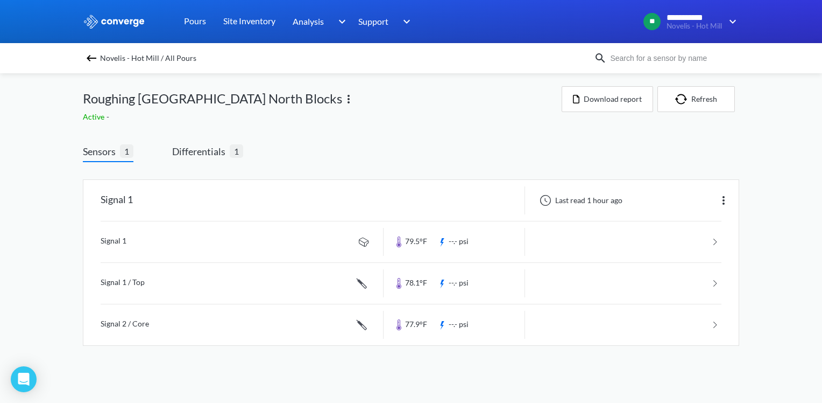
click at [202, 162] on div "Signal 1 Last read 1 hour ago Signal 1 79.5°F --.- psi Signal 1 / Top 78.1°F --…" at bounding box center [411, 264] width 657 height 205
click at [203, 158] on span "Differentials" at bounding box center [201, 151] width 58 height 15
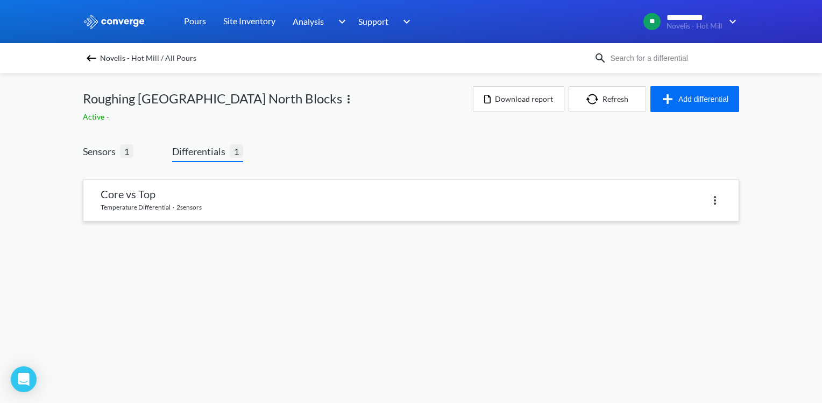
click at [306, 199] on link at bounding box center [410, 200] width 655 height 41
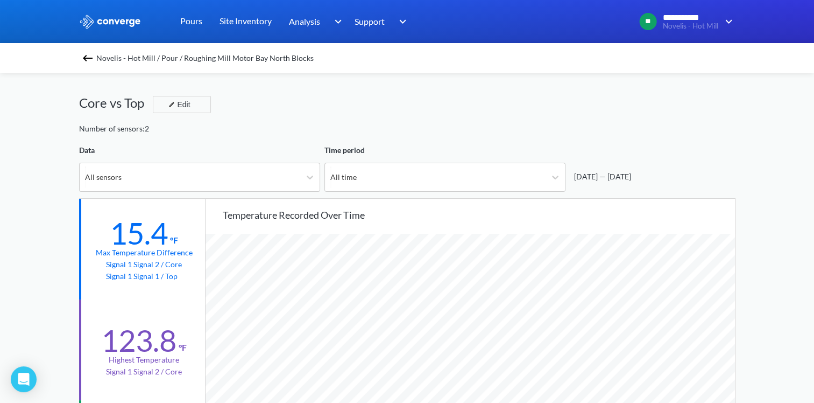
scroll to position [901, 814]
click at [548, 174] on div at bounding box center [555, 176] width 19 height 19
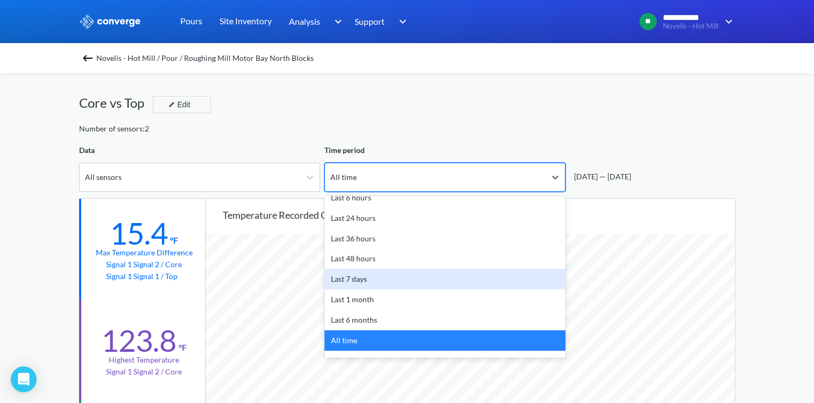
scroll to position [47, 0]
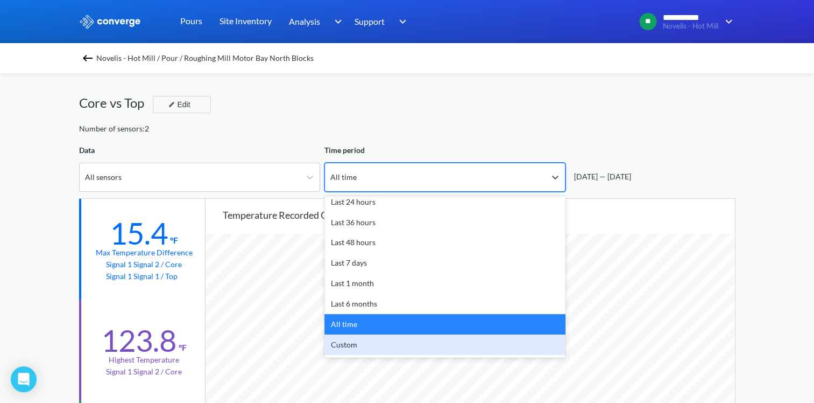
click at [372, 341] on div "Custom" at bounding box center [445, 344] width 241 height 20
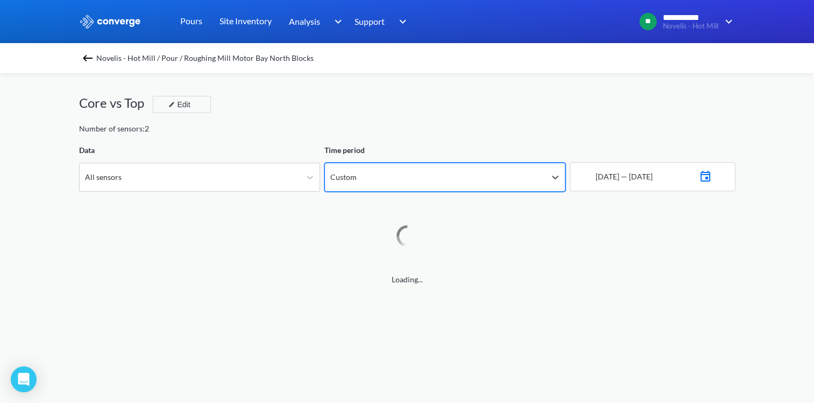
click at [712, 175] on img at bounding box center [705, 174] width 13 height 15
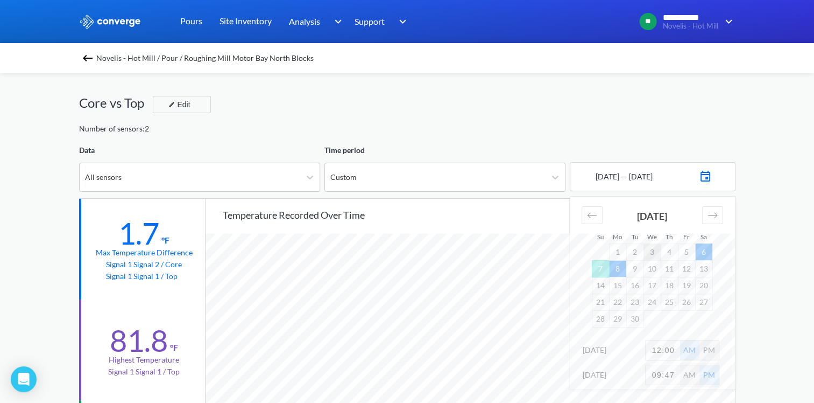
scroll to position [901, 814]
click at [593, 221] on div "Move backward to switch to the previous month." at bounding box center [592, 215] width 21 height 18
click at [637, 301] on td "19" at bounding box center [634, 301] width 17 height 17
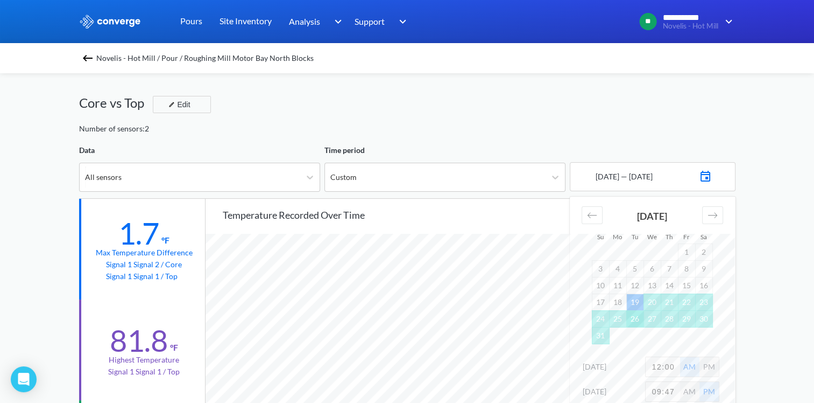
click at [632, 319] on td "26" at bounding box center [634, 318] width 17 height 17
click at [675, 366] on input "12:00" at bounding box center [663, 366] width 34 height 19
click at [675, 365] on input "12:00" at bounding box center [663, 366] width 34 height 19
type input "4:00"
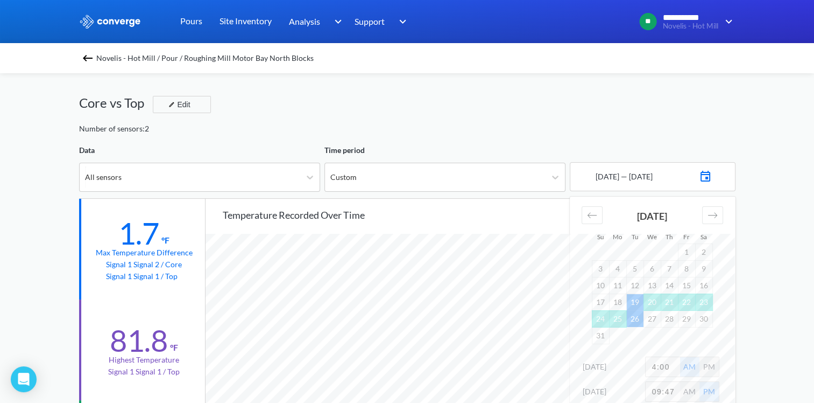
click at [675, 391] on input "09:47" at bounding box center [663, 391] width 34 height 19
type input "10:00"
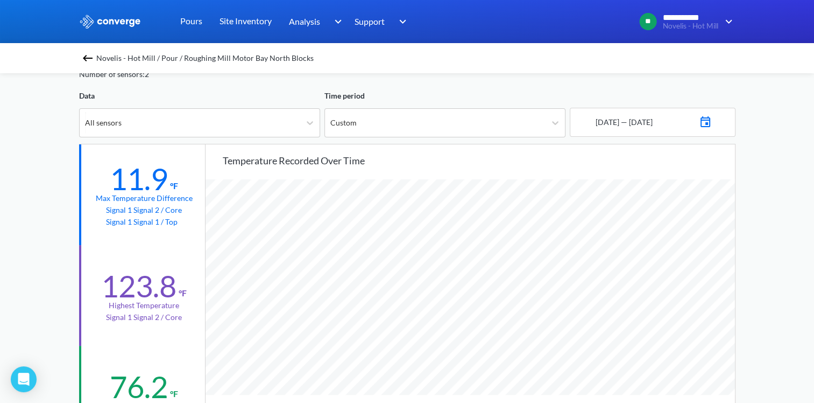
scroll to position [54, 0]
click at [712, 124] on img at bounding box center [705, 121] width 13 height 15
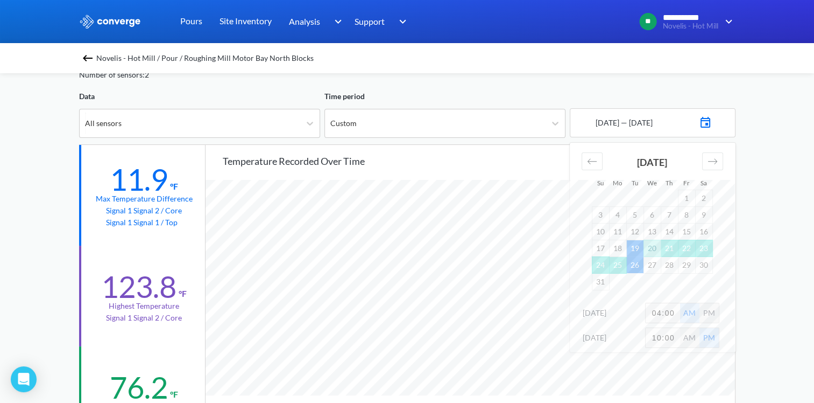
click at [639, 251] on td "19" at bounding box center [634, 247] width 17 height 17
click at [602, 264] on td "24" at bounding box center [600, 264] width 17 height 17
click at [751, 288] on div "**********" at bounding box center [407, 397] width 814 height 902
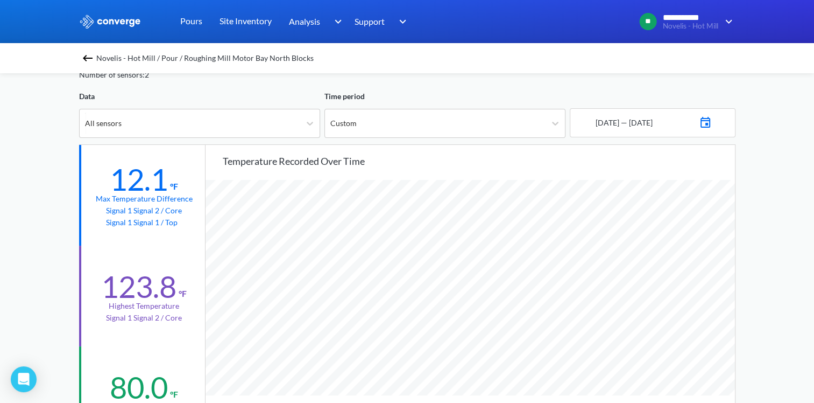
scroll to position [901, 814]
click at [712, 123] on img at bounding box center [705, 121] width 13 height 15
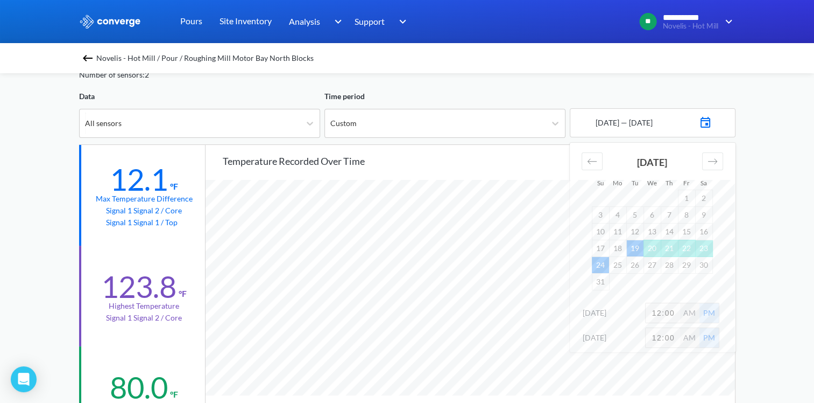
click at [661, 311] on input "12:00" at bounding box center [663, 312] width 34 height 19
type input "4:00"
drag, startPoint x: 686, startPoint y: 309, endPoint x: 672, endPoint y: 331, distance: 26.1
click at [686, 309] on div "AM" at bounding box center [689, 312] width 19 height 19
click at [677, 336] on input "12:00" at bounding box center [663, 337] width 34 height 19
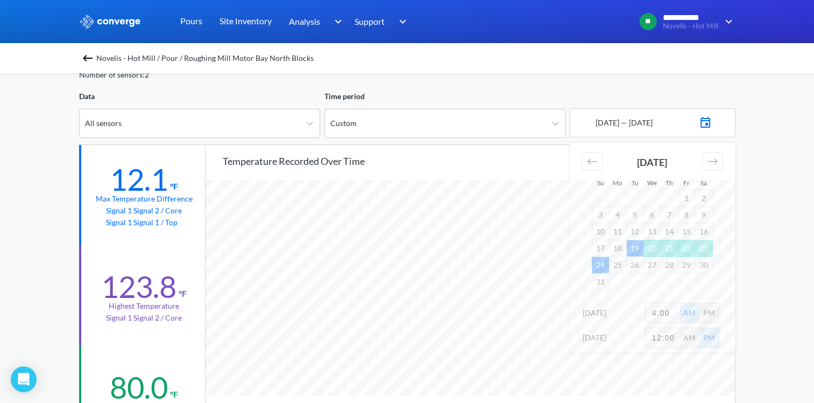
click at [677, 336] on input "12:00" at bounding box center [663, 337] width 34 height 19
type input "10:00"
click at [771, 307] on div "**********" at bounding box center [407, 397] width 814 height 902
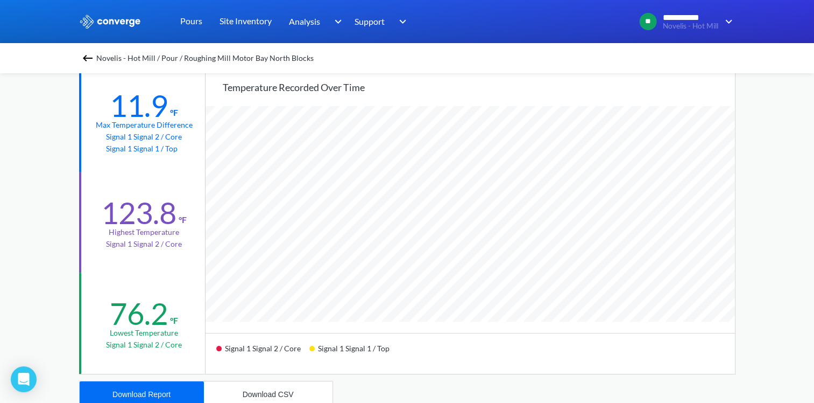
scroll to position [161, 0]
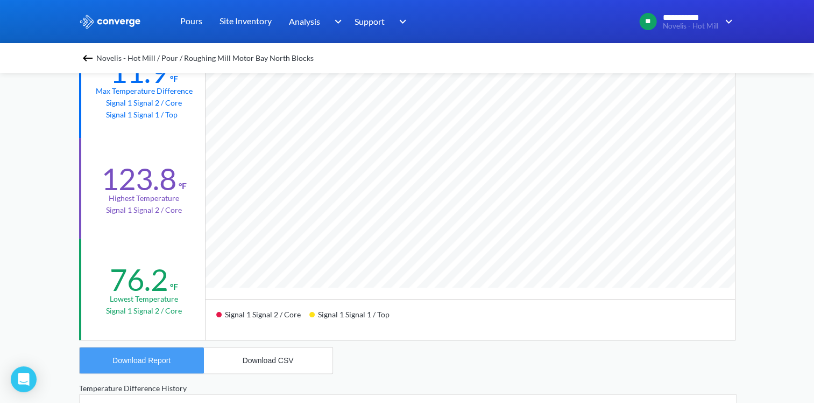
click at [171, 362] on button "Download Report" at bounding box center [142, 360] width 124 height 26
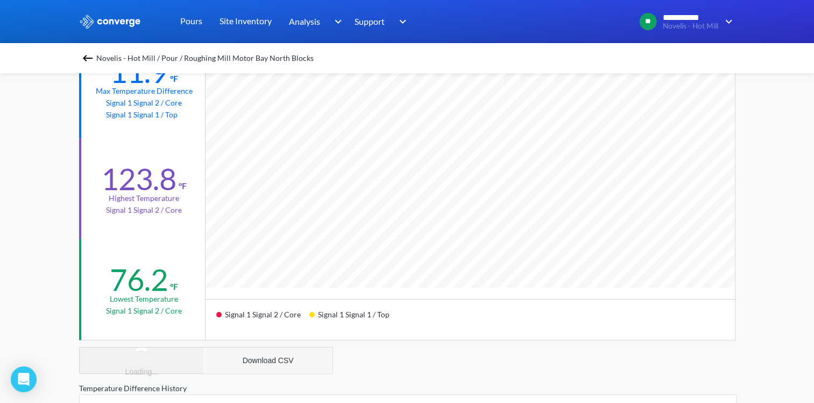
click at [263, 358] on div "Download CSV" at bounding box center [268, 360] width 51 height 9
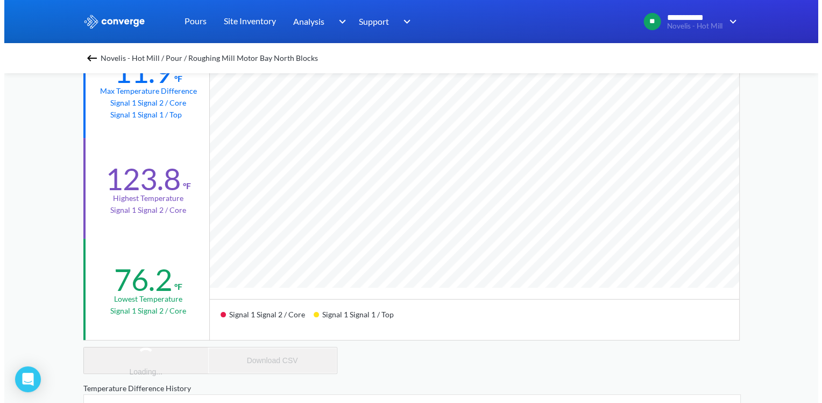
scroll to position [0, 0]
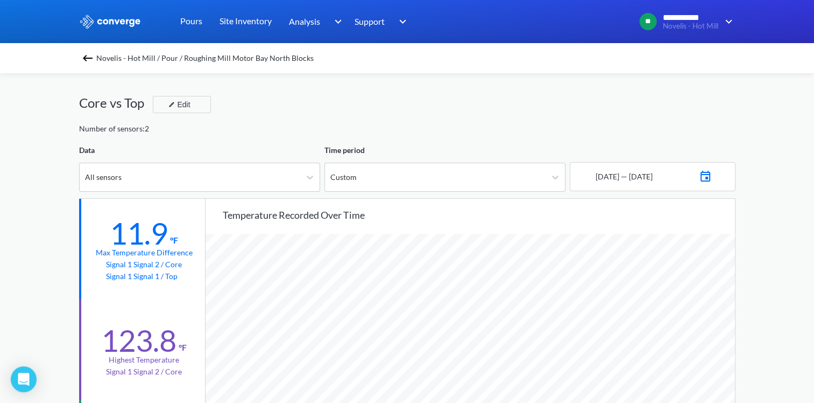
drag, startPoint x: 446, startPoint y: 115, endPoint x: 407, endPoint y: 112, distance: 38.3
click at [446, 115] on div "Core vs Top Edit" at bounding box center [407, 108] width 657 height 30
click at [98, 57] on div "Novelis - Hot Mill / Pour / Roughing Mill Motor Bay North Blocks" at bounding box center [407, 58] width 657 height 15
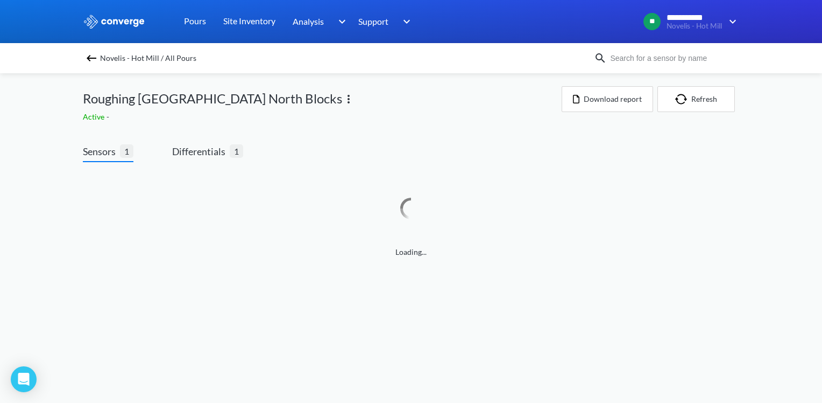
click at [342, 99] on img at bounding box center [348, 99] width 13 height 13
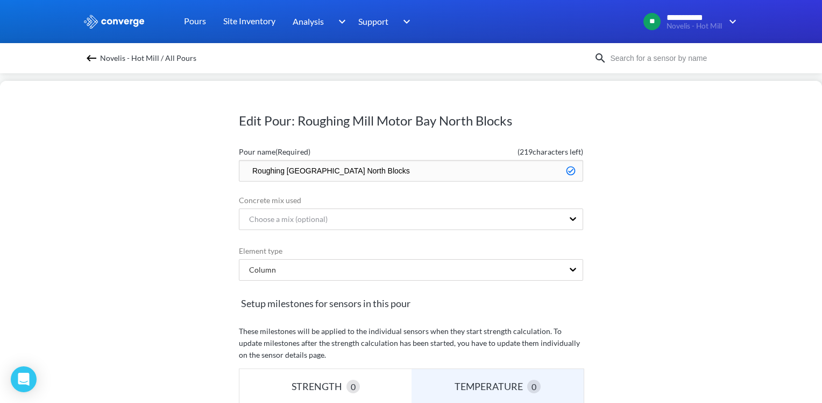
click at [243, 169] on input "Roughing [GEOGRAPHIC_DATA] North Blocks" at bounding box center [411, 171] width 344 height 22
type input "Done - Roughing [GEOGRAPHIC_DATA] [GEOGRAPHIC_DATA]"
click at [673, 221] on div "Edit Pour: Roughing Mill Motor Bay North Blocks Pour name (Required) ( 212 char…" at bounding box center [411, 242] width 822 height 322
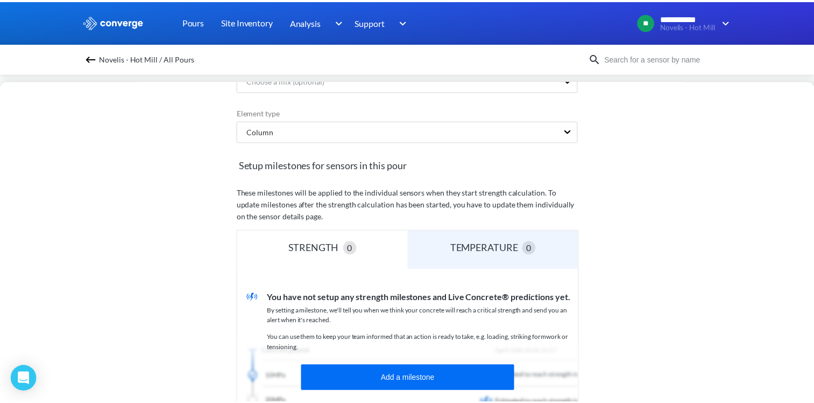
scroll to position [304, 0]
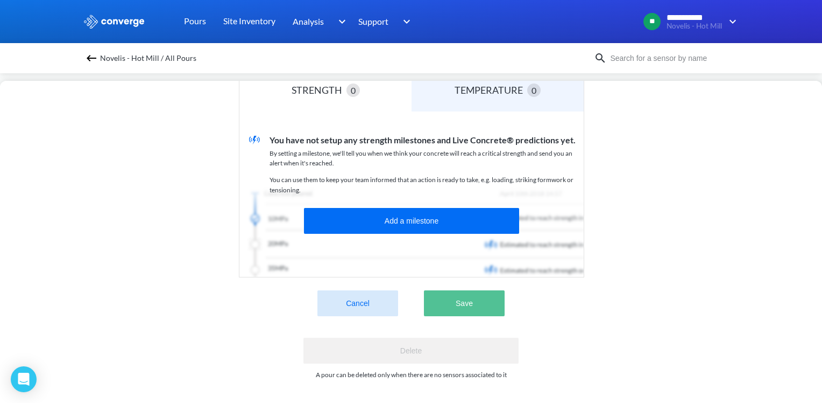
click at [482, 298] on button "Save" at bounding box center [464, 303] width 81 height 26
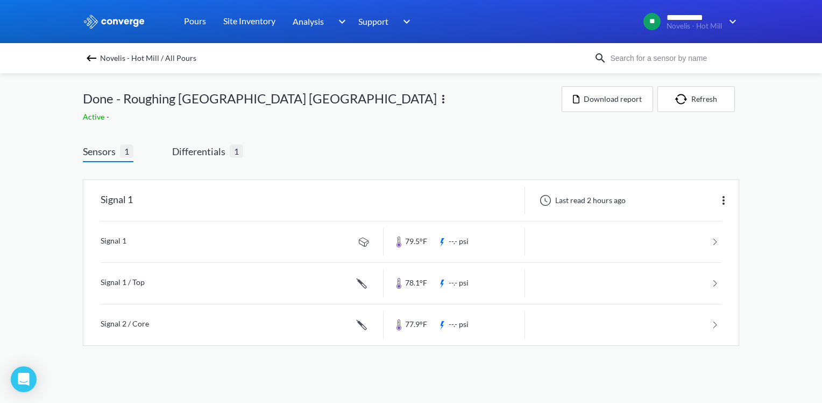
click at [93, 59] on img at bounding box center [91, 58] width 13 height 13
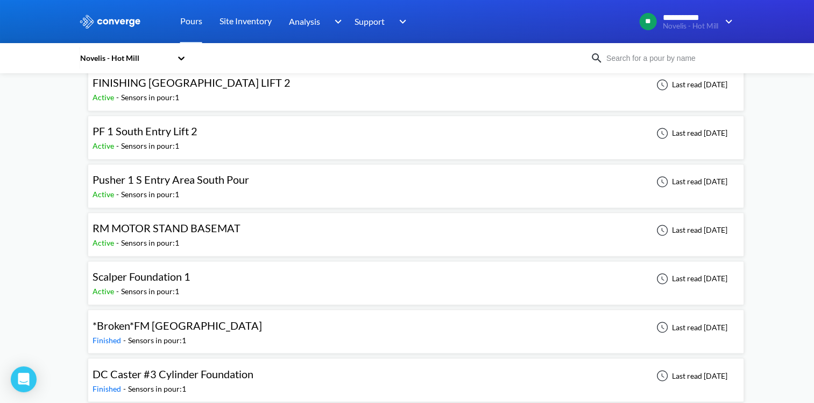
scroll to position [1722, 0]
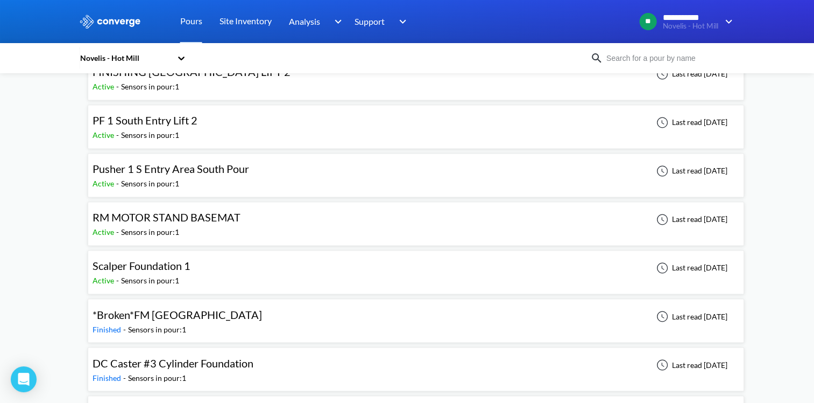
click at [180, 265] on div "Scalper Foundation 1" at bounding box center [142, 265] width 98 height 17
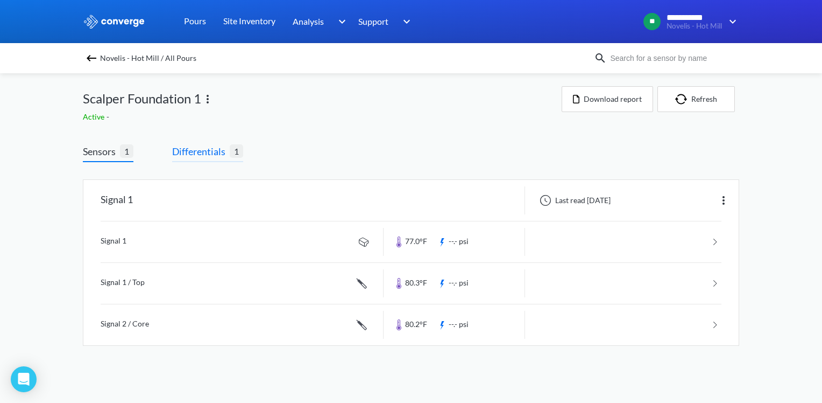
click at [199, 147] on span "Differentials" at bounding box center [201, 151] width 58 height 15
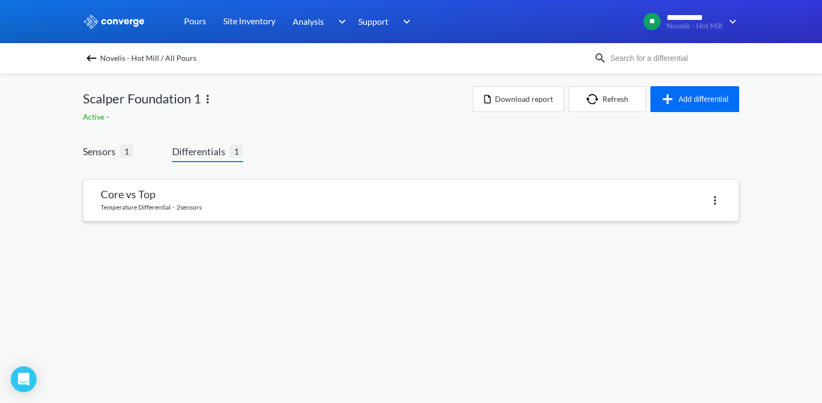
click at [226, 188] on link at bounding box center [410, 200] width 655 height 41
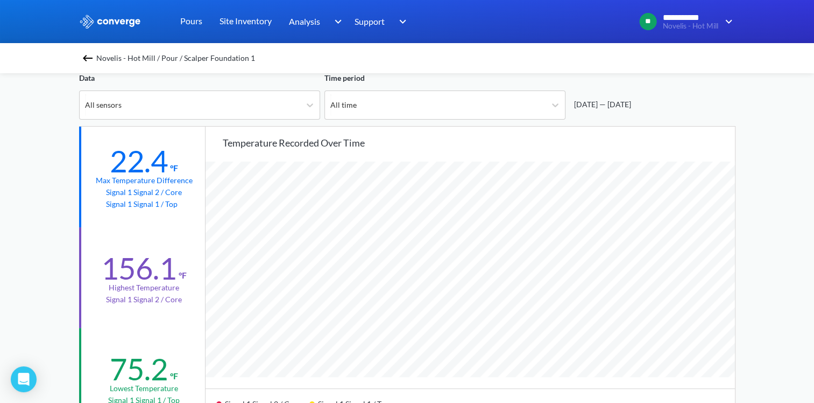
scroll to position [54, 0]
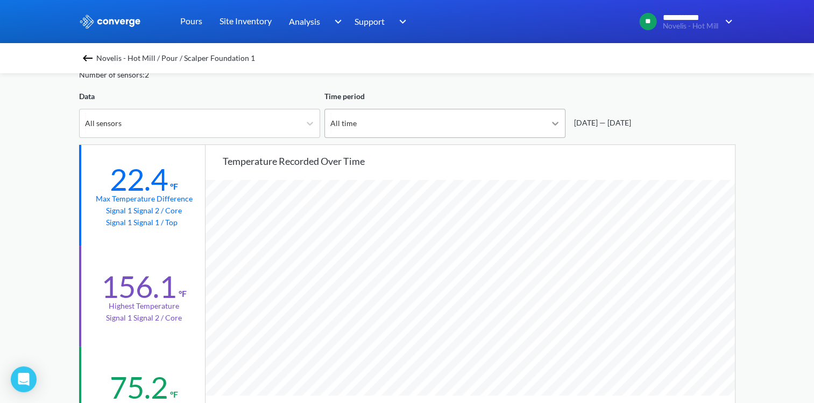
click at [555, 124] on icon at bounding box center [555, 123] width 11 height 11
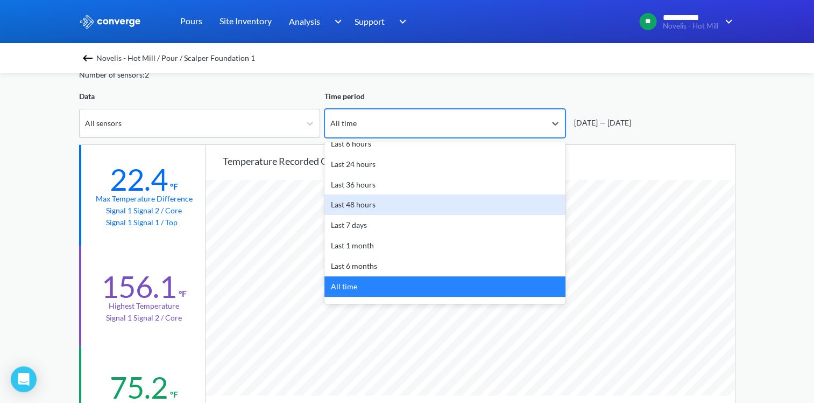
scroll to position [47, 0]
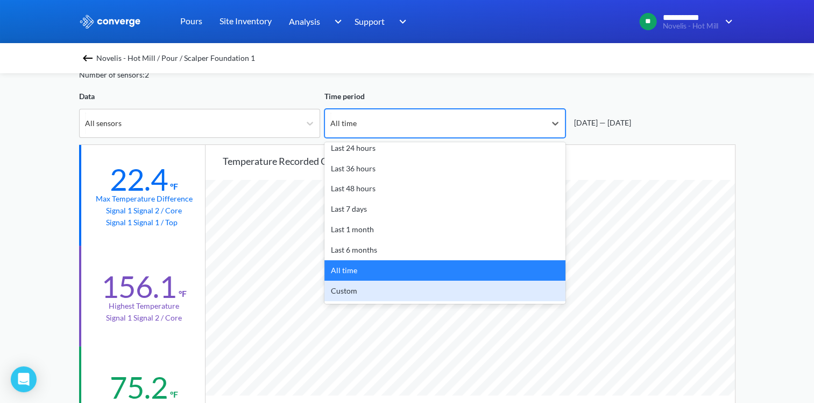
click at [361, 290] on div "Custom" at bounding box center [445, 290] width 241 height 20
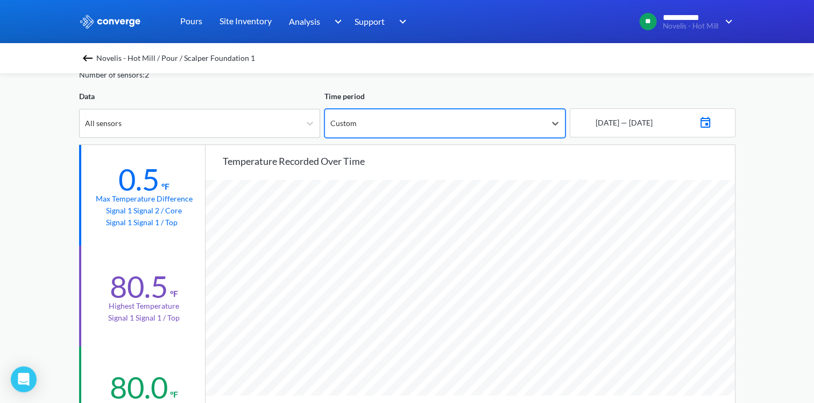
scroll to position [901, 814]
click at [712, 119] on img at bounding box center [705, 121] width 13 height 15
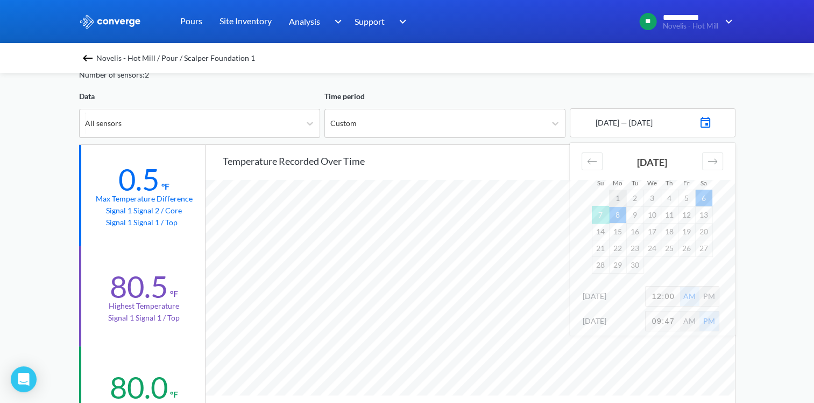
click at [622, 200] on td "1" at bounding box center [617, 197] width 17 height 17
click at [689, 200] on td "5" at bounding box center [686, 197] width 17 height 17
click at [680, 292] on div "AM" at bounding box center [689, 295] width 19 height 19
click at [678, 292] on input "12:00" at bounding box center [663, 295] width 34 height 19
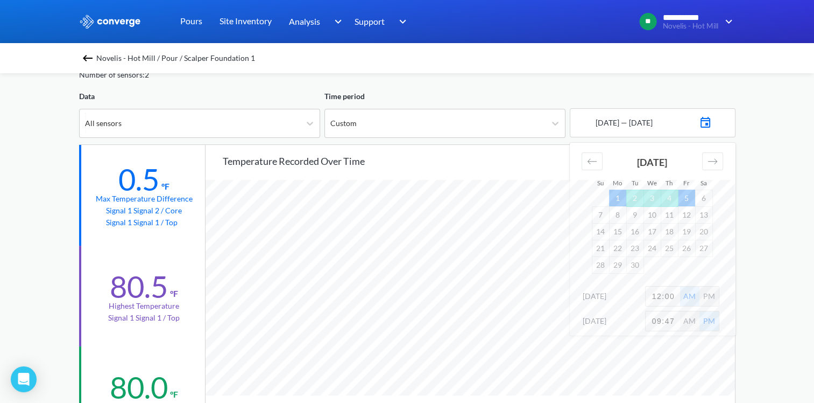
click at [678, 292] on input "12:00" at bounding box center [663, 295] width 34 height 19
type input "8:00"
click at [677, 321] on input "09:47" at bounding box center [663, 320] width 34 height 19
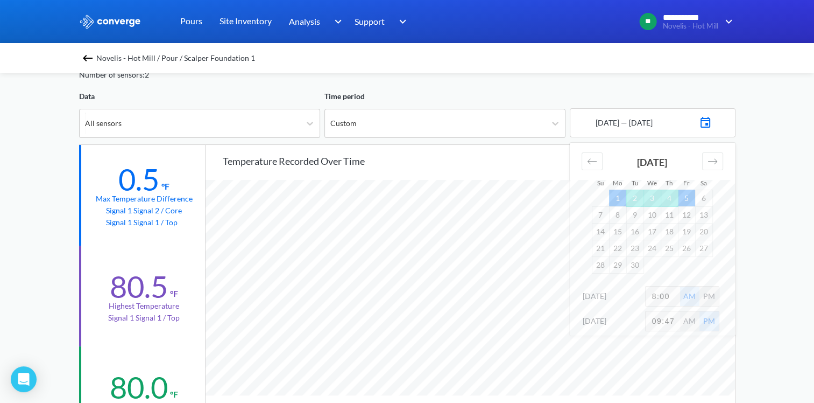
click at [677, 321] on input "09:47" at bounding box center [663, 320] width 34 height 19
type input "10:00"
click at [782, 292] on div "**********" at bounding box center [407, 397] width 814 height 902
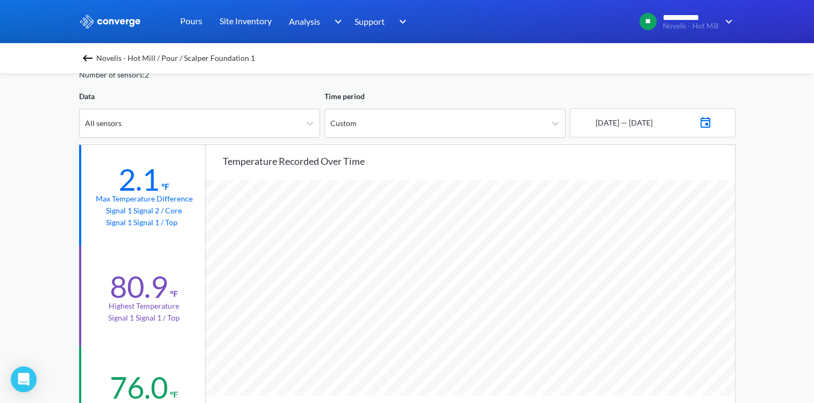
click at [712, 119] on img at bounding box center [705, 121] width 13 height 15
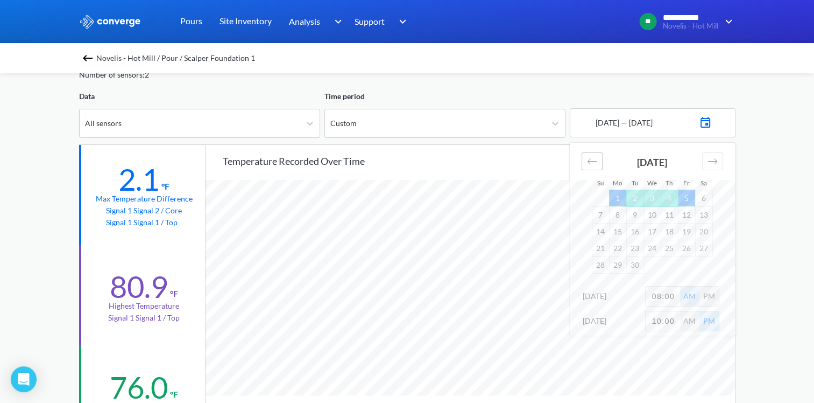
click at [596, 165] on icon "Move backward to switch to the previous month." at bounding box center [592, 161] width 10 height 10
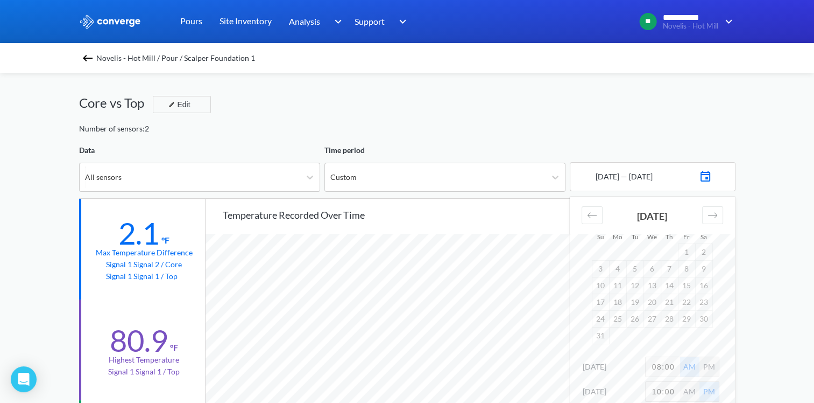
scroll to position [0, 0]
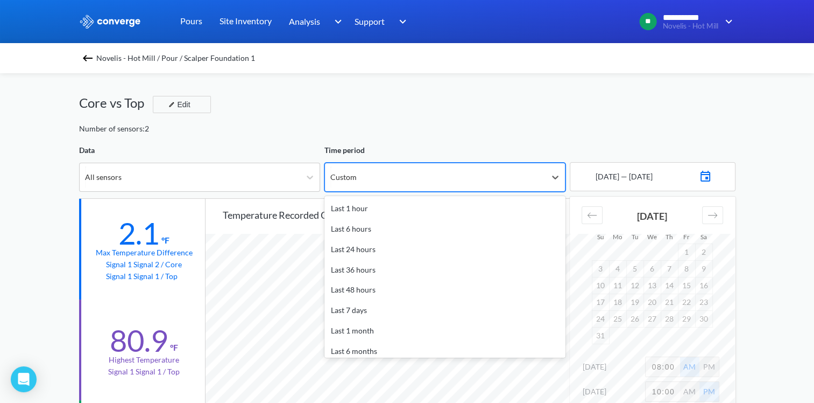
click at [504, 178] on div "Custom" at bounding box center [435, 177] width 221 height 28
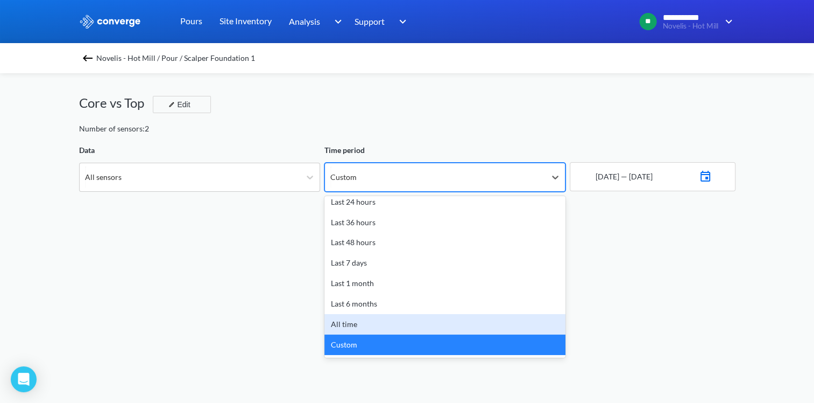
click at [363, 328] on div "All time" at bounding box center [445, 324] width 241 height 20
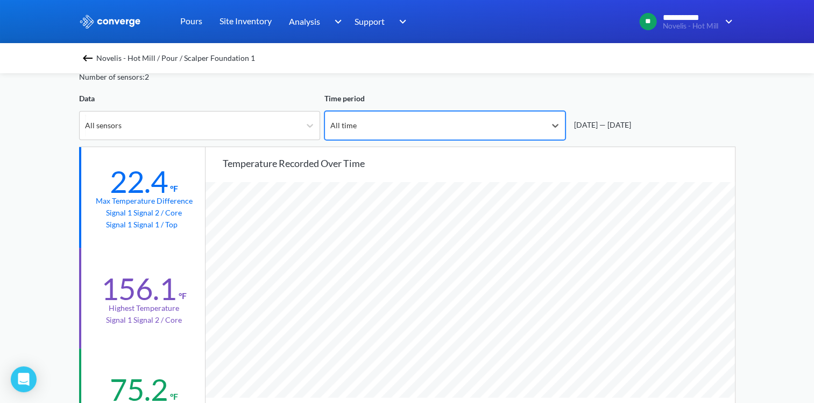
scroll to position [0, 0]
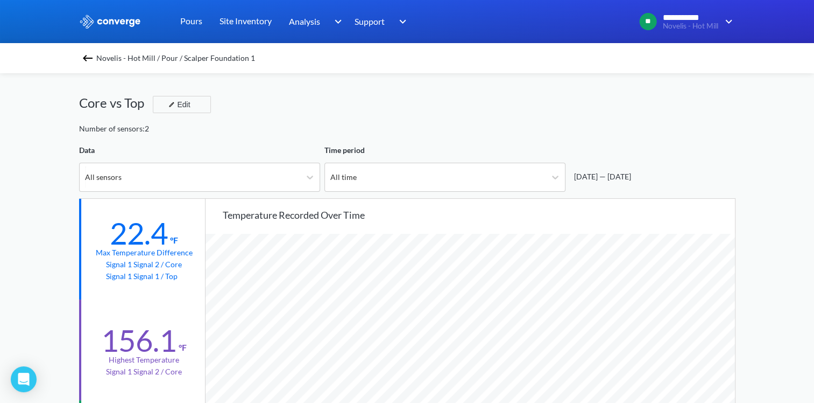
click at [580, 175] on div "[DATE] — [DATE]" at bounding box center [600, 177] width 61 height 12
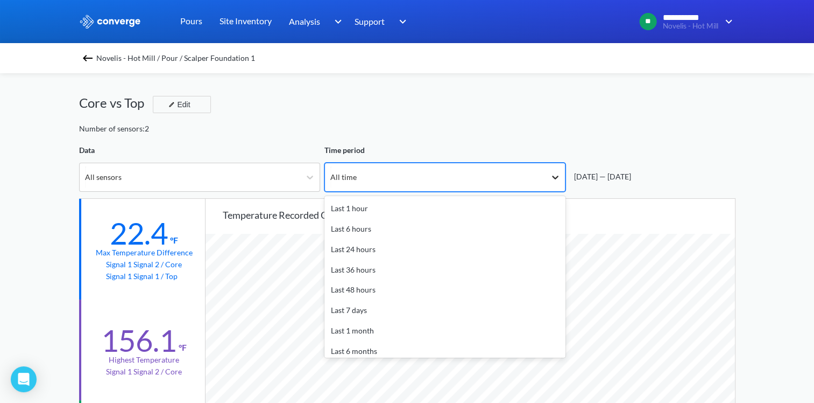
click at [554, 185] on div at bounding box center [555, 176] width 19 height 19
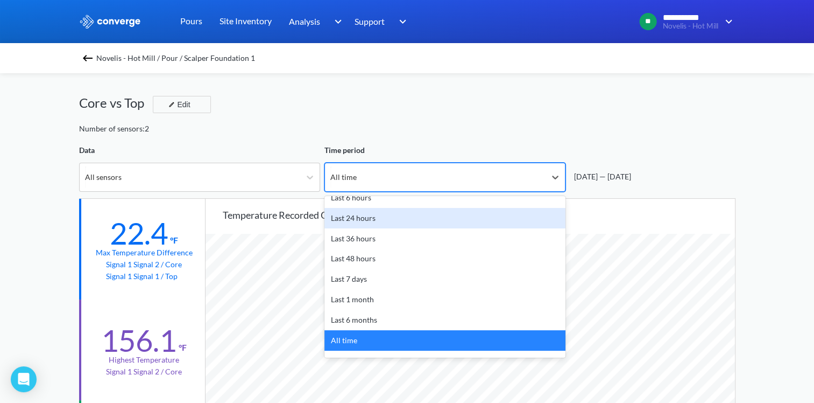
scroll to position [47, 0]
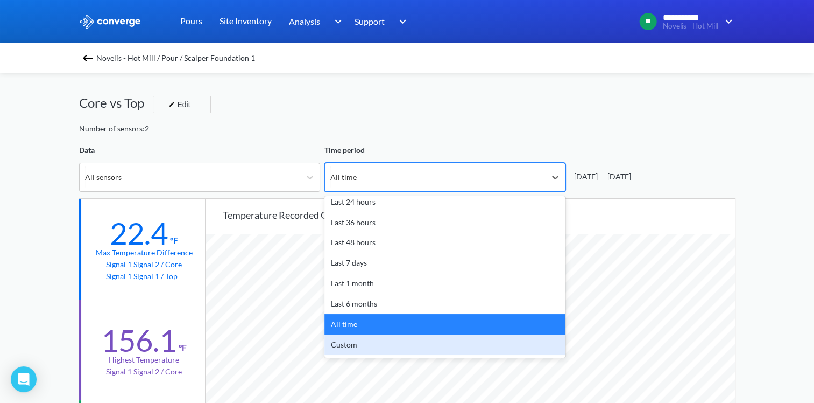
click at [372, 337] on div "Custom" at bounding box center [445, 344] width 241 height 20
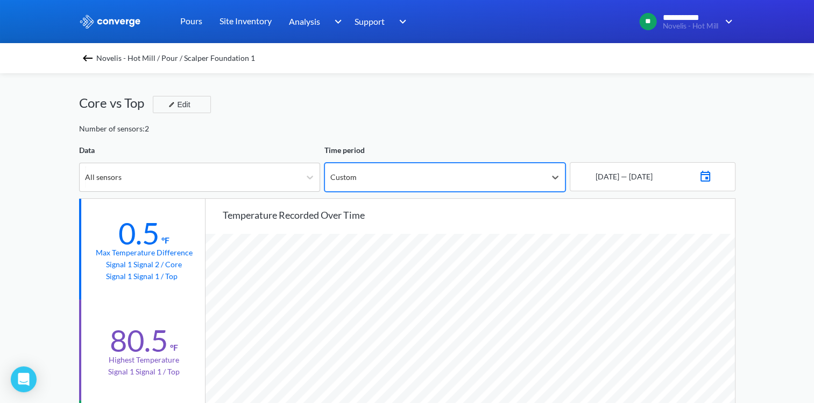
scroll to position [901, 814]
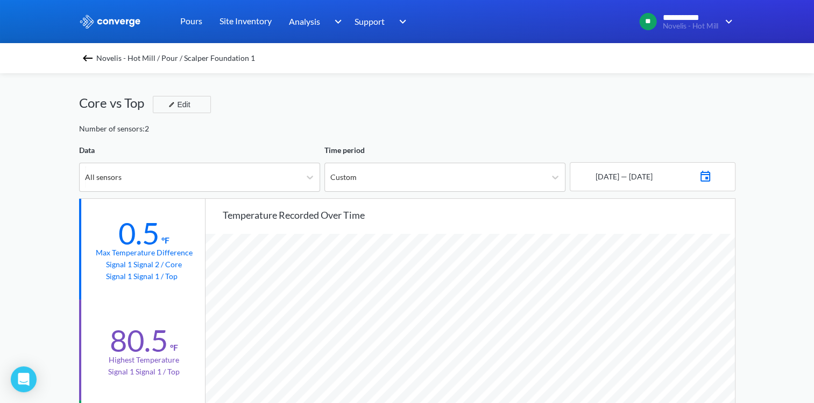
click at [712, 175] on img at bounding box center [705, 174] width 13 height 15
click at [596, 217] on div "Move backward to switch to the previous month." at bounding box center [592, 215] width 21 height 18
click at [690, 251] on td "1" at bounding box center [686, 251] width 17 height 17
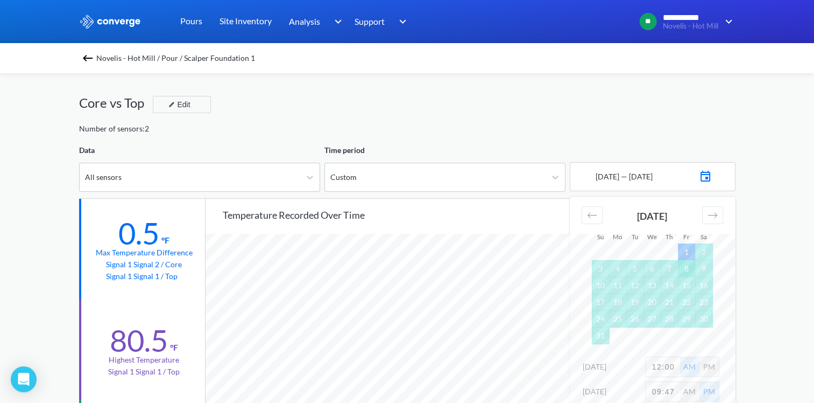
click at [685, 270] on td "8" at bounding box center [686, 268] width 17 height 17
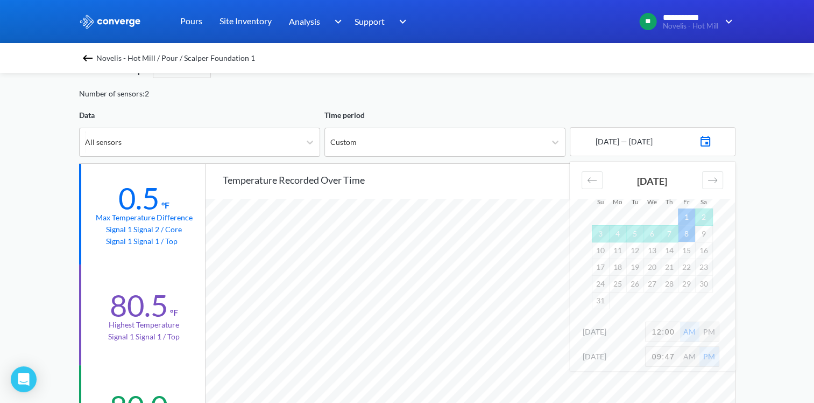
scroll to position [54, 0]
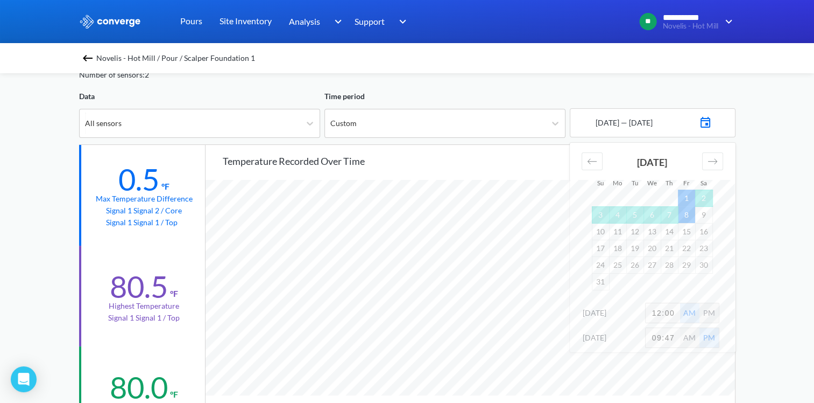
click at [676, 313] on input "12:00" at bounding box center [663, 312] width 34 height 19
type input "4"
type input "2:00"
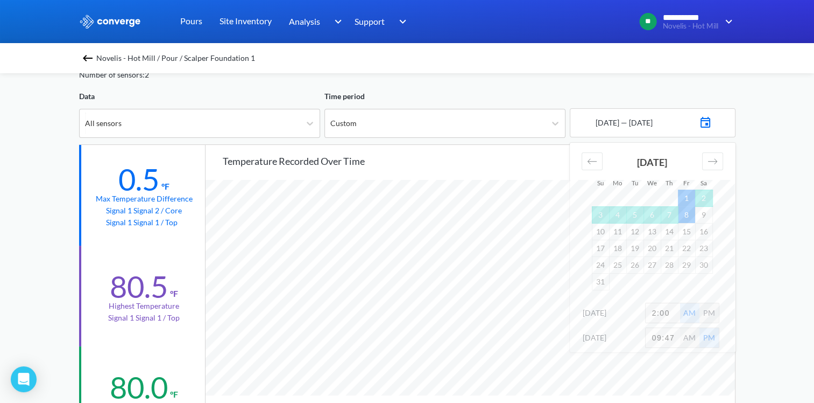
click at [668, 334] on input "09:47" at bounding box center [663, 337] width 34 height 19
click at [669, 334] on input "09:47" at bounding box center [663, 337] width 34 height 19
type input "10:00"
click at [791, 322] on div "**********" at bounding box center [407, 397] width 814 height 902
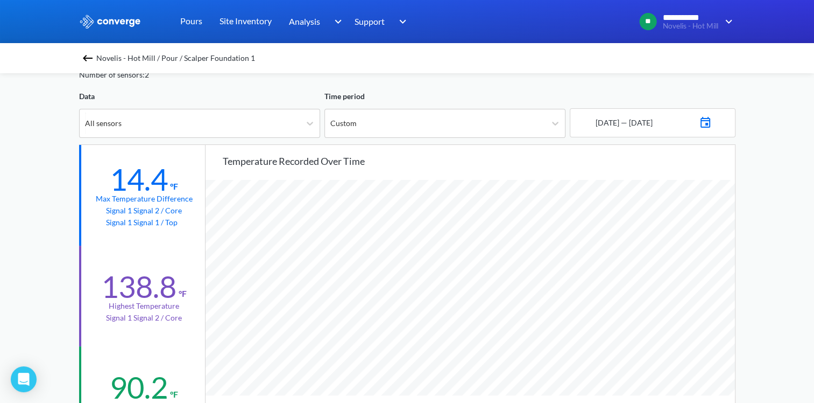
scroll to position [901, 814]
click at [709, 115] on div "[DATE] — [DATE]" at bounding box center [653, 122] width 166 height 29
click at [711, 117] on img at bounding box center [705, 121] width 13 height 15
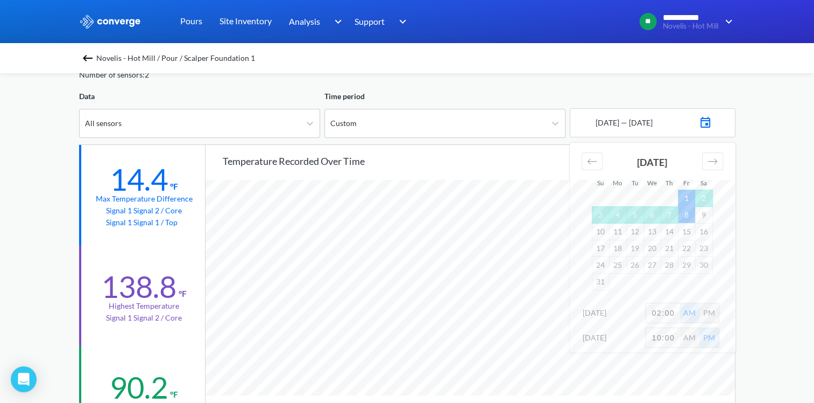
click at [773, 258] on div "**********" at bounding box center [407, 397] width 814 height 902
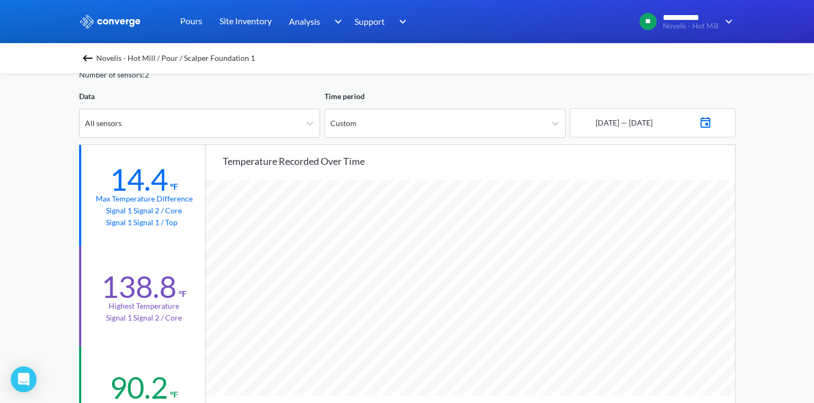
scroll to position [0, 0]
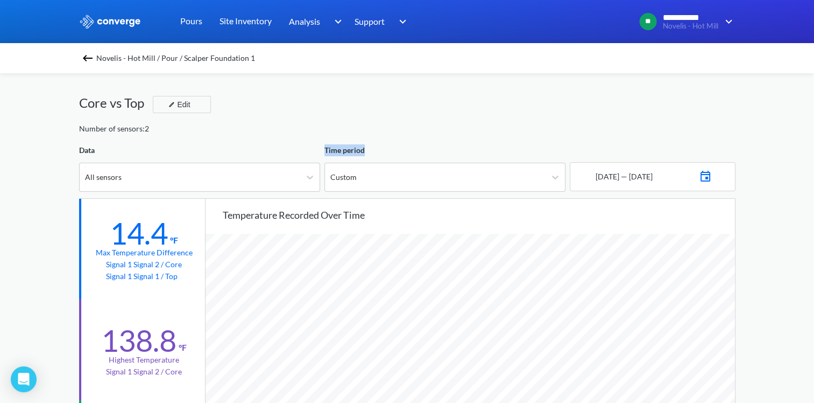
drag, startPoint x: 366, startPoint y: 146, endPoint x: 326, endPoint y: 142, distance: 40.5
drag, startPoint x: 326, startPoint y: 142, endPoint x: 321, endPoint y: 131, distance: 12.1
click at [321, 131] on div "Number of sensors: 2" at bounding box center [407, 129] width 657 height 12
click at [94, 60] on img at bounding box center [87, 58] width 13 height 13
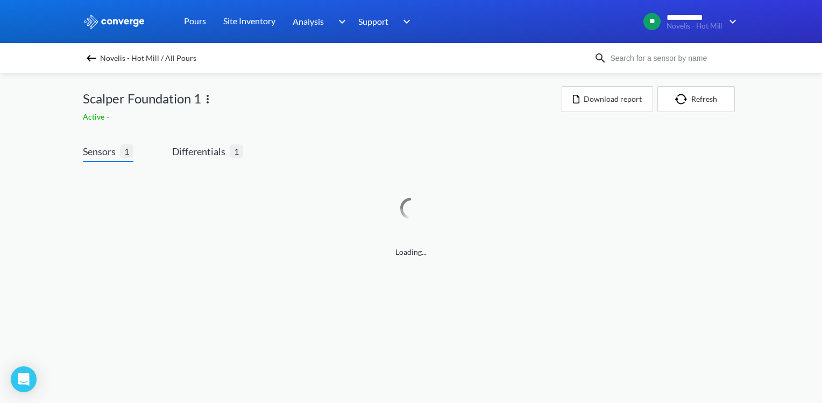
click at [146, 66] on div "Novelis - Hot Mill / All Pours" at bounding box center [411, 58] width 822 height 30
click at [141, 61] on span "Novelis - Hot Mill / All Pours" at bounding box center [148, 58] width 96 height 15
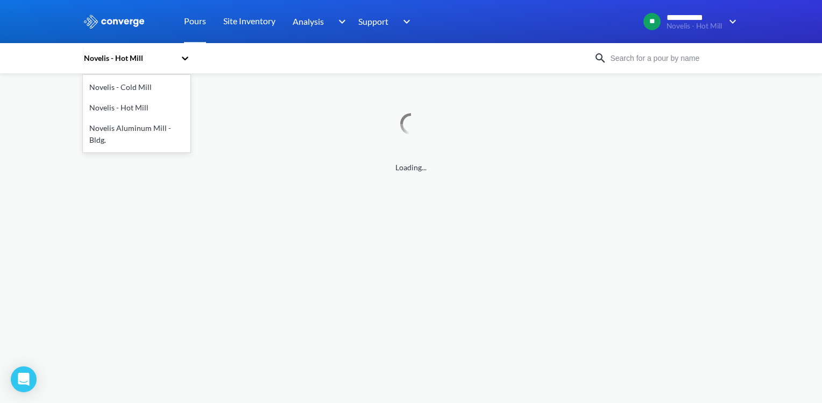
click at [125, 58] on div "Novelis - Hot Mill" at bounding box center [129, 58] width 93 height 12
click at [142, 132] on div "Novelis Aluminum Mill - Bldg." at bounding box center [137, 134] width 108 height 32
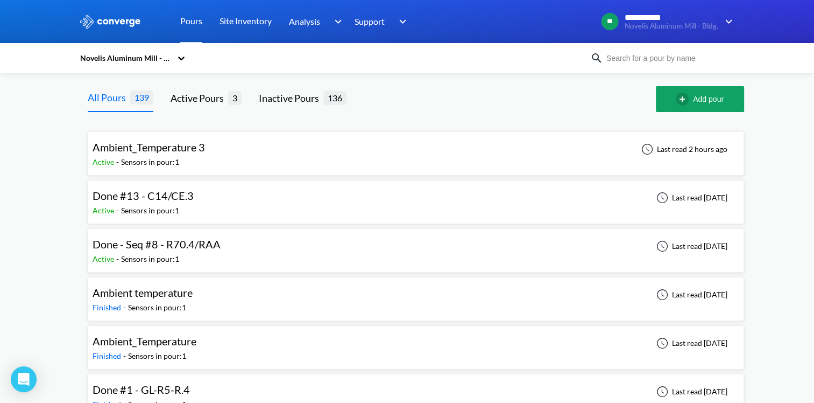
click at [196, 145] on span "Ambient_Temperature 3" at bounding box center [149, 146] width 112 height 13
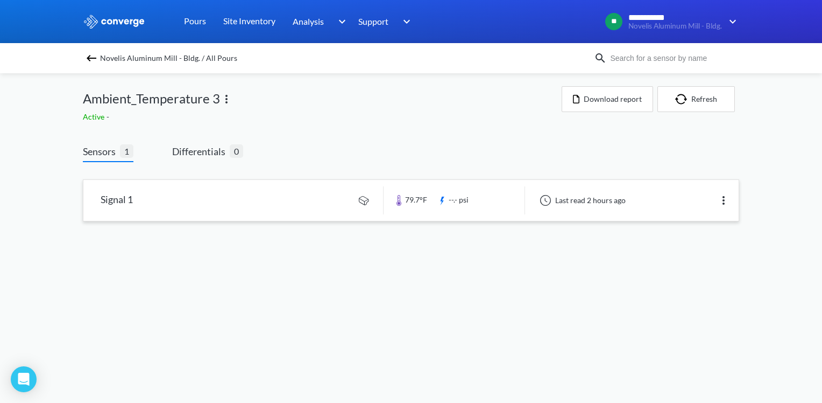
click at [263, 197] on link at bounding box center [410, 200] width 655 height 41
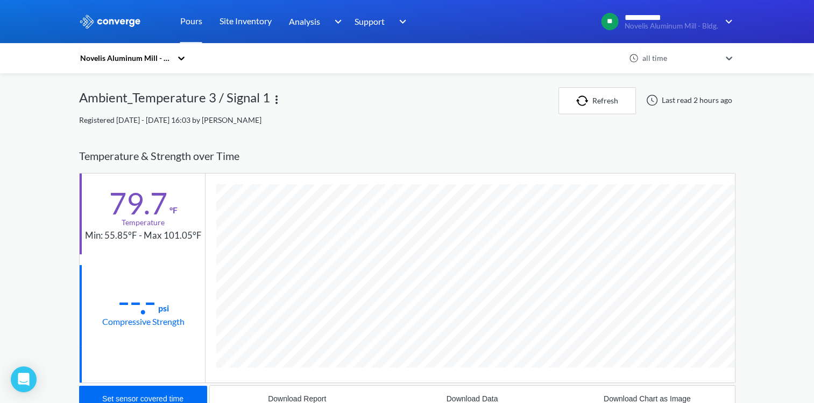
click at [671, 62] on div "all time" at bounding box center [680, 58] width 81 height 12
click at [672, 160] on div "6 months" at bounding box center [687, 162] width 97 height 20
click at [672, 160] on div "Temperature & Strength over Time" at bounding box center [407, 156] width 657 height 34
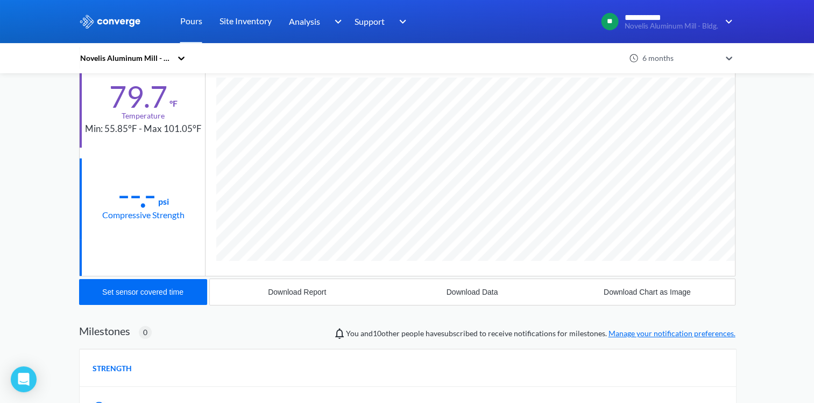
scroll to position [161, 0]
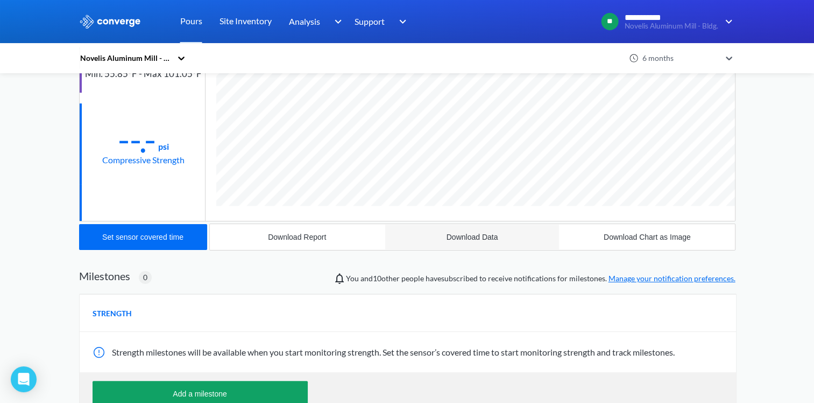
click at [478, 230] on button "Download Data" at bounding box center [472, 237] width 175 height 26
click at [131, 126] on div "--.-" at bounding box center [137, 139] width 38 height 27
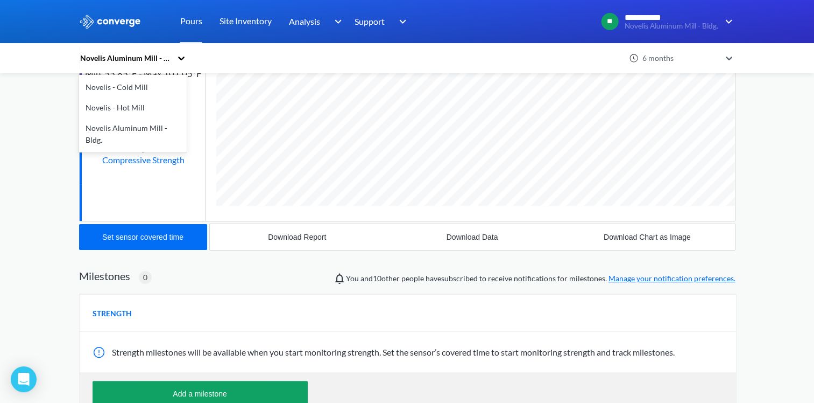
click at [158, 58] on div "Novelis Aluminum Mill - Bldg." at bounding box center [125, 58] width 93 height 12
click at [135, 109] on div "Novelis - Hot Mill" at bounding box center [133, 107] width 108 height 20
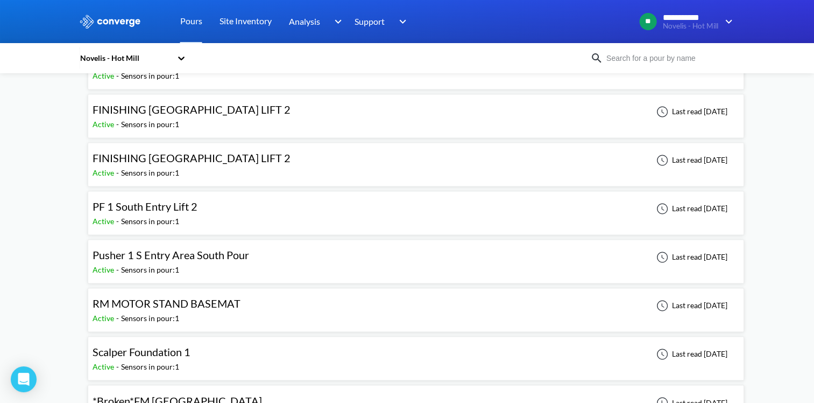
scroll to position [1668, 0]
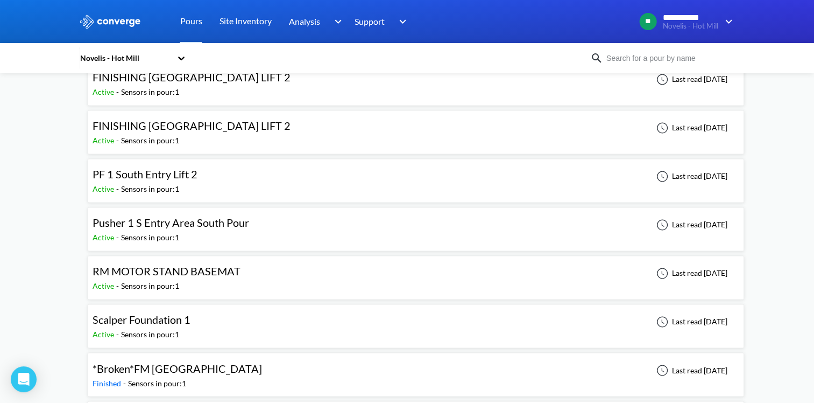
click at [194, 315] on div "Scalper Foundation 1" at bounding box center [144, 319] width 103 height 17
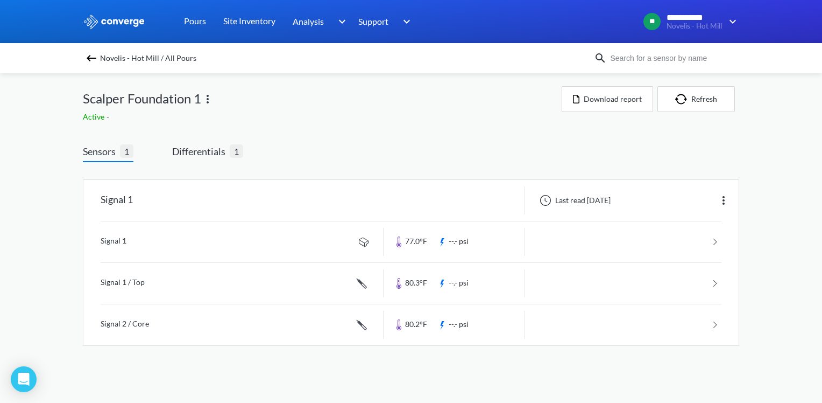
click at [170, 150] on div "Sensors 1 Differentials 1" at bounding box center [163, 153] width 160 height 18
click at [173, 150] on span "Differentials" at bounding box center [201, 151] width 58 height 15
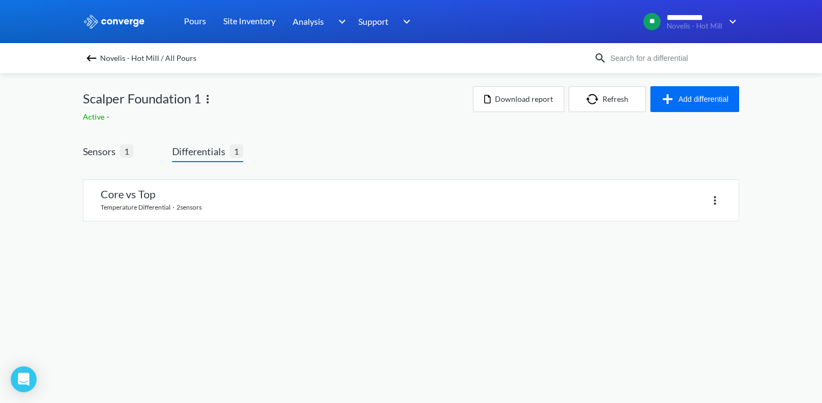
click at [209, 178] on div "Core vs Top temperature differential · 2 sensors" at bounding box center [411, 196] width 657 height 51
click at [211, 191] on link at bounding box center [410, 200] width 655 height 41
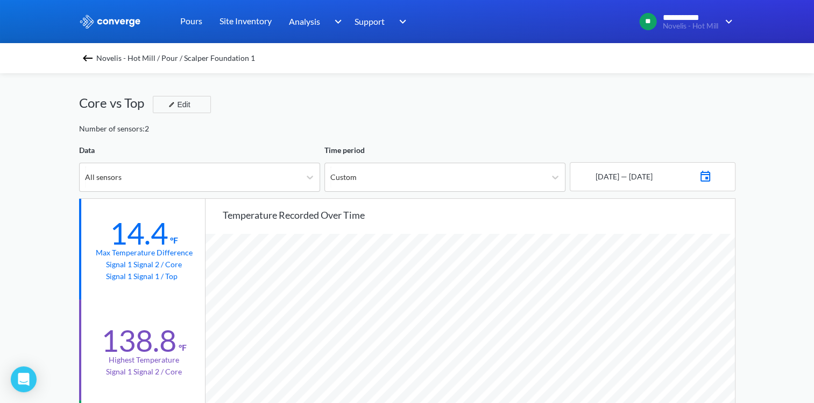
click at [712, 176] on img at bounding box center [705, 174] width 13 height 15
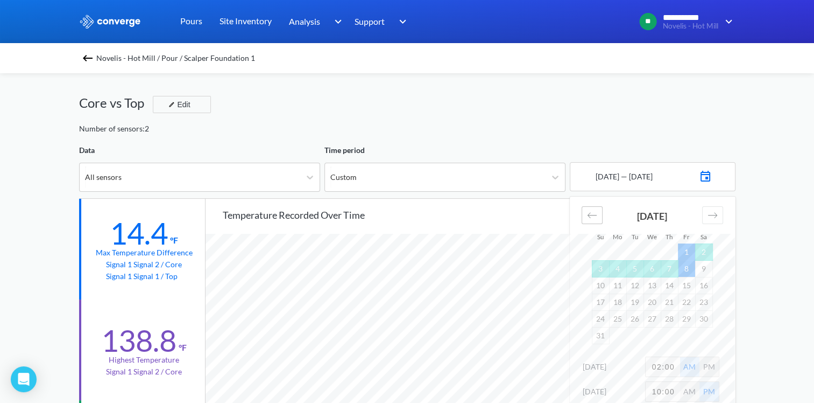
click at [583, 209] on div "Move backward to switch to the previous month." at bounding box center [592, 215] width 21 height 18
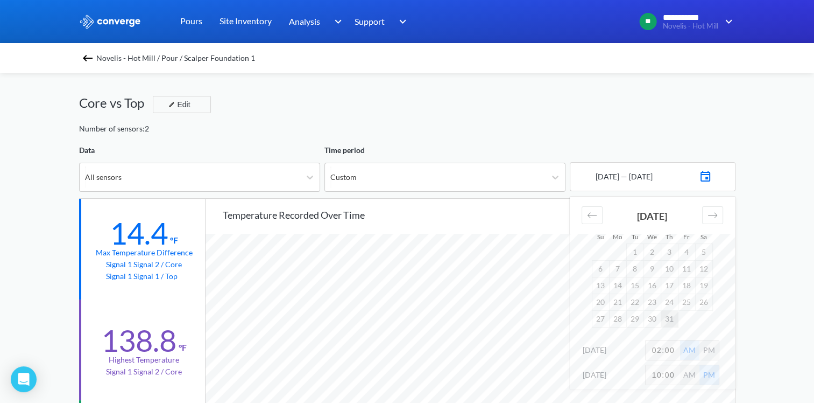
click at [667, 318] on td "31" at bounding box center [669, 318] width 17 height 17
click at [713, 208] on div "Move forward to switch to the next month." at bounding box center [712, 215] width 21 height 18
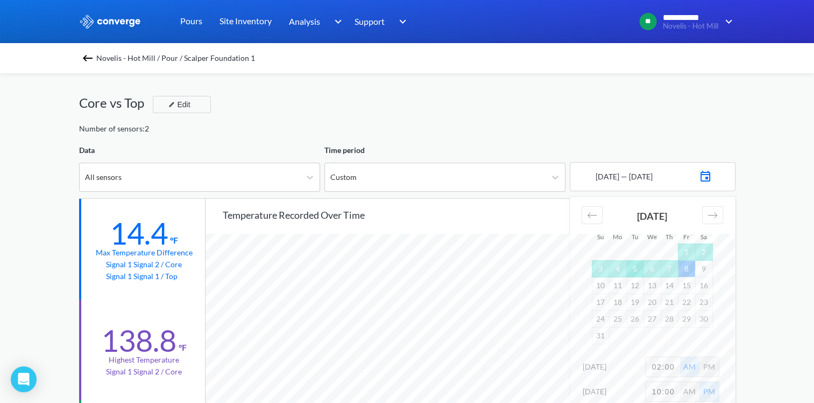
click at [633, 264] on td "5" at bounding box center [634, 268] width 17 height 17
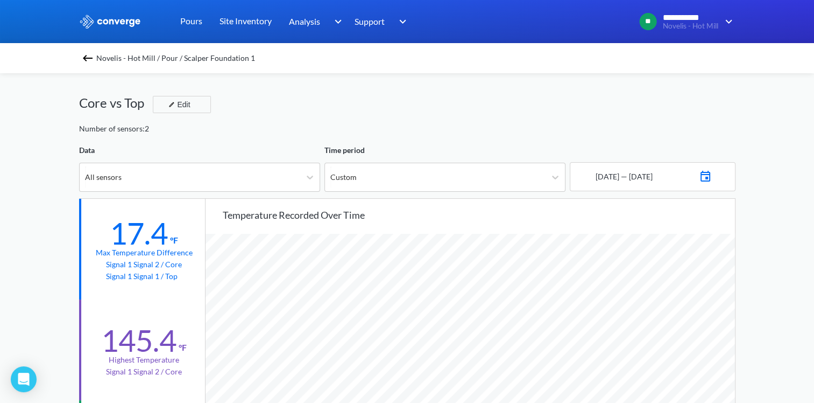
click at [712, 180] on img at bounding box center [705, 174] width 13 height 15
click at [657, 348] on input "12:00" at bounding box center [663, 349] width 34 height 19
type input "2:00"
click at [695, 349] on div "AM" at bounding box center [689, 349] width 19 height 19
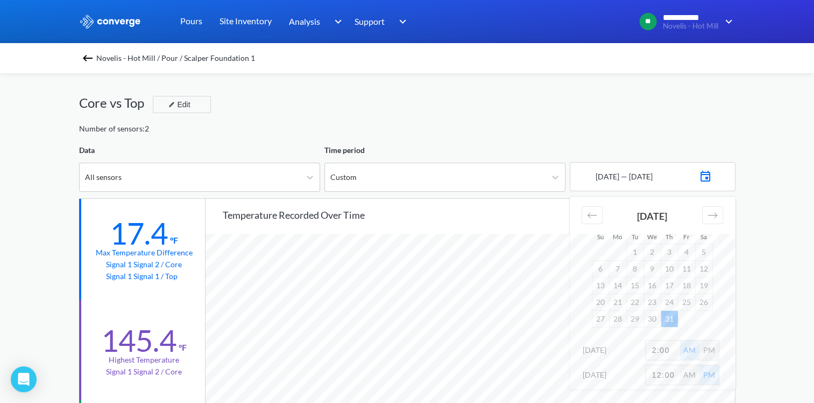
click at [674, 374] on input "12:00" at bounding box center [663, 374] width 34 height 19
type input "10:00"
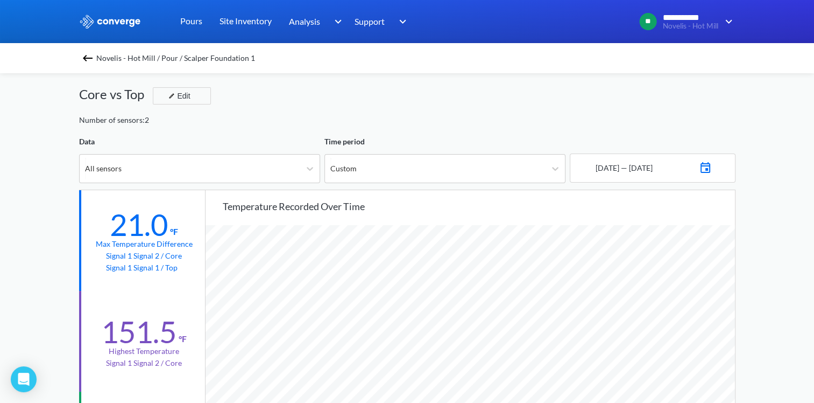
scroll to position [0, 0]
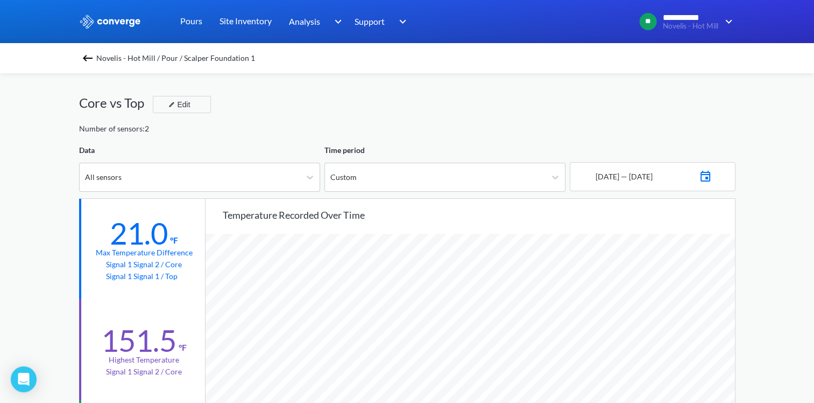
click at [712, 174] on img at bounding box center [705, 174] width 13 height 15
click at [666, 300] on td "24" at bounding box center [669, 301] width 17 height 17
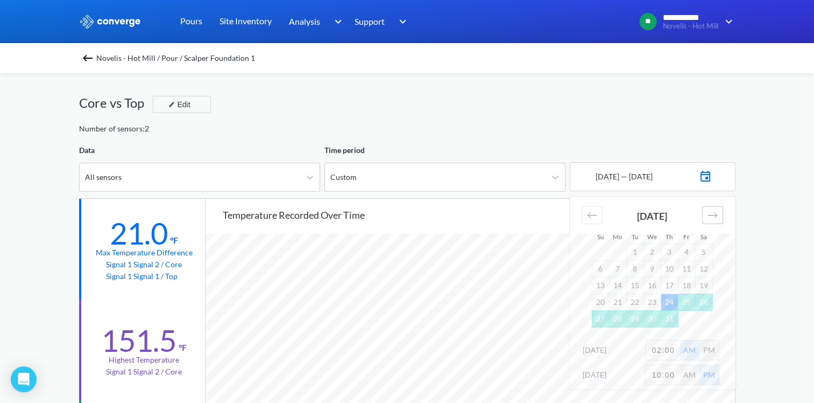
click at [710, 214] on icon "Move forward to switch to the next month." at bounding box center [712, 214] width 9 height 5
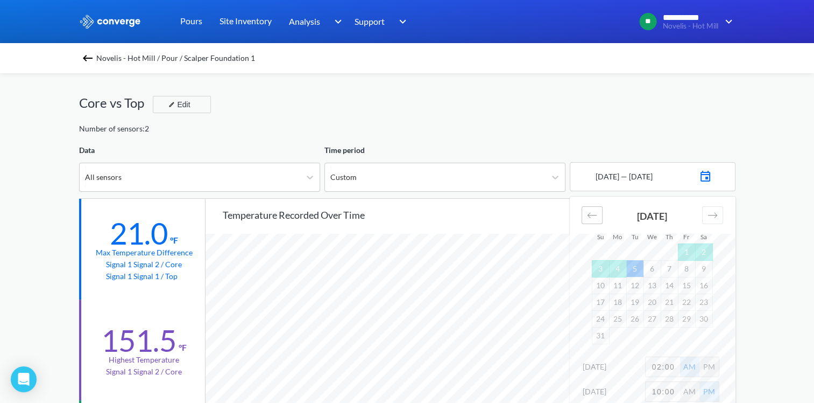
click at [598, 216] on div "Move backward to switch to the previous month." at bounding box center [592, 215] width 21 height 18
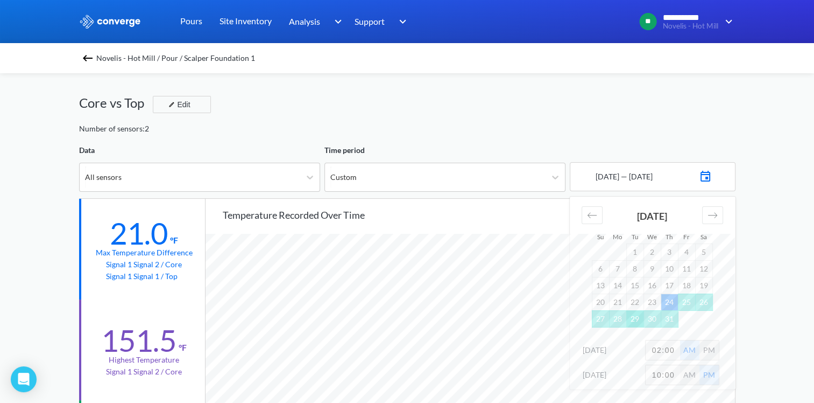
click at [633, 318] on td "29" at bounding box center [634, 318] width 17 height 17
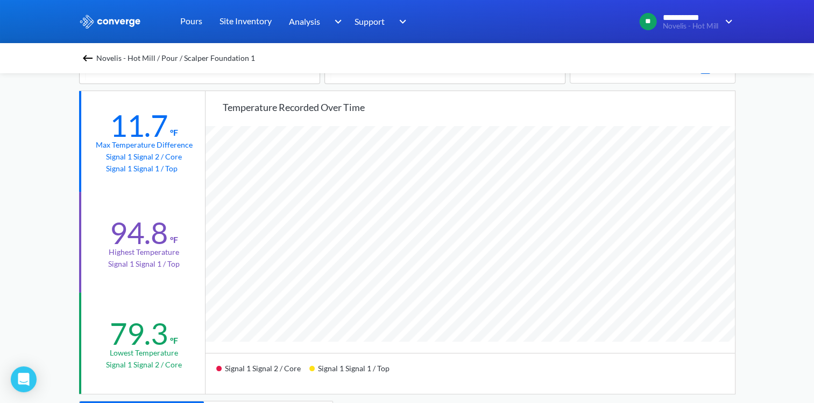
scroll to position [54, 0]
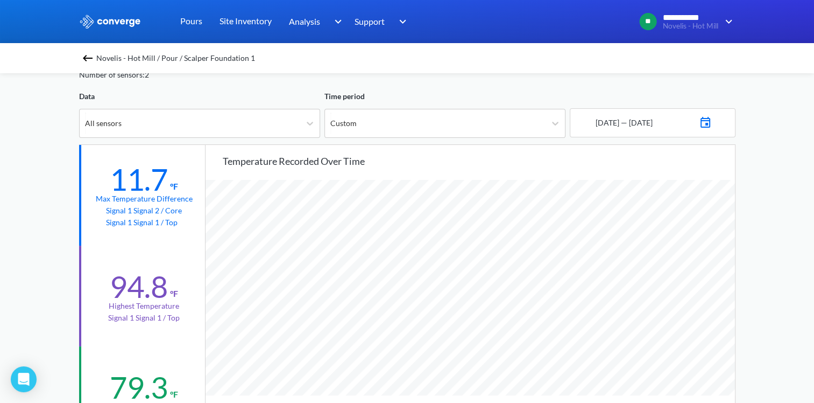
click at [712, 119] on img at bounding box center [705, 121] width 13 height 15
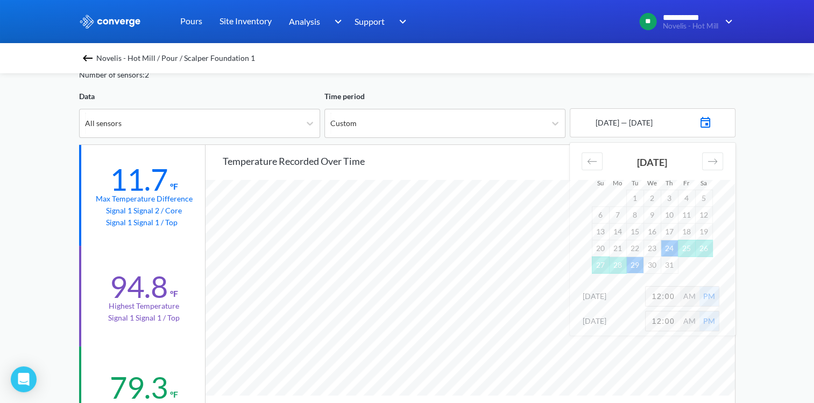
click at [636, 262] on td "29" at bounding box center [634, 264] width 17 height 17
click at [707, 159] on div "Move forward to switch to the next month." at bounding box center [712, 161] width 21 height 18
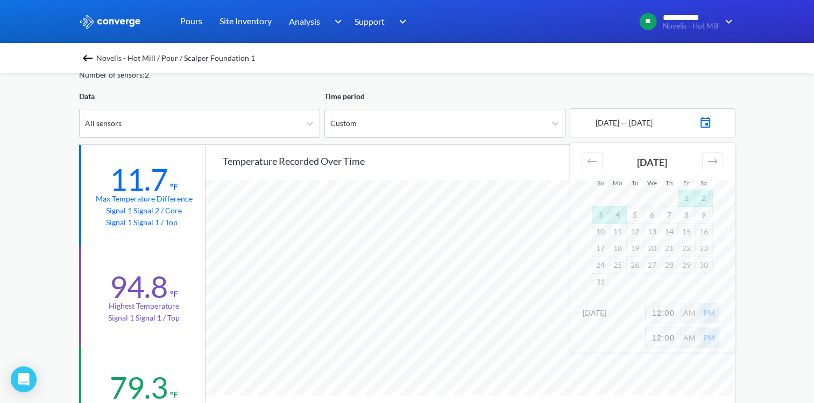
click at [618, 216] on td "4" at bounding box center [617, 214] width 17 height 17
click at [674, 310] on input "12:00" at bounding box center [663, 312] width 34 height 19
click at [774, 292] on div "**********" at bounding box center [407, 397] width 814 height 902
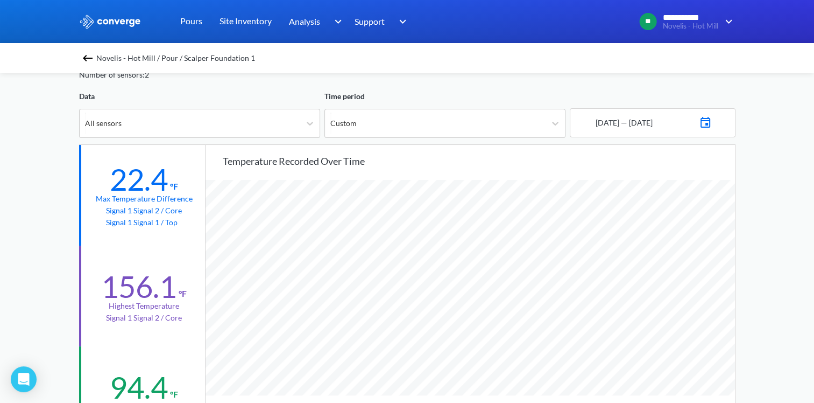
scroll to position [901, 814]
click at [710, 124] on img at bounding box center [705, 121] width 13 height 15
click at [659, 295] on input "12:00" at bounding box center [663, 295] width 34 height 19
type input "6:00"
click at [688, 297] on div "AM" at bounding box center [689, 295] width 19 height 19
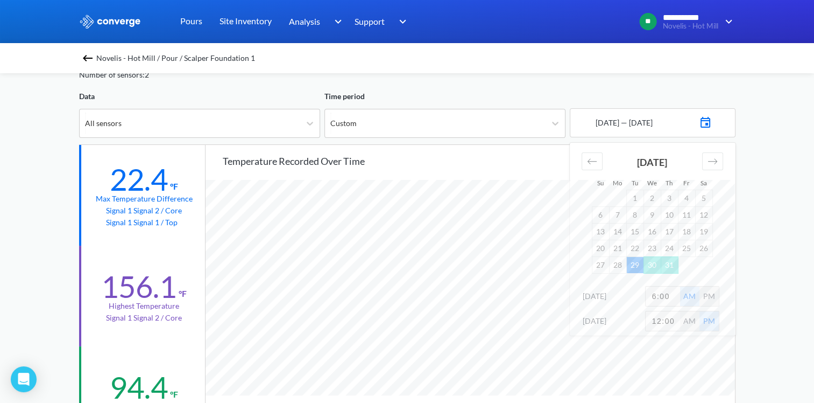
click at [659, 322] on input "12:00" at bounding box center [663, 320] width 34 height 19
type input "10:00"
click at [766, 300] on div "**********" at bounding box center [407, 397] width 814 height 902
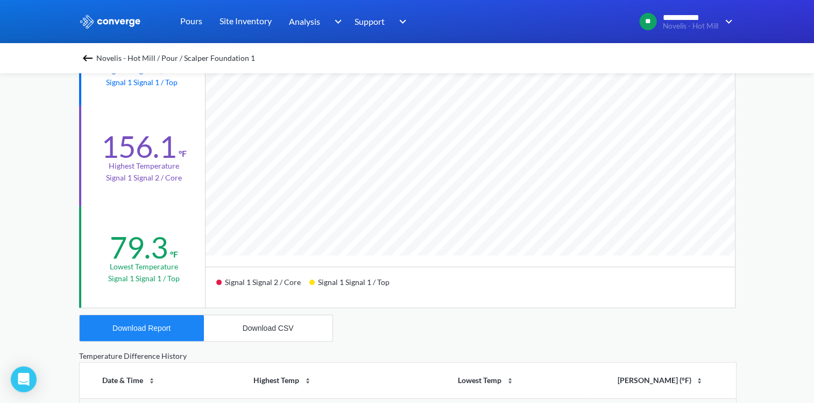
scroll to position [215, 0]
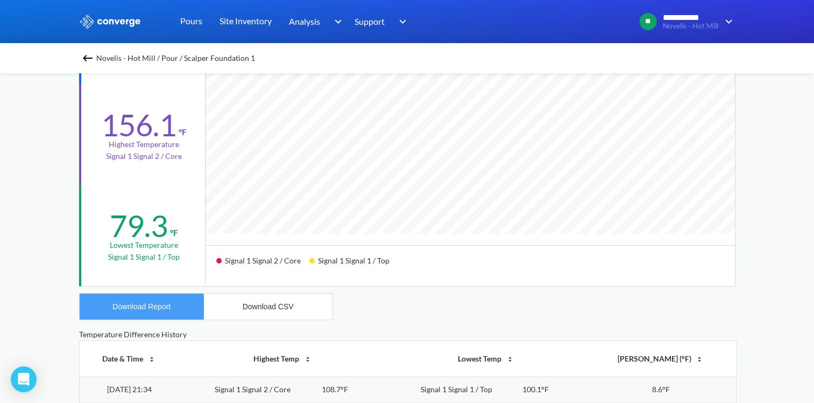
click at [139, 307] on div "Download Report" at bounding box center [141, 306] width 58 height 9
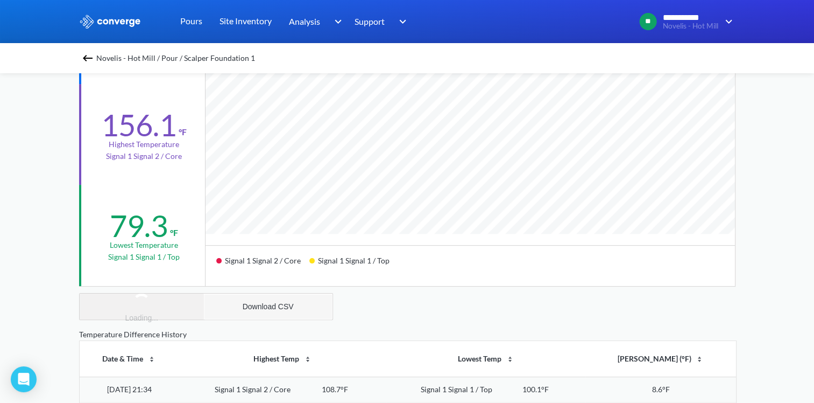
click at [288, 303] on div "Download CSV" at bounding box center [268, 306] width 51 height 9
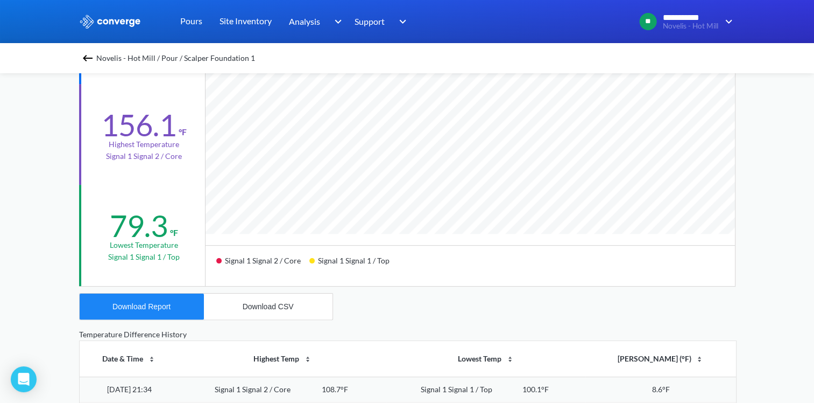
click at [464, 328] on div "Temperature Difference History" at bounding box center [407, 334] width 657 height 12
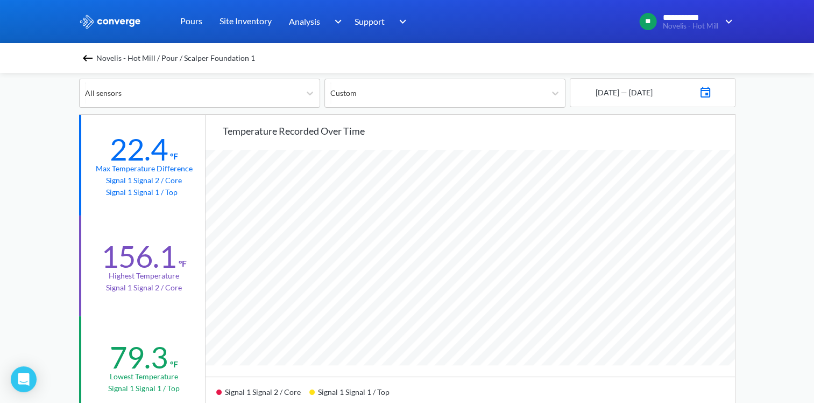
scroll to position [0, 0]
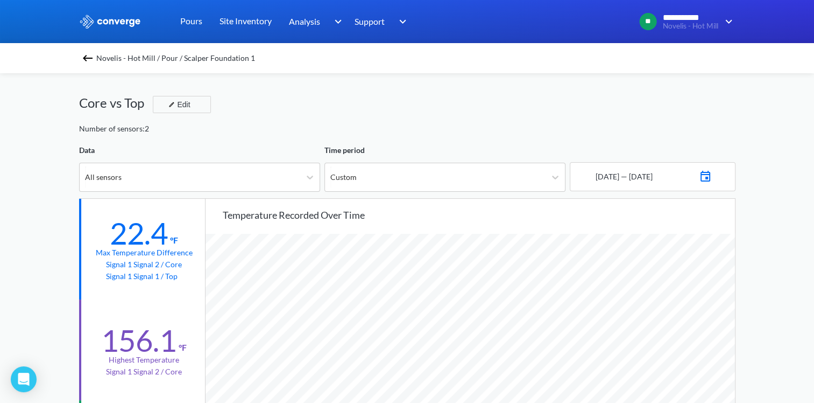
click at [712, 173] on img at bounding box center [705, 174] width 13 height 15
click at [636, 318] on td "29" at bounding box center [634, 318] width 17 height 17
click at [720, 212] on div "Move forward to switch to the next month." at bounding box center [712, 215] width 21 height 18
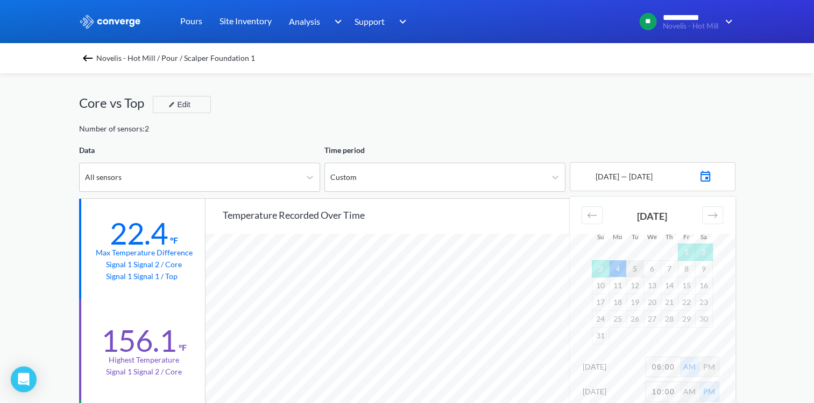
click at [635, 264] on td "5" at bounding box center [634, 268] width 17 height 17
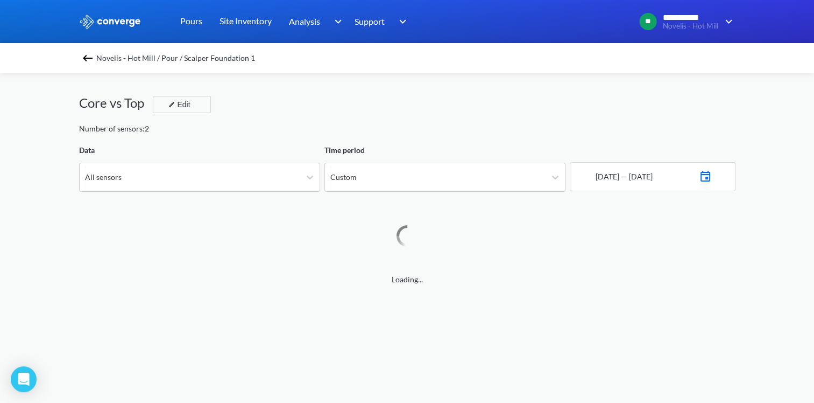
click at [712, 178] on img at bounding box center [705, 174] width 13 height 15
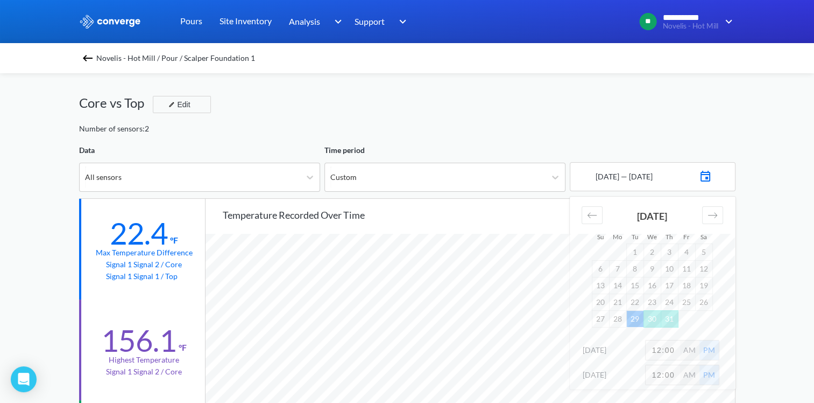
scroll to position [901, 814]
click at [674, 348] on input "12:00" at bounding box center [663, 349] width 34 height 19
type input "4:00"
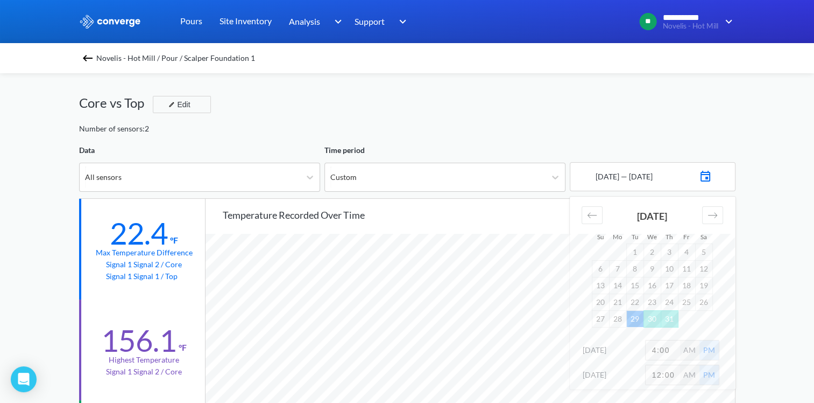
click at [672, 373] on input "12:00" at bounding box center [663, 374] width 34 height 19
type input "10:00"
click at [695, 354] on div "AM" at bounding box center [689, 349] width 19 height 19
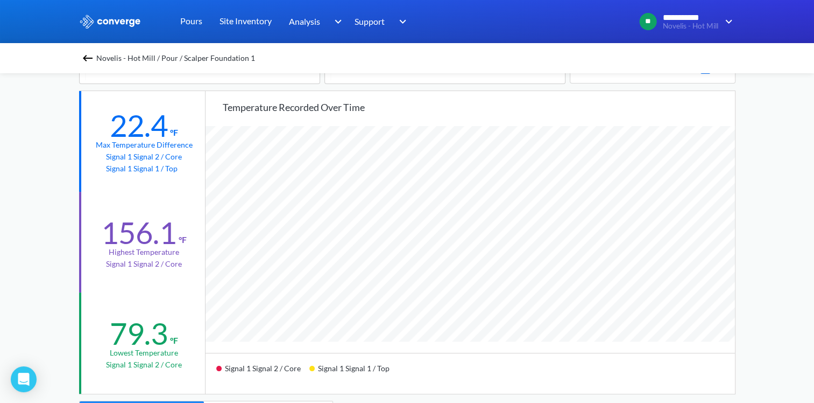
scroll to position [54, 0]
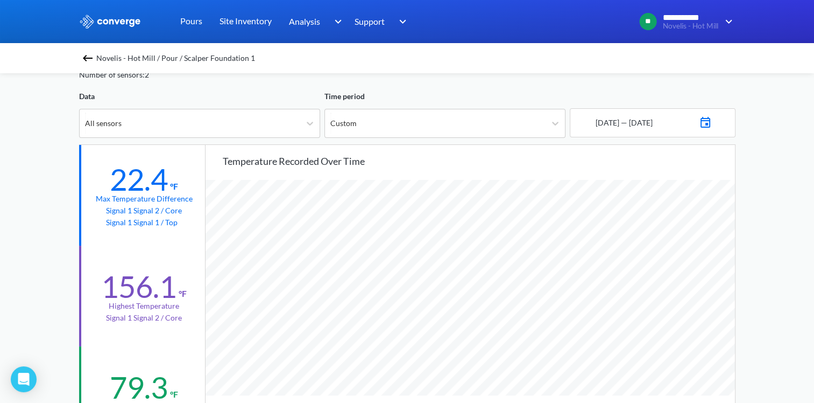
click at [712, 123] on img at bounding box center [705, 121] width 13 height 15
click at [633, 266] on td "29" at bounding box center [634, 264] width 17 height 17
click at [713, 159] on icon "Move forward to switch to the next month." at bounding box center [713, 161] width 10 height 10
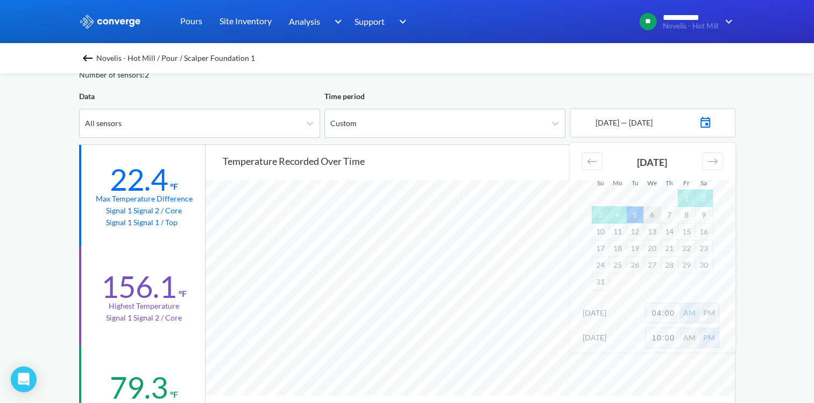
click at [647, 210] on td "6" at bounding box center [652, 214] width 17 height 17
click at [759, 266] on div "**********" at bounding box center [407, 397] width 814 height 902
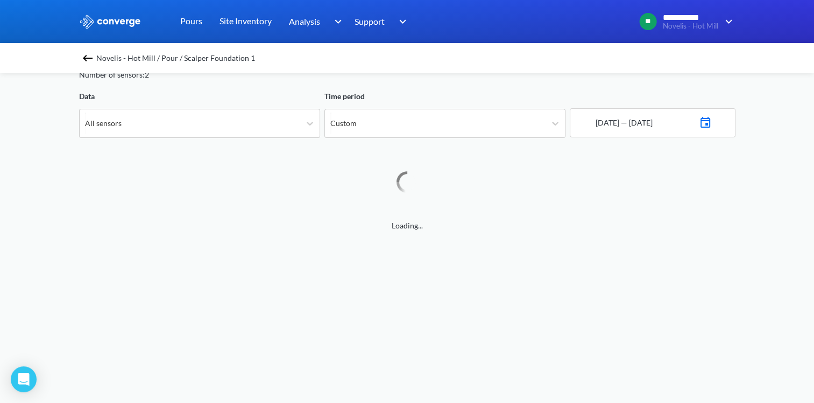
click at [712, 121] on img at bounding box center [705, 121] width 13 height 15
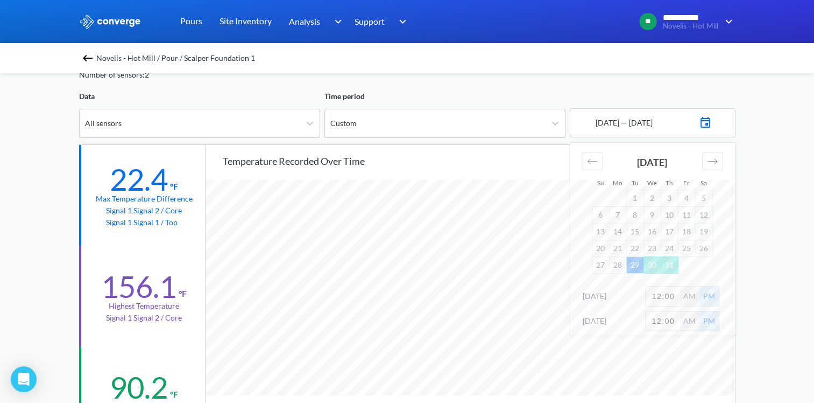
scroll to position [901, 814]
click at [661, 293] on input "12:00" at bounding box center [663, 295] width 34 height 19
type input "4:00"
click at [659, 320] on input "12:00" at bounding box center [663, 320] width 34 height 19
type input "10:00"
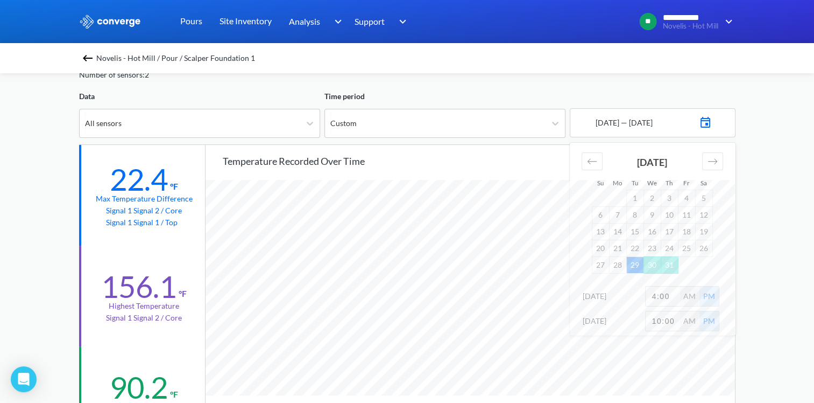
click at [692, 296] on div "AM" at bounding box center [689, 295] width 19 height 19
click at [767, 272] on div "**********" at bounding box center [407, 397] width 814 height 902
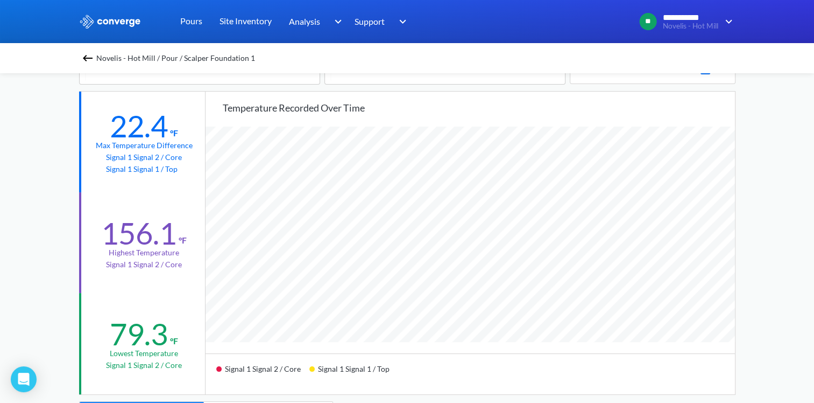
scroll to position [215, 0]
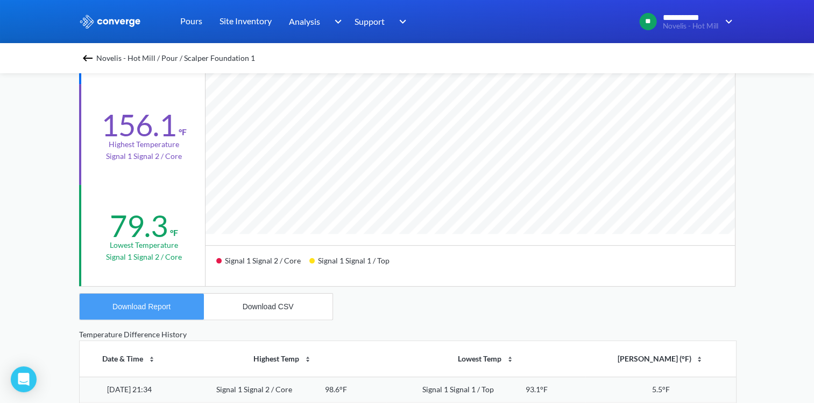
click at [181, 311] on button "Download Report" at bounding box center [142, 306] width 124 height 26
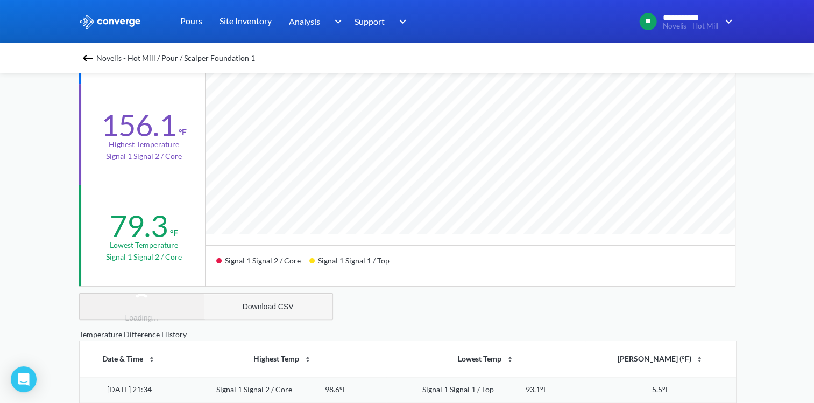
click at [290, 293] on button "Download CSV" at bounding box center [268, 306] width 129 height 26
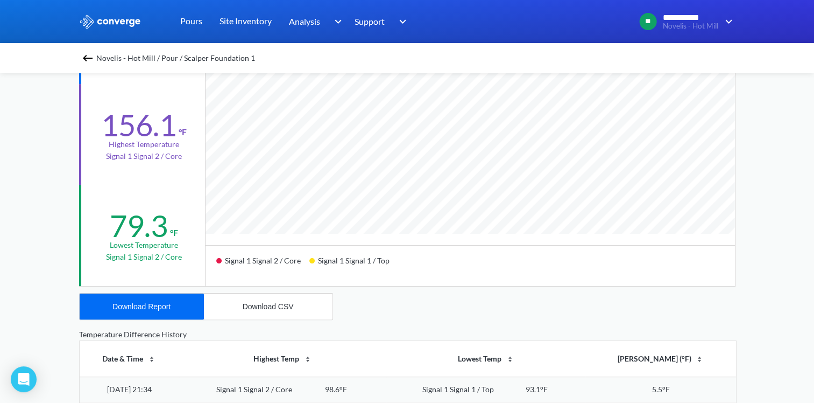
click at [396, 328] on div "Temperature Difference History" at bounding box center [407, 334] width 657 height 12
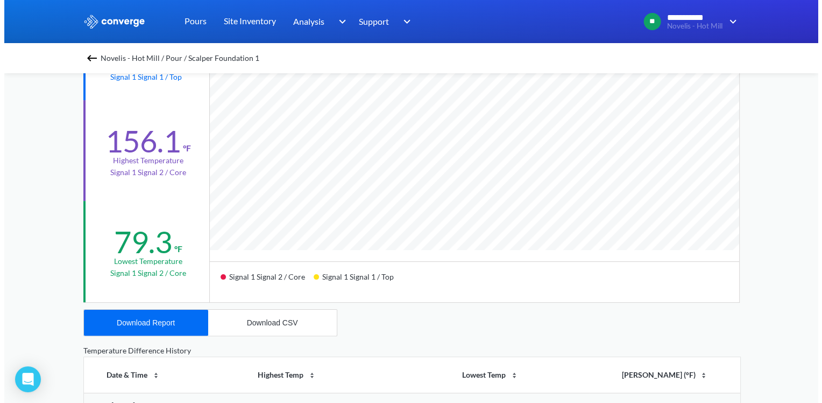
scroll to position [0, 0]
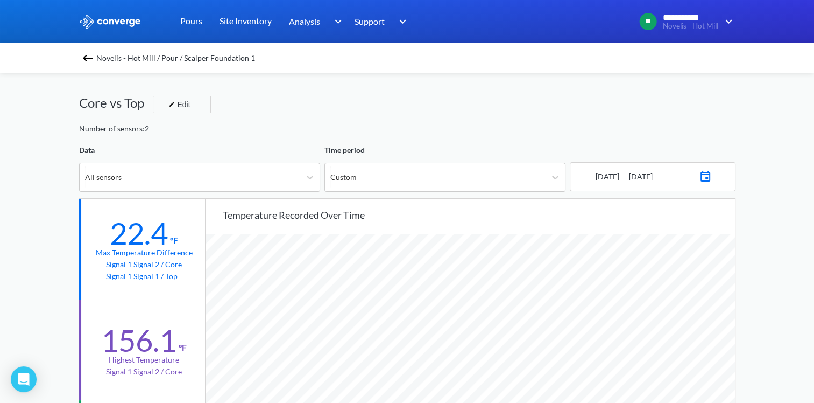
click at [93, 53] on img at bounding box center [87, 58] width 13 height 13
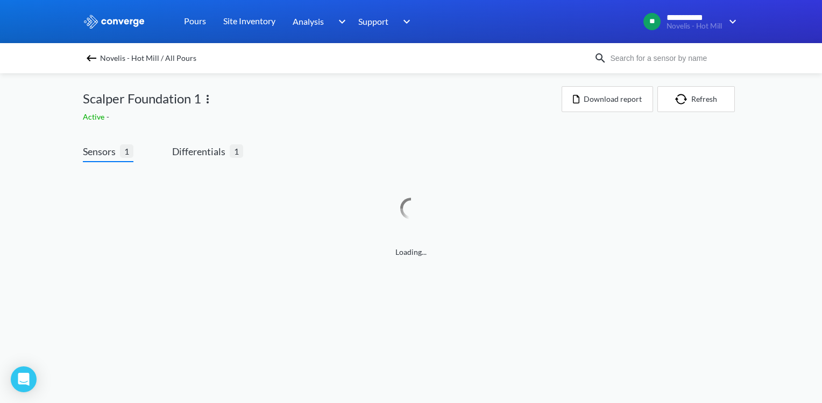
click at [205, 101] on img at bounding box center [207, 99] width 13 height 13
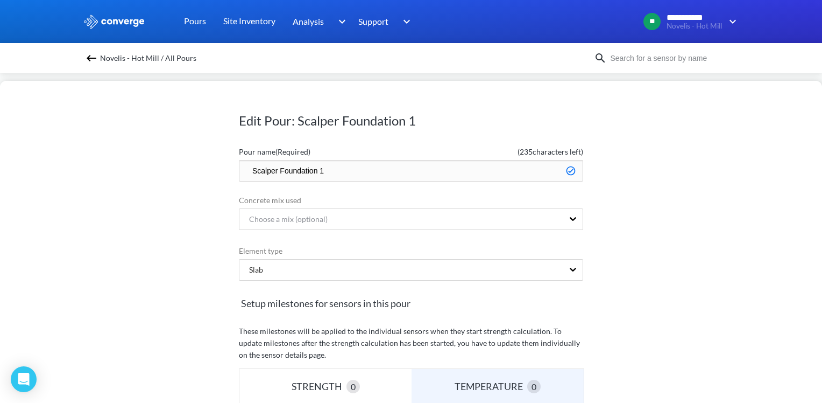
click at [239, 169] on input "Scalper Foundation 1" at bounding box center [411, 171] width 344 height 22
type input "Done - Scalper Foundation 1"
click at [643, 224] on div "Edit Pour: Scalper Foundation 1 Pour name (Required) ( 228 characters left) Don…" at bounding box center [411, 242] width 822 height 322
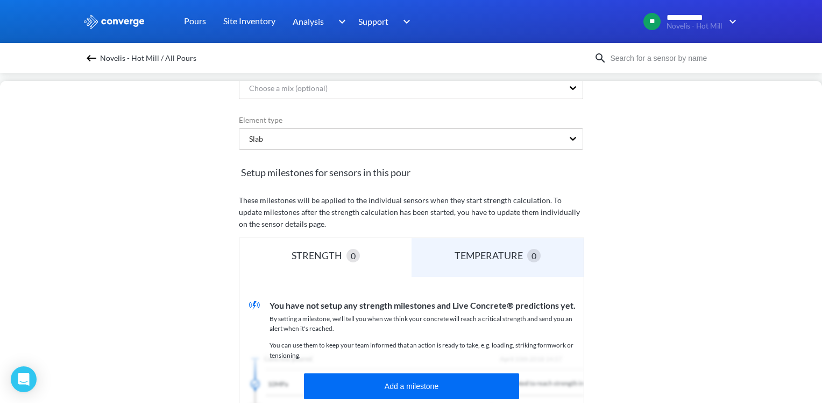
scroll to position [304, 0]
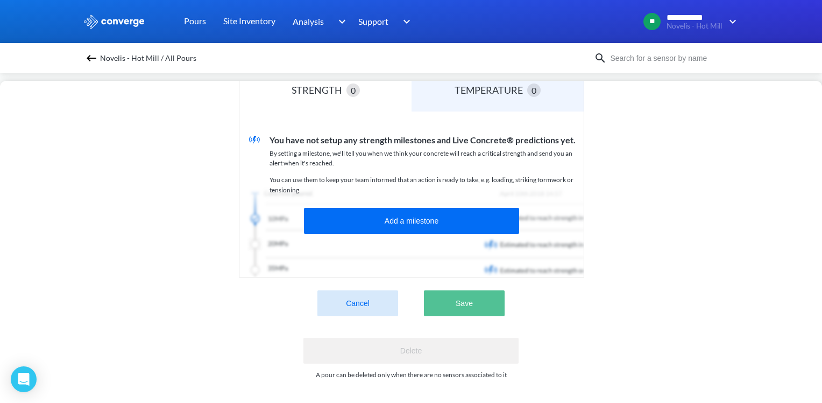
click at [473, 293] on button "Save" at bounding box center [464, 303] width 81 height 26
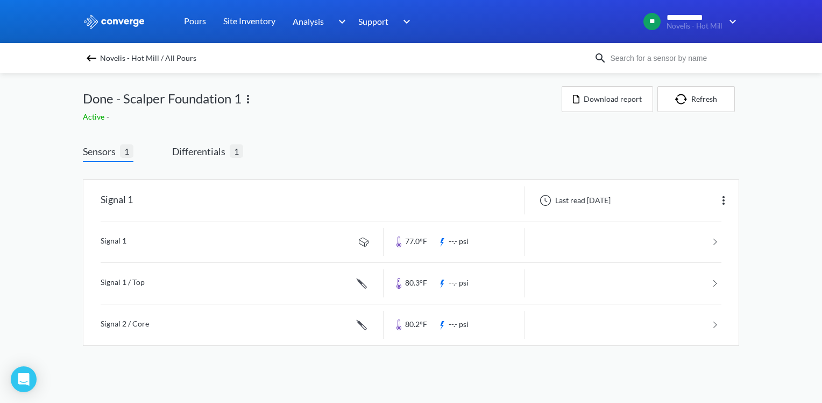
click at [89, 55] on img at bounding box center [91, 58] width 13 height 13
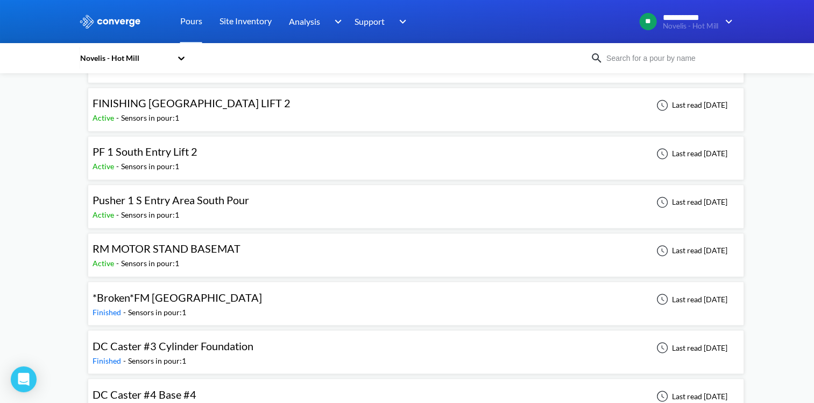
scroll to position [1776, 0]
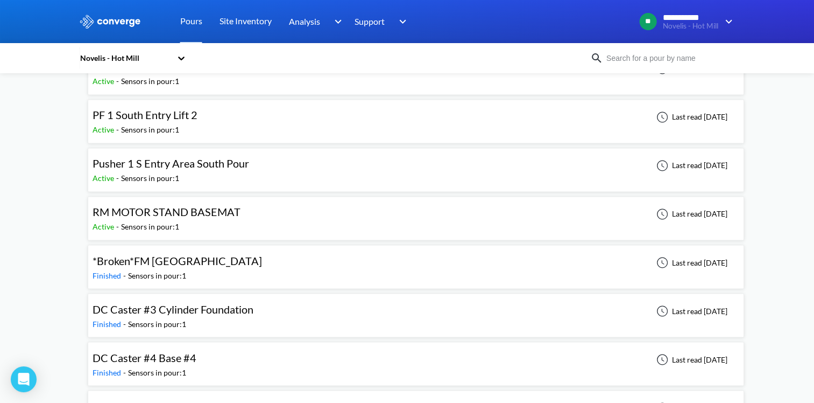
click at [174, 208] on span "RM MOTOR STAND BASEMAT" at bounding box center [167, 211] width 148 height 13
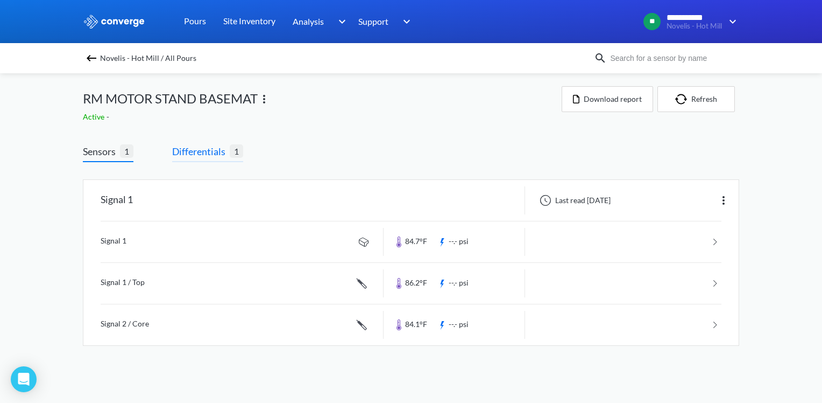
click at [192, 154] on span "Differentials" at bounding box center [201, 151] width 58 height 15
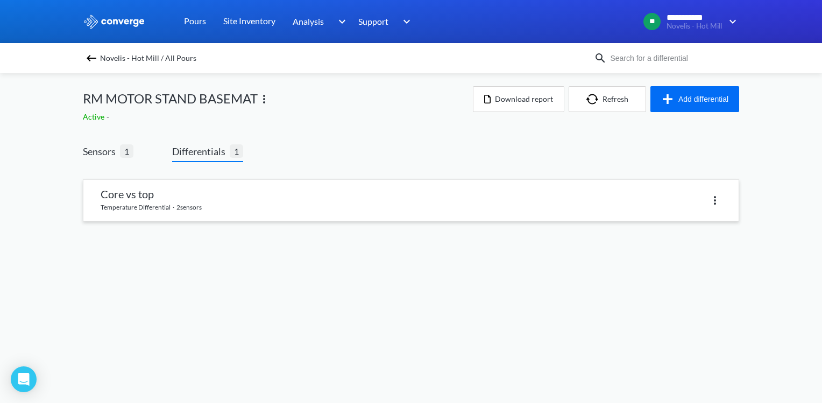
click at [174, 197] on link at bounding box center [410, 200] width 655 height 41
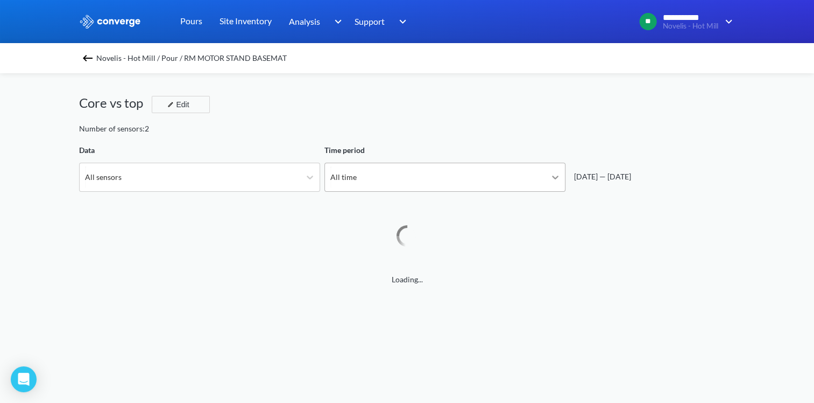
click at [556, 175] on icon at bounding box center [555, 177] width 11 height 11
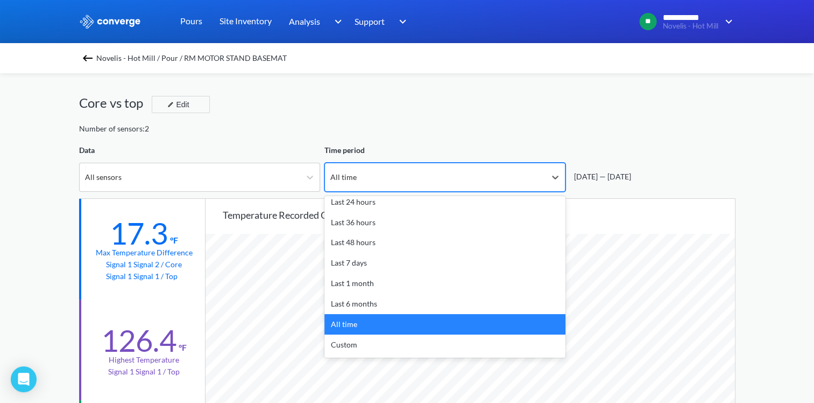
scroll to position [901, 814]
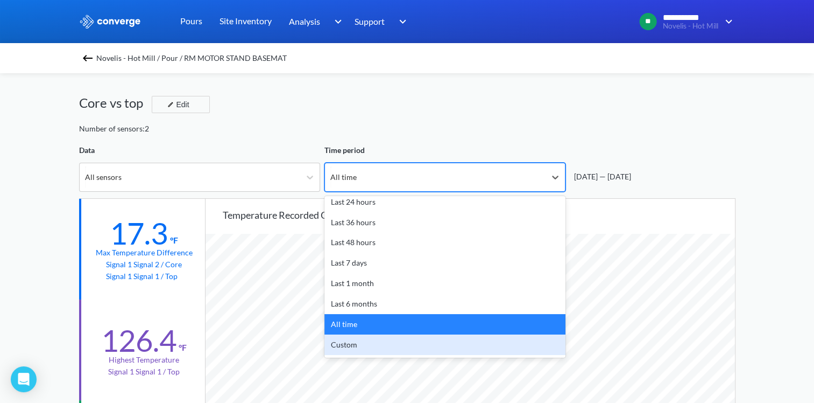
click at [235, 210] on div "Temperature recorded over time" at bounding box center [479, 214] width 512 height 15
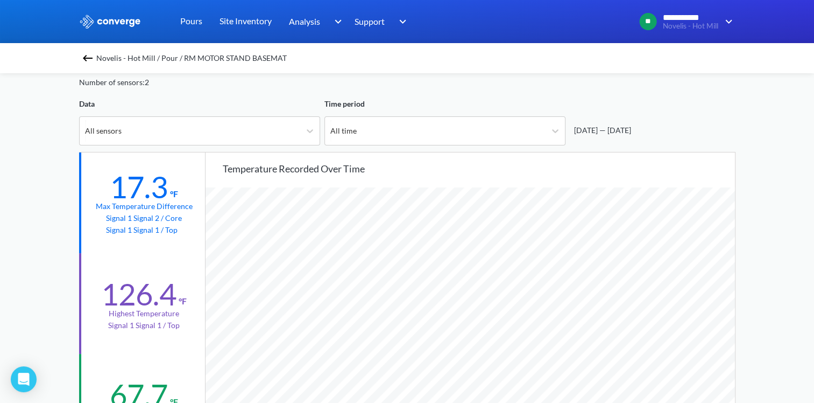
scroll to position [0, 0]
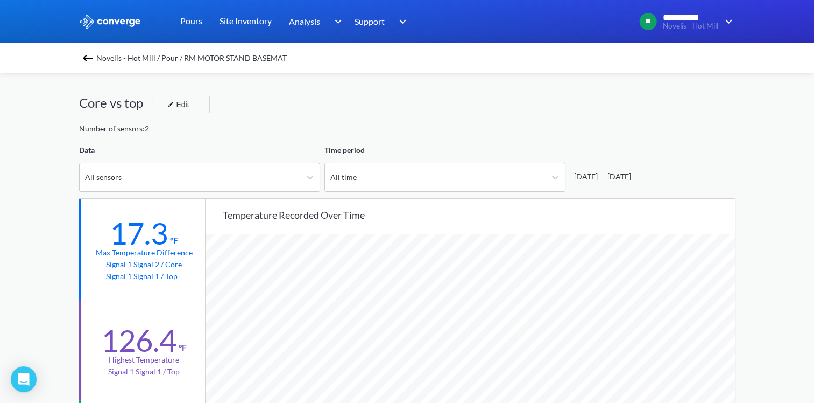
click at [89, 60] on img at bounding box center [87, 58] width 13 height 13
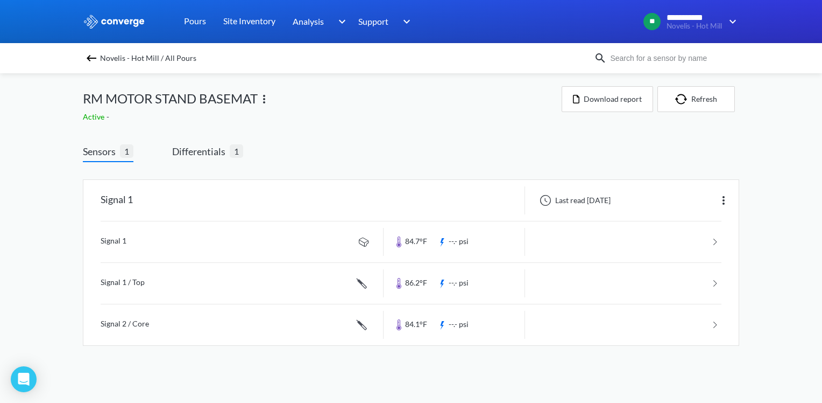
click at [88, 61] on img at bounding box center [91, 58] width 13 height 13
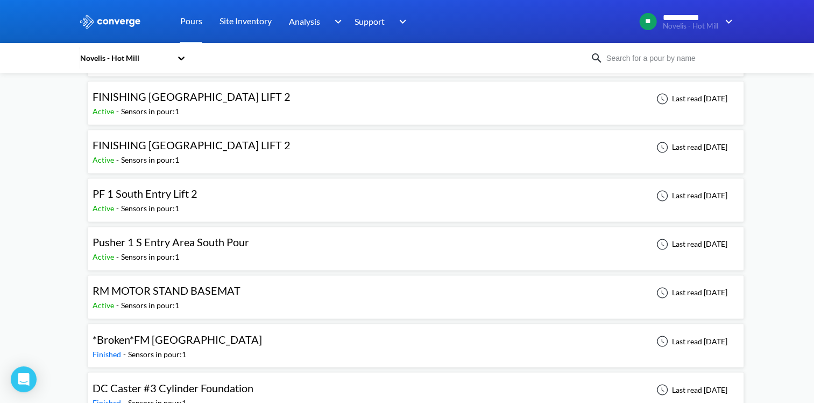
scroll to position [1722, 0]
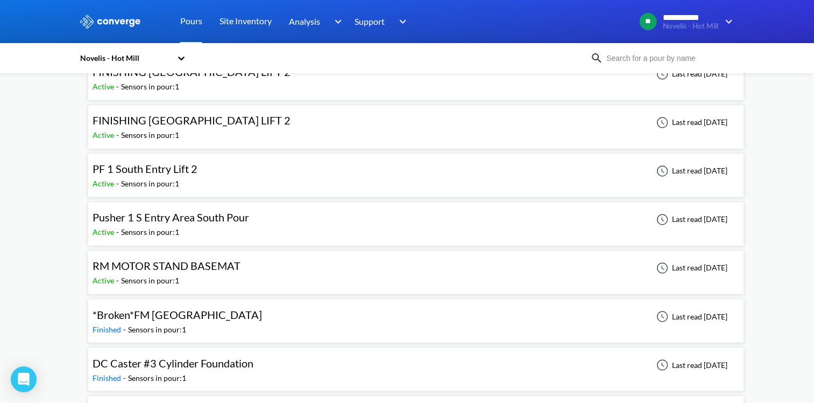
click at [172, 215] on span "Pusher 1 S Entry Area South Pour" at bounding box center [171, 216] width 157 height 13
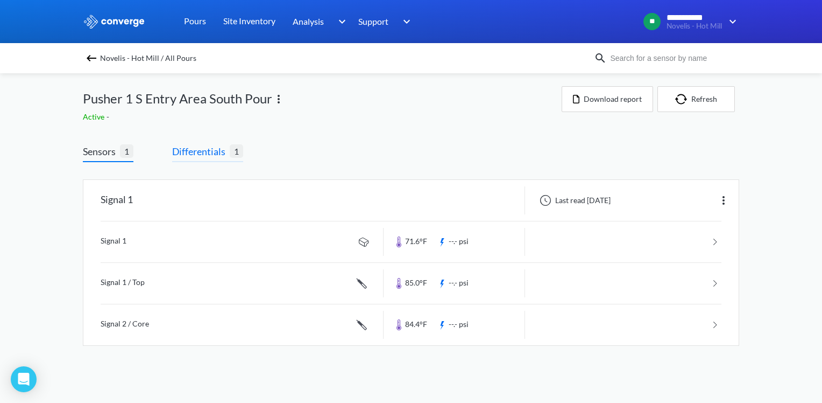
click at [209, 155] on span "Differentials" at bounding box center [201, 151] width 58 height 15
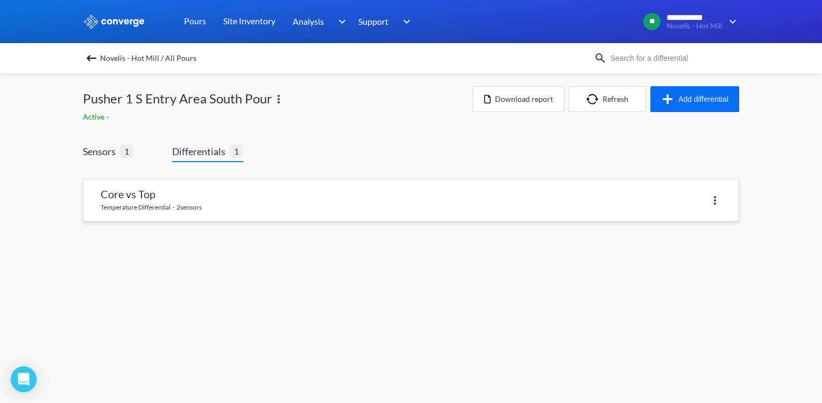
click at [415, 193] on div at bounding box center [566, 200] width 311 height 16
click at [292, 202] on link at bounding box center [410, 200] width 655 height 41
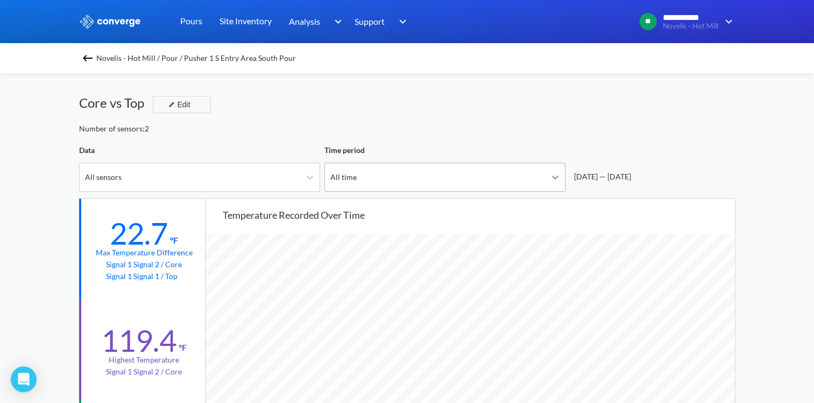
click at [549, 175] on div at bounding box center [555, 176] width 19 height 19
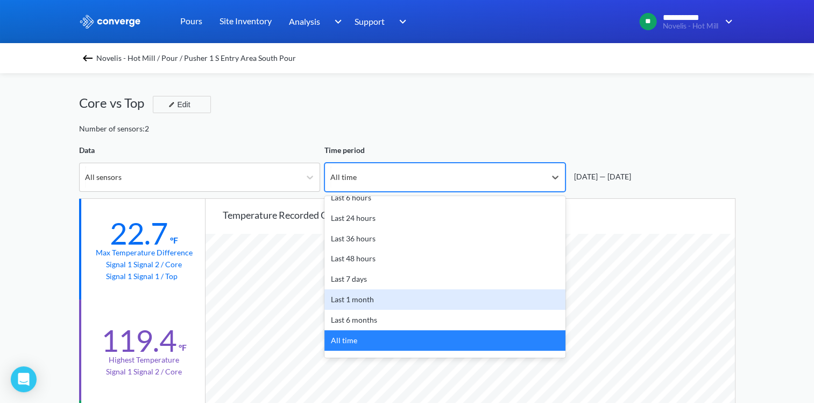
scroll to position [47, 0]
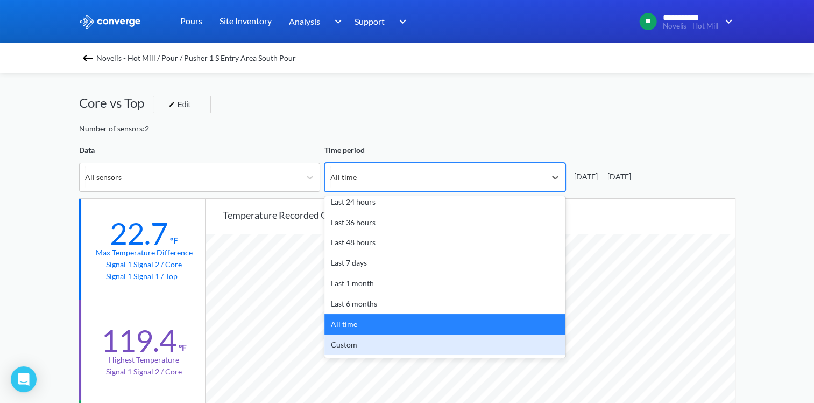
click at [362, 338] on div "Custom" at bounding box center [445, 344] width 241 height 20
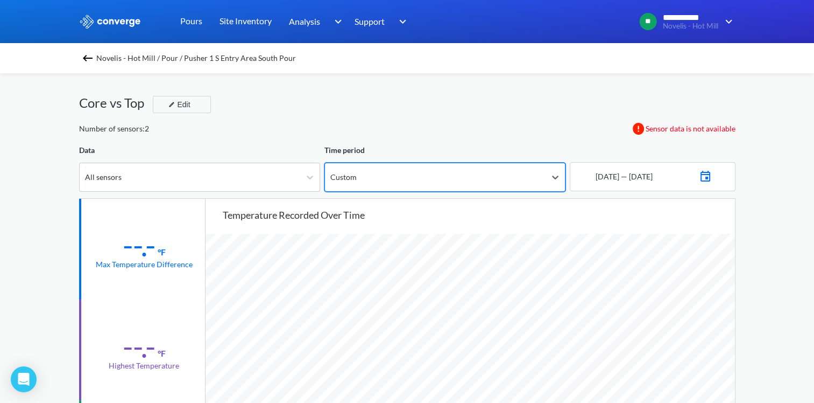
scroll to position [901, 814]
click at [712, 177] on img at bounding box center [705, 174] width 13 height 15
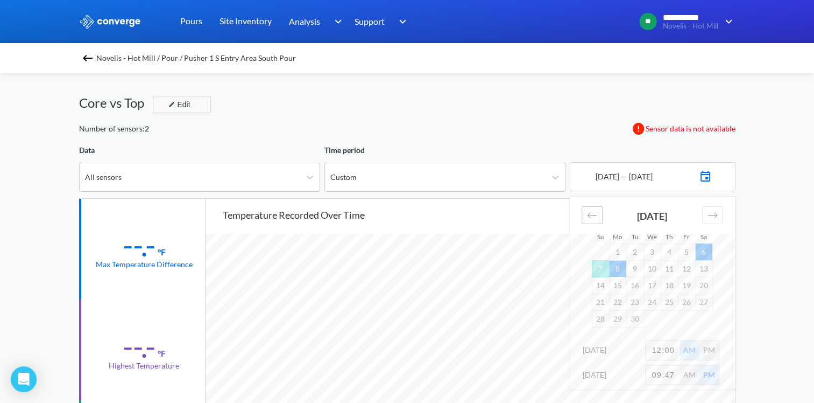
click at [596, 219] on icon "Move backward to switch to the previous month." at bounding box center [592, 215] width 10 height 10
click at [664, 268] on td "7" at bounding box center [669, 268] width 17 height 17
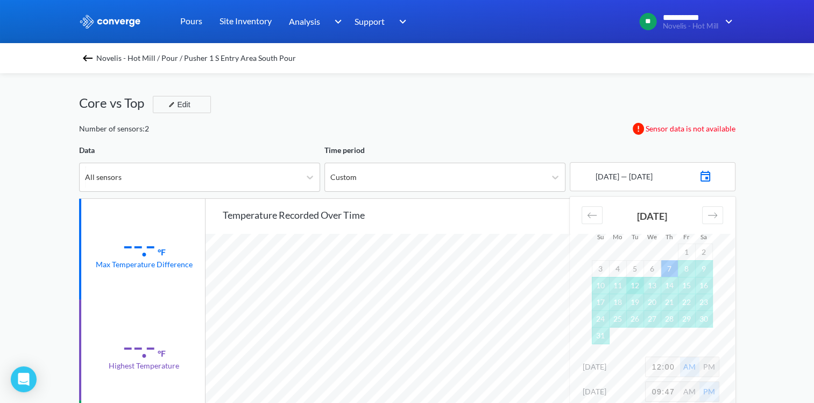
click at [637, 287] on td "12" at bounding box center [634, 285] width 17 height 17
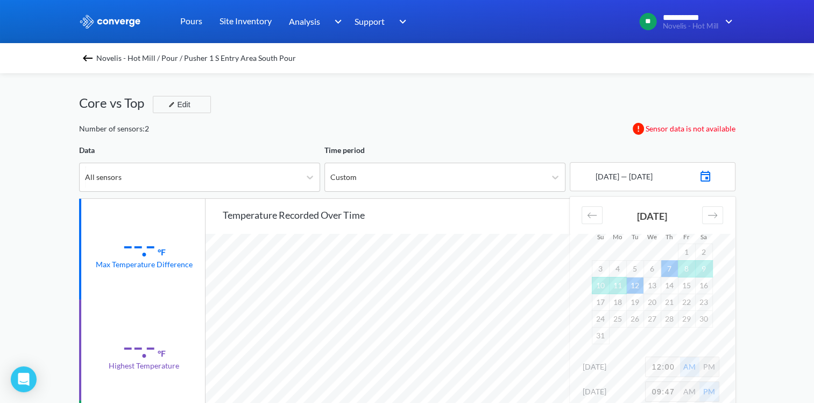
click at [661, 367] on input "12:00" at bounding box center [663, 366] width 34 height 19
type input "4:00"
click at [675, 386] on input "09:47" at bounding box center [663, 391] width 34 height 19
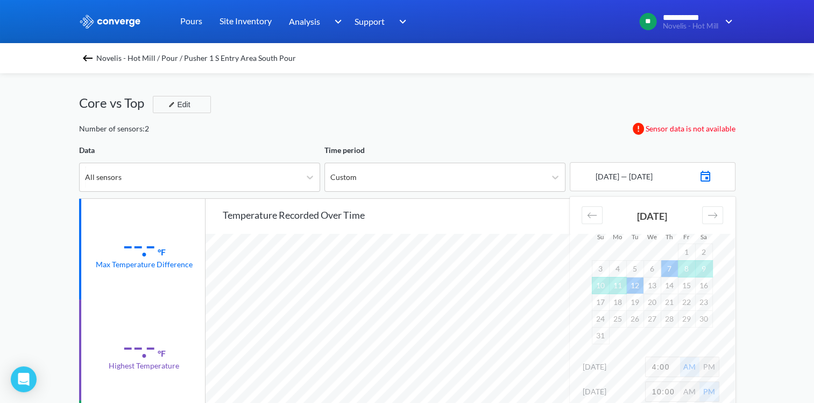
type input "10:00"
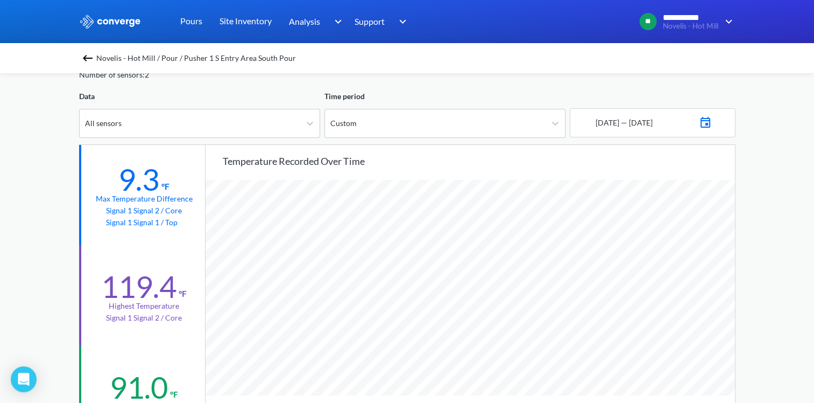
scroll to position [0, 0]
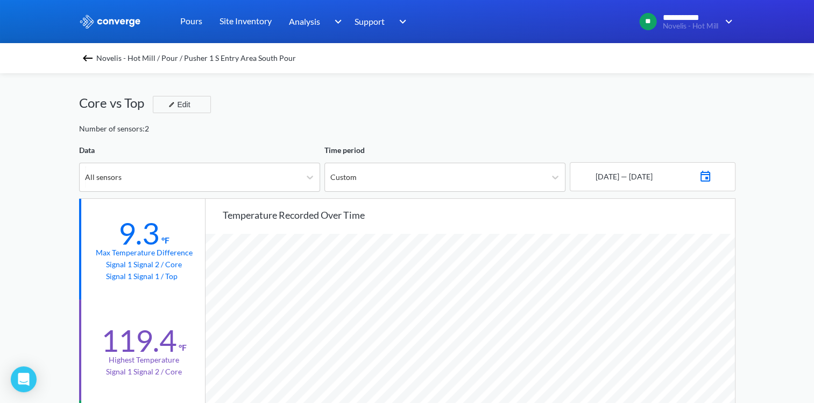
click at [712, 177] on img at bounding box center [705, 174] width 13 height 15
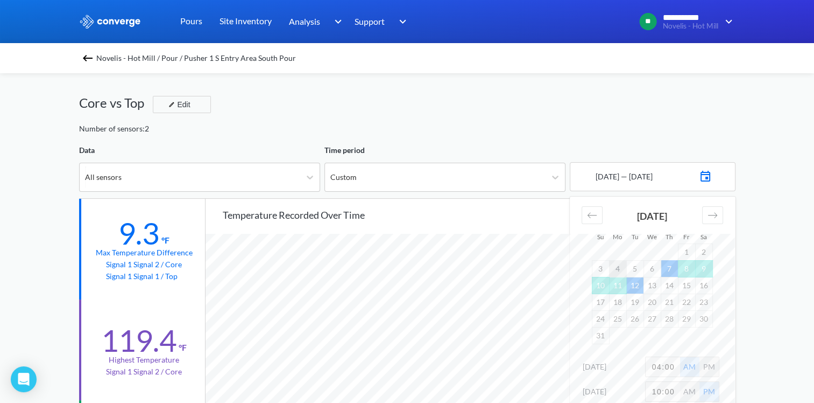
click at [620, 265] on td "4" at bounding box center [617, 268] width 17 height 17
click at [620, 285] on td "11" at bounding box center [617, 285] width 17 height 17
click at [597, 283] on td "10" at bounding box center [600, 285] width 17 height 17
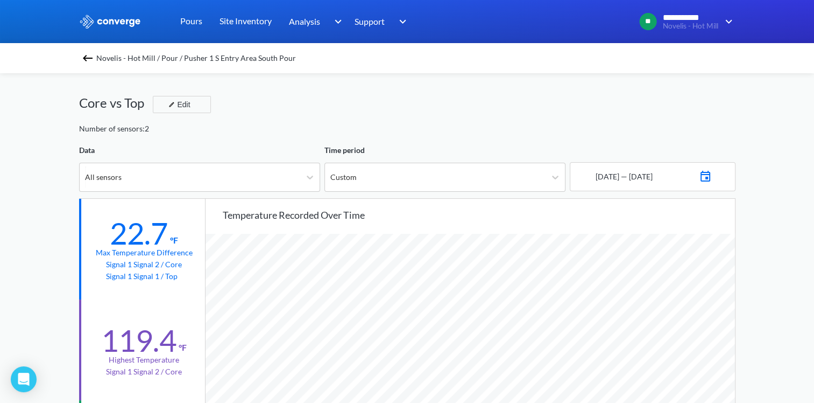
scroll to position [901, 814]
click at [712, 171] on img at bounding box center [705, 174] width 13 height 15
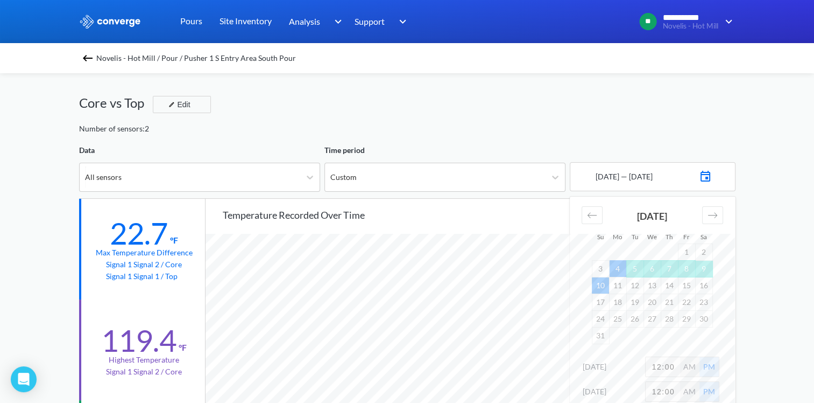
click at [661, 365] on input "12:00" at bounding box center [663, 366] width 34 height 19
type input "4:00"
click at [659, 391] on input "12:00" at bounding box center [663, 391] width 34 height 19
type input "10:00"
click at [694, 369] on div "AM" at bounding box center [689, 366] width 19 height 19
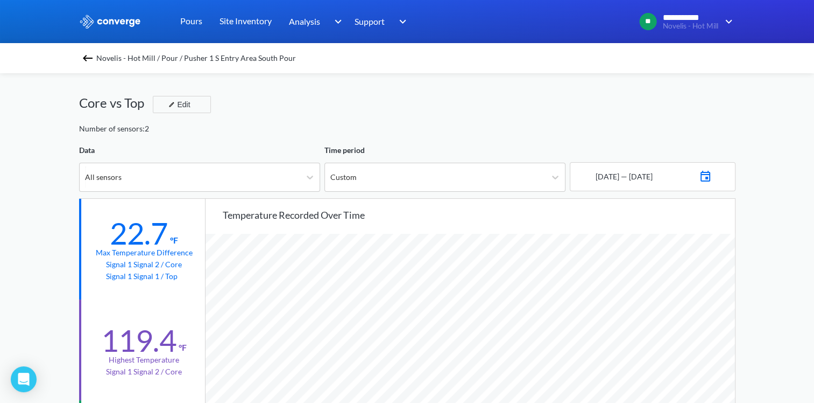
click at [712, 173] on img at bounding box center [705, 174] width 13 height 15
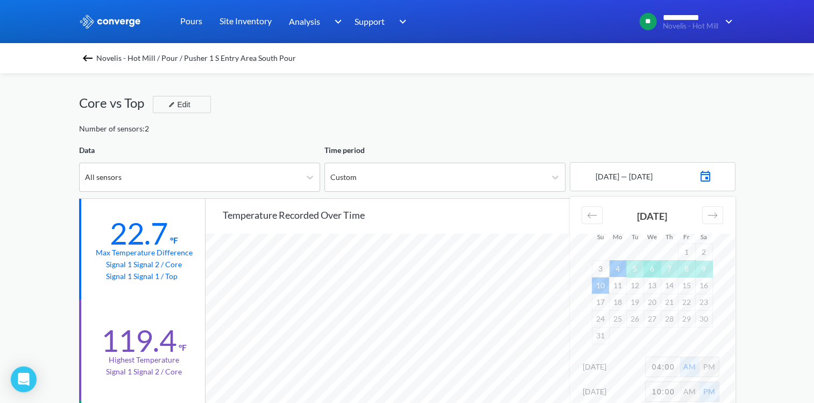
click at [647, 266] on td "6" at bounding box center [652, 268] width 17 height 17
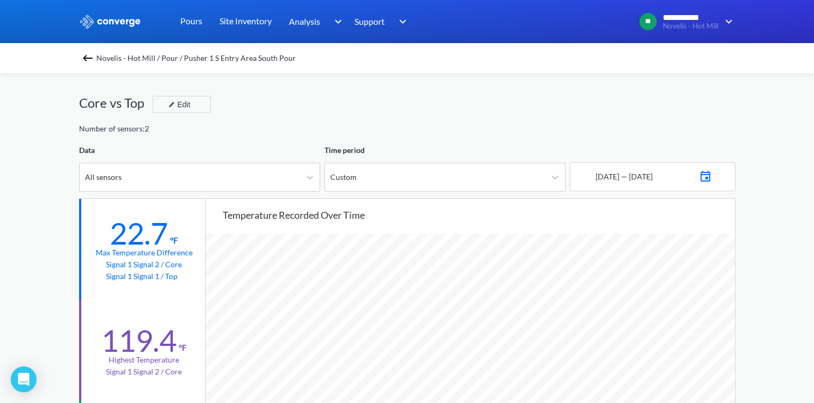
click at [712, 175] on img at bounding box center [705, 174] width 13 height 15
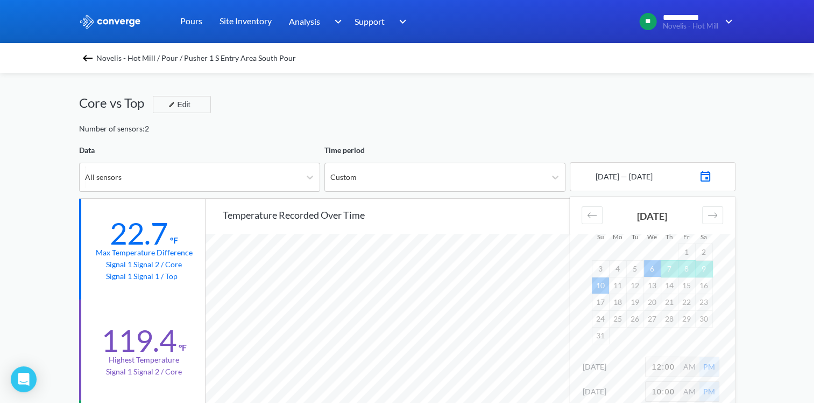
click at [661, 364] on input "12:00" at bounding box center [663, 366] width 34 height 19
type input "4:00"
click at [694, 363] on div "AM" at bounding box center [689, 366] width 19 height 19
click at [675, 389] on input "10:00" at bounding box center [663, 391] width 34 height 19
click at [675, 388] on input "10:00" at bounding box center [663, 391] width 34 height 19
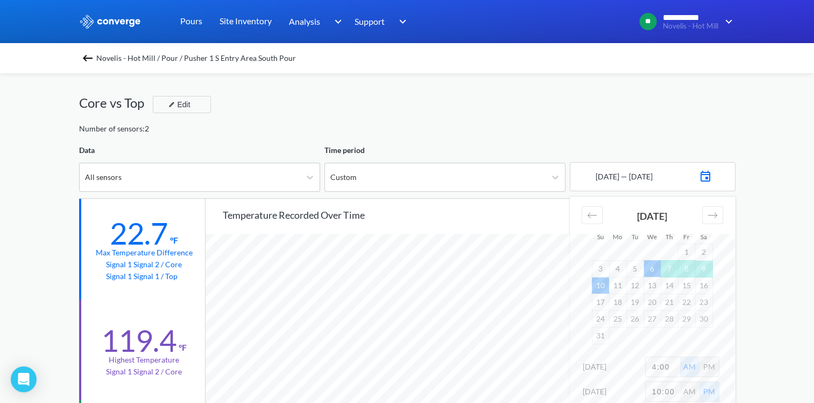
click at [675, 388] on input "10:00" at bounding box center [663, 391] width 34 height 19
drag, startPoint x: 771, startPoint y: 360, endPoint x: 764, endPoint y: 359, distance: 6.5
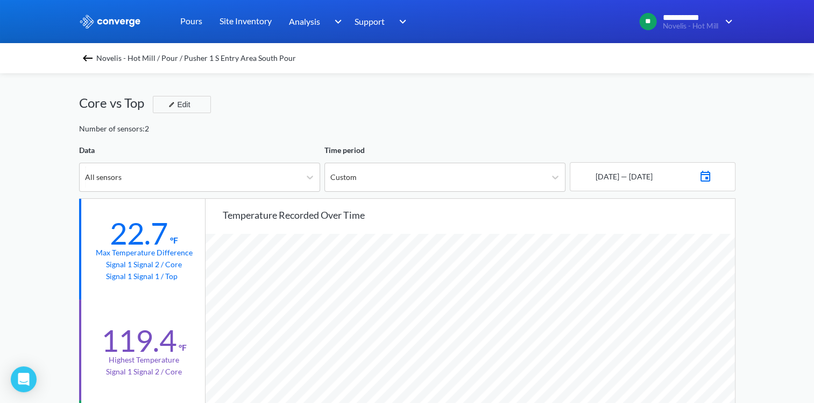
click at [712, 173] on img at bounding box center [705, 174] width 13 height 15
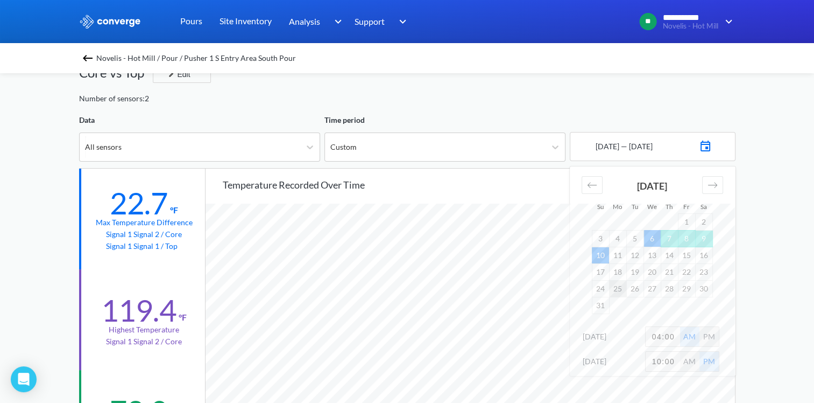
scroll to position [54, 0]
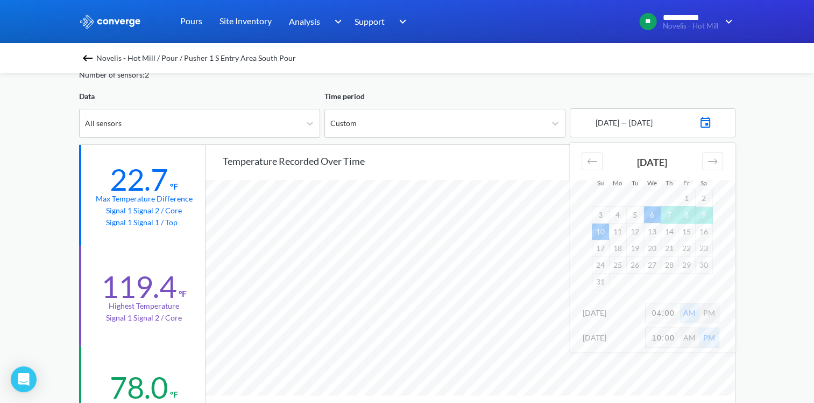
click at [672, 310] on input "04:00" at bounding box center [663, 312] width 34 height 19
click at [672, 311] on input "04:00" at bounding box center [663, 312] width 34 height 19
type input "2:00"
click at [706, 309] on div "PM" at bounding box center [709, 312] width 19 height 19
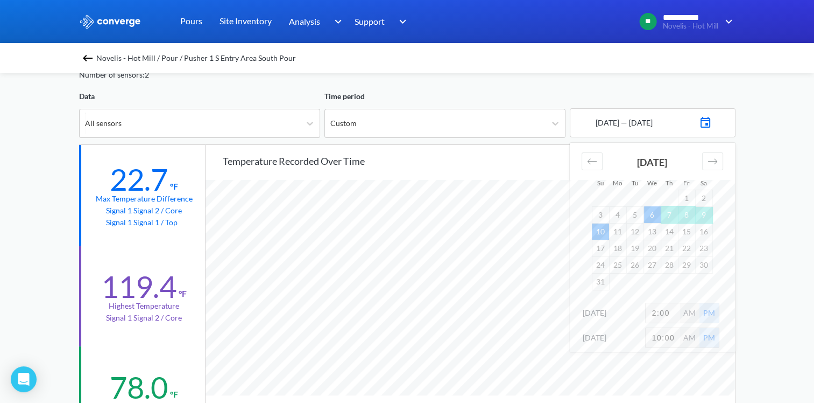
click at [785, 295] on div "**********" at bounding box center [407, 397] width 814 height 902
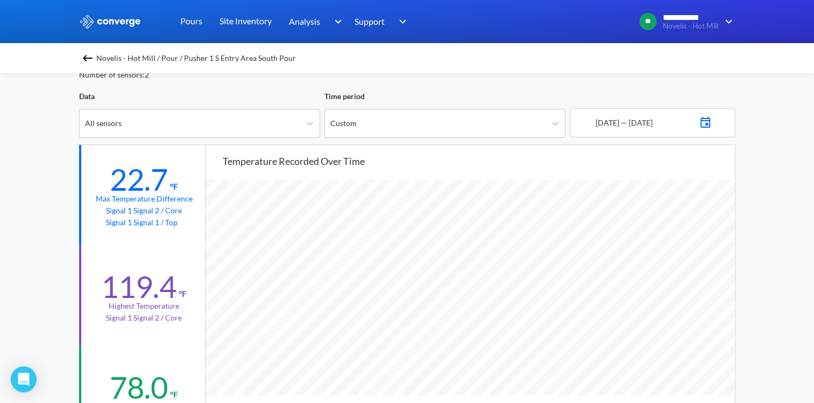
scroll to position [901, 814]
click at [712, 121] on img at bounding box center [705, 121] width 13 height 15
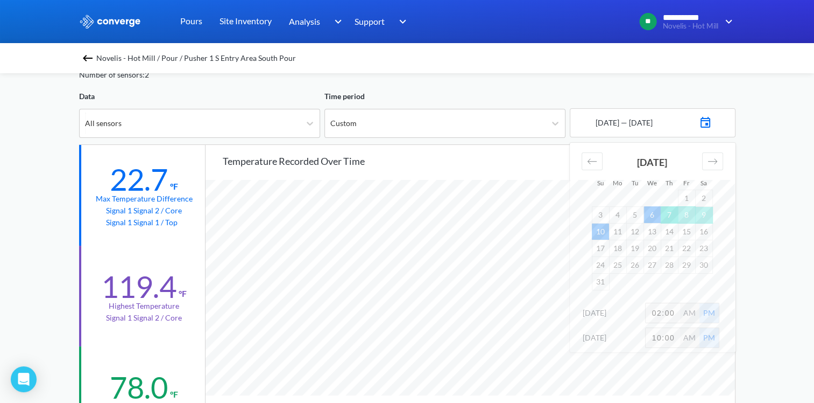
click at [665, 210] on td "7" at bounding box center [669, 214] width 17 height 17
click at [692, 314] on div "AM" at bounding box center [689, 312] width 19 height 19
click at [779, 280] on div "**********" at bounding box center [407, 397] width 814 height 902
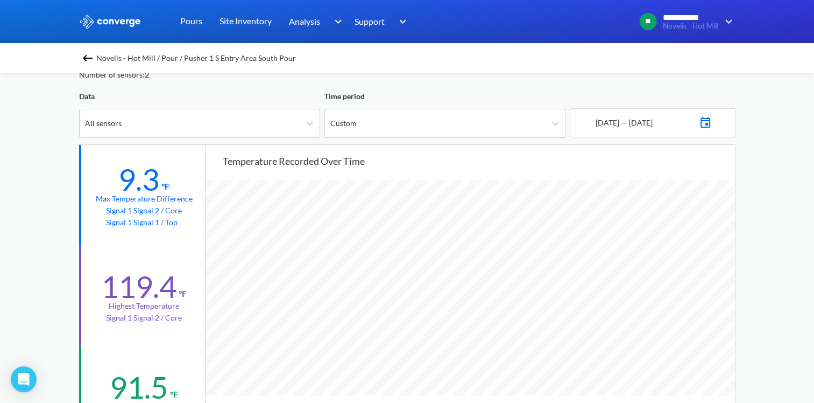
click at [712, 124] on img at bounding box center [705, 121] width 13 height 15
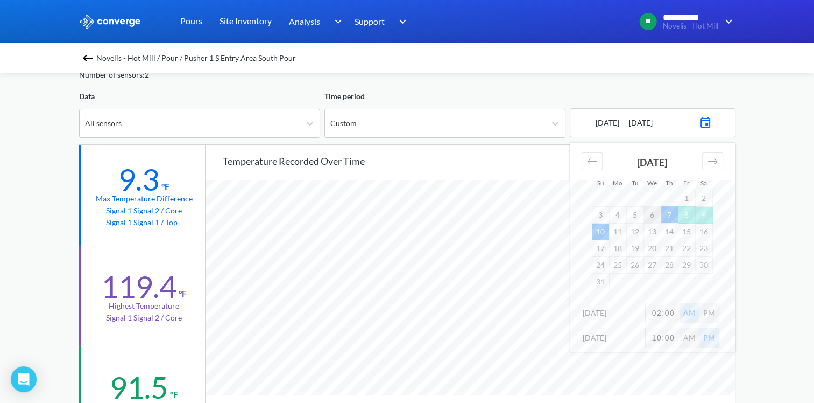
click at [653, 213] on td "6" at bounding box center [652, 214] width 17 height 17
click at [660, 312] on input "02:00" at bounding box center [663, 312] width 34 height 19
type input "10:00"
click at [714, 309] on div "PM" at bounding box center [709, 312] width 19 height 19
click at [755, 297] on div "**********" at bounding box center [407, 397] width 814 height 902
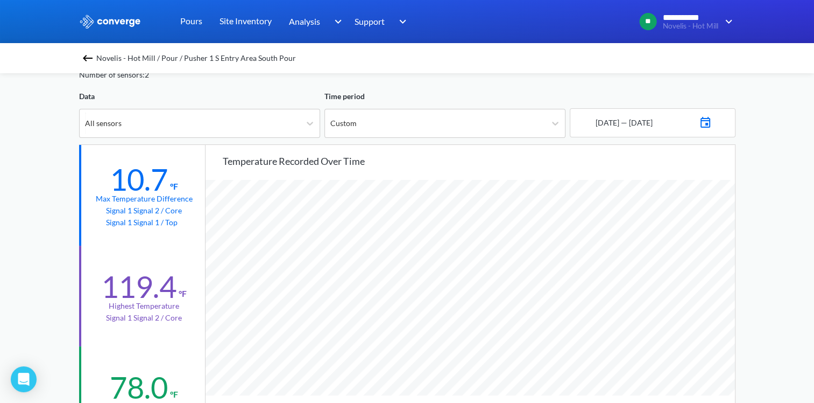
click at [712, 123] on img at bounding box center [705, 121] width 13 height 15
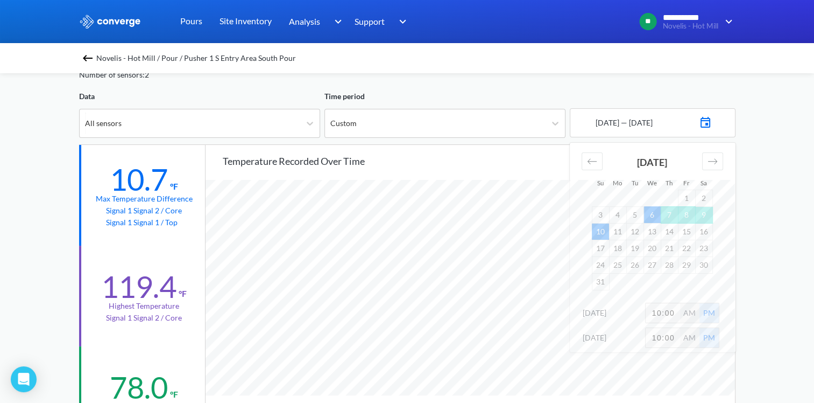
click at [661, 312] on input "10:00" at bounding box center [663, 312] width 34 height 19
type input "6:00"
click at [749, 305] on div "**********" at bounding box center [407, 397] width 814 height 902
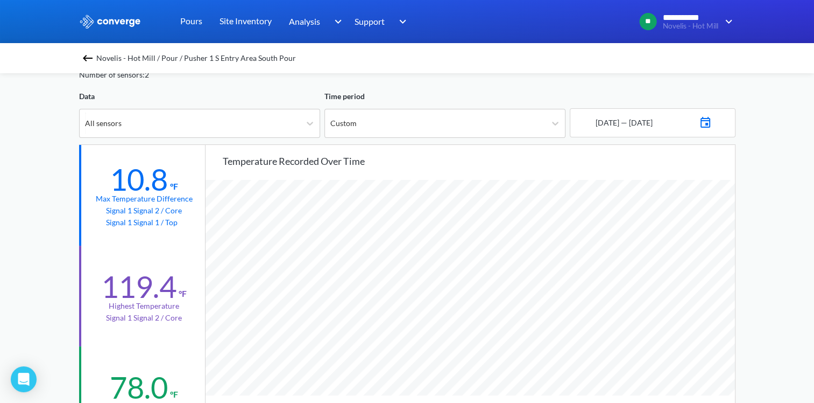
click at [710, 122] on img at bounding box center [705, 121] width 13 height 15
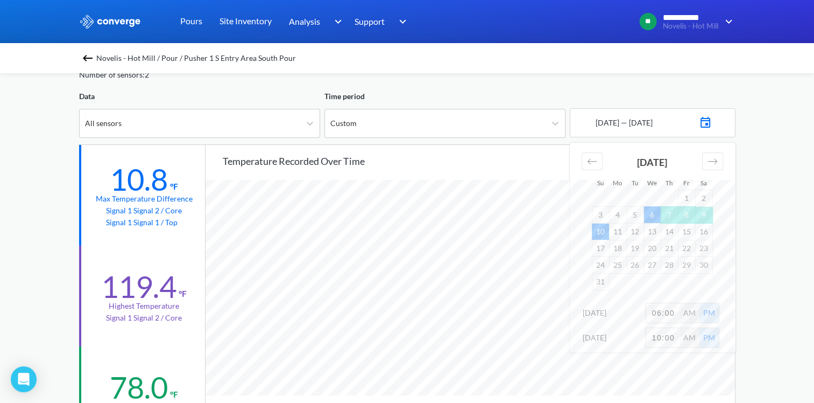
click at [661, 313] on input "06:00" at bounding box center [663, 312] width 34 height 19
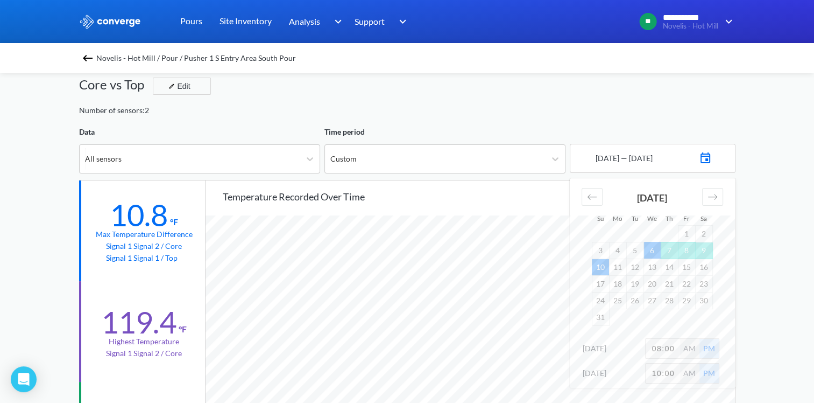
scroll to position [0, 0]
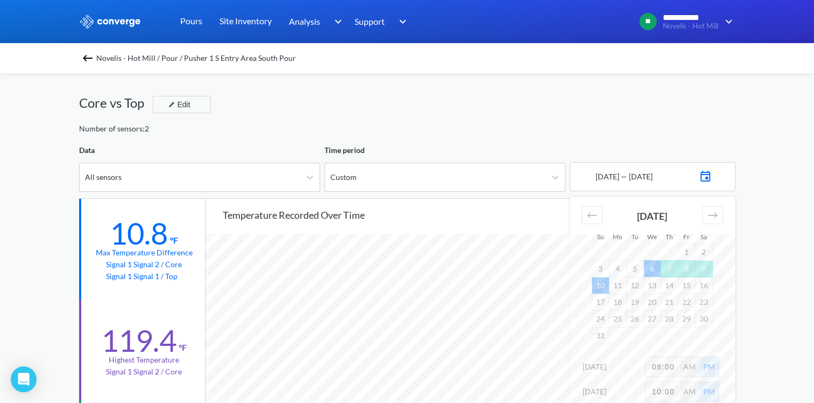
type input "08:00"
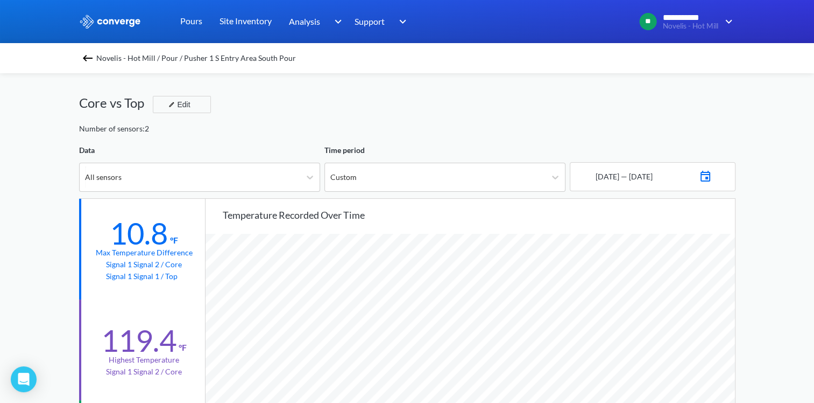
scroll to position [901, 814]
click at [712, 175] on img at bounding box center [705, 174] width 13 height 15
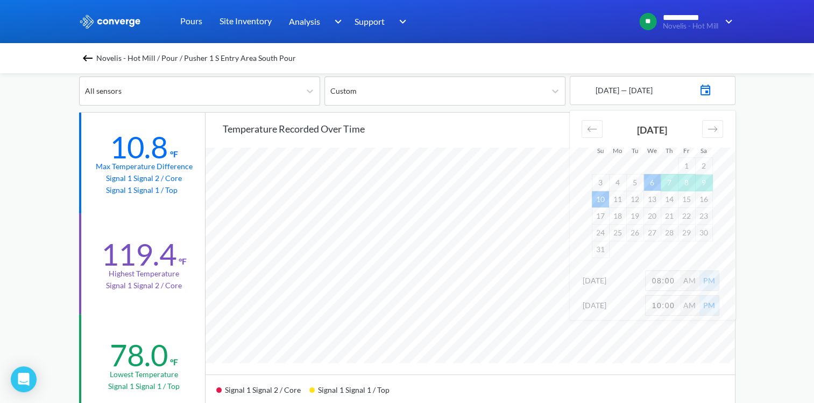
scroll to position [108, 0]
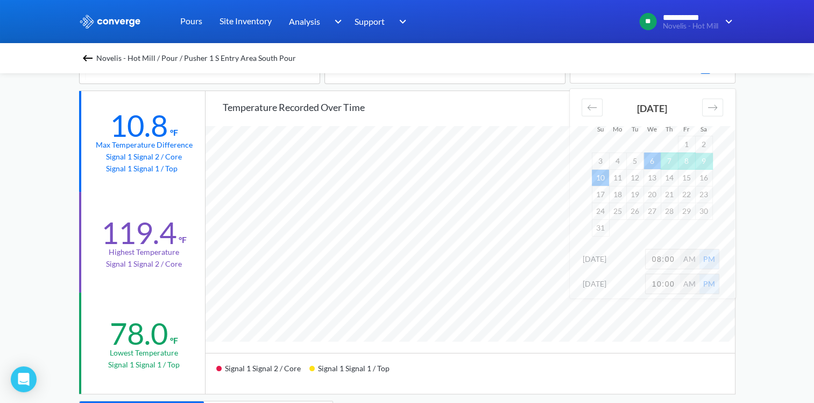
click at [771, 244] on div "**********" at bounding box center [407, 343] width 814 height 902
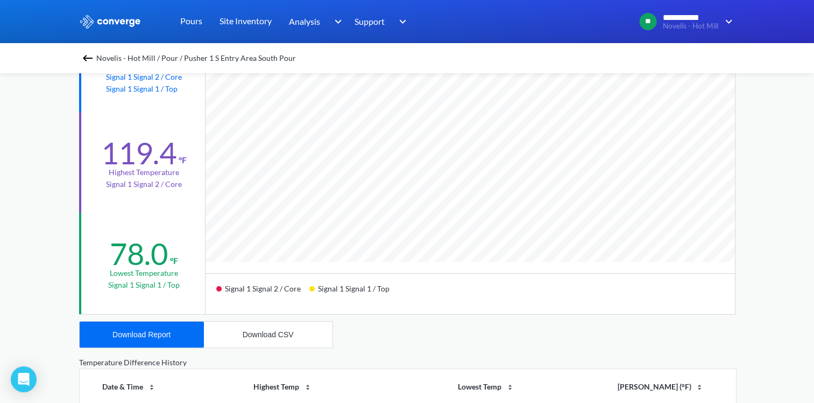
scroll to position [215, 0]
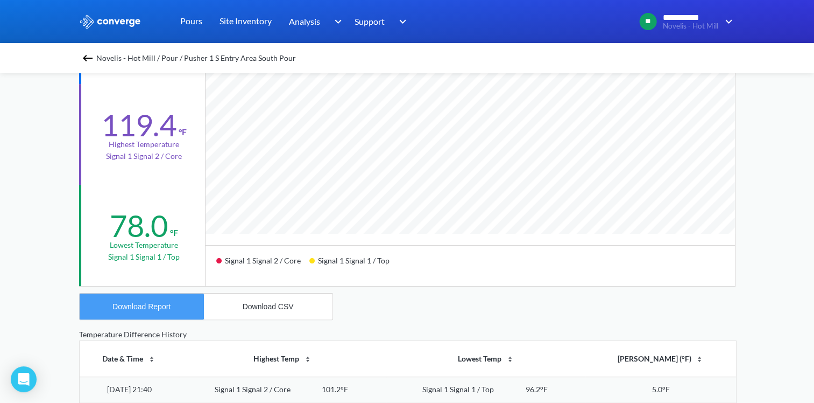
click at [176, 311] on button "Download Report" at bounding box center [142, 306] width 124 height 26
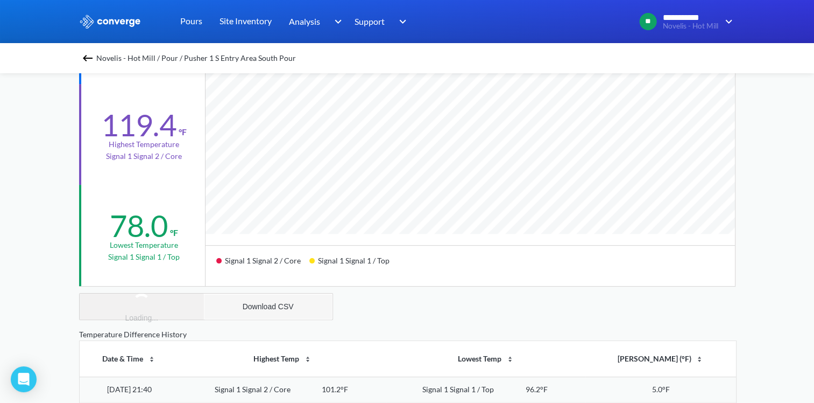
click at [253, 308] on div "Download CSV" at bounding box center [268, 306] width 51 height 9
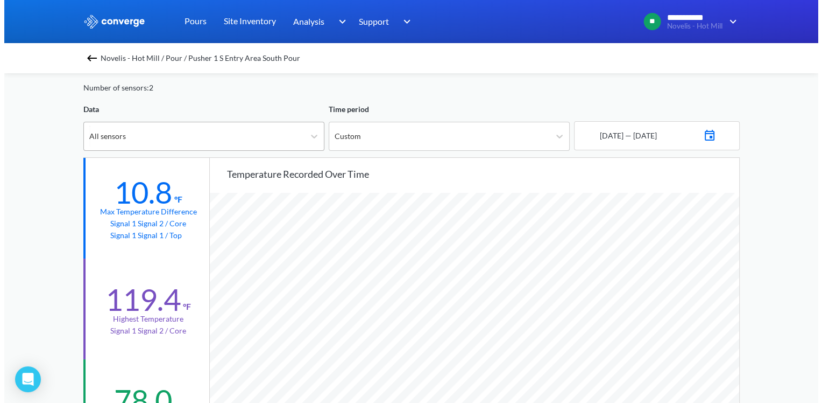
scroll to position [0, 0]
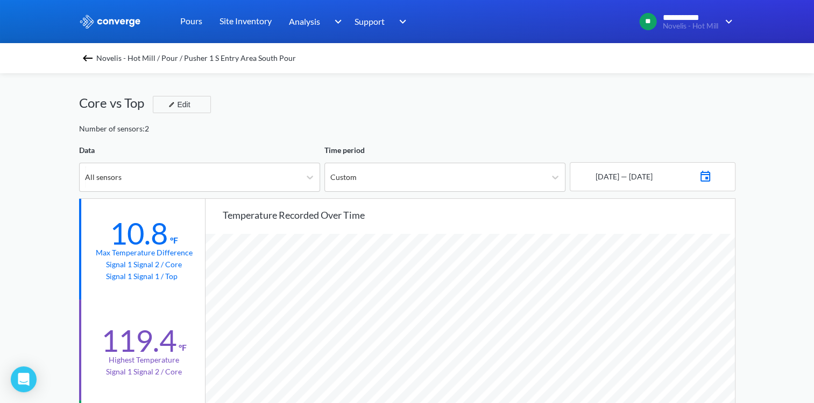
click at [244, 149] on div "Data" at bounding box center [199, 150] width 241 height 12
click at [102, 57] on span "Novelis - Hot Mill / Pour / Pusher 1 S Entry Area South Pour" at bounding box center [196, 58] width 200 height 15
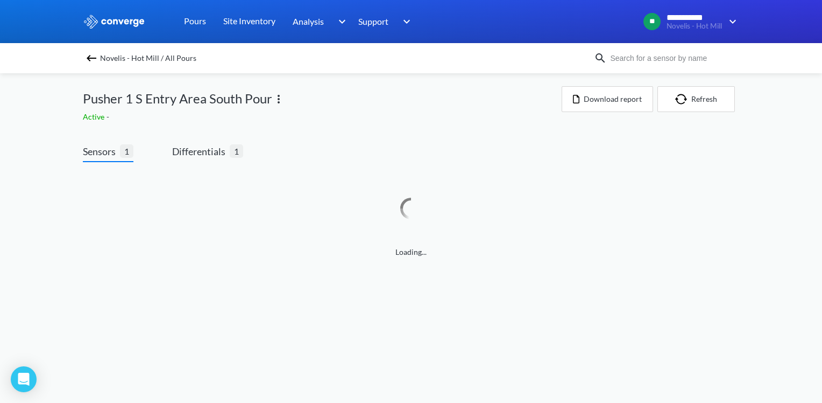
click at [272, 97] on img at bounding box center [278, 99] width 13 height 13
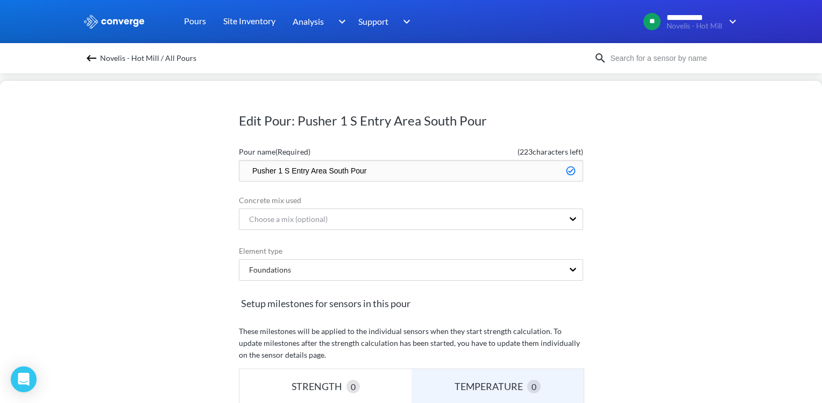
click at [242, 170] on input "Pusher 1 S Entry Area South Pour" at bounding box center [411, 171] width 344 height 22
click at [161, 125] on div "Edit Pour: Pusher 1 S Entry Area South Pour Pour name (Required) ( 223 characte…" at bounding box center [411, 242] width 822 height 322
click at [243, 171] on input "Pusher 1 S Entry Area South Pour" at bounding box center [411, 171] width 344 height 22
type input "Done - Pusher 1 S Entry Area South Pour"
drag, startPoint x: 669, startPoint y: 210, endPoint x: 662, endPoint y: 215, distance: 9.3
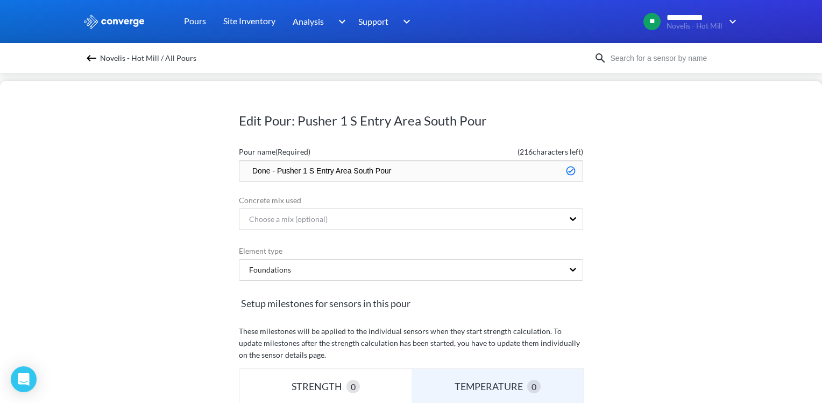
click at [669, 210] on div "Edit Pour: Pusher 1 S Entry Area South Pour Pour name (Required) ( 216 characte…" at bounding box center [411, 242] width 822 height 322
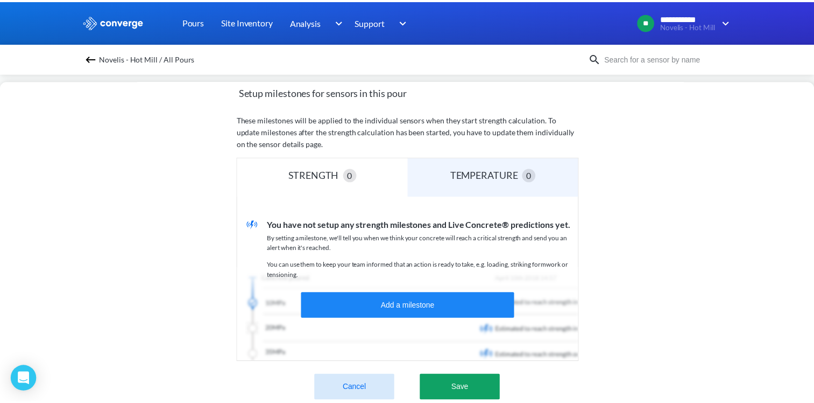
scroll to position [269, 0]
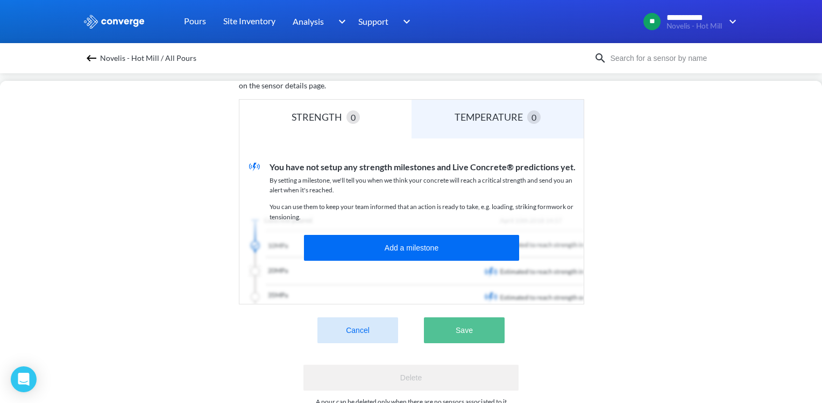
click at [485, 337] on button "Save" at bounding box center [464, 330] width 81 height 26
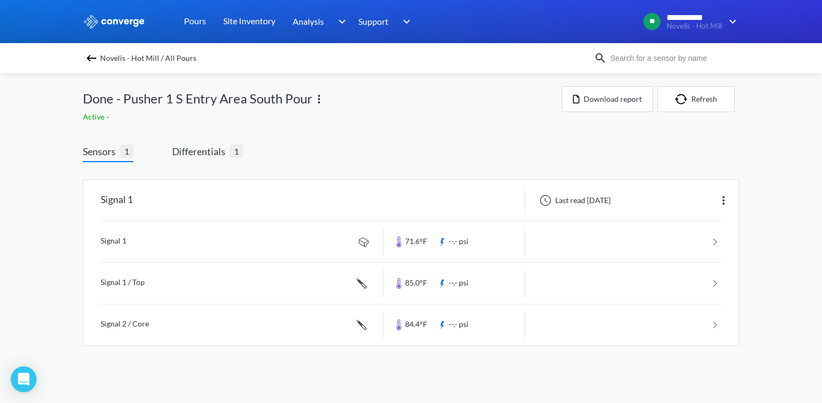
click at [92, 50] on div "Novelis - Hot Mill / All Pours" at bounding box center [411, 58] width 822 height 30
click at [90, 53] on img at bounding box center [91, 58] width 13 height 13
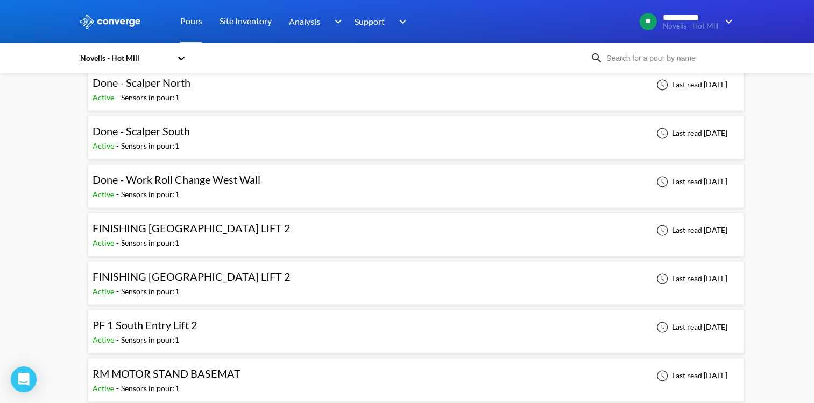
scroll to position [1668, 0]
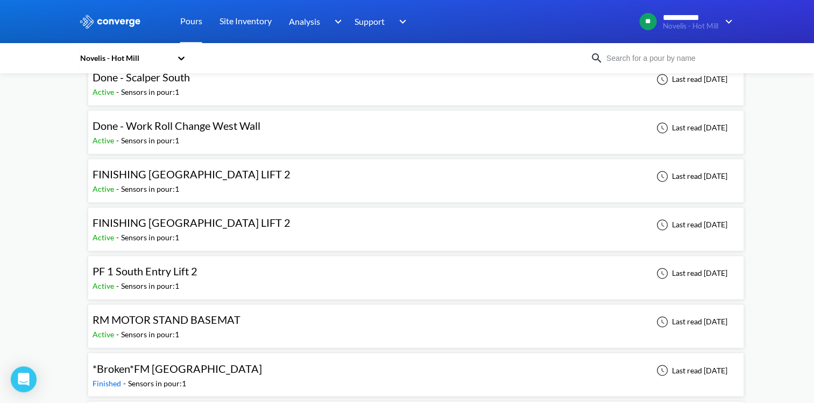
click at [152, 191] on div "FINISHING [GEOGRAPHIC_DATA] LIFT 2 Active - Sensors in pour: 1 Last read [DATE]" at bounding box center [416, 180] width 657 height 44
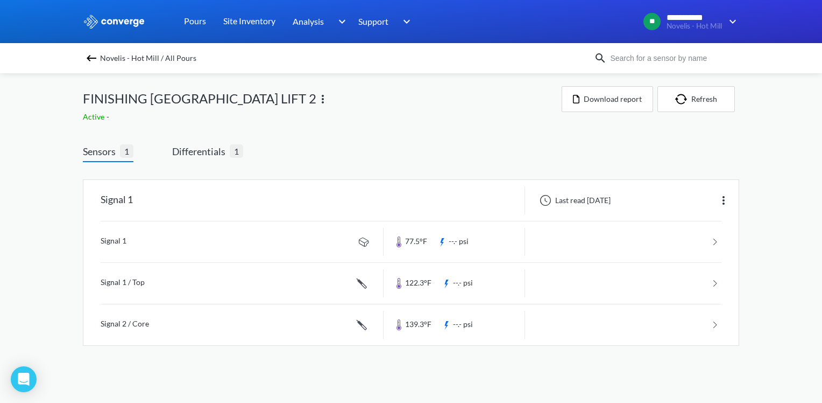
click at [94, 51] on div "Novelis - Hot Mill / All Pours" at bounding box center [338, 58] width 511 height 15
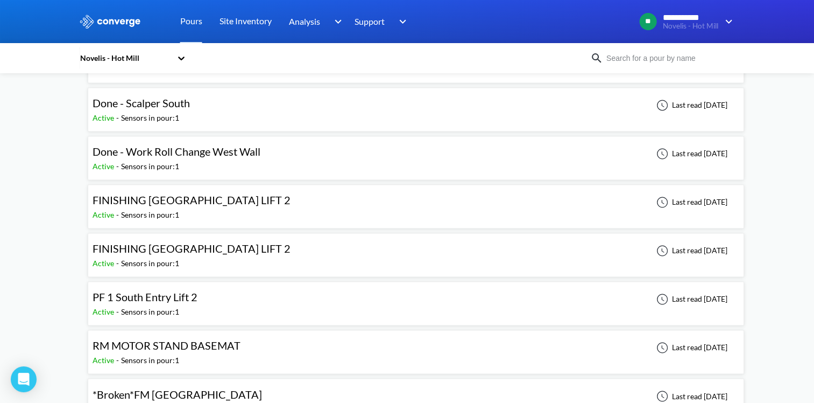
scroll to position [1668, 0]
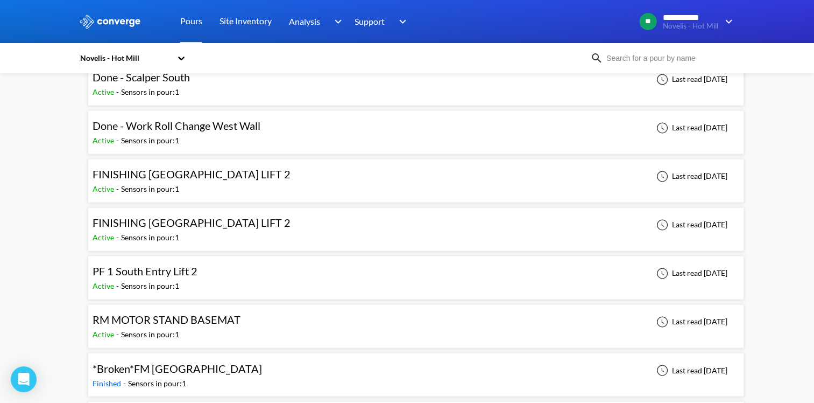
click at [263, 216] on span "FINISHING [GEOGRAPHIC_DATA] LIFT 2" at bounding box center [192, 222] width 198 height 13
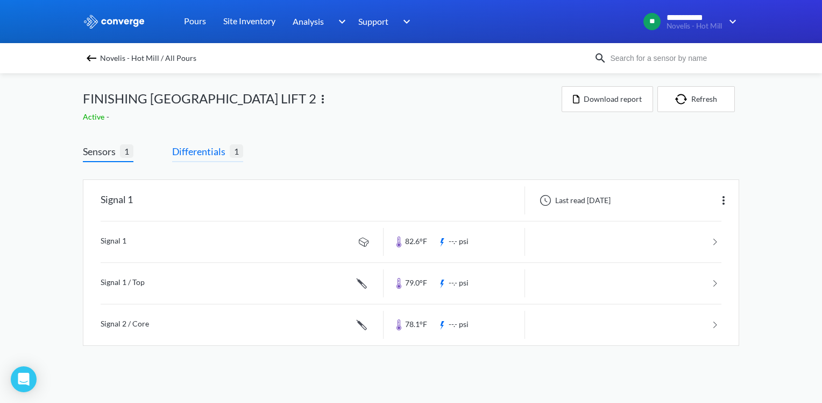
click at [207, 148] on span "Differentials" at bounding box center [201, 151] width 58 height 15
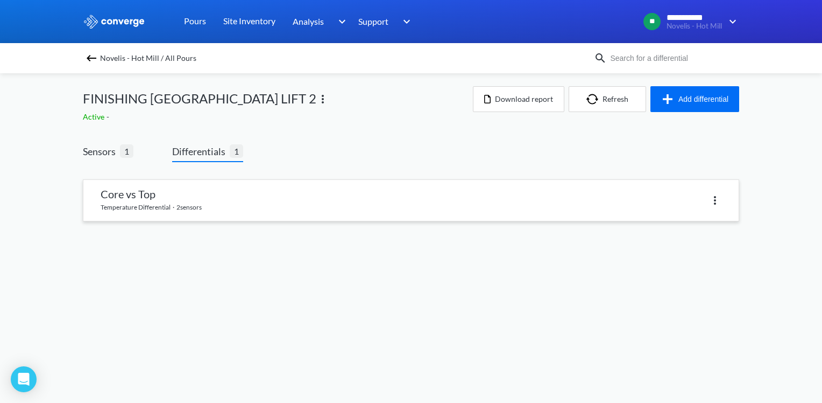
click at [166, 181] on link at bounding box center [410, 200] width 655 height 41
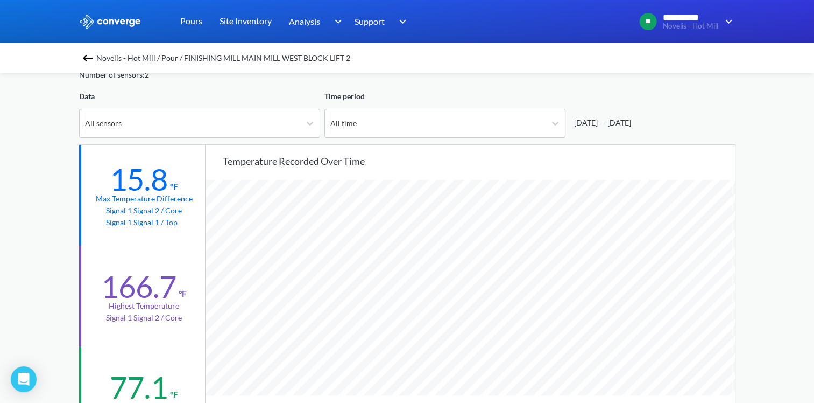
scroll to position [901, 814]
click at [555, 123] on icon at bounding box center [555, 124] width 6 height 4
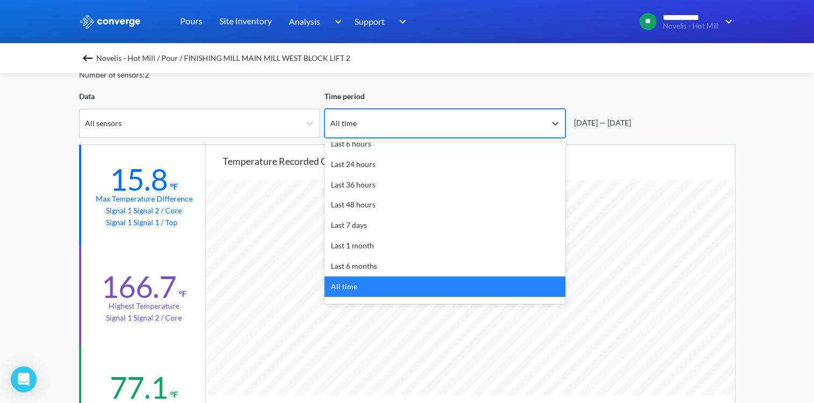
scroll to position [47, 0]
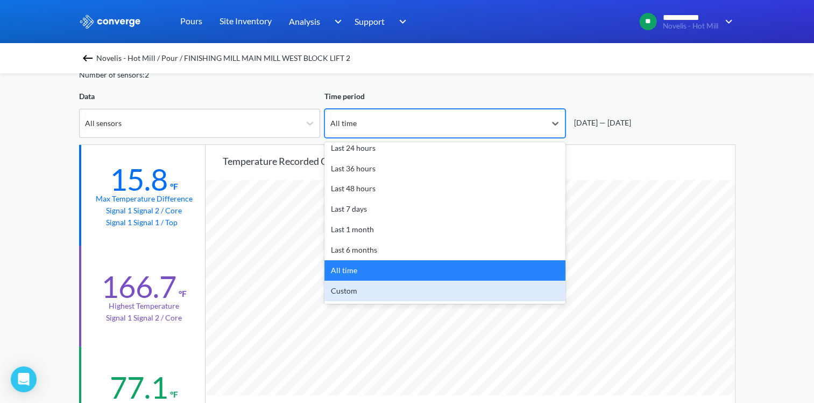
click at [377, 293] on div "Custom" at bounding box center [445, 290] width 241 height 20
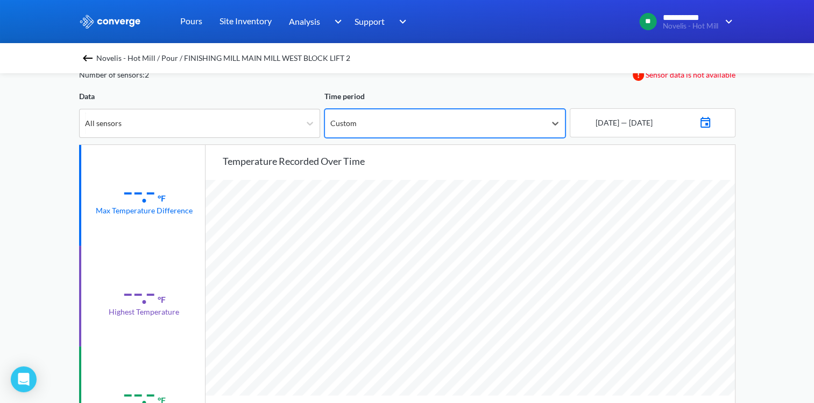
scroll to position [901, 814]
click at [712, 119] on img at bounding box center [705, 121] width 13 height 15
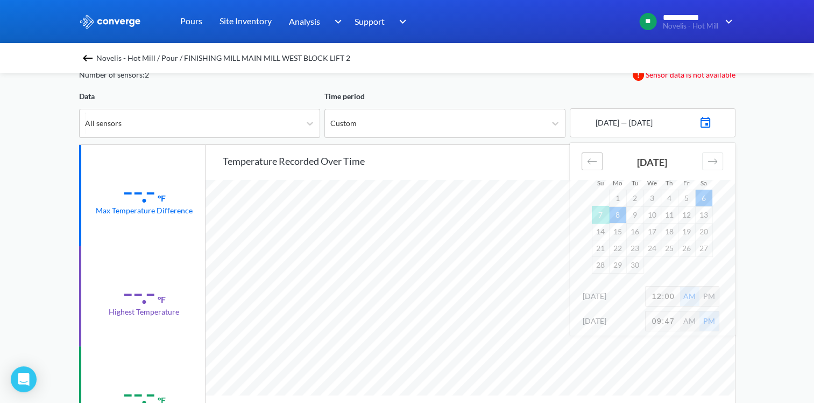
click at [582, 159] on div "Move backward to switch to the previous month." at bounding box center [592, 161] width 21 height 18
click at [646, 233] on td "13" at bounding box center [652, 231] width 17 height 17
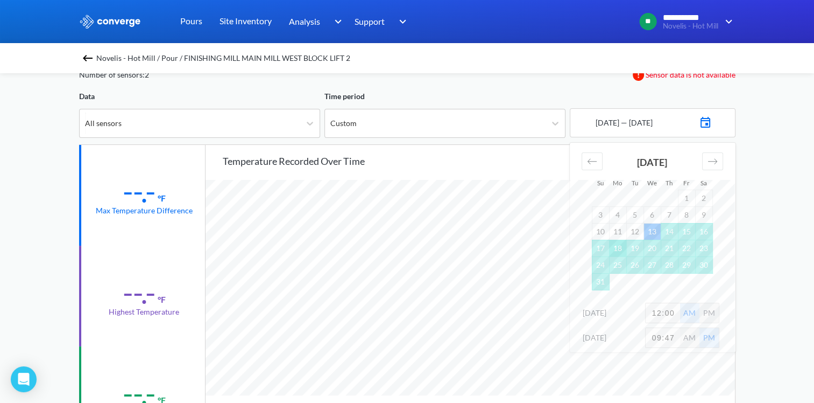
click at [621, 247] on td "18" at bounding box center [617, 247] width 17 height 17
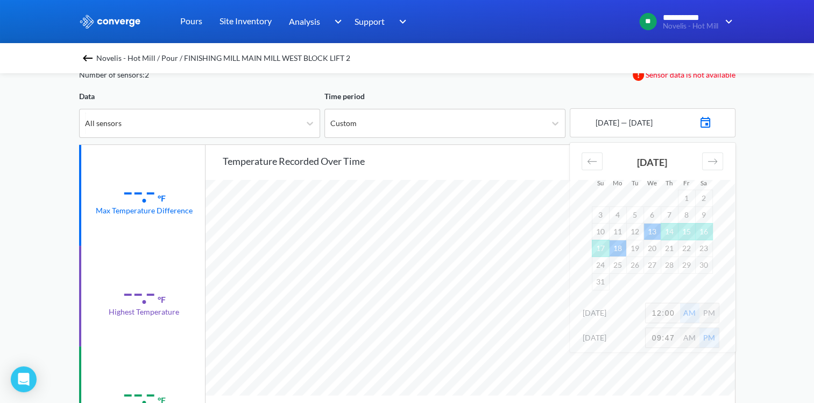
click at [674, 310] on input "12:00" at bounding box center [663, 312] width 34 height 19
type input "10:00"
click at [713, 307] on div "PM" at bounding box center [709, 312] width 19 height 19
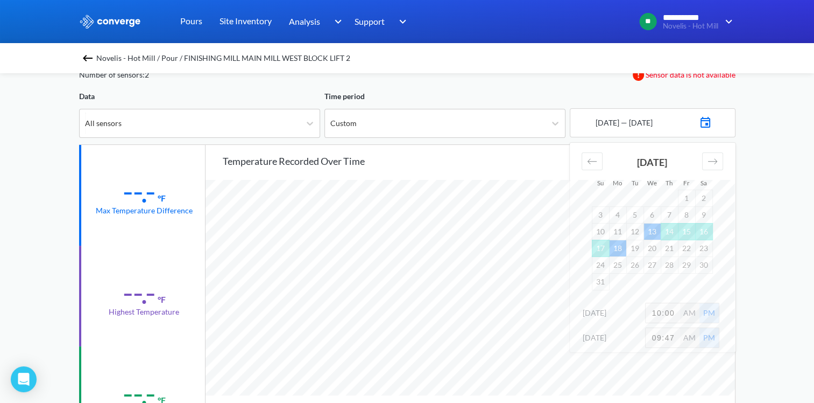
click at [671, 331] on input "09:47" at bounding box center [663, 337] width 34 height 19
click at [672, 333] on input "09:47" at bounding box center [663, 337] width 34 height 19
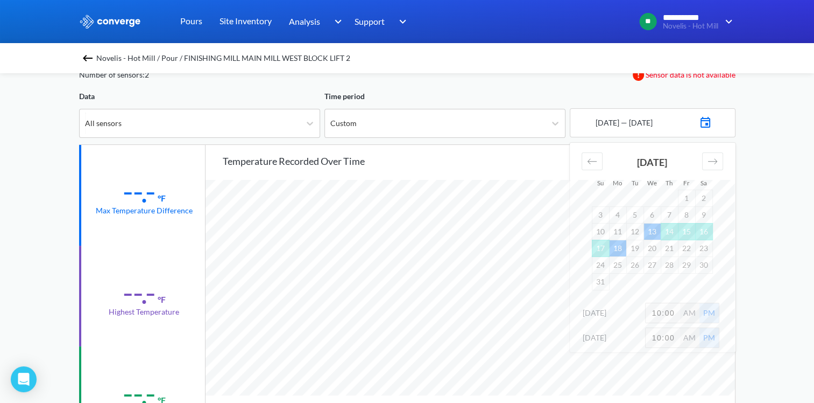
type input "10:00"
click at [781, 300] on div "**********" at bounding box center [407, 397] width 814 height 902
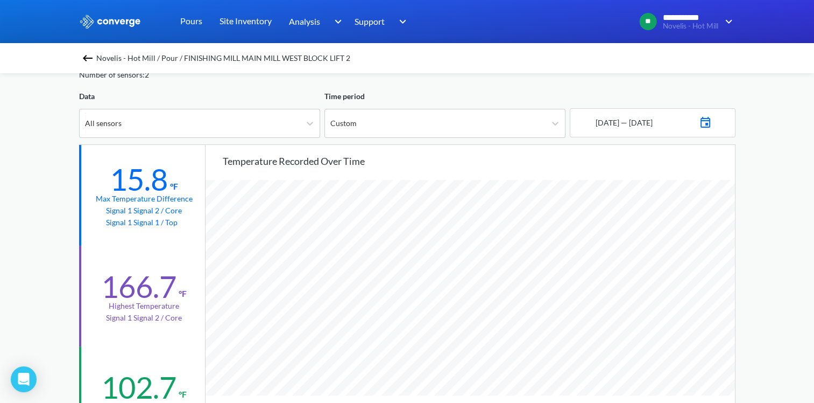
click at [712, 122] on img at bounding box center [705, 121] width 13 height 15
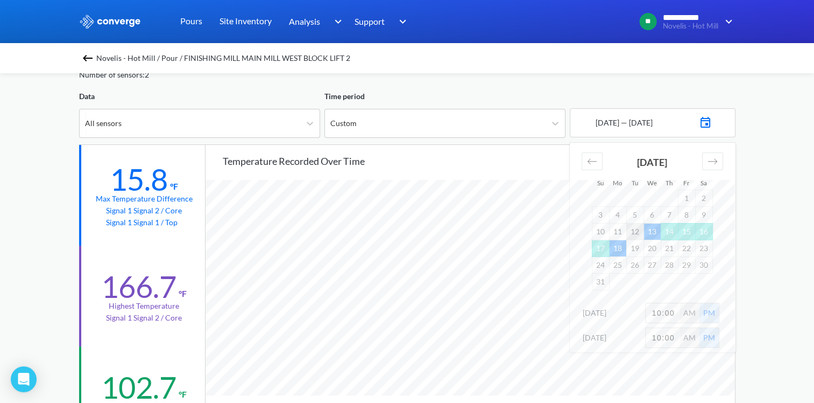
click at [639, 230] on td "12" at bounding box center [634, 231] width 17 height 17
click at [668, 310] on input "10:00" at bounding box center [663, 312] width 34 height 19
click at [668, 311] on input "10:00" at bounding box center [663, 312] width 34 height 19
type input "2:00"
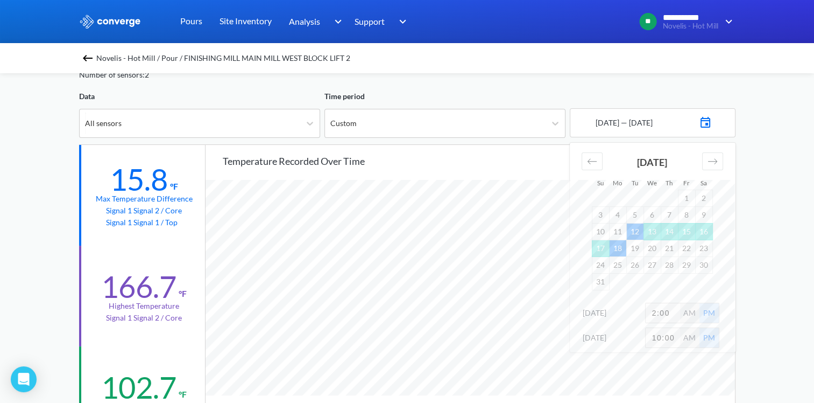
click at [761, 271] on div "**********" at bounding box center [407, 397] width 814 height 902
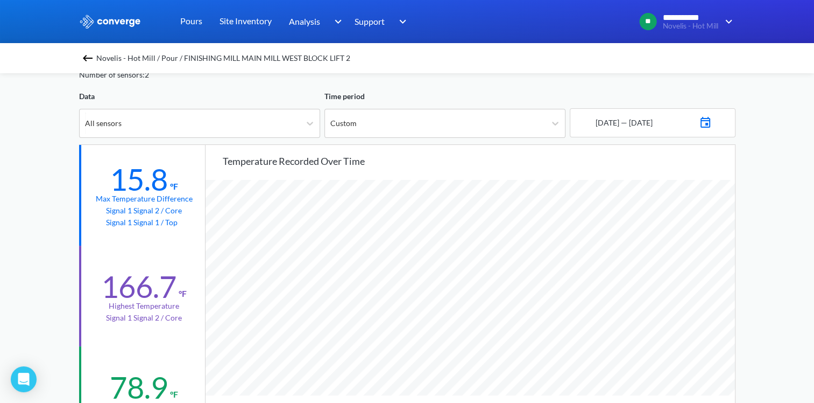
click at [712, 116] on img at bounding box center [705, 121] width 13 height 15
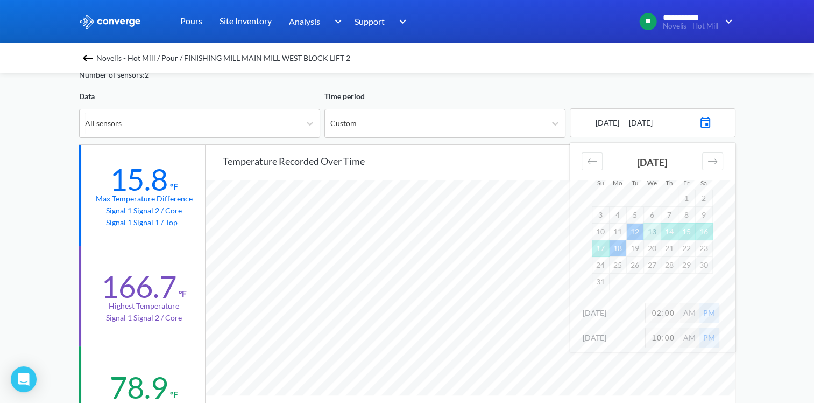
click at [635, 231] on td "12" at bounding box center [634, 231] width 17 height 17
click at [636, 250] on td "19" at bounding box center [634, 247] width 17 height 17
click at [764, 286] on div "**********" at bounding box center [407, 397] width 814 height 902
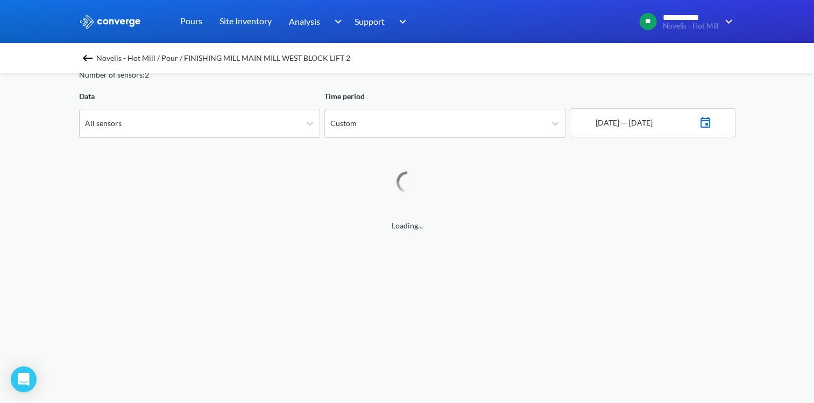
click at [712, 123] on img at bounding box center [705, 121] width 13 height 15
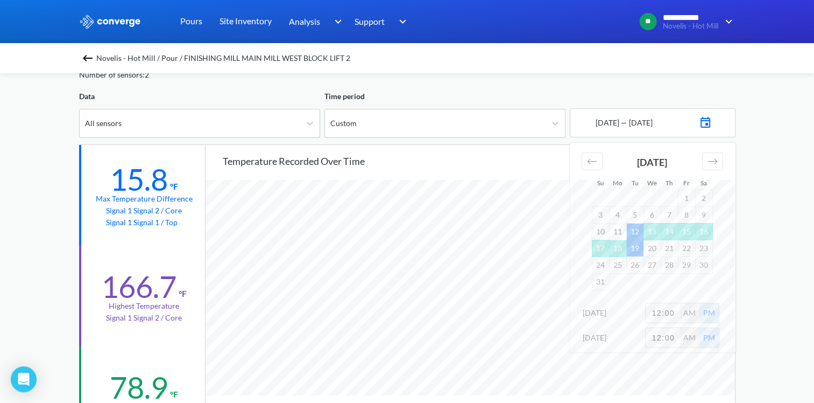
click at [657, 312] on input "12:00" at bounding box center [663, 312] width 34 height 19
type input "2:00"
click at [661, 336] on input "12:00" at bounding box center [663, 337] width 34 height 19
type input "10:00"
click at [788, 296] on div "**********" at bounding box center [407, 397] width 814 height 902
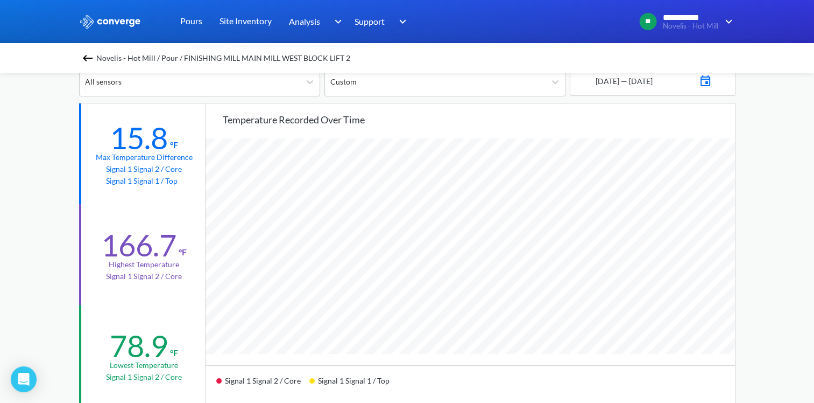
scroll to position [161, 0]
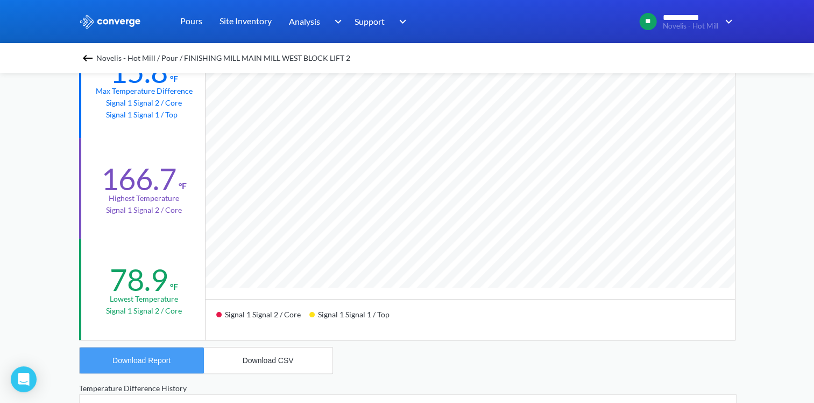
click at [173, 358] on button "Download Report" at bounding box center [142, 360] width 124 height 26
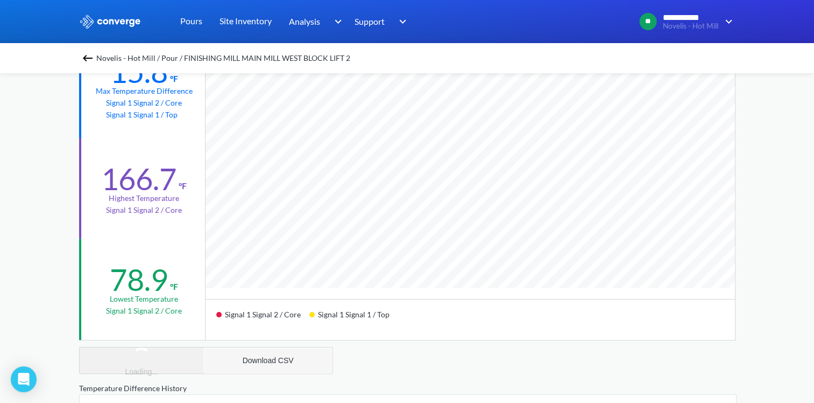
click at [253, 356] on div "Download CSV" at bounding box center [268, 360] width 51 height 9
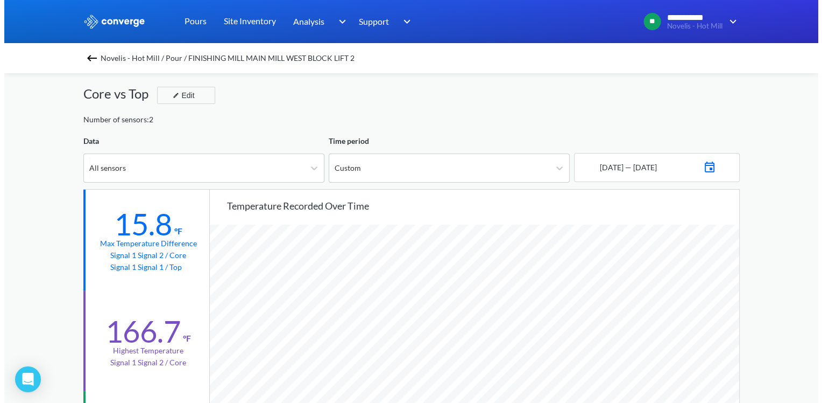
scroll to position [0, 0]
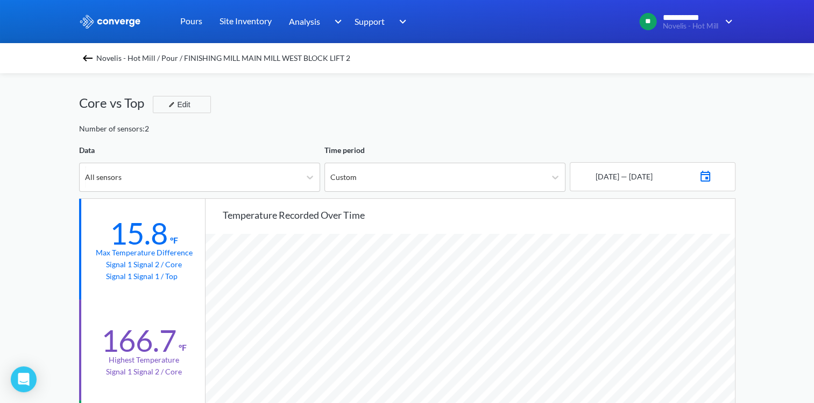
click at [319, 94] on div "Core vs Top Edit" at bounding box center [407, 108] width 657 height 30
click at [90, 67] on div "Novelis - Hot Mill / Pour / FINISHING MILL MAIN MILL WEST BLOCK LIFT 2" at bounding box center [407, 58] width 814 height 30
click at [93, 62] on img at bounding box center [87, 58] width 13 height 13
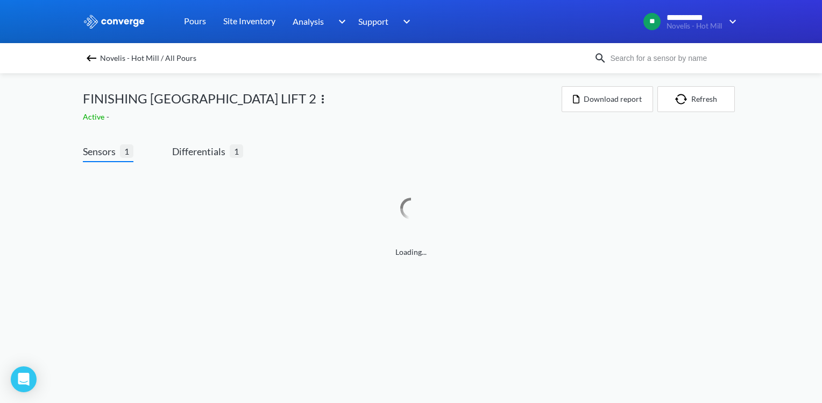
click at [329, 101] on img at bounding box center [322, 99] width 13 height 13
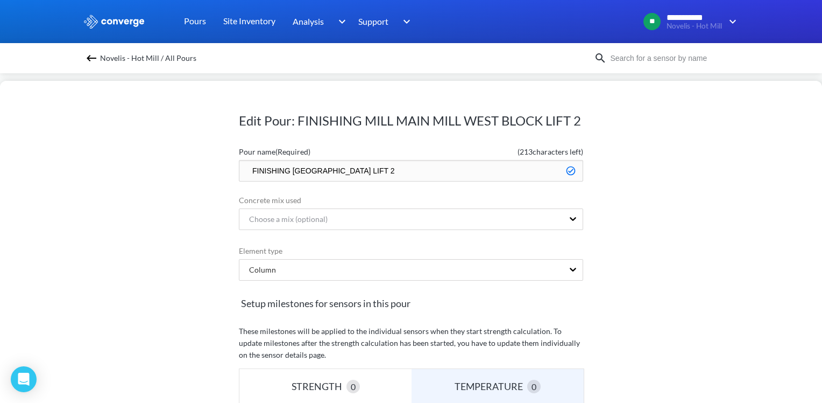
click at [241, 169] on input "FINISHING [GEOGRAPHIC_DATA] LIFT 2" at bounding box center [411, 171] width 344 height 22
type input "Done - FINISHING MILL MAIN MILL WEST BLOCK LIFT 2"
click at [679, 188] on div "Edit Pour: FINISHING MILL MAIN MILL WEST BLOCK LIFT 2 Pour name (Required) ( 20…" at bounding box center [411, 242] width 822 height 322
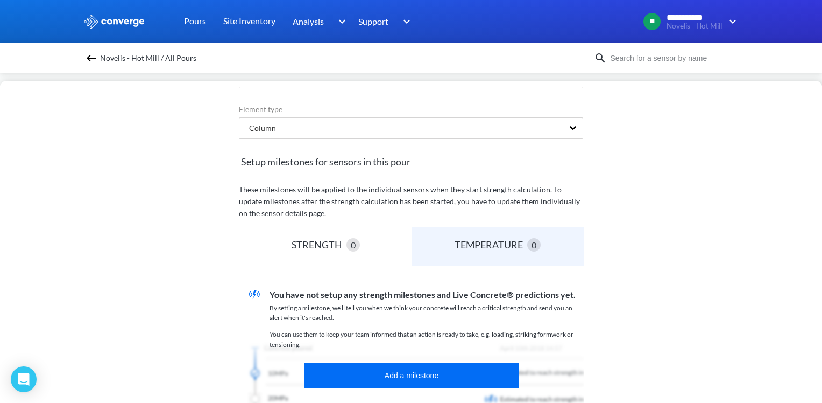
scroll to position [304, 0]
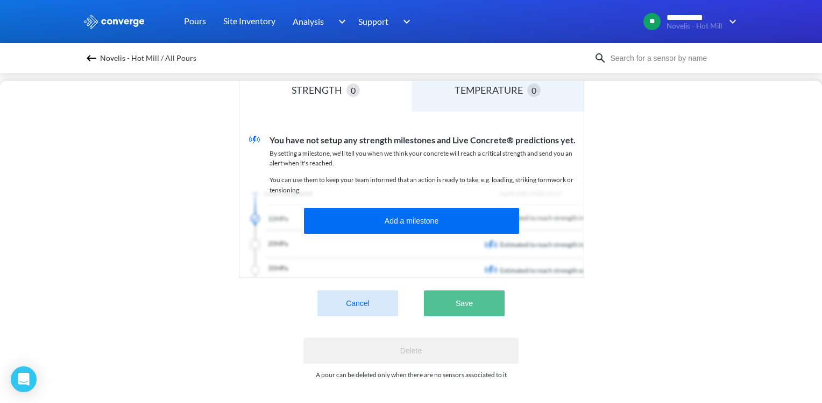
click at [463, 298] on button "Save" at bounding box center [464, 303] width 81 height 26
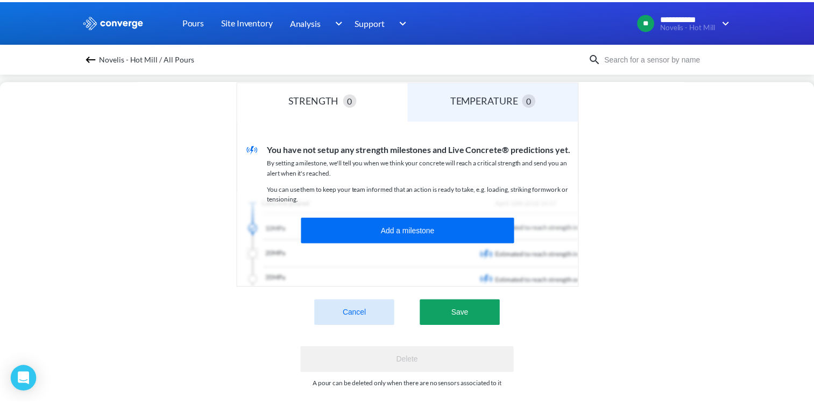
scroll to position [321, 0]
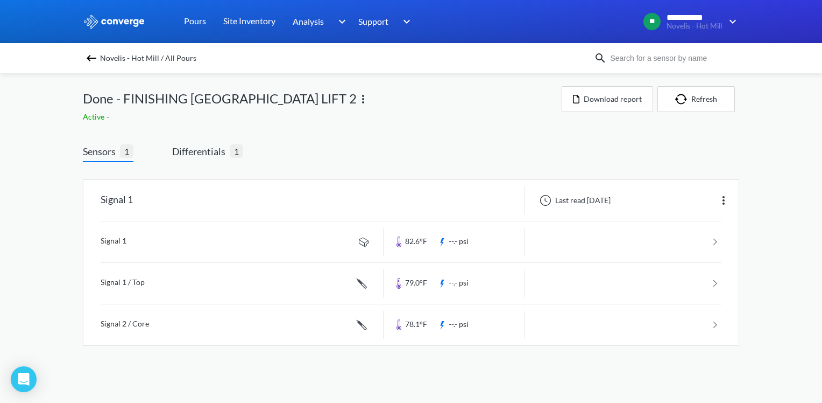
click at [92, 66] on div "Novelis - Hot Mill / All Pours" at bounding box center [411, 58] width 822 height 30
click at [90, 57] on img at bounding box center [91, 58] width 13 height 13
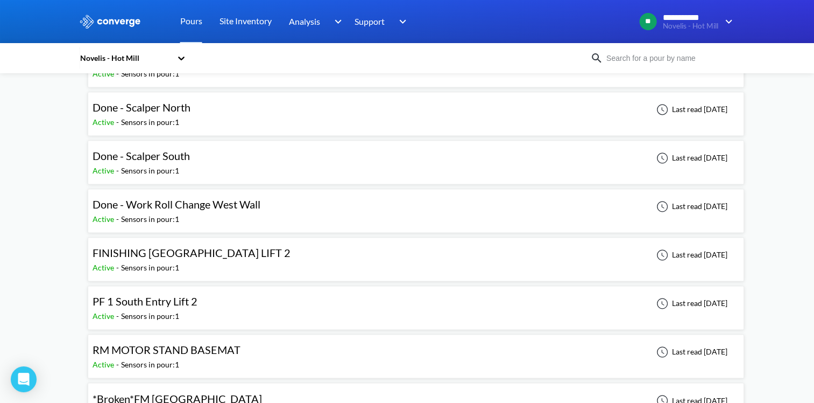
scroll to position [1722, 0]
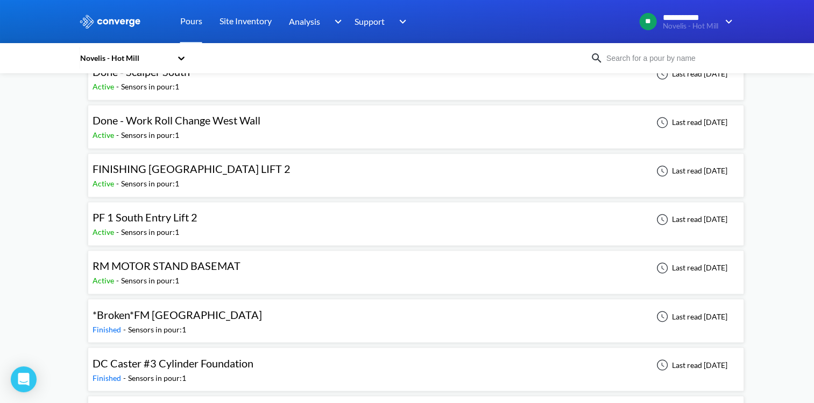
click at [179, 261] on span "RM MOTOR STAND BASEMAT" at bounding box center [167, 265] width 148 height 13
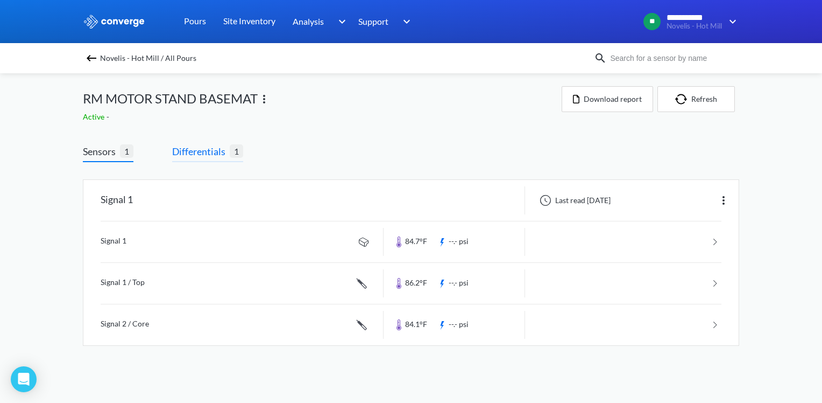
click at [214, 149] on span "Differentials" at bounding box center [201, 151] width 58 height 15
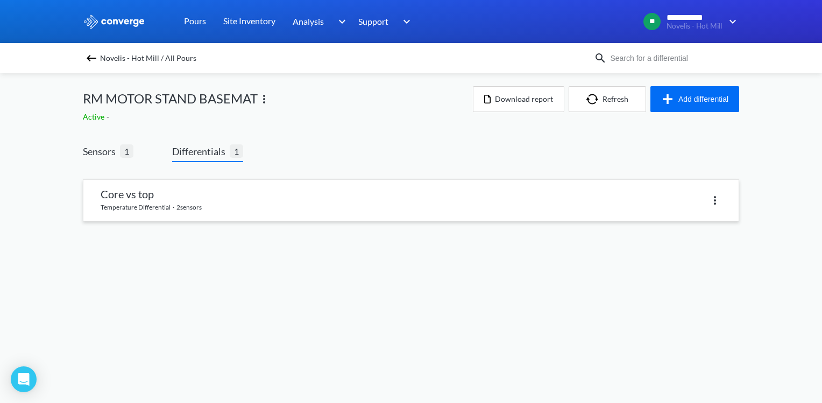
click at [200, 191] on link at bounding box center [410, 200] width 655 height 41
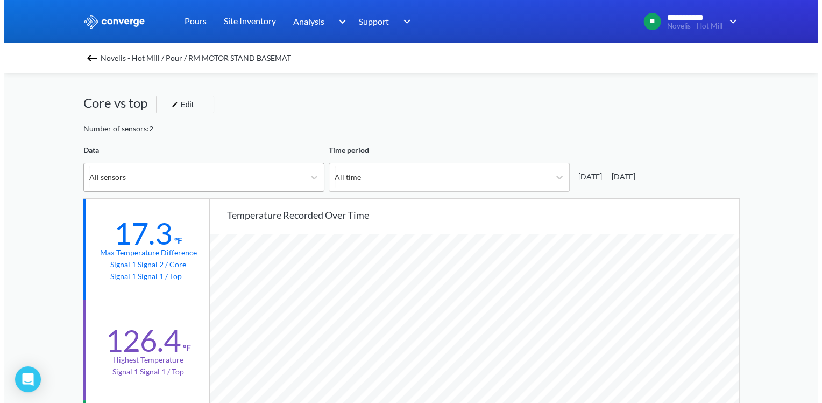
scroll to position [901, 814]
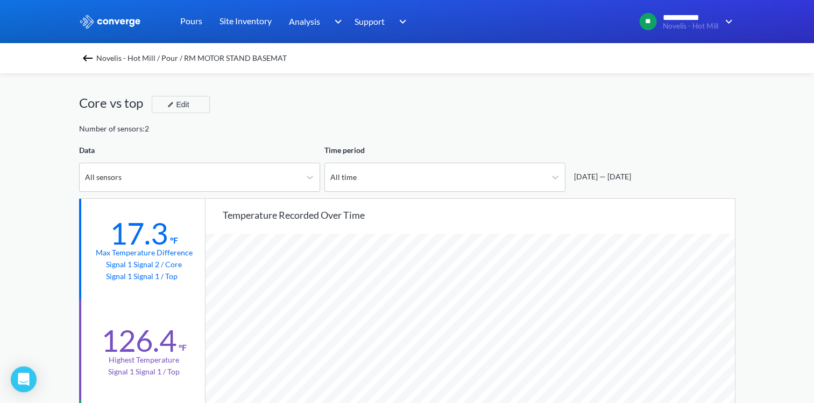
click at [94, 57] on img at bounding box center [87, 58] width 13 height 13
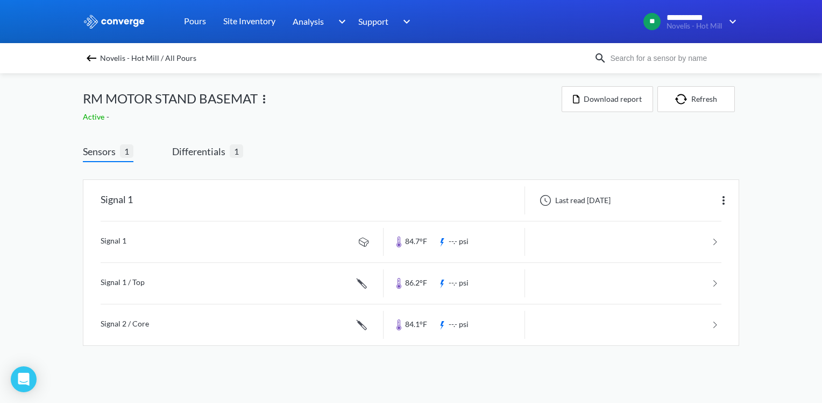
click at [263, 96] on img at bounding box center [264, 99] width 13 height 13
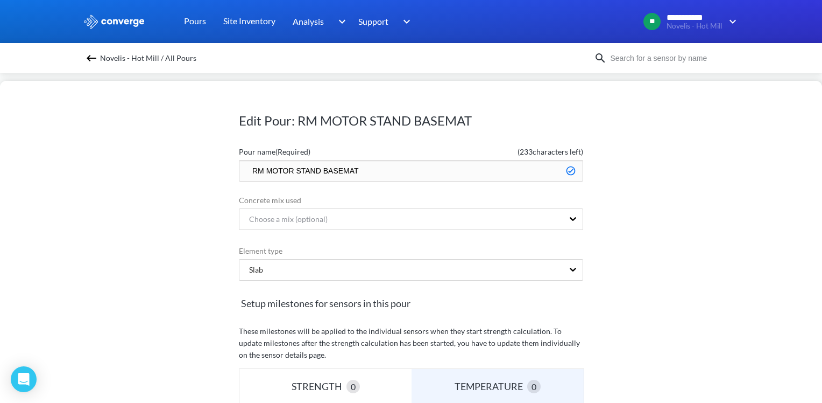
click at [246, 171] on input "RM MOTOR STAND BASEMAT" at bounding box center [411, 171] width 344 height 22
click at [645, 197] on div "Edit Pour: RM MOTOR STAND BASEMAT Pour name (Required) ( 224 characters left) B…" at bounding box center [411, 242] width 822 height 322
click at [271, 170] on input "Broken - RM MOTOR STAND BASEMAT" at bounding box center [411, 171] width 344 height 22
type input "VOID - RM MOTOR STAND BASEMAT"
click at [672, 184] on div "Edit Pour: RM MOTOR STAND BASEMAT Pour name (Required) ( 226 characters left) V…" at bounding box center [411, 242] width 822 height 322
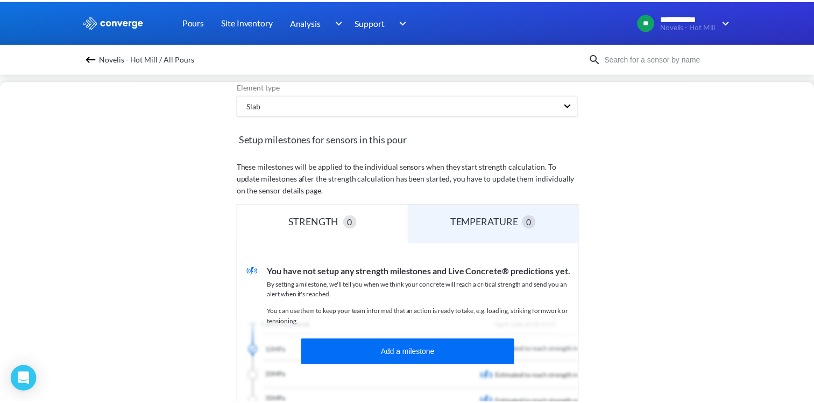
scroll to position [304, 0]
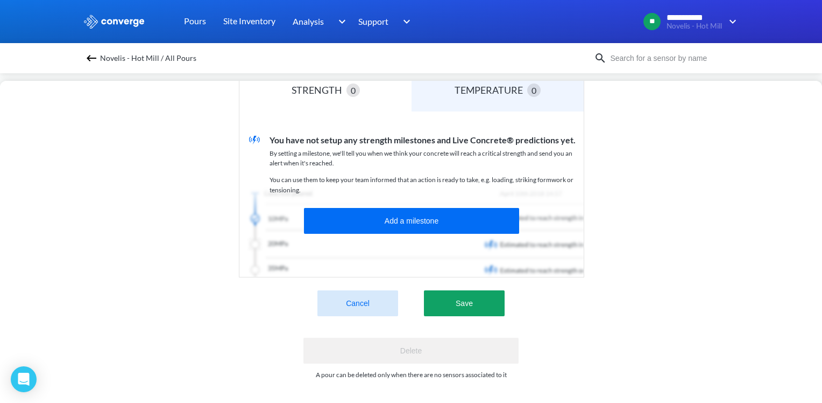
click at [467, 281] on div "Cancel Save" at bounding box center [411, 296] width 344 height 39
click at [466, 291] on button "Save" at bounding box center [464, 303] width 81 height 26
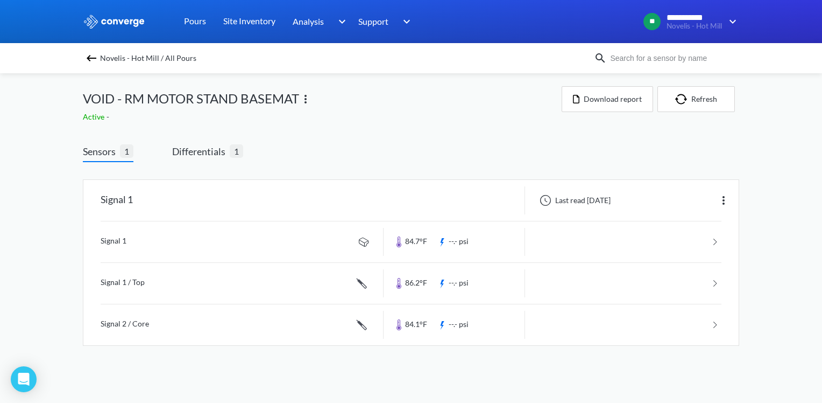
click at [95, 58] on img at bounding box center [91, 58] width 13 height 13
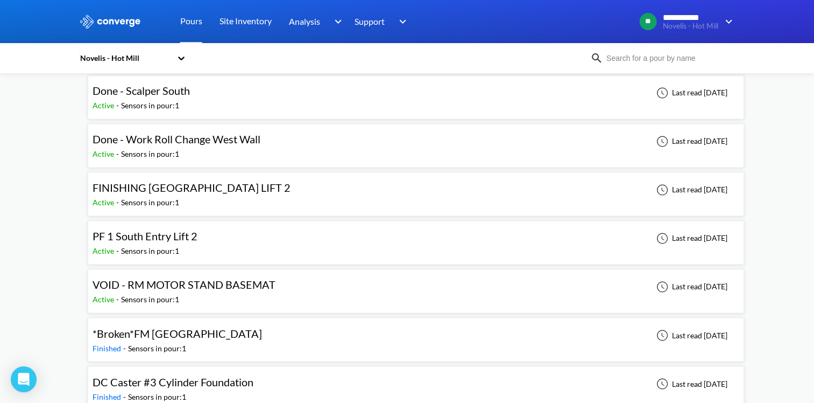
scroll to position [1722, 0]
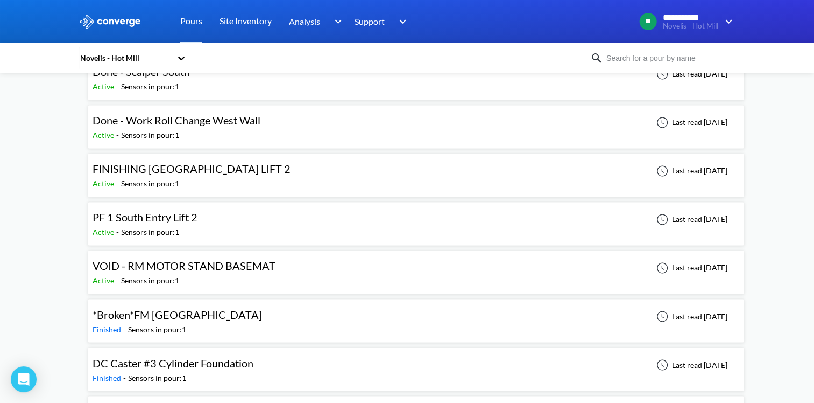
click at [157, 168] on div "FINISHING [GEOGRAPHIC_DATA] LIFT 2" at bounding box center [192, 168] width 198 height 17
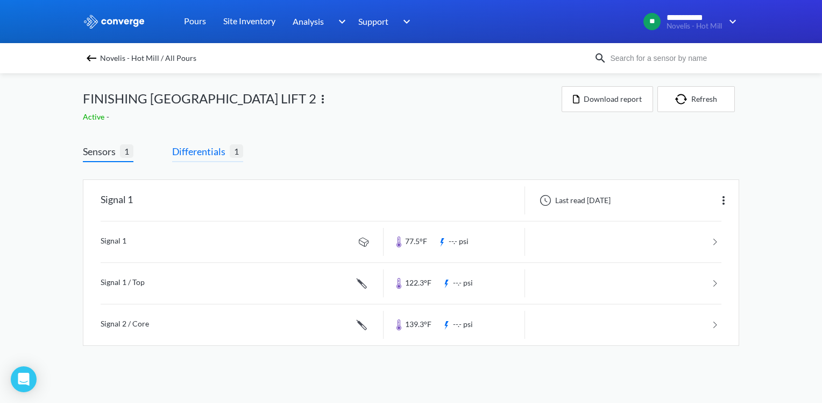
click at [195, 153] on span "Differentials" at bounding box center [201, 151] width 58 height 15
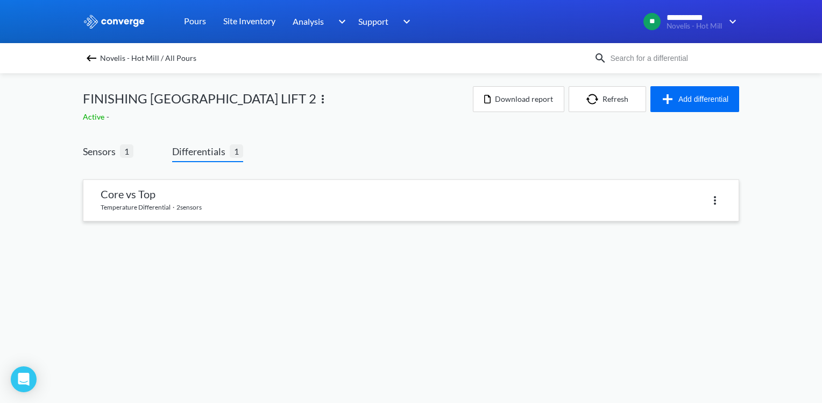
click at [209, 198] on link at bounding box center [410, 200] width 655 height 41
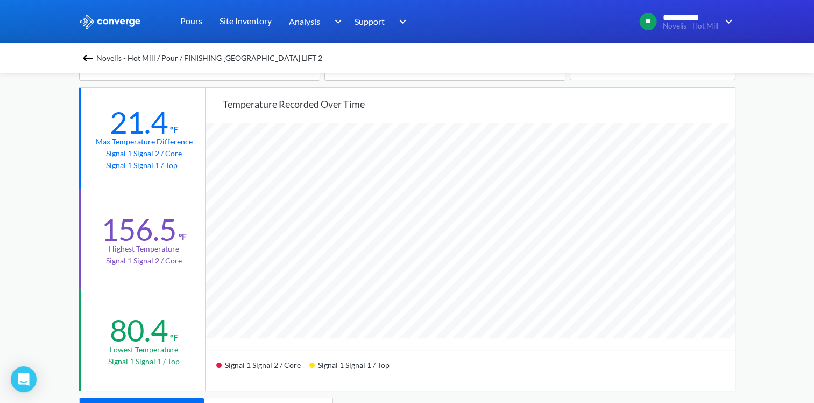
scroll to position [54, 0]
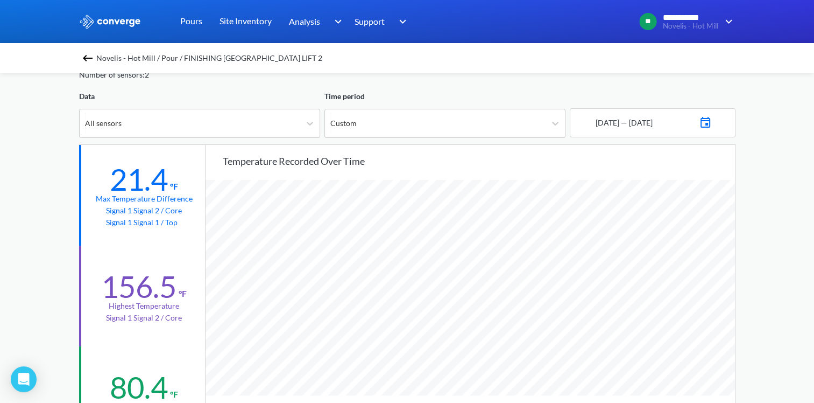
click at [722, 122] on div "[DATE] — [DATE]" at bounding box center [653, 122] width 166 height 29
click at [712, 121] on img at bounding box center [705, 121] width 13 height 15
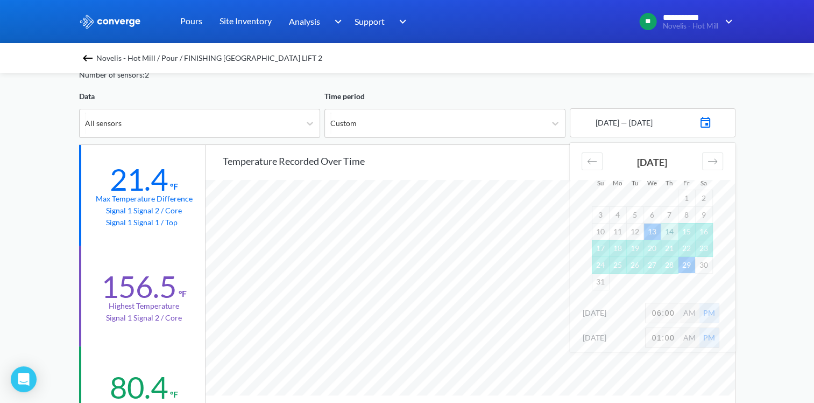
click at [653, 230] on td "13" at bounding box center [652, 231] width 17 height 17
click at [651, 246] on td "20" at bounding box center [652, 247] width 17 height 17
click at [756, 287] on div "**********" at bounding box center [407, 397] width 814 height 902
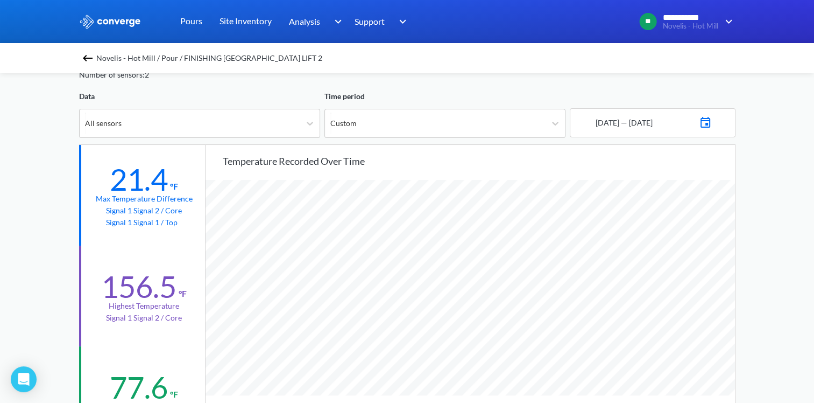
scroll to position [901, 814]
click at [712, 122] on img at bounding box center [705, 121] width 13 height 15
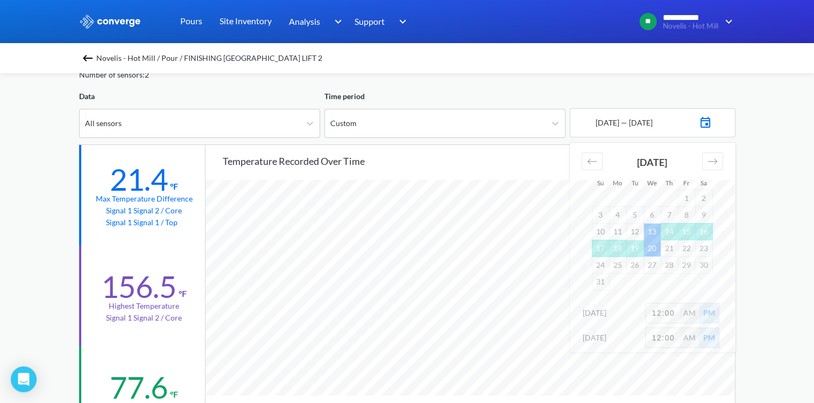
click at [661, 312] on input "12:00" at bounding box center [663, 312] width 34 height 19
type input "6:00"
click at [659, 336] on input "12:00" at bounding box center [663, 337] width 34 height 19
type input "1:00"
click at [771, 313] on div "**********" at bounding box center [407, 397] width 814 height 902
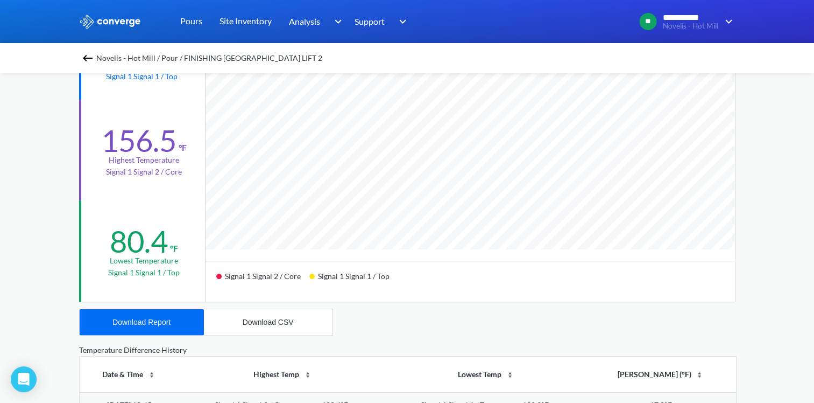
scroll to position [215, 0]
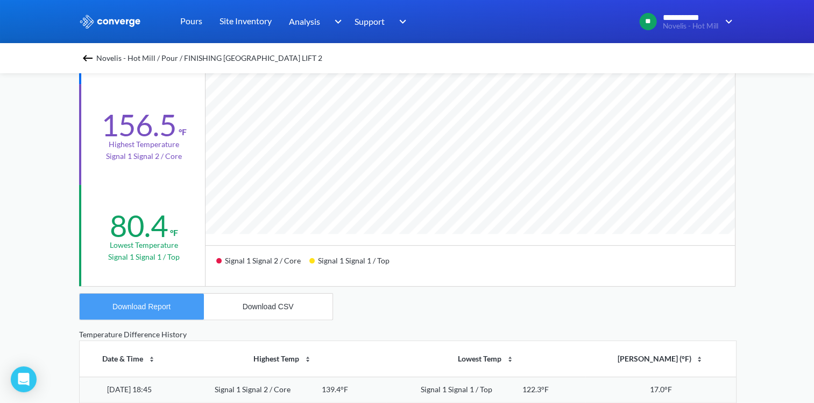
click at [154, 308] on div "Download Report" at bounding box center [141, 306] width 58 height 9
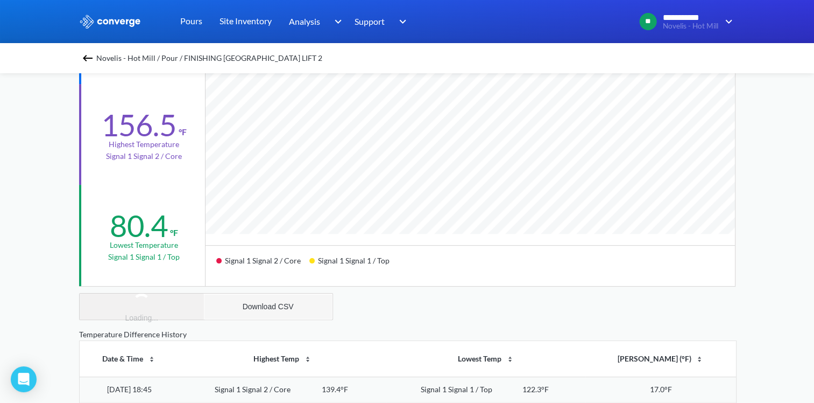
click at [244, 309] on div "Download CSV" at bounding box center [268, 306] width 51 height 9
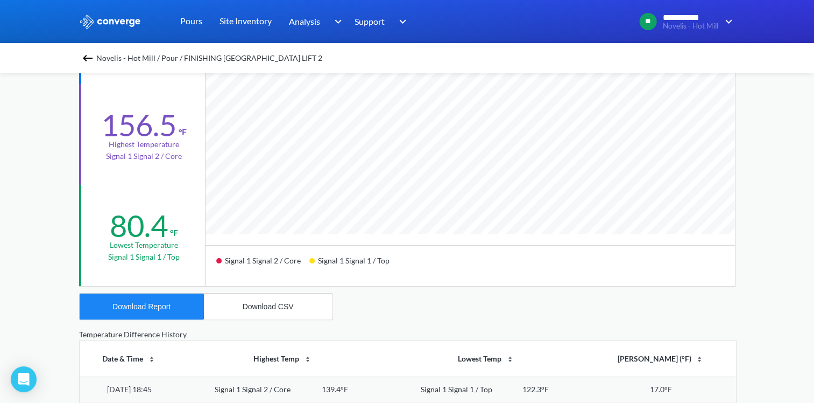
drag, startPoint x: 9, startPoint y: 141, endPoint x: 59, endPoint y: 126, distance: 52.3
click at [12, 141] on div "**********" at bounding box center [407, 236] width 814 height 902
click at [93, 55] on img at bounding box center [87, 58] width 13 height 13
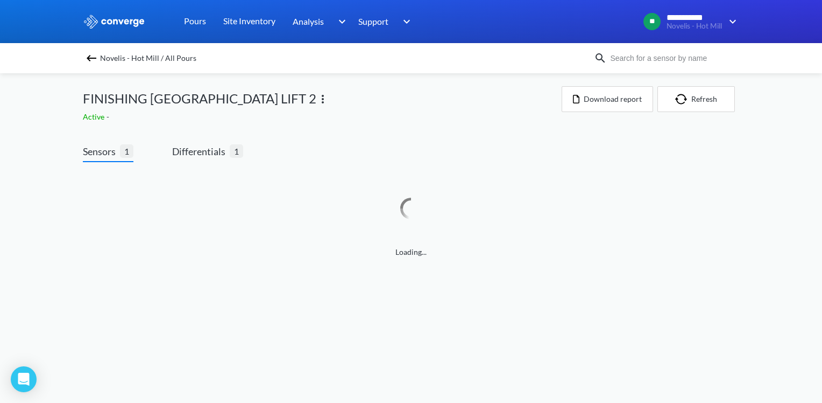
click at [329, 103] on img at bounding box center [322, 99] width 13 height 13
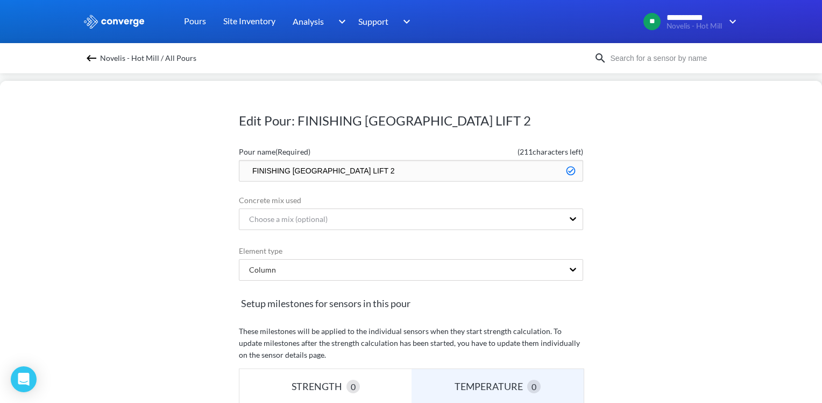
click at [247, 181] on input "FINISHING [GEOGRAPHIC_DATA] LIFT 2" at bounding box center [411, 171] width 344 height 22
type input "Done/Broken - FINISHING MILL MAIN MILL CENTER BLOCK LIFT 2"
click at [674, 209] on div "Edit Pour: FINISHING MILL MAIN MILL CENTER BLOCK LIFT 2 Pour name (Required) ( …" at bounding box center [411, 242] width 822 height 322
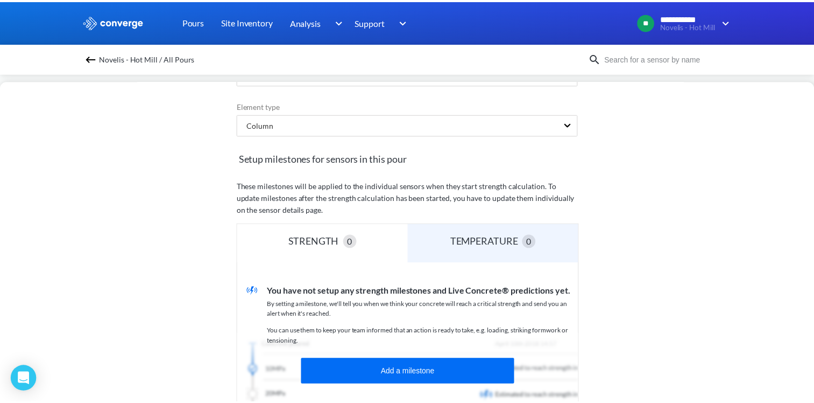
scroll to position [321, 0]
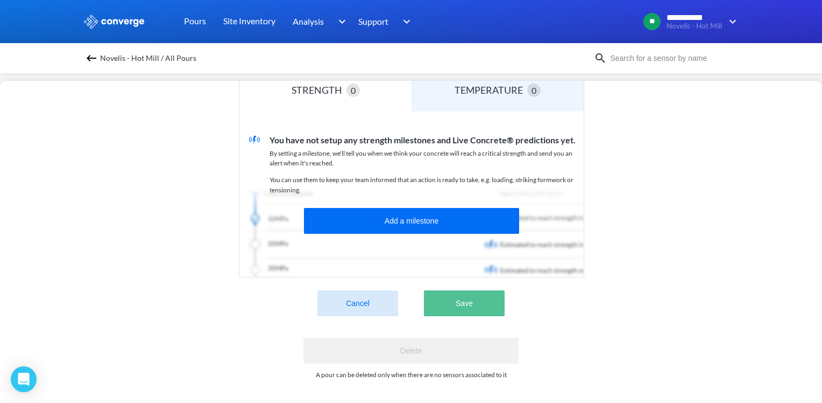
click at [476, 290] on button "Save" at bounding box center [464, 303] width 81 height 26
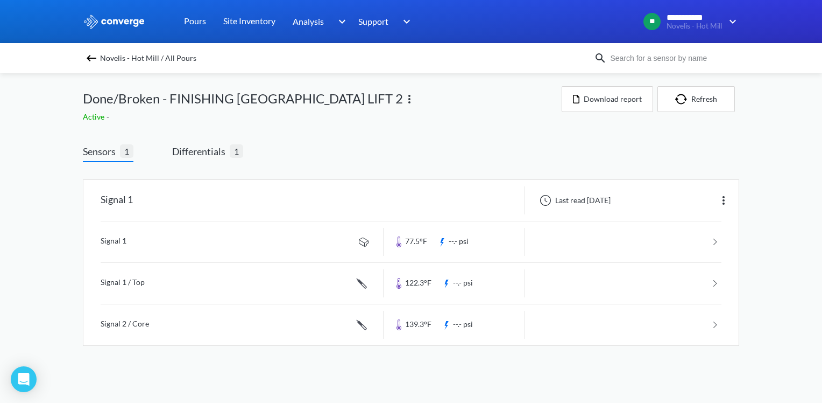
click at [90, 55] on img at bounding box center [91, 58] width 13 height 13
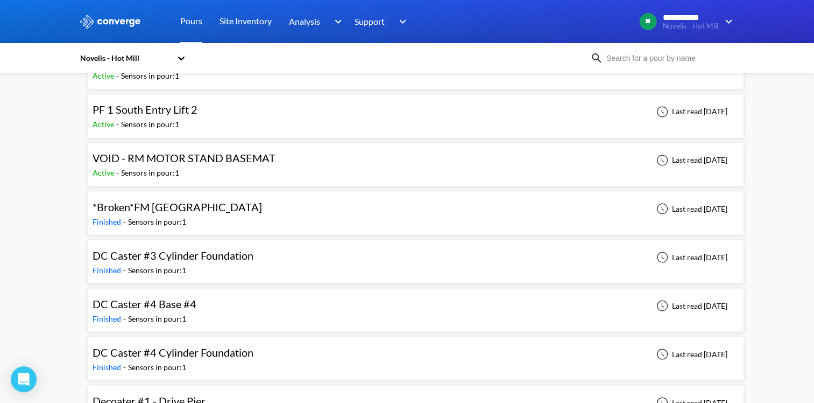
scroll to position [1776, 0]
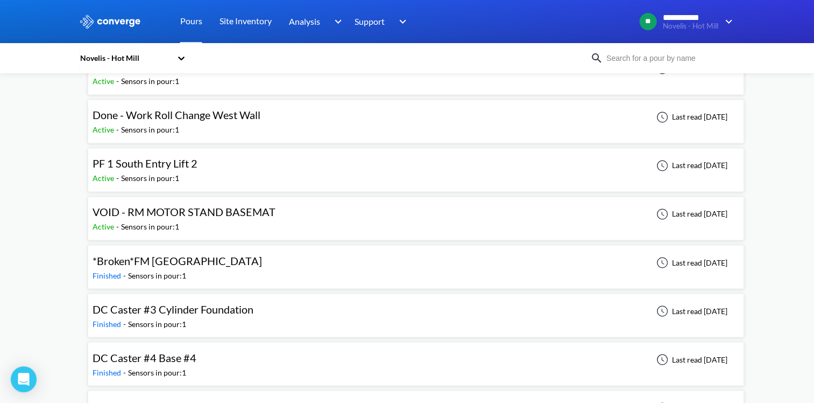
click at [161, 160] on span "PF 1 South Entry Lift 2" at bounding box center [145, 163] width 105 height 13
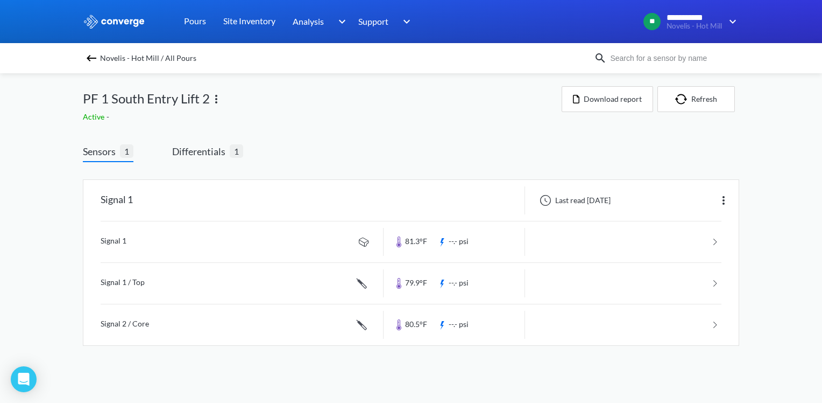
click at [194, 163] on div "Signal 1 Last read 10 days ago Signal 1 81.3°F --.- psi Signal 1 / Top 79.9°F -…" at bounding box center [411, 264] width 657 height 205
click at [197, 159] on span "Differentials 1" at bounding box center [207, 153] width 71 height 18
click at [211, 146] on span "Differentials" at bounding box center [201, 151] width 58 height 15
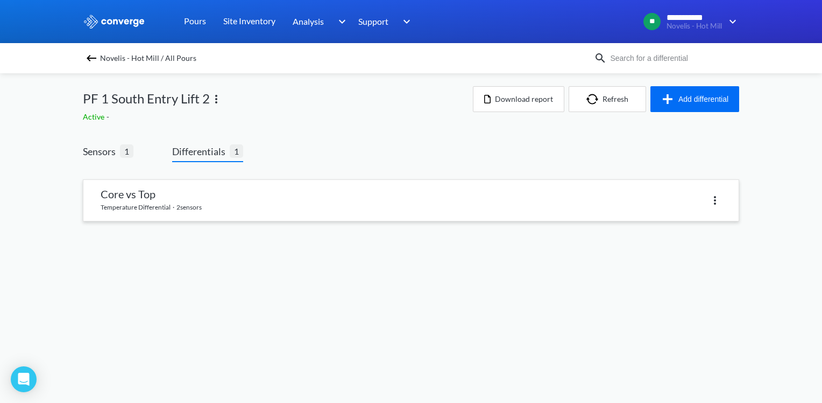
click at [250, 205] on link at bounding box center [410, 200] width 655 height 41
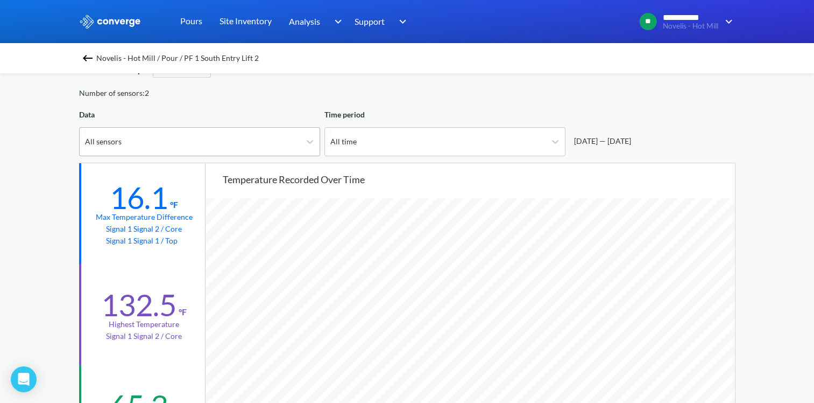
scroll to position [54, 0]
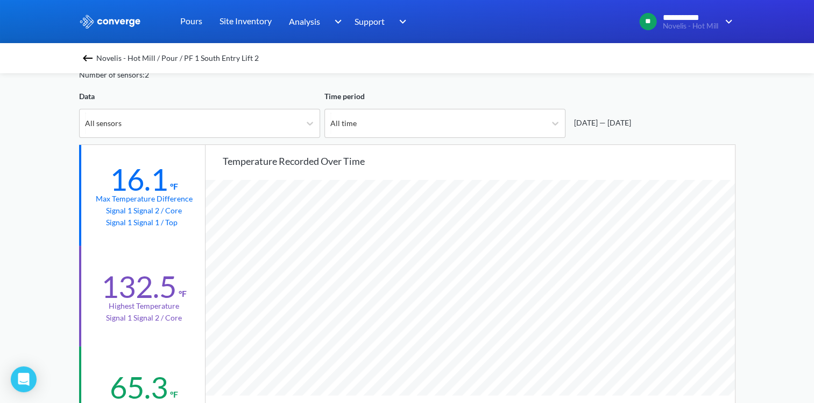
click at [93, 57] on img at bounding box center [87, 58] width 13 height 13
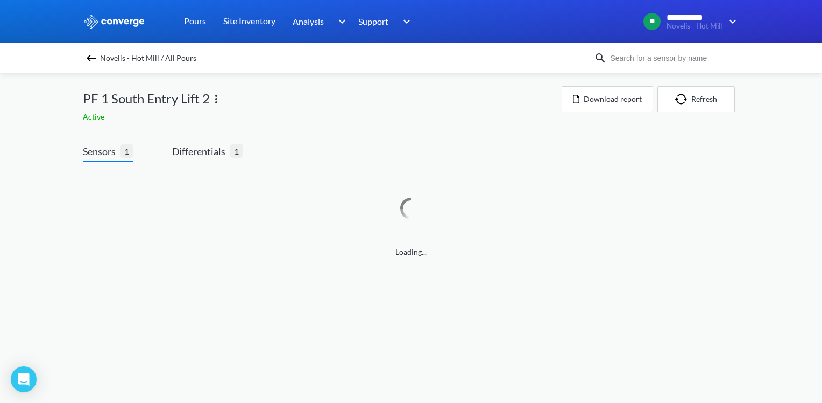
click at [95, 59] on img at bounding box center [91, 58] width 13 height 13
